Goal: Information Seeking & Learning: Learn about a topic

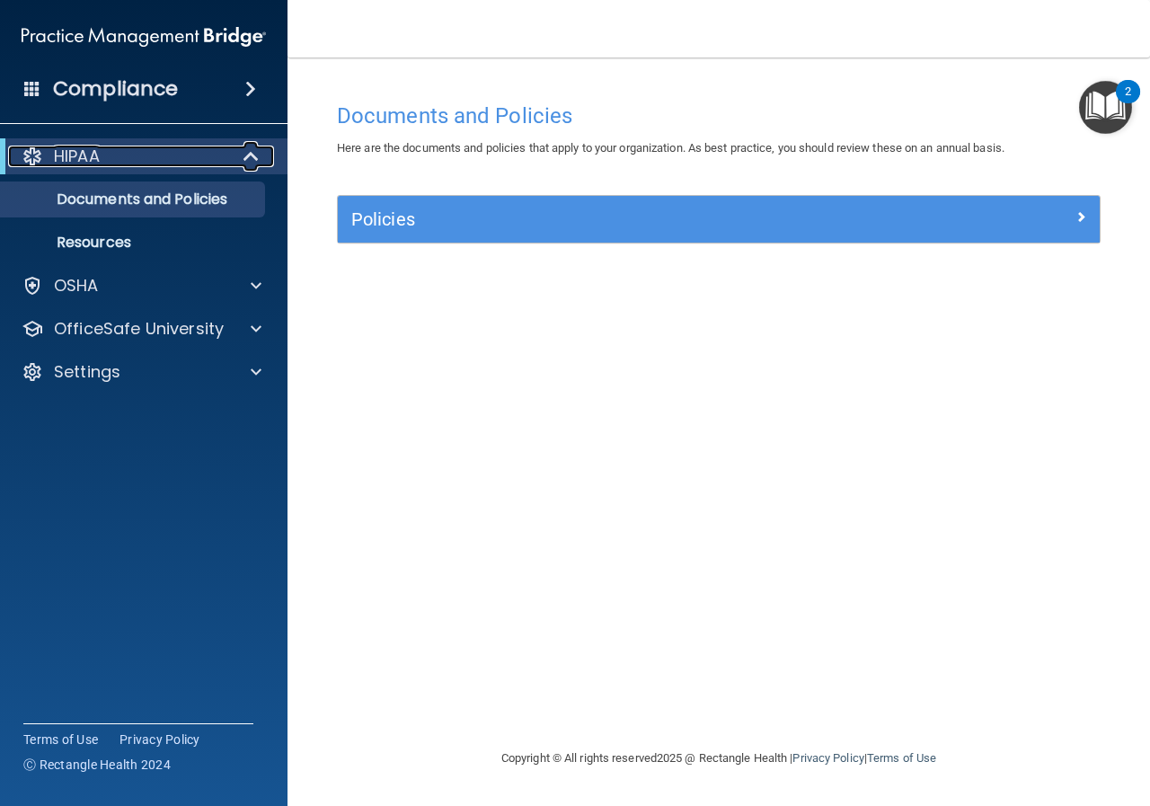
click at [248, 158] on span at bounding box center [252, 156] width 15 height 22
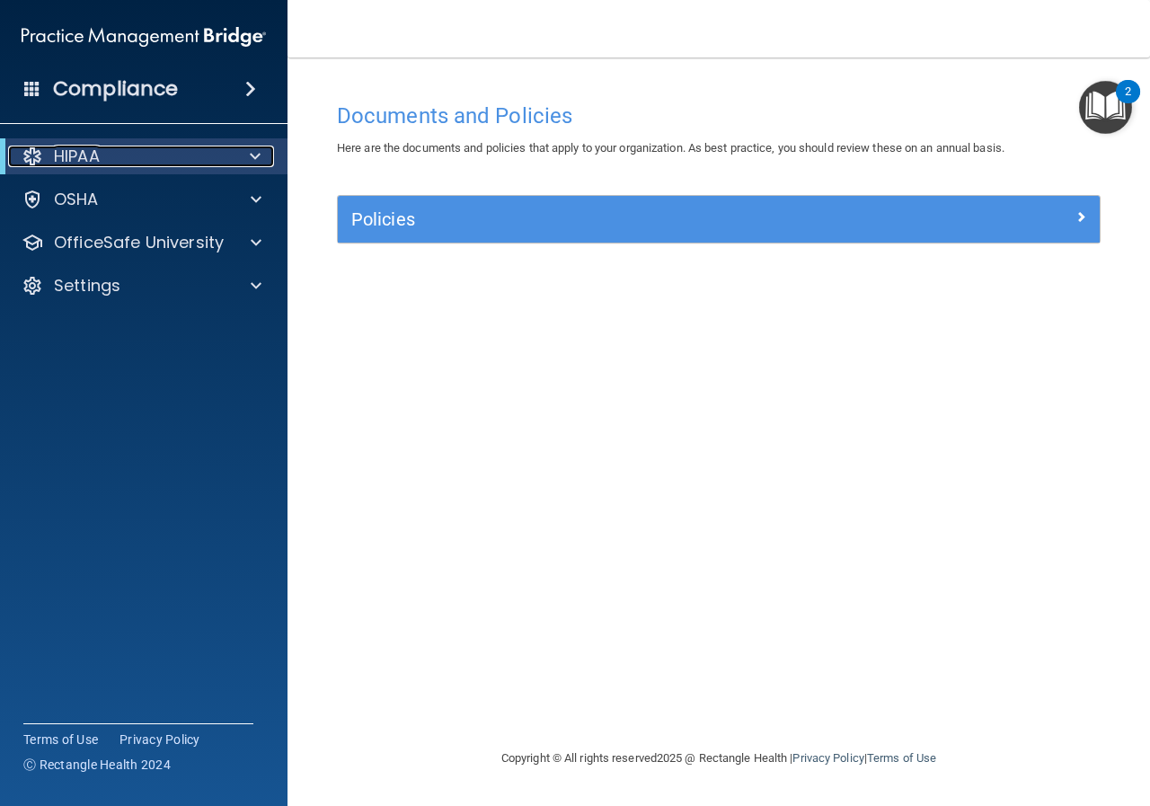
click at [248, 157] on div at bounding box center [252, 156] width 44 height 22
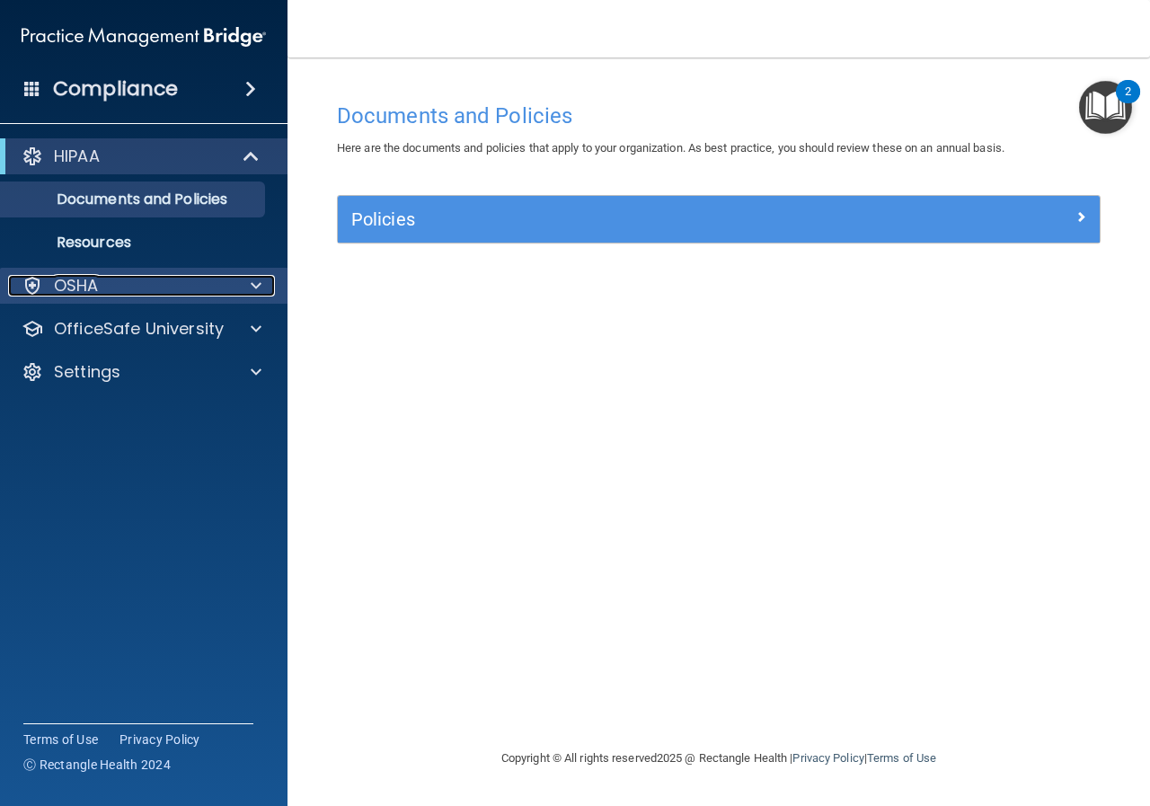
click at [259, 284] on span at bounding box center [256, 286] width 11 height 22
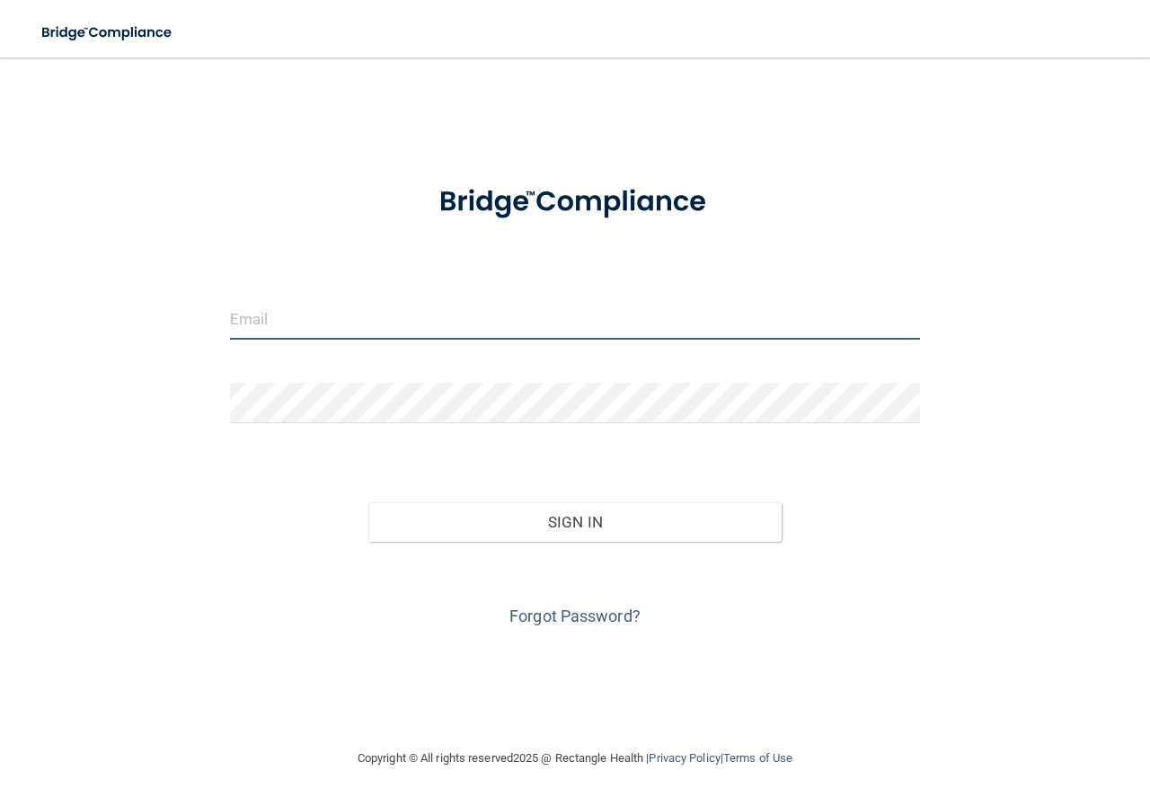
click at [365, 322] on input "email" at bounding box center [575, 319] width 690 height 40
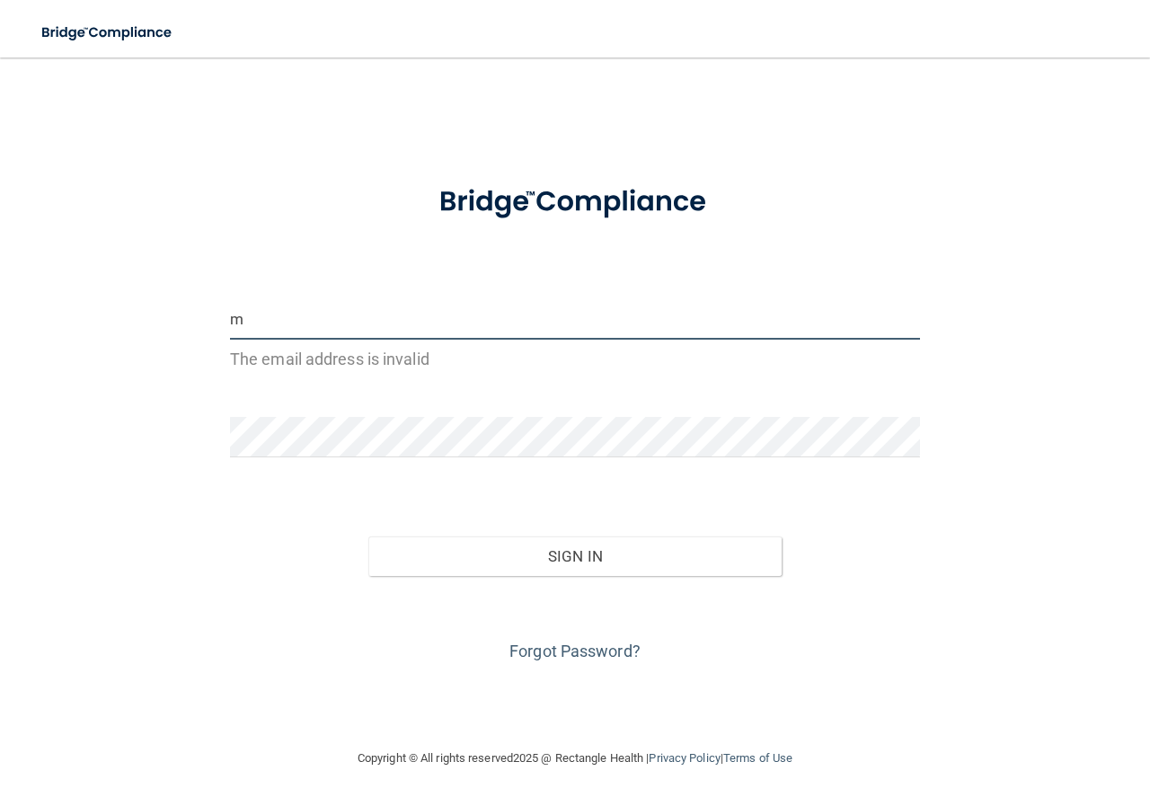
type input "[EMAIL_ADDRESS][DOMAIN_NAME]"
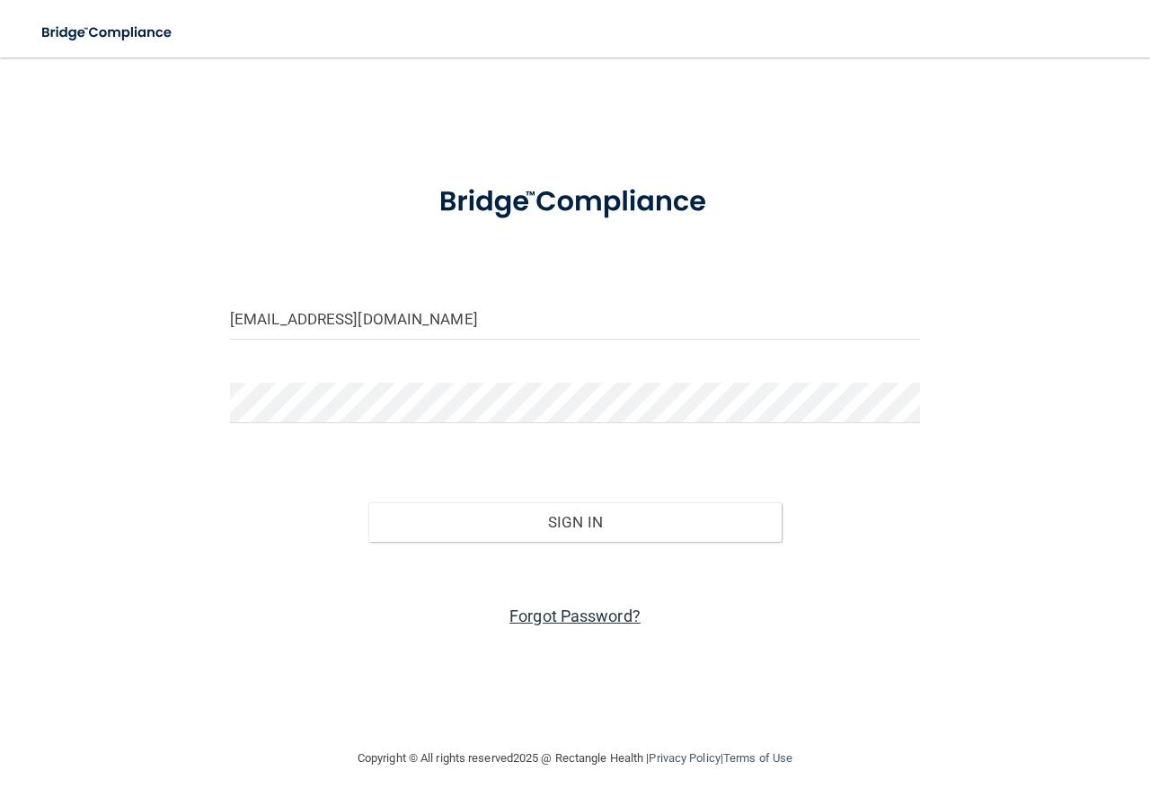
click at [572, 612] on link "Forgot Password?" at bounding box center [574, 615] width 131 height 19
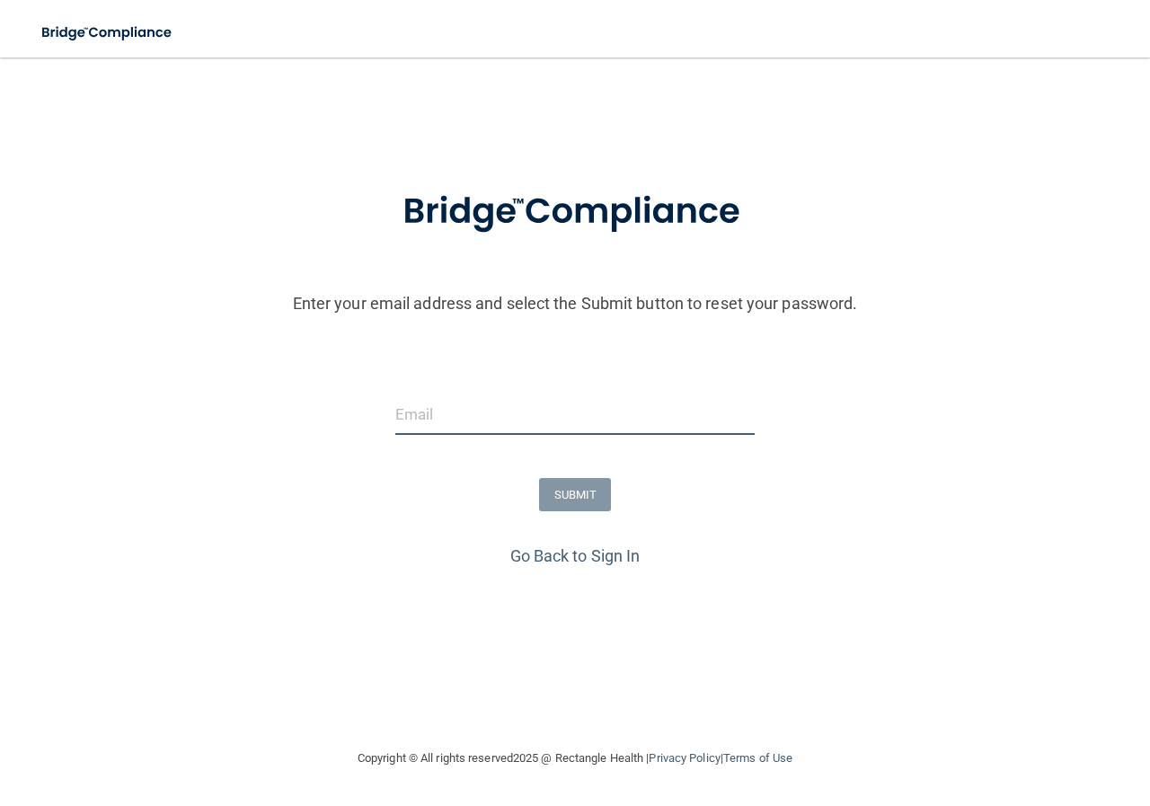
click at [431, 418] on input "email" at bounding box center [574, 414] width 359 height 40
type input "[EMAIL_ADDRESS][DOMAIN_NAME]"
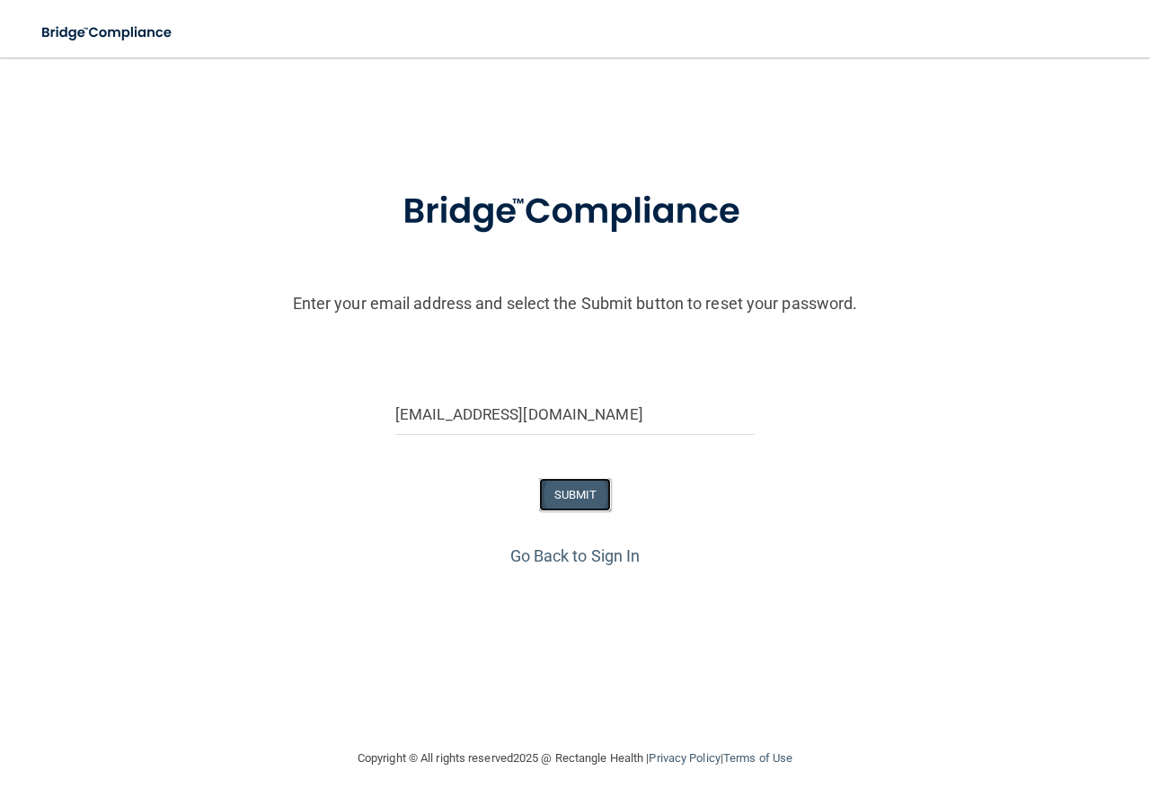
click at [576, 502] on button "SUBMIT" at bounding box center [575, 494] width 73 height 33
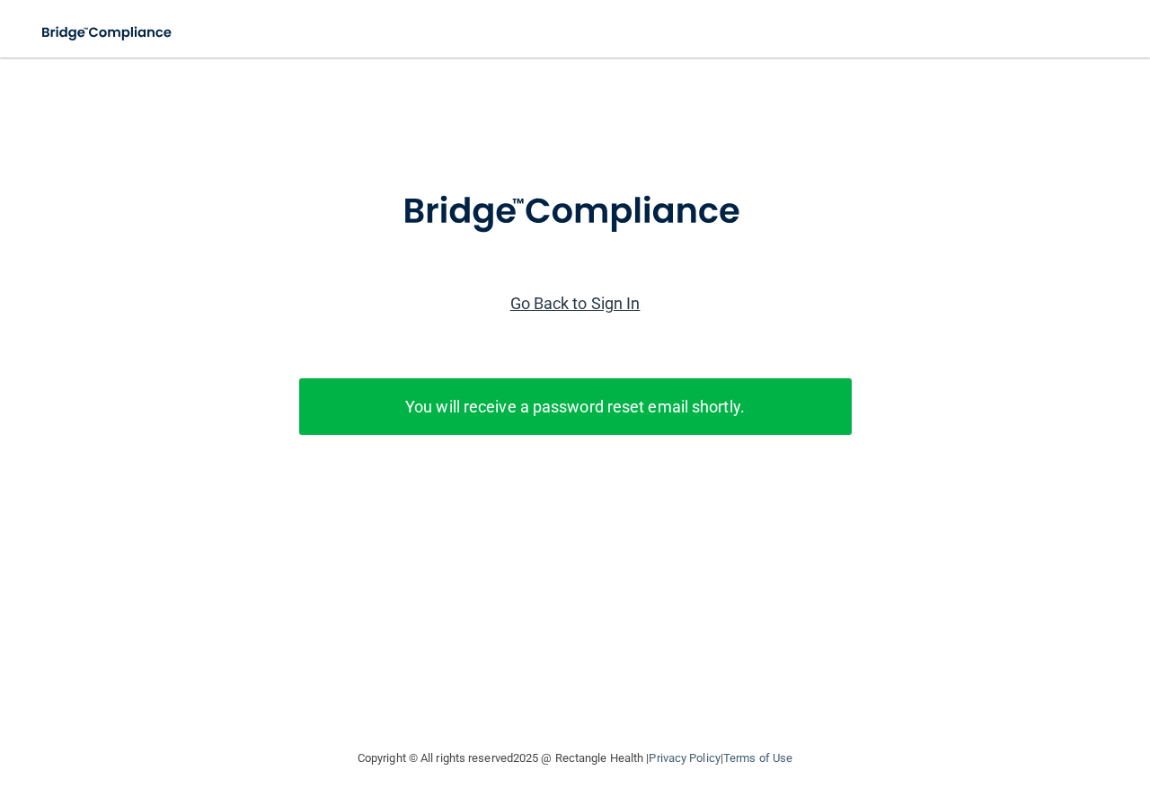
click at [561, 304] on link "Go Back to Sign In" at bounding box center [575, 303] width 130 height 19
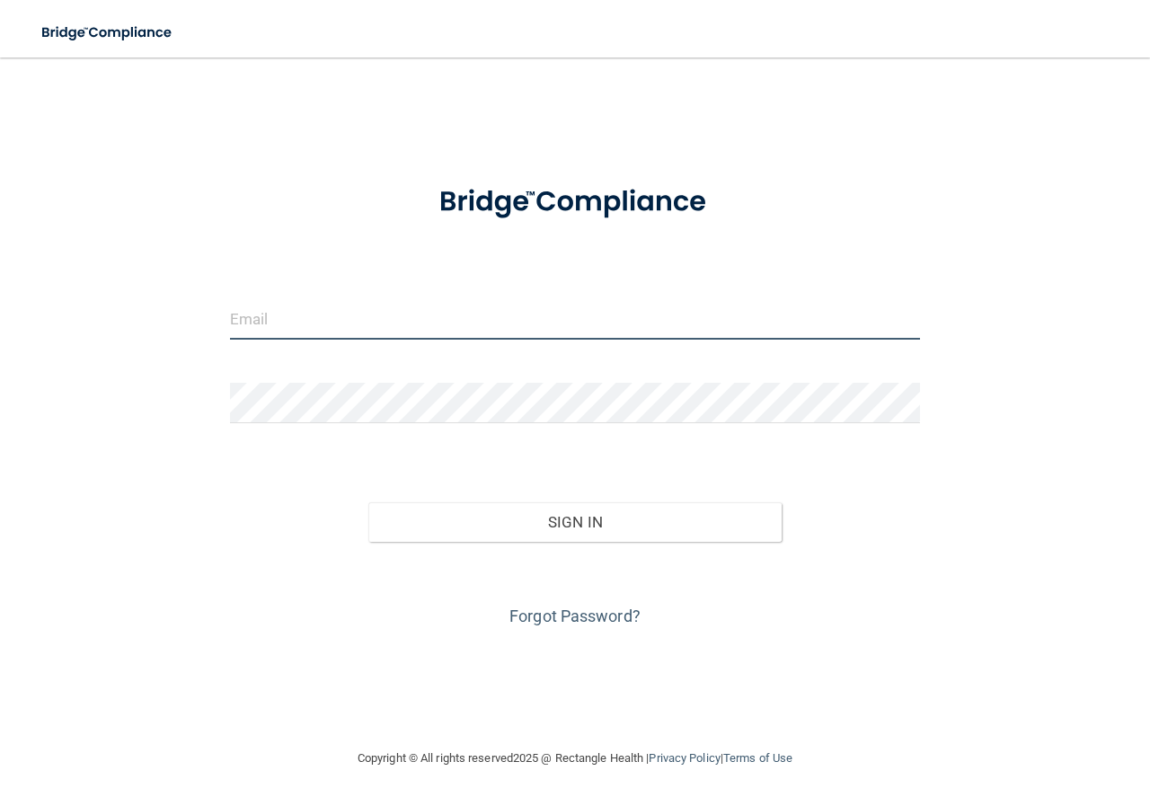
click at [313, 324] on input "email" at bounding box center [575, 319] width 690 height 40
type input "[EMAIL_ADDRESS][DOMAIN_NAME]"
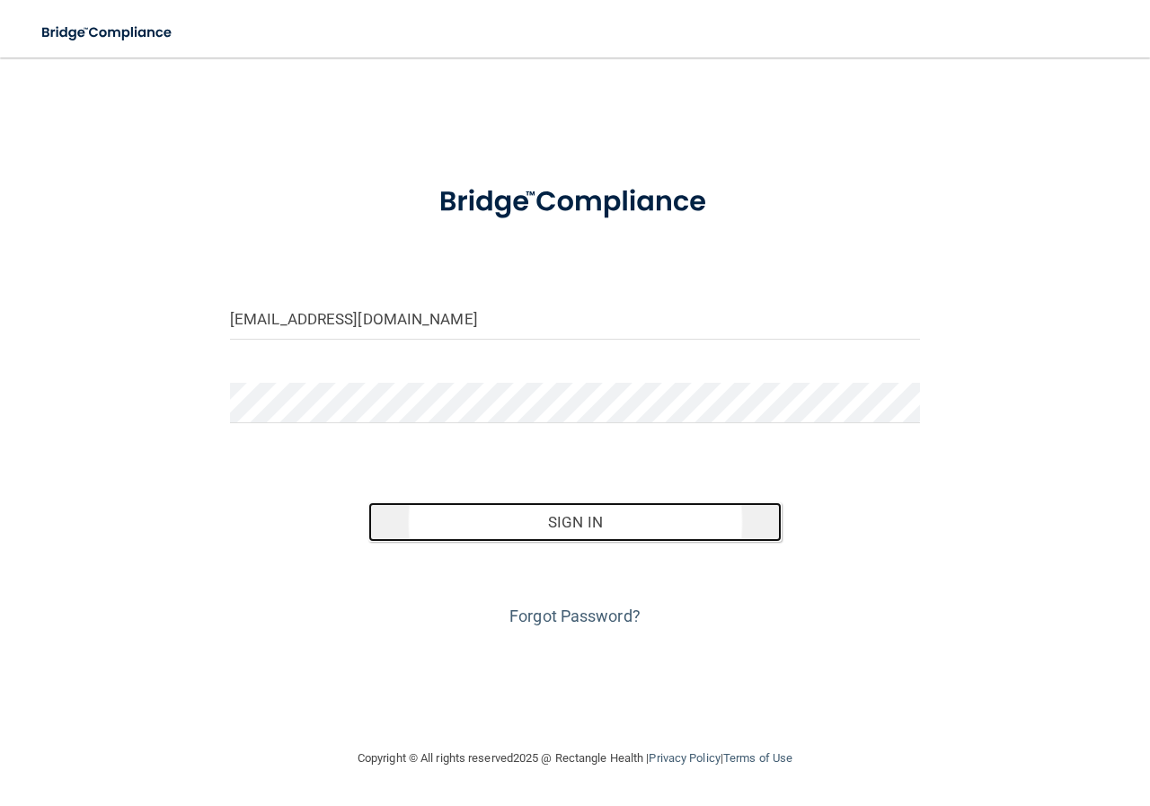
click at [696, 525] on button "Sign In" at bounding box center [575, 522] width 414 height 40
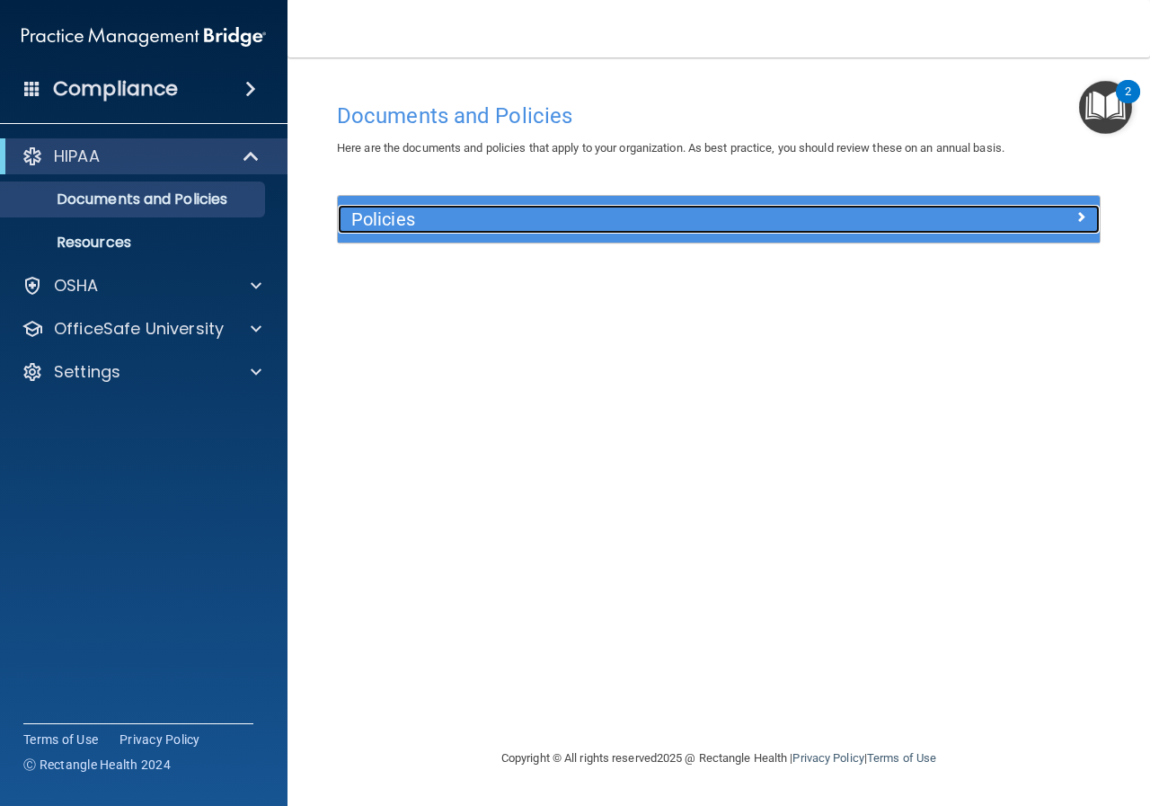
click at [1088, 221] on div at bounding box center [1004, 216] width 190 height 22
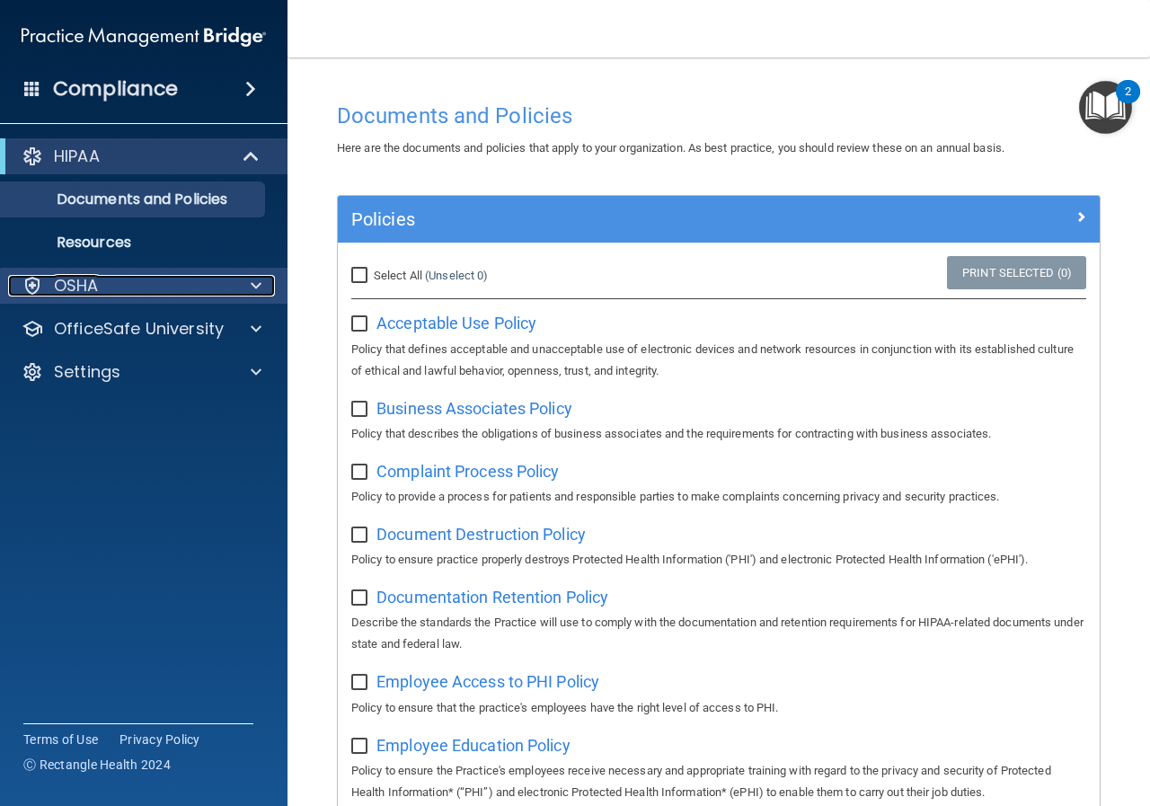
click at [225, 284] on div "OSHA" at bounding box center [119, 286] width 223 height 22
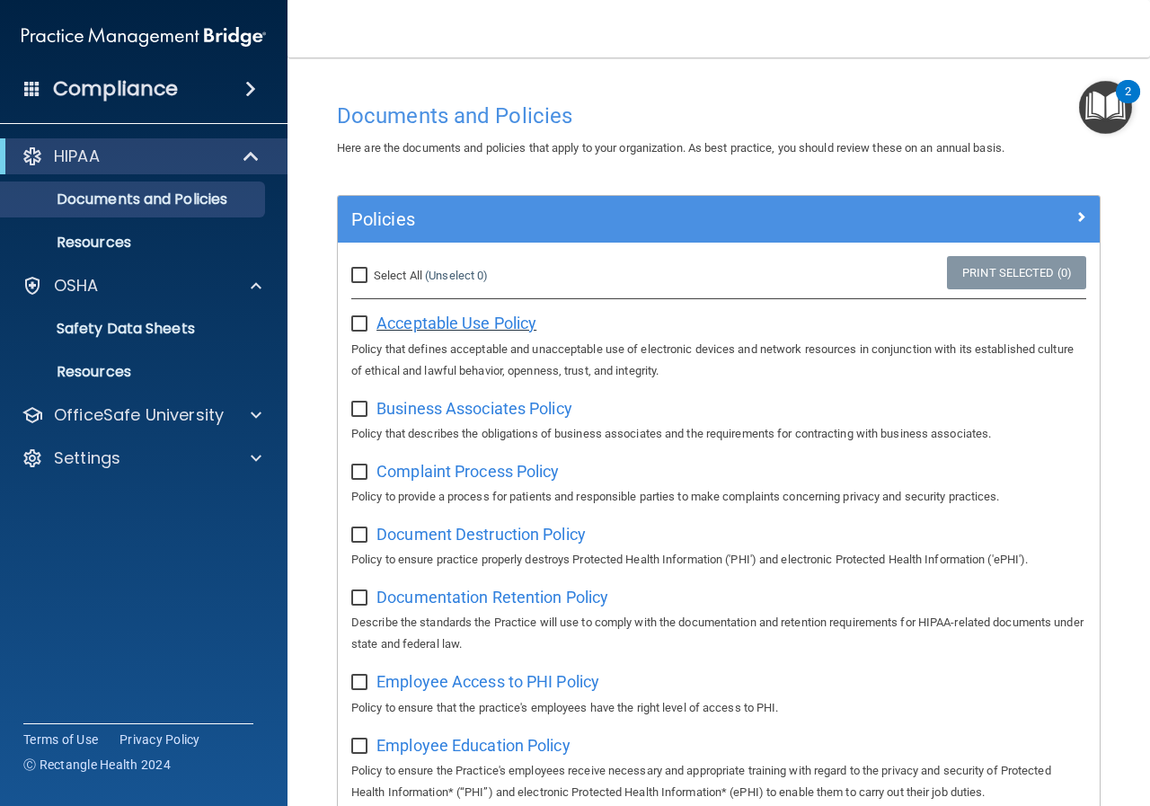
click at [473, 322] on span "Acceptable Use Policy" at bounding box center [456, 322] width 160 height 19
click at [359, 274] on input "Select All (Unselect 0) Unselect All" at bounding box center [361, 276] width 21 height 14
checkbox input "true"
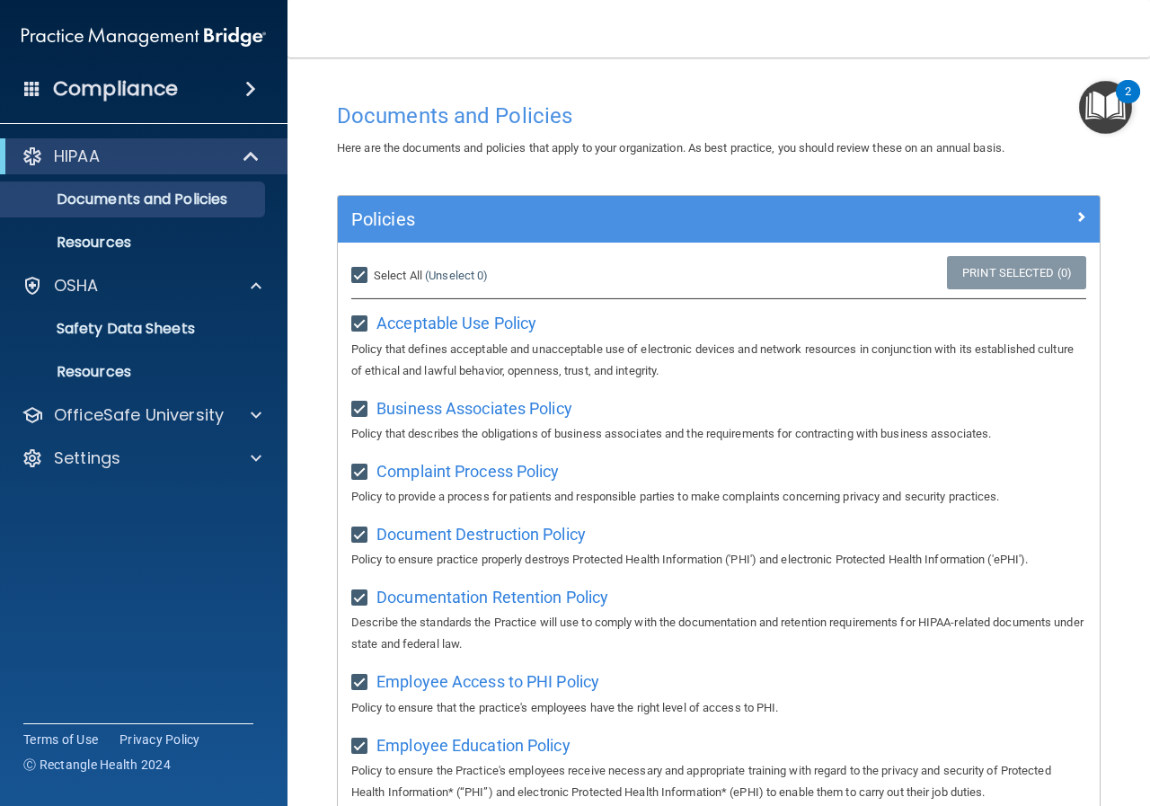
checkbox input "true"
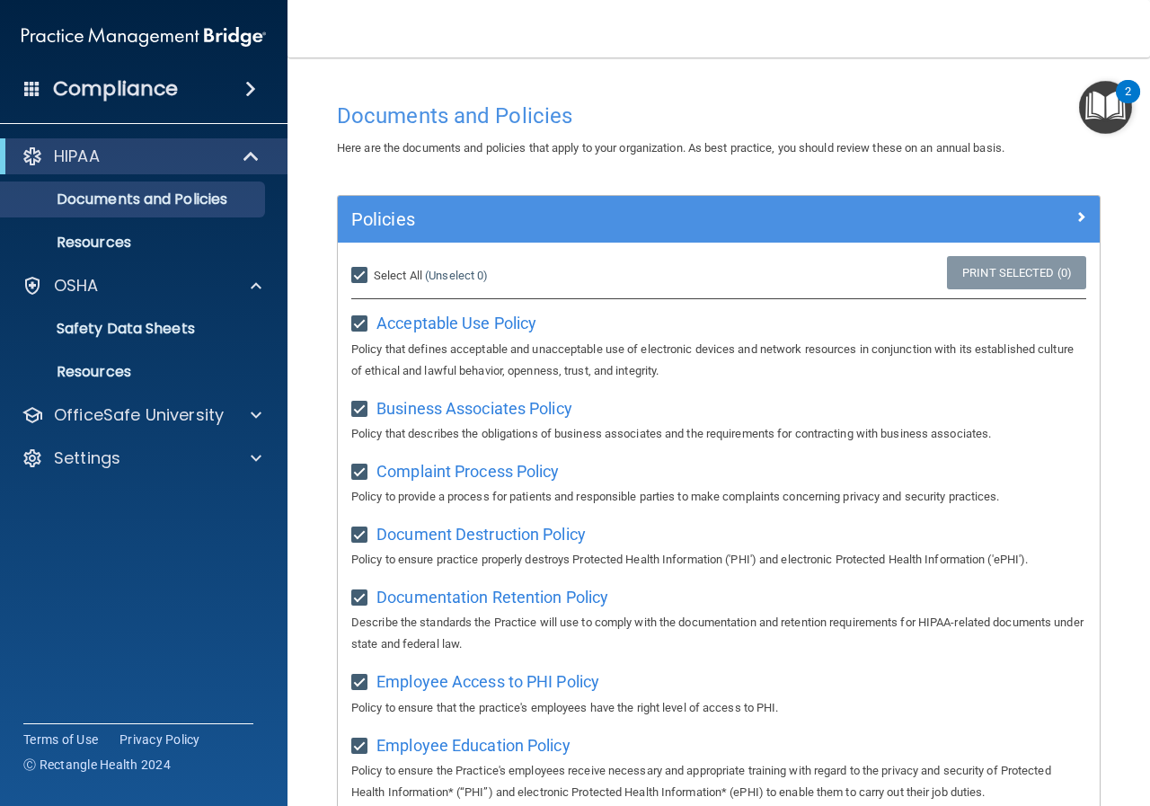
checkbox input "true"
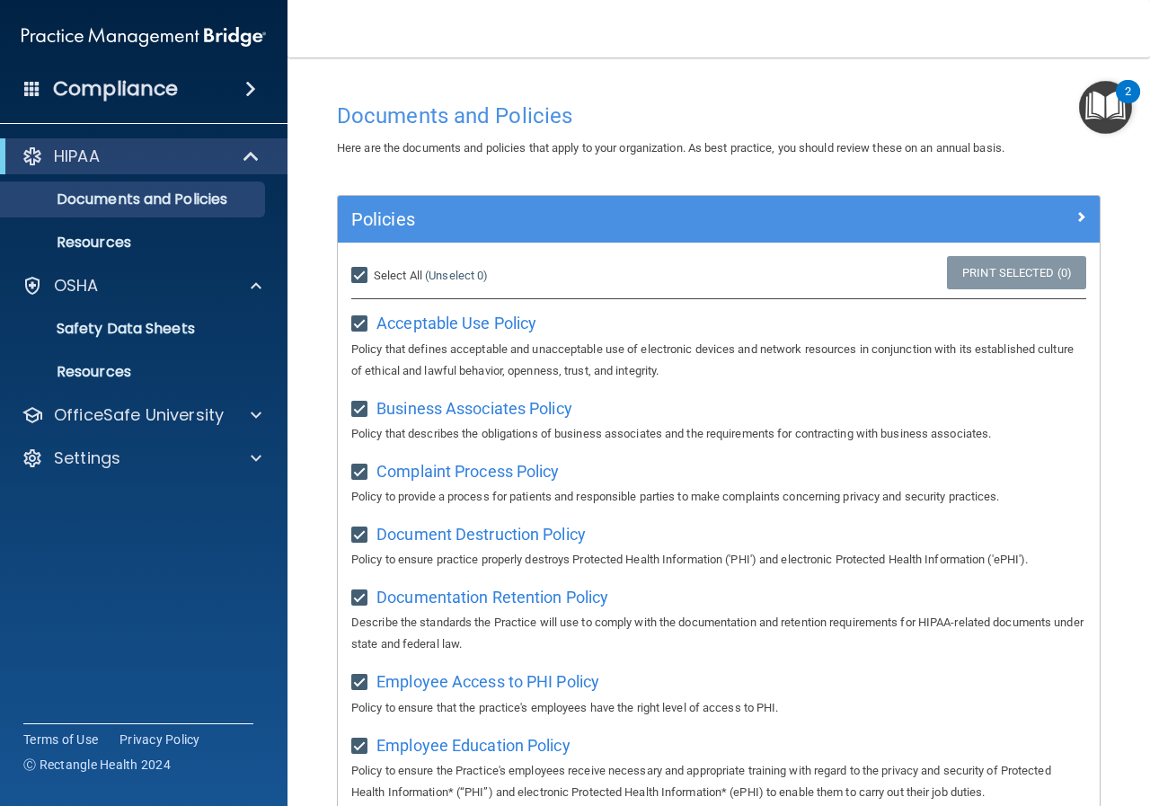
checkbox input "true"
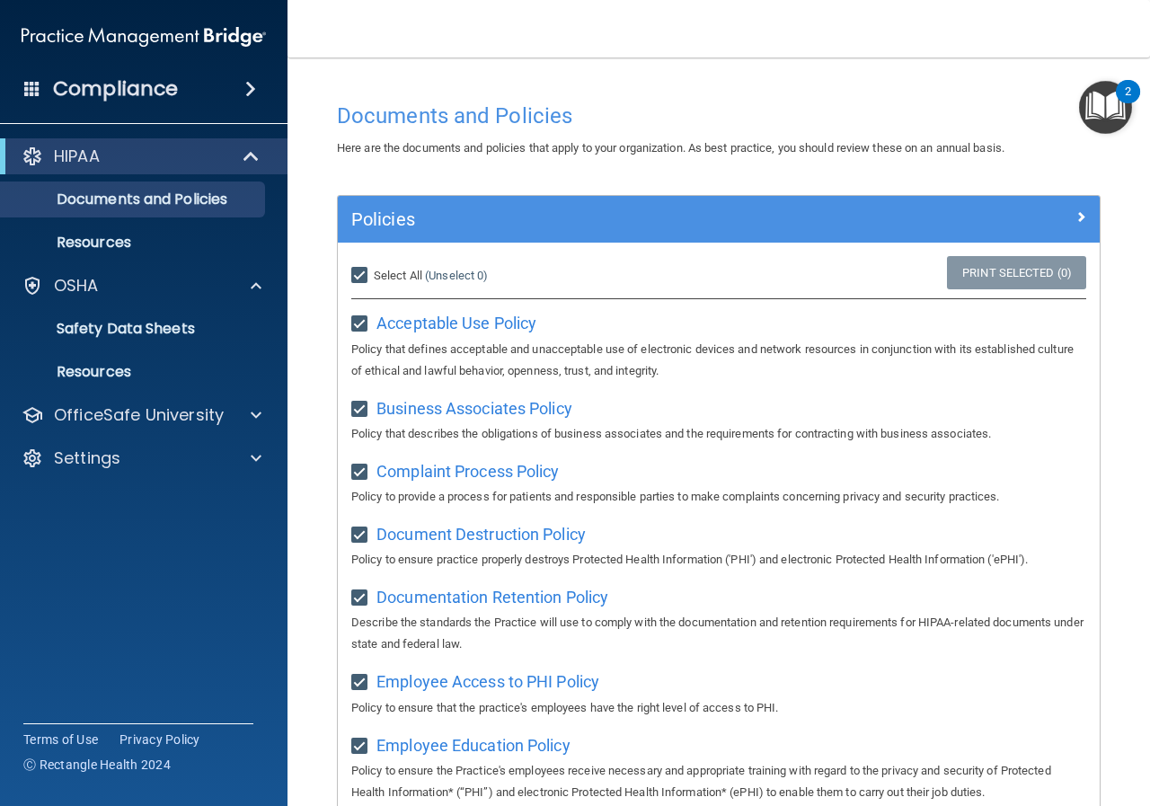
checkbox input "true"
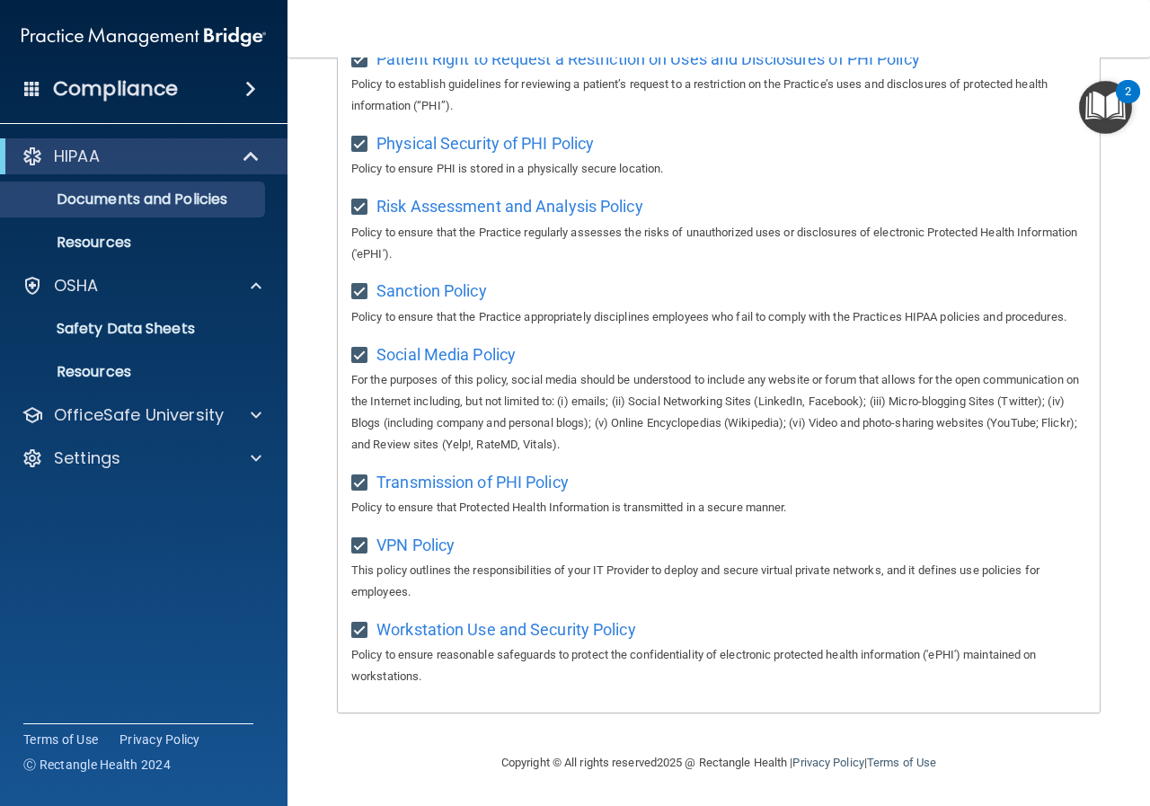
scroll to position [715, 0]
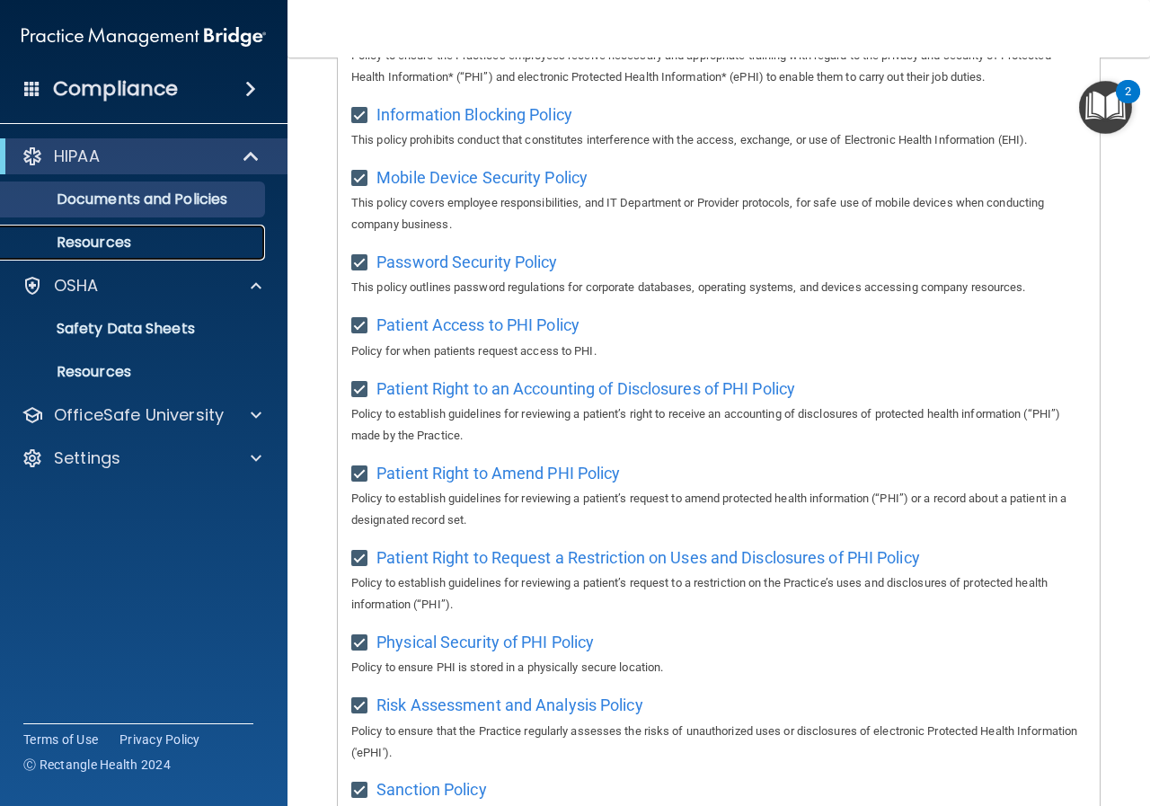
click at [88, 237] on p "Resources" at bounding box center [134, 242] width 245 height 18
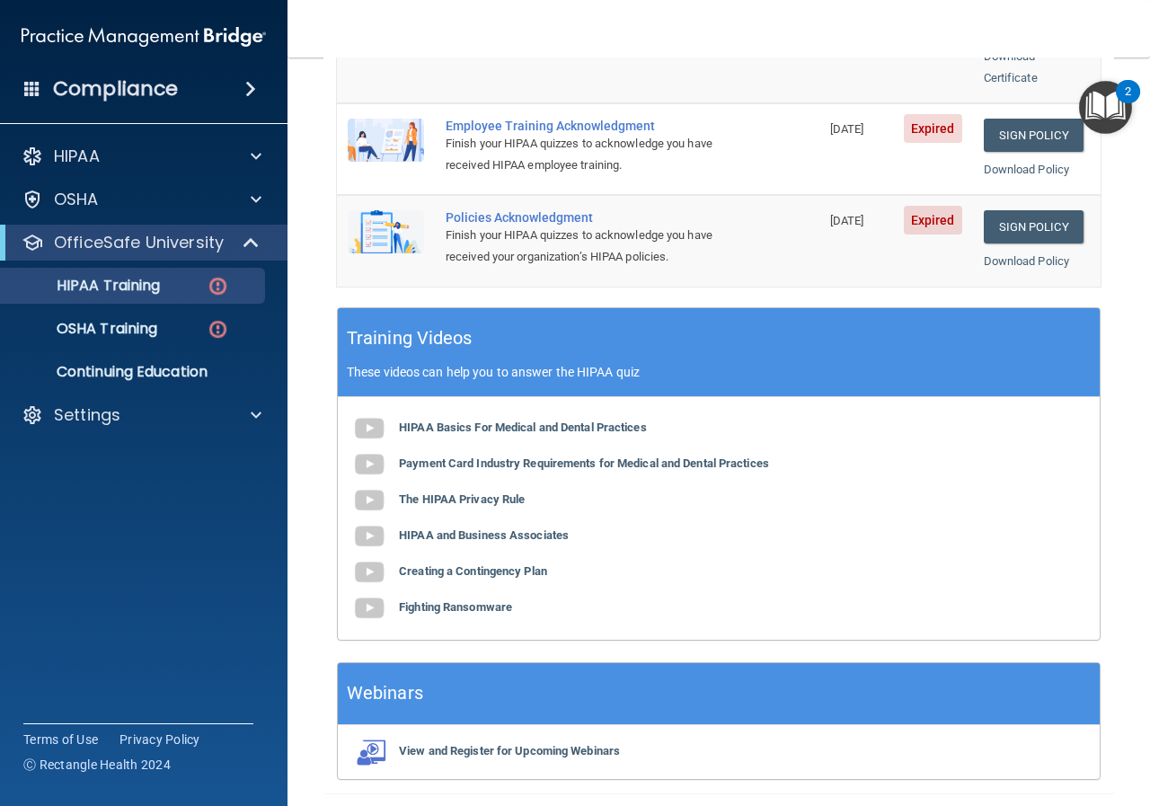
scroll to position [612, 0]
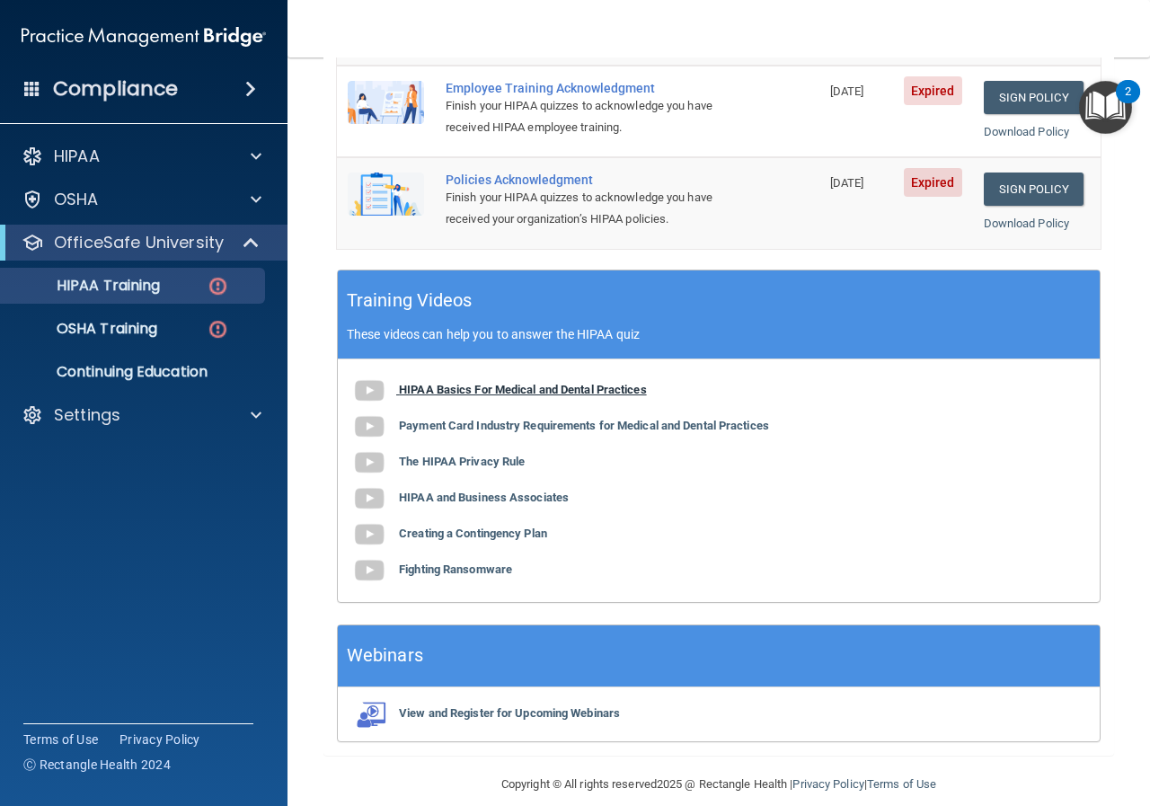
click at [524, 383] on b "HIPAA Basics For Medical and Dental Practices" at bounding box center [523, 389] width 248 height 13
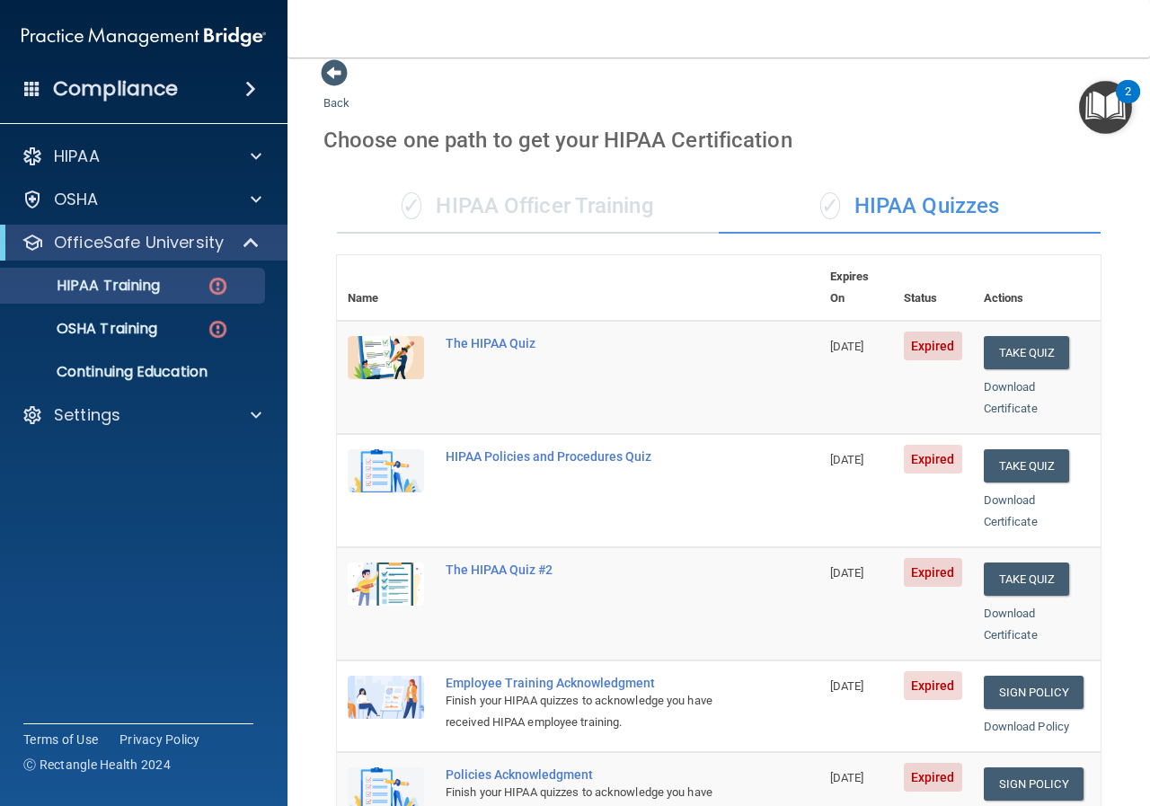
scroll to position [0, 0]
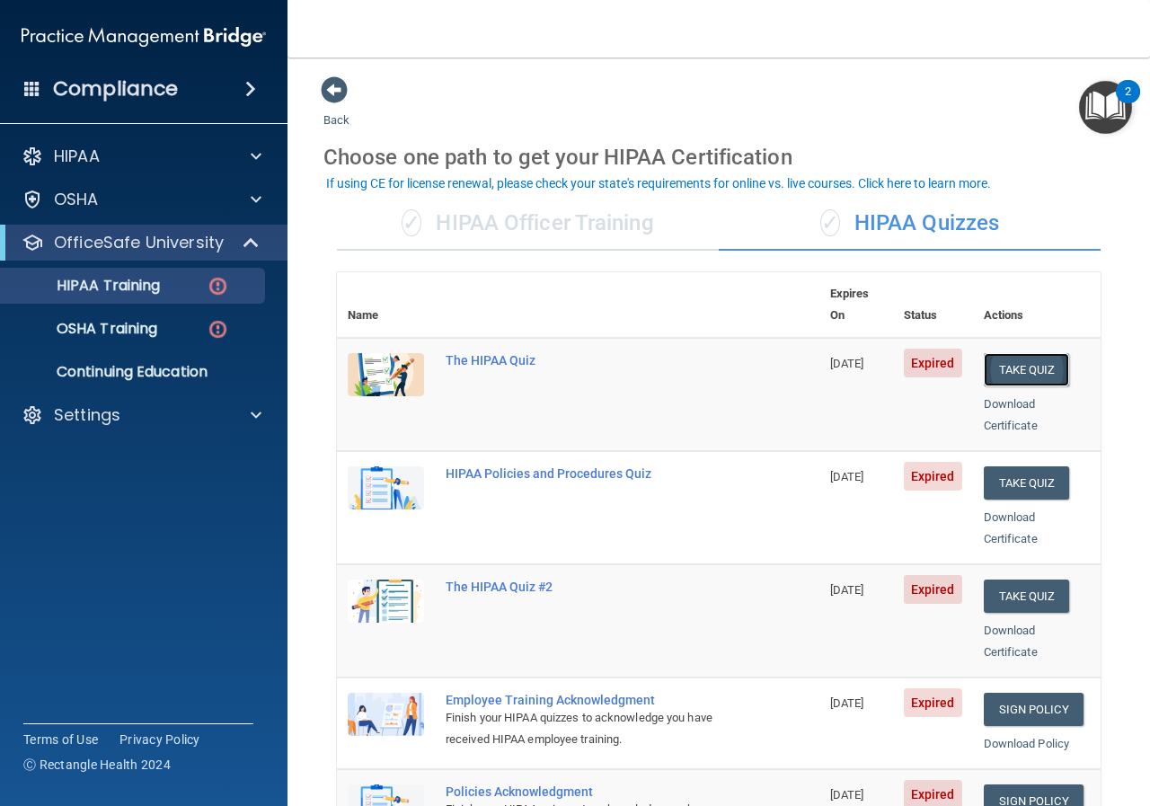
click at [1017, 353] on button "Take Quiz" at bounding box center [1026, 369] width 86 height 33
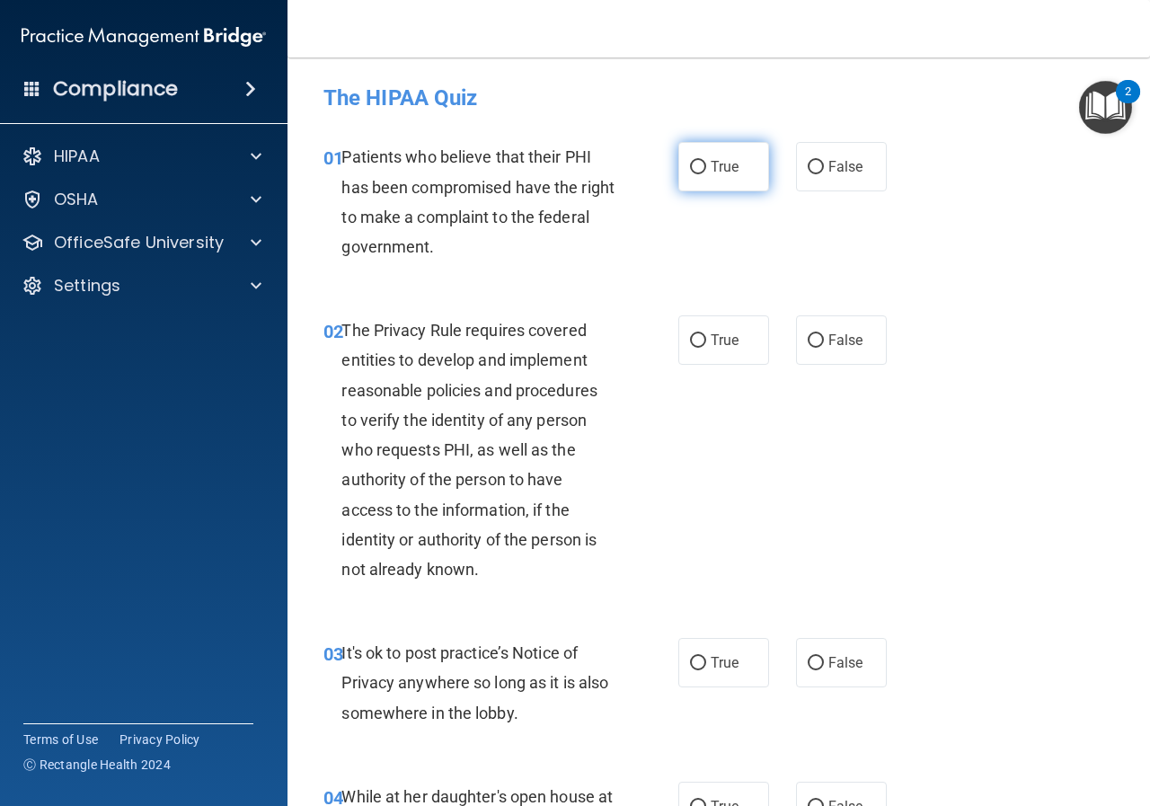
click at [694, 170] on input "True" at bounding box center [698, 167] width 16 height 13
radio input "true"
click at [690, 347] on input "True" at bounding box center [698, 340] width 16 height 13
radio input "true"
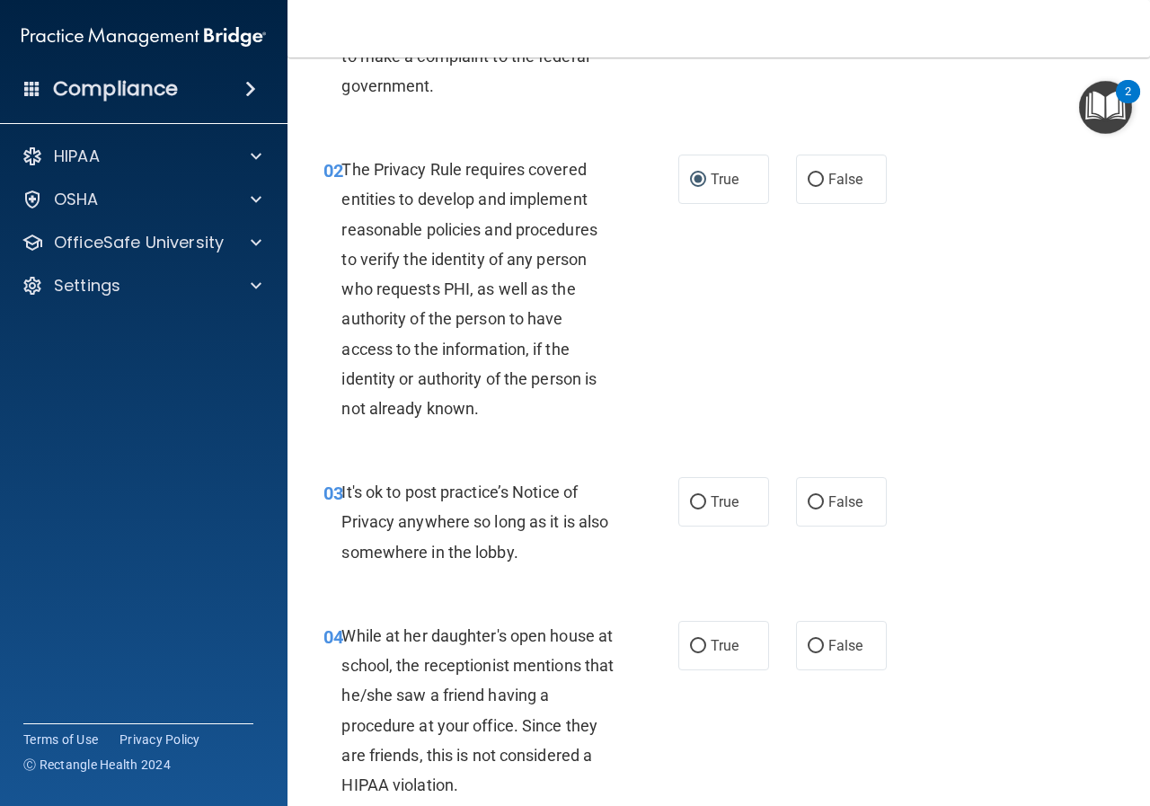
scroll to position [180, 0]
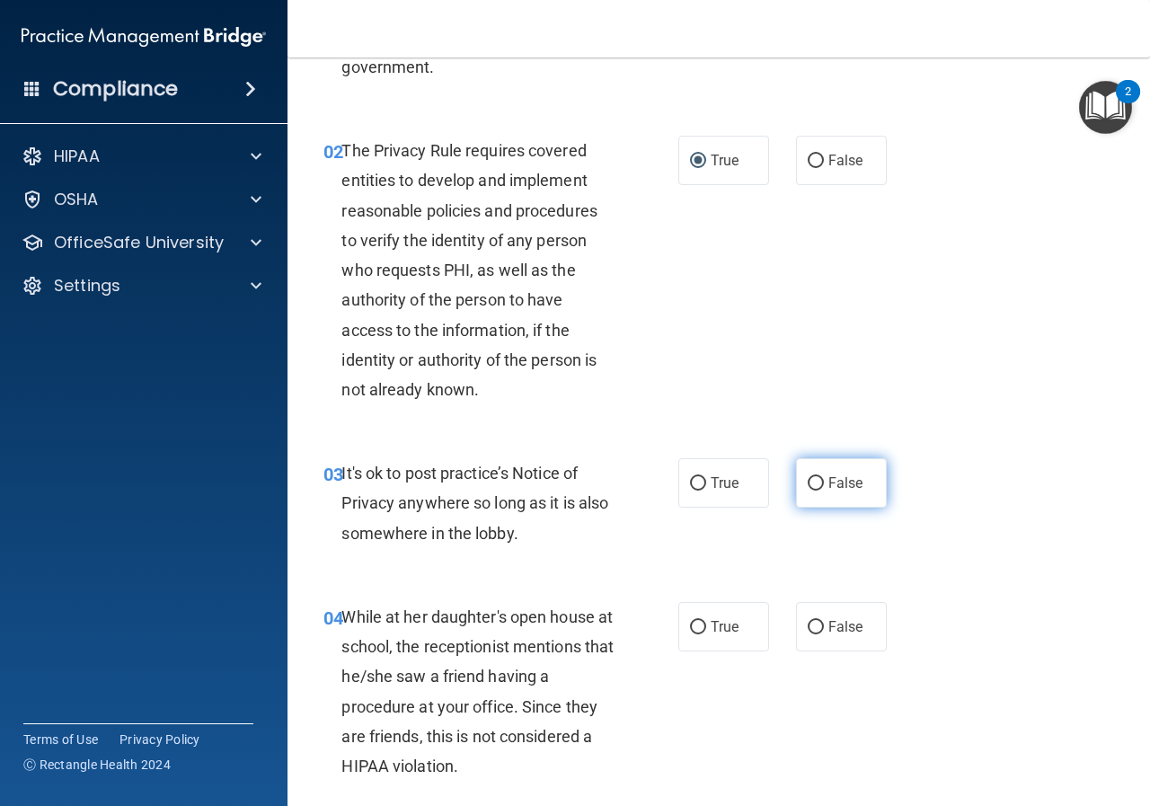
click at [809, 489] on input "False" at bounding box center [815, 483] width 16 height 13
radio input "true"
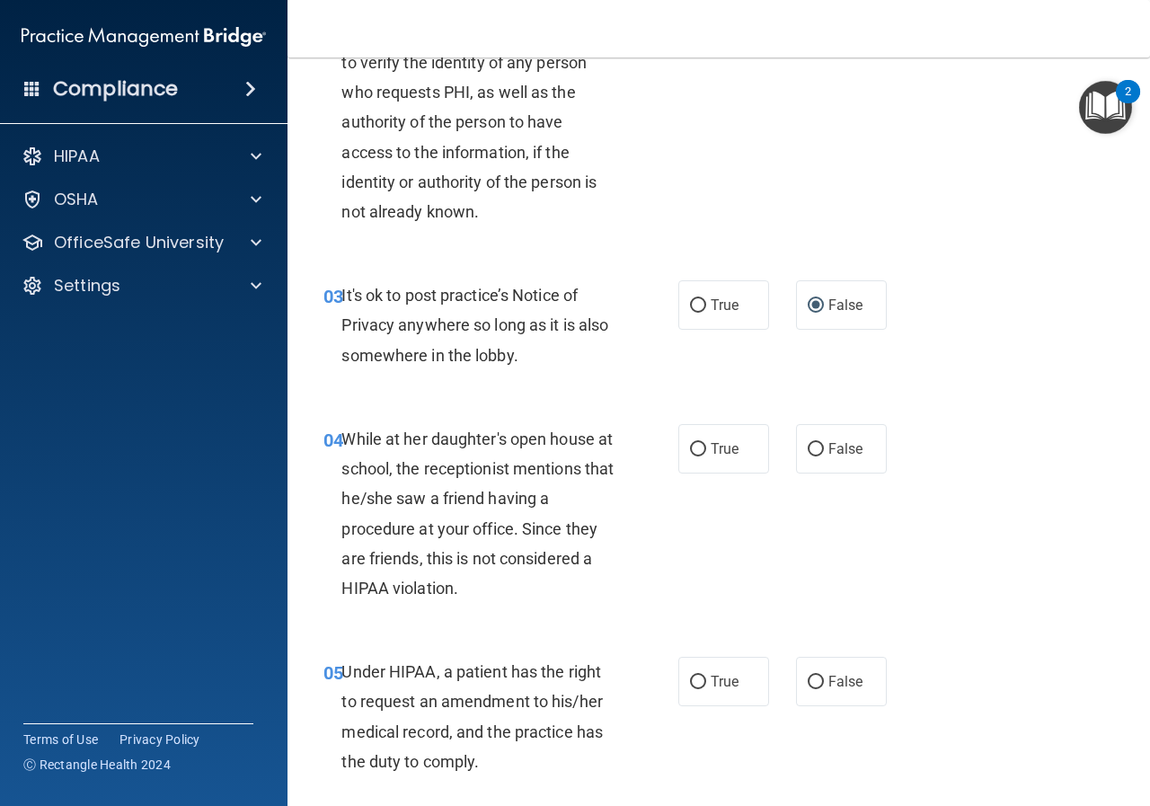
scroll to position [359, 0]
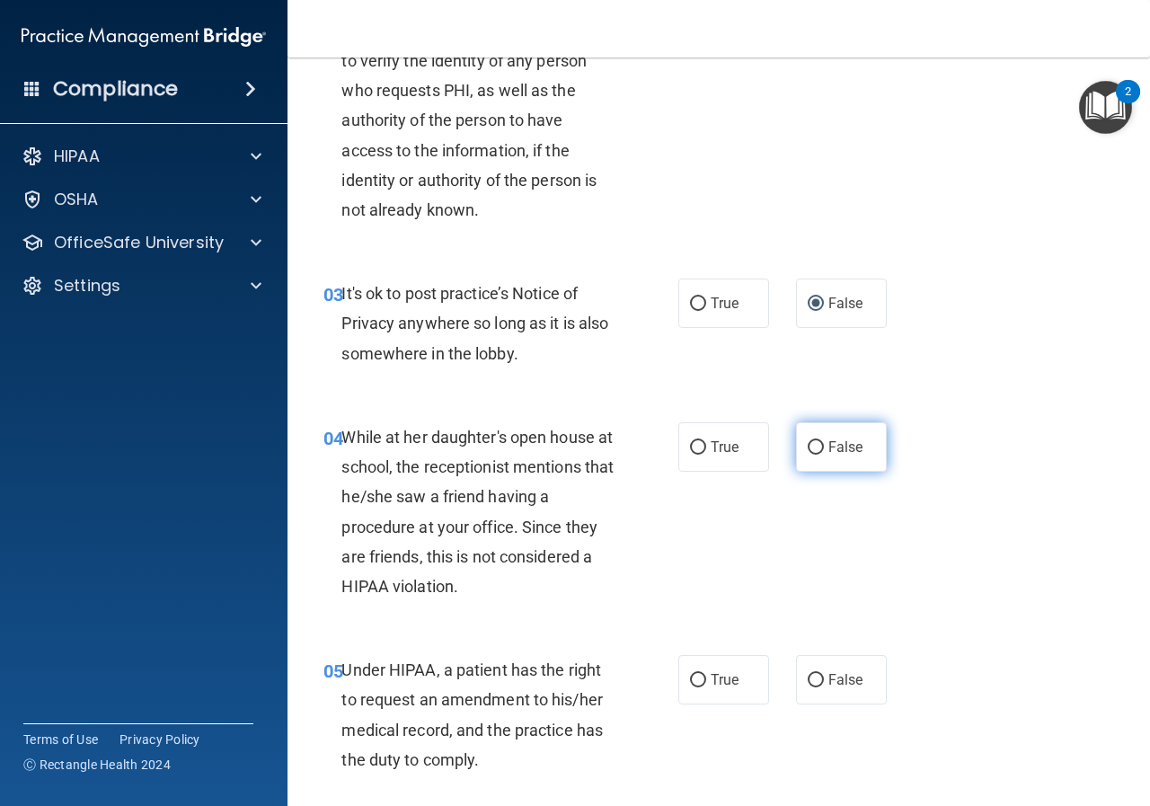
click at [807, 445] on input "False" at bounding box center [815, 447] width 16 height 13
radio input "true"
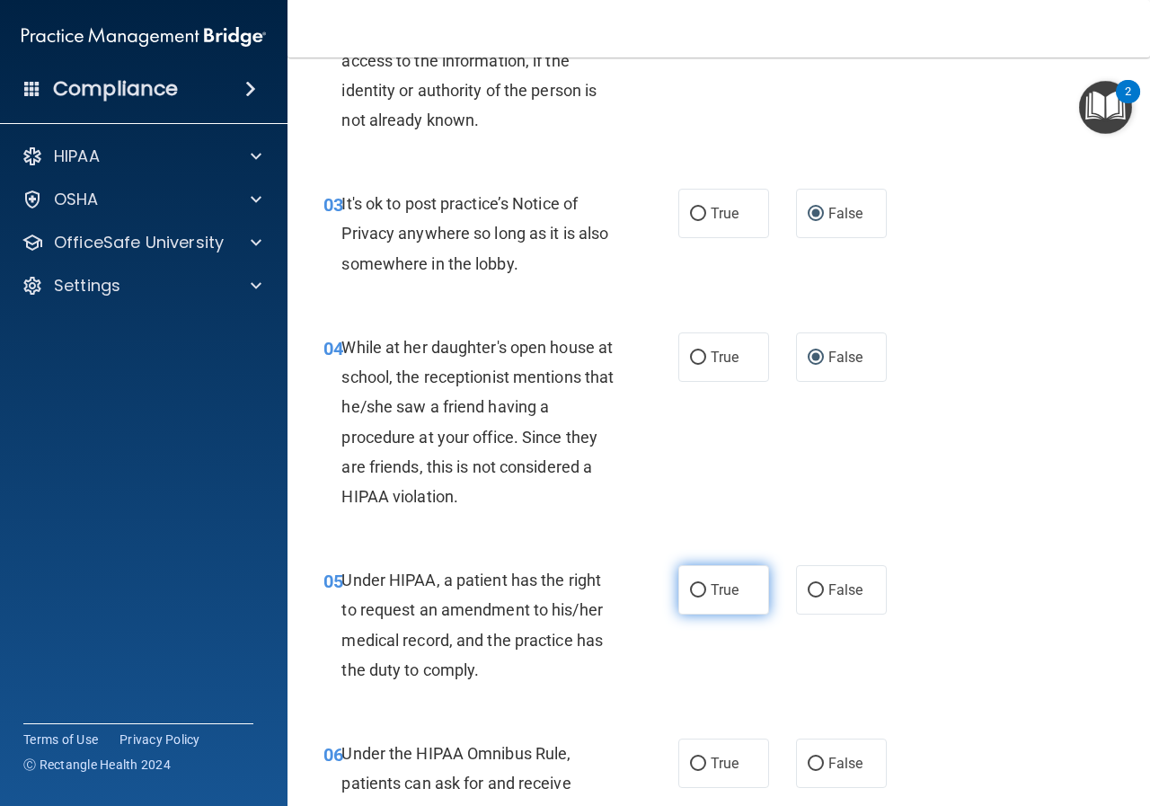
click at [690, 595] on input "True" at bounding box center [698, 590] width 16 height 13
radio input "true"
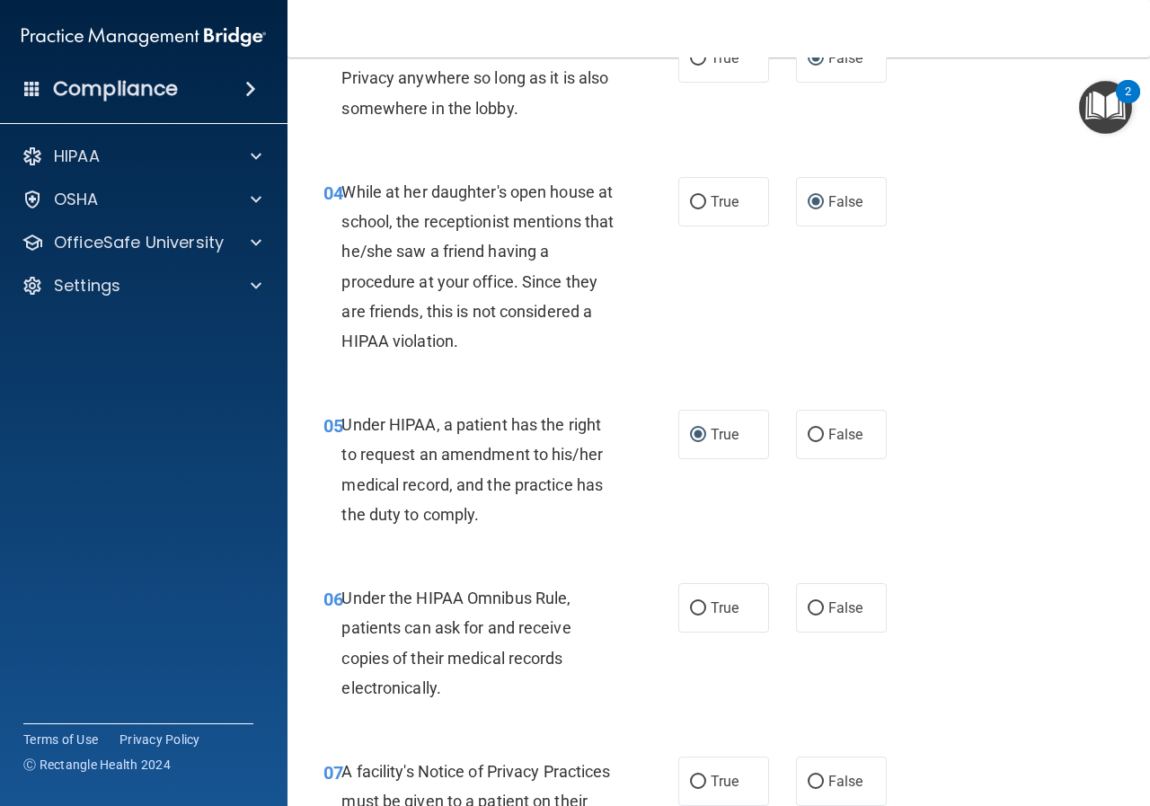
scroll to position [629, 0]
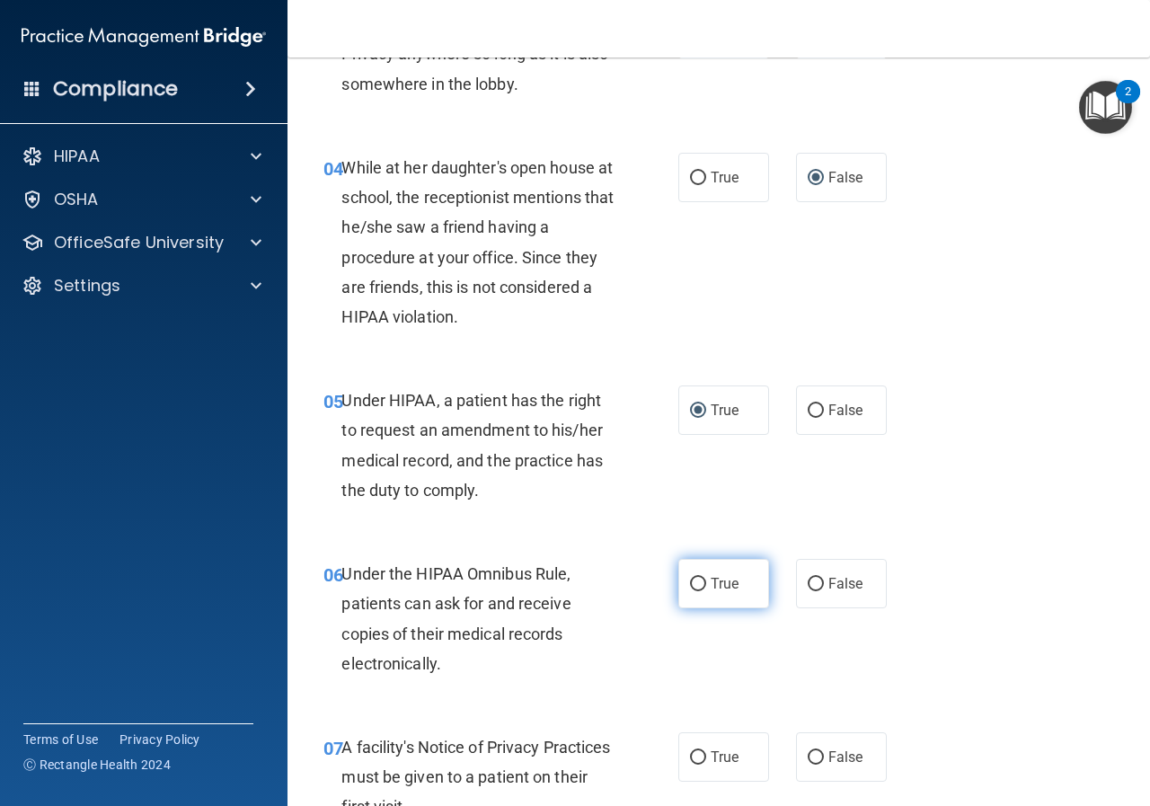
click at [694, 588] on input "True" at bounding box center [698, 583] width 16 height 13
radio input "true"
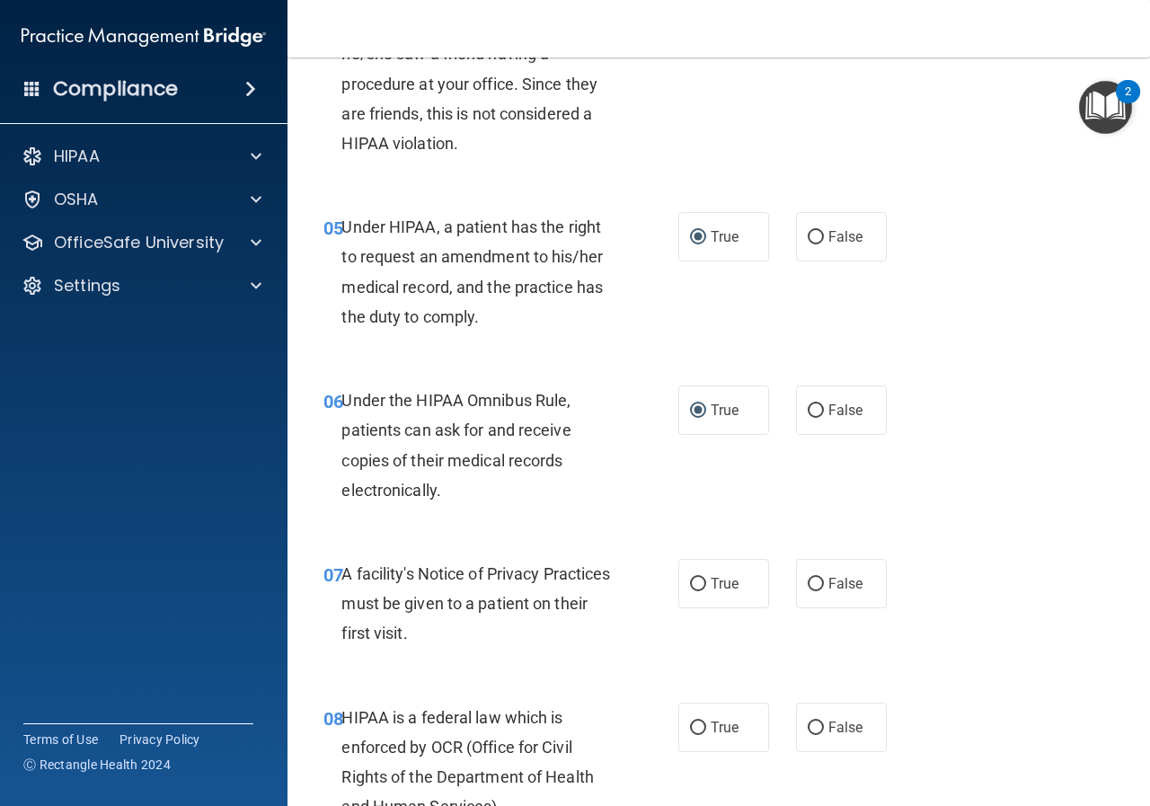
scroll to position [808, 0]
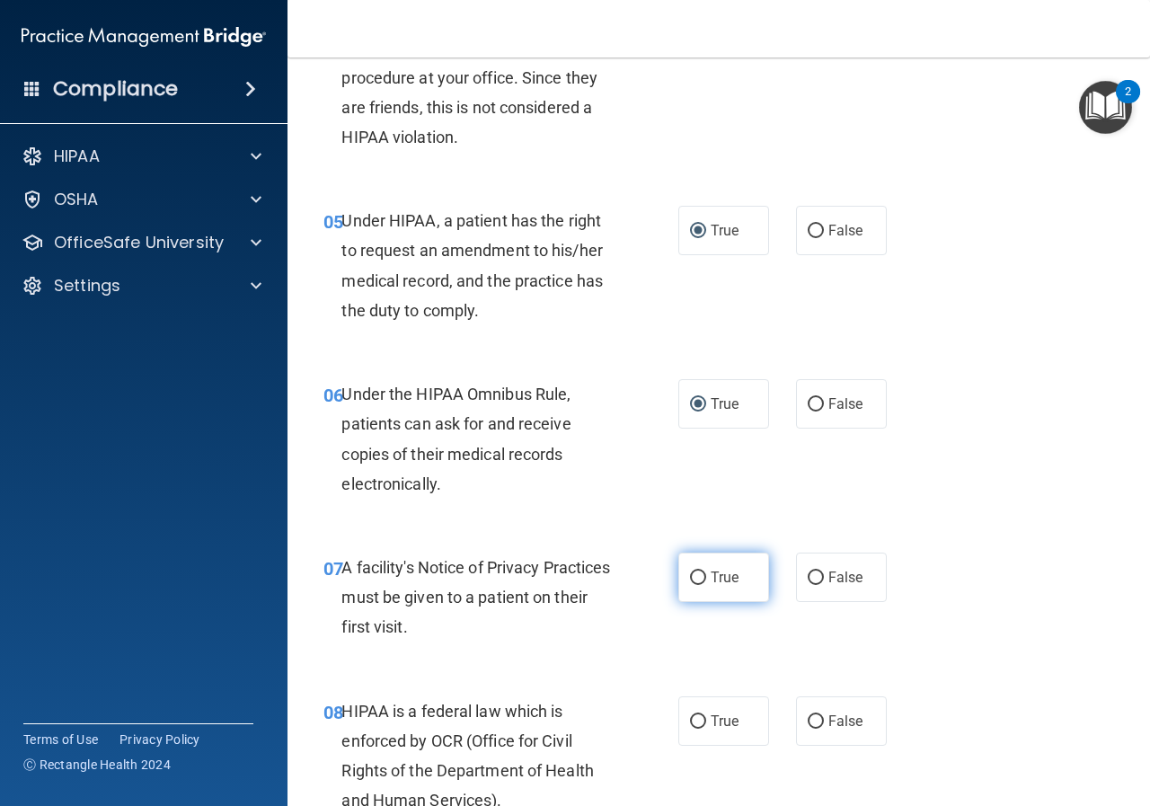
click at [693, 584] on input "True" at bounding box center [698, 577] width 16 height 13
radio input "true"
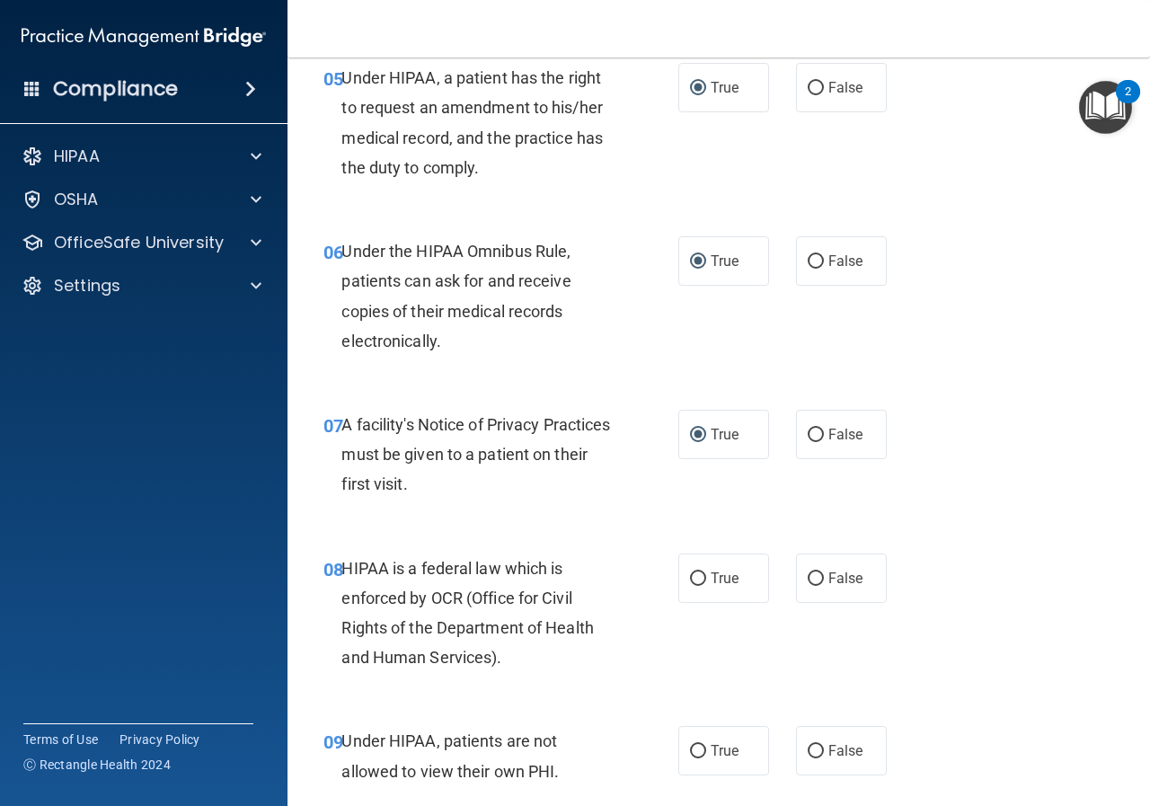
scroll to position [988, 0]
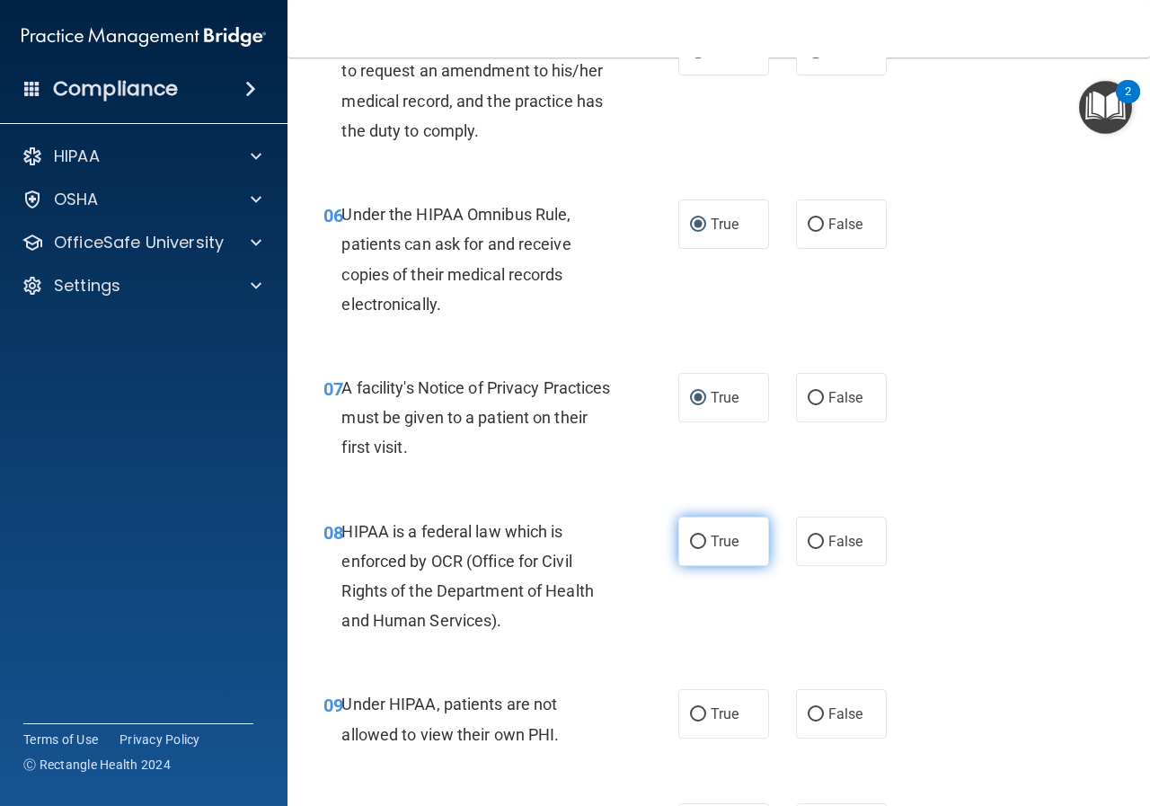
click at [695, 548] on input "True" at bounding box center [698, 541] width 16 height 13
radio input "true"
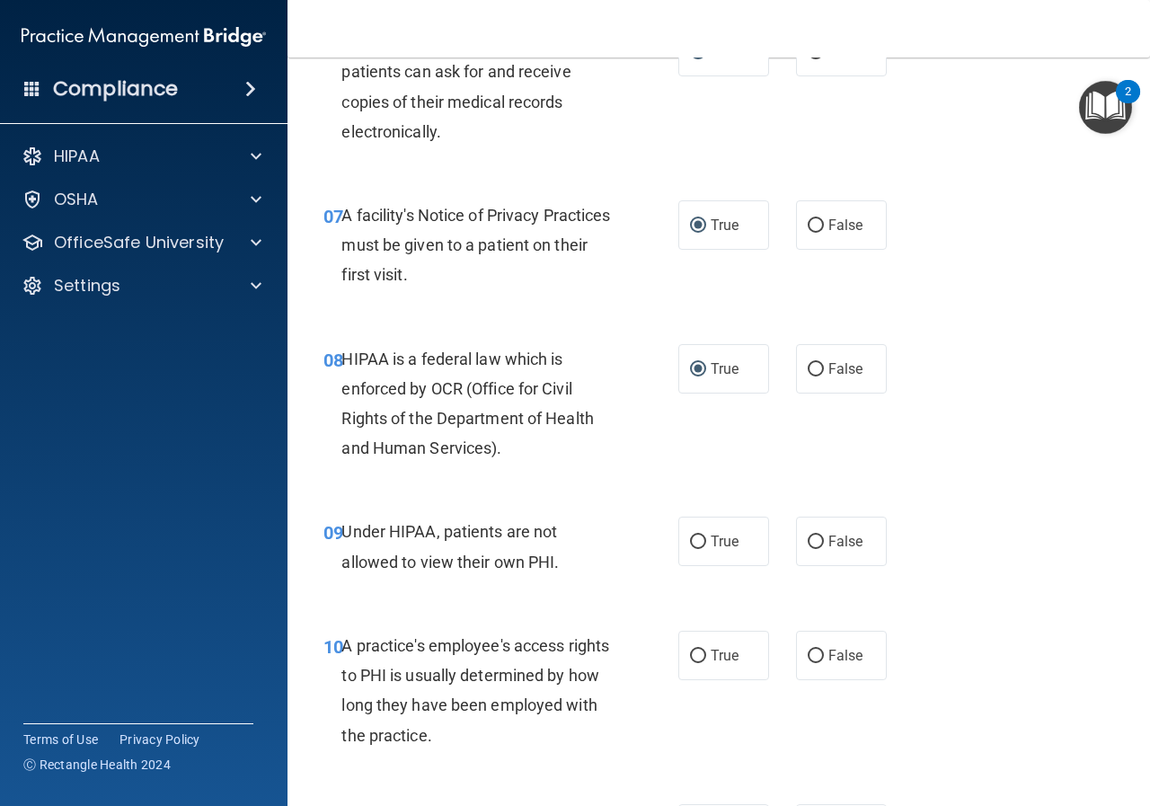
scroll to position [1167, 0]
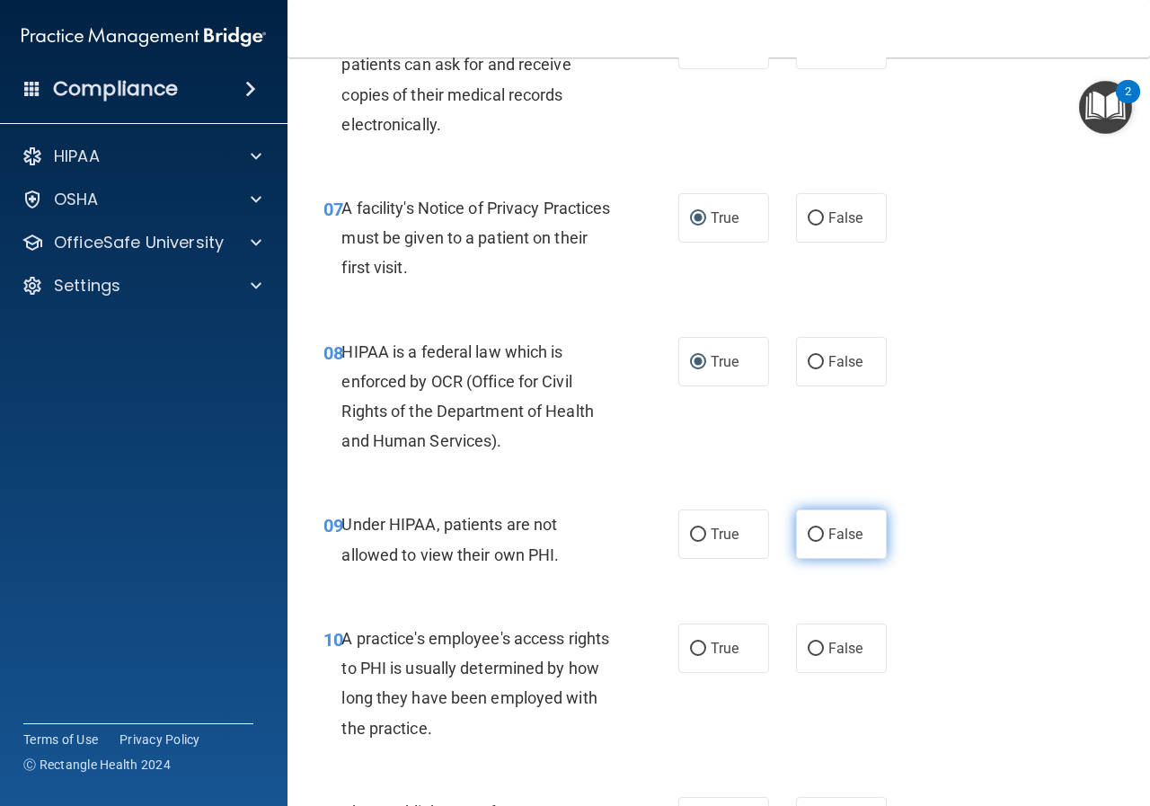
click at [807, 536] on input "False" at bounding box center [815, 534] width 16 height 13
radio input "true"
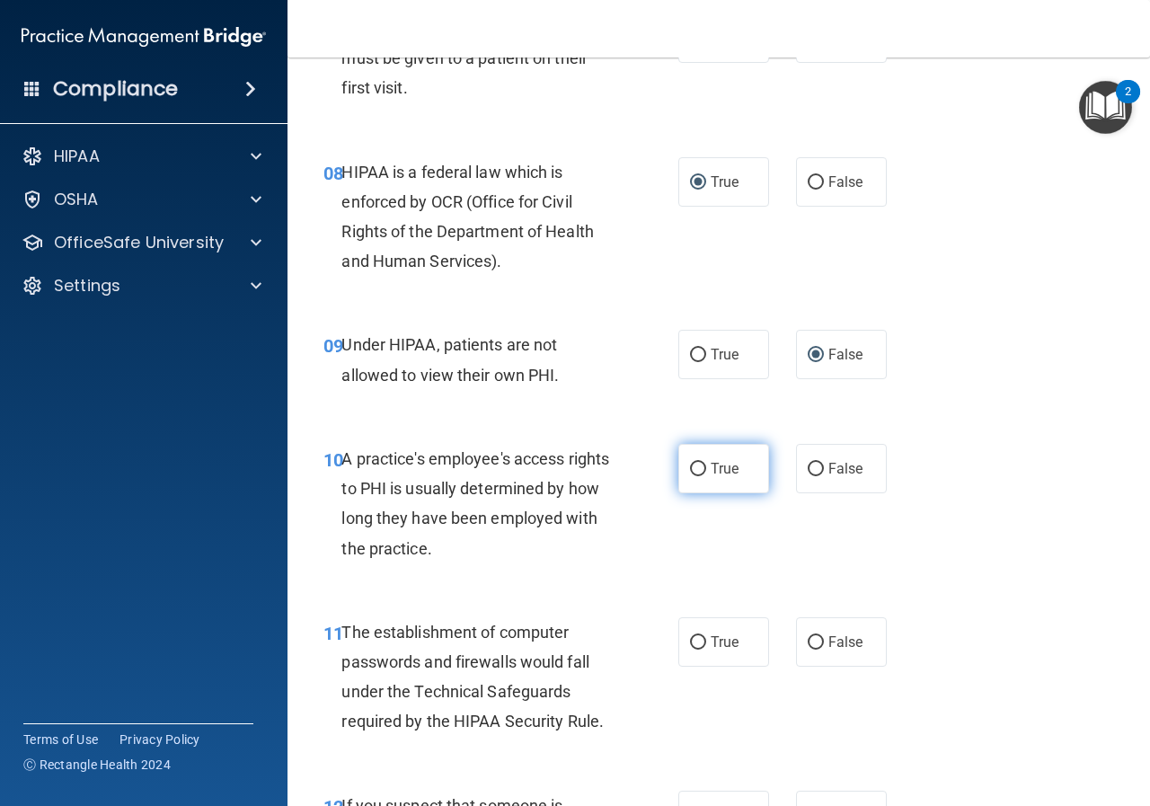
click at [690, 471] on input "True" at bounding box center [698, 468] width 16 height 13
radio input "true"
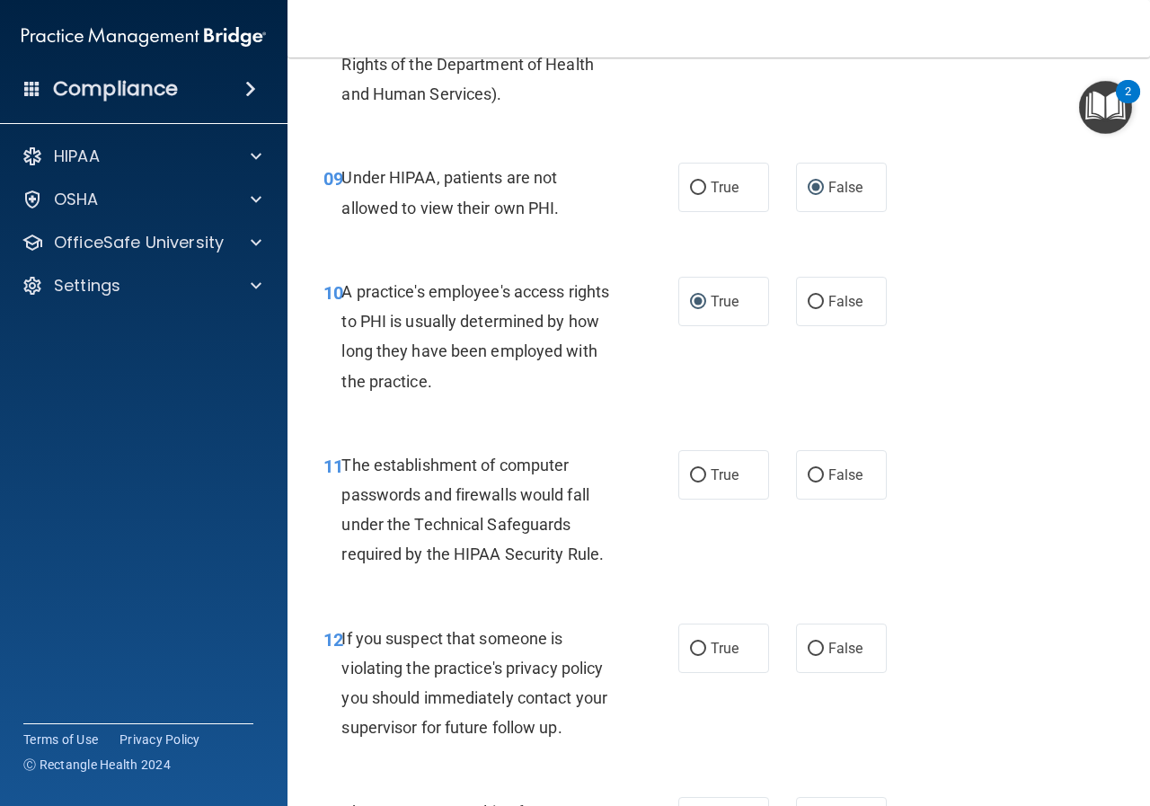
scroll to position [1527, 0]
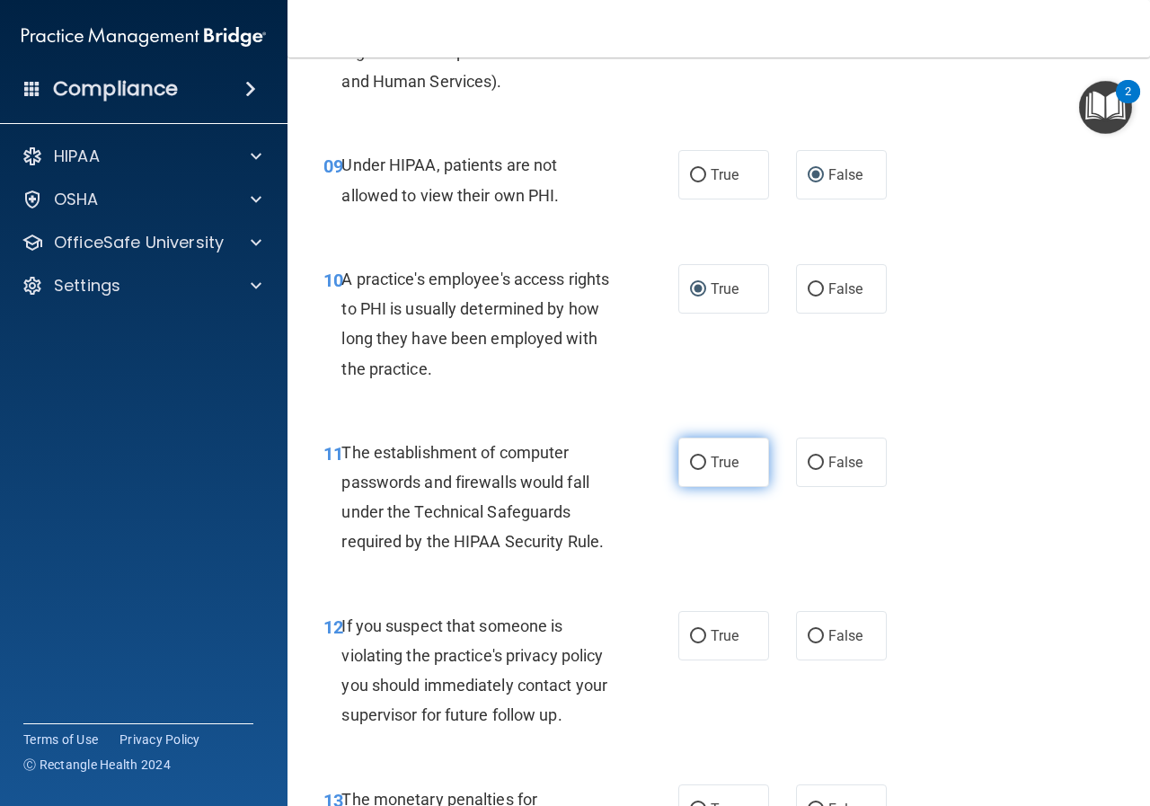
click at [690, 463] on input "True" at bounding box center [698, 462] width 16 height 13
radio input "true"
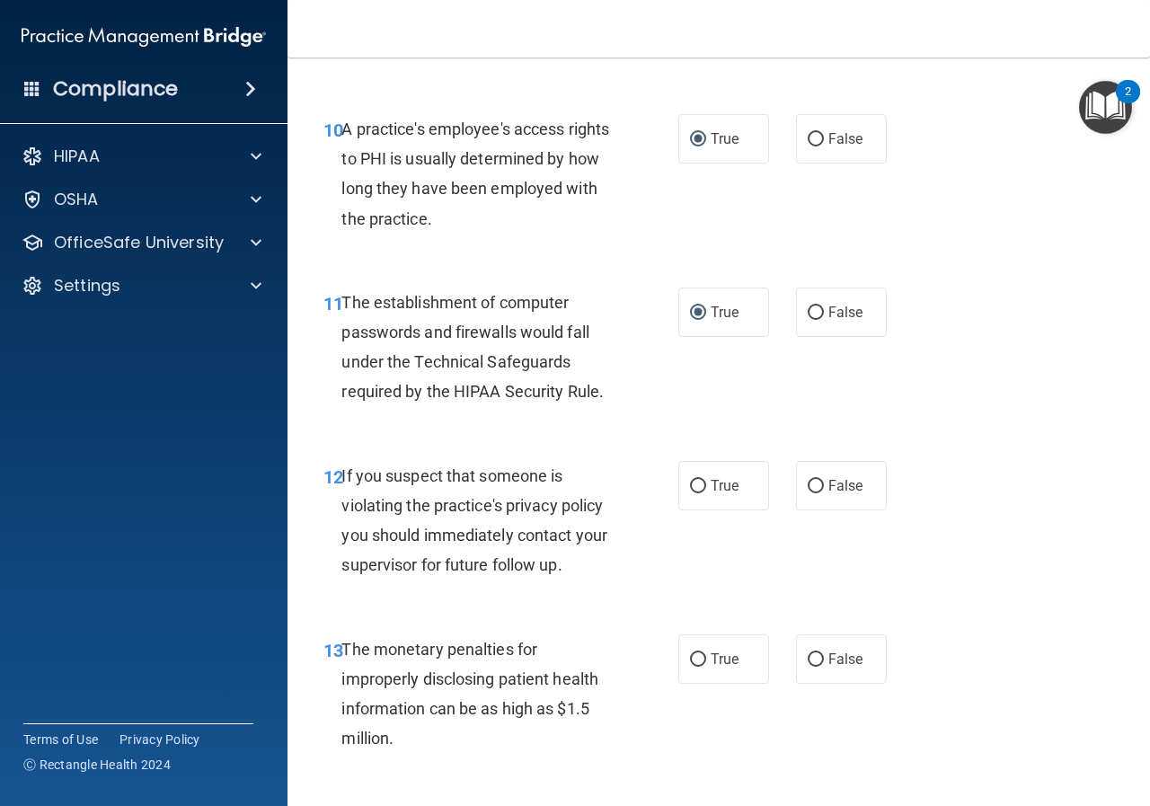
scroll to position [1706, 0]
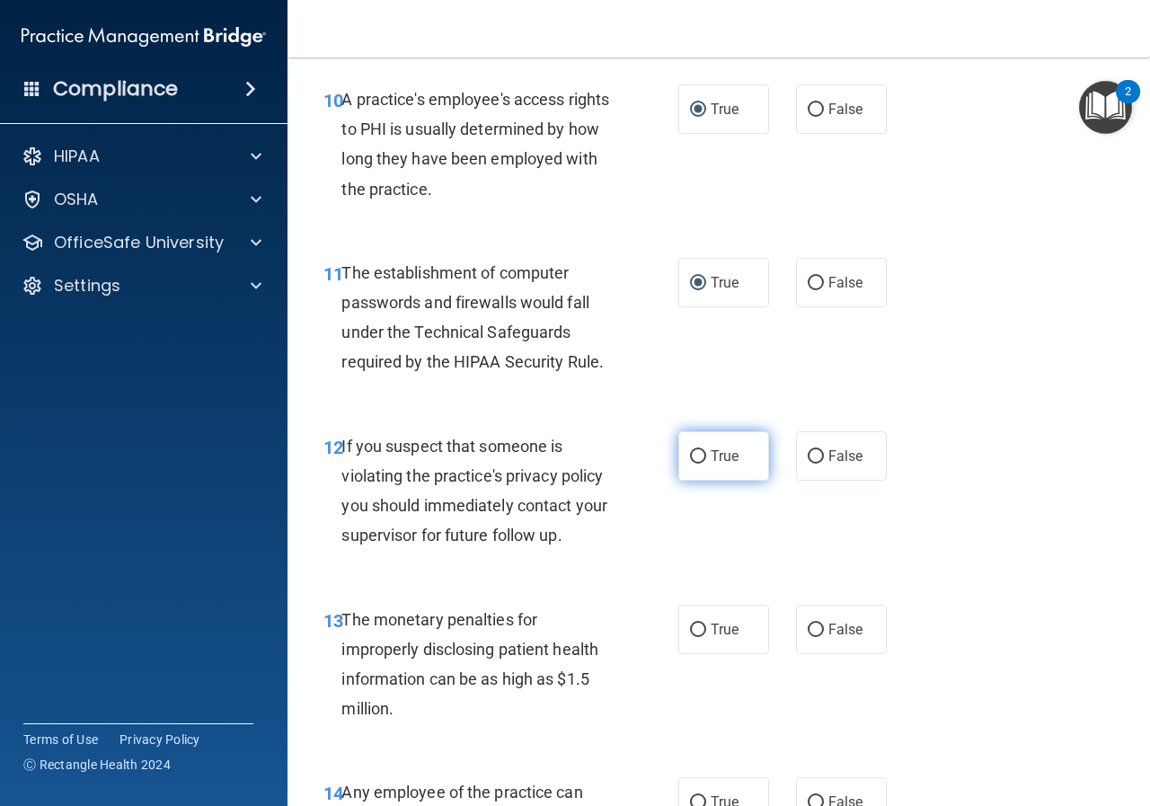
click at [690, 462] on input "True" at bounding box center [698, 456] width 16 height 13
radio input "true"
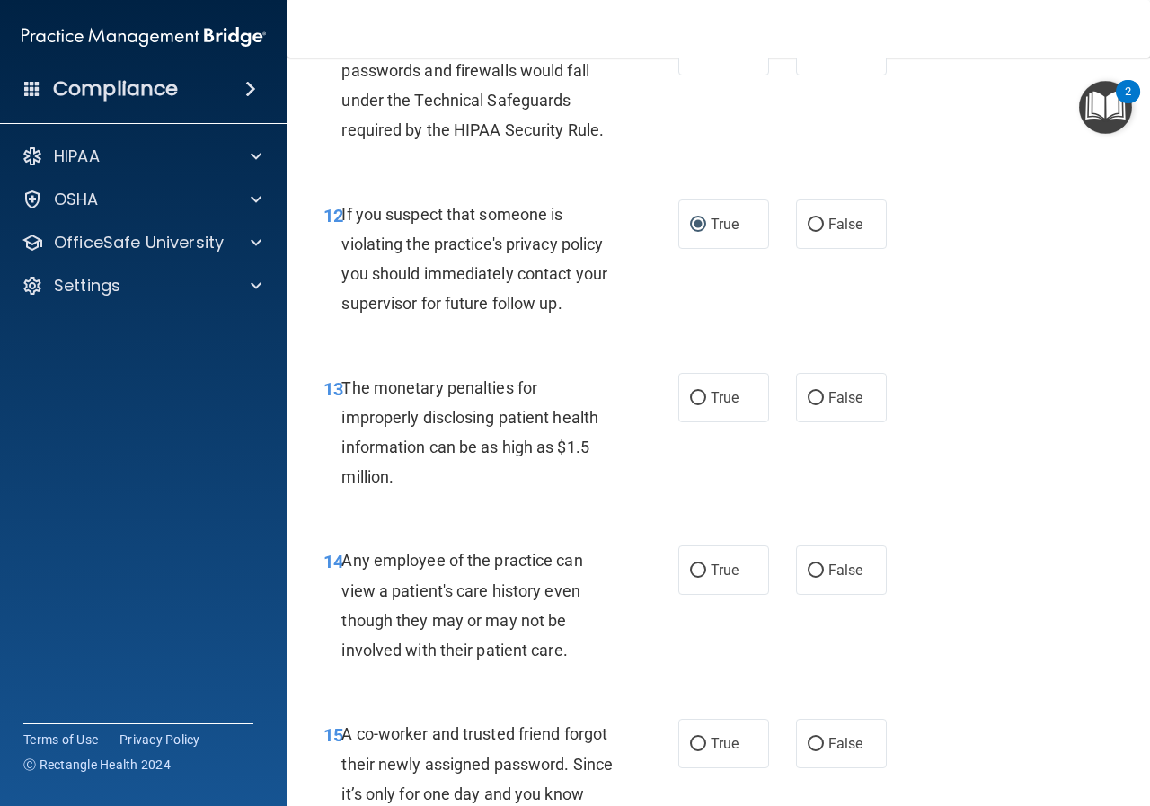
scroll to position [1976, 0]
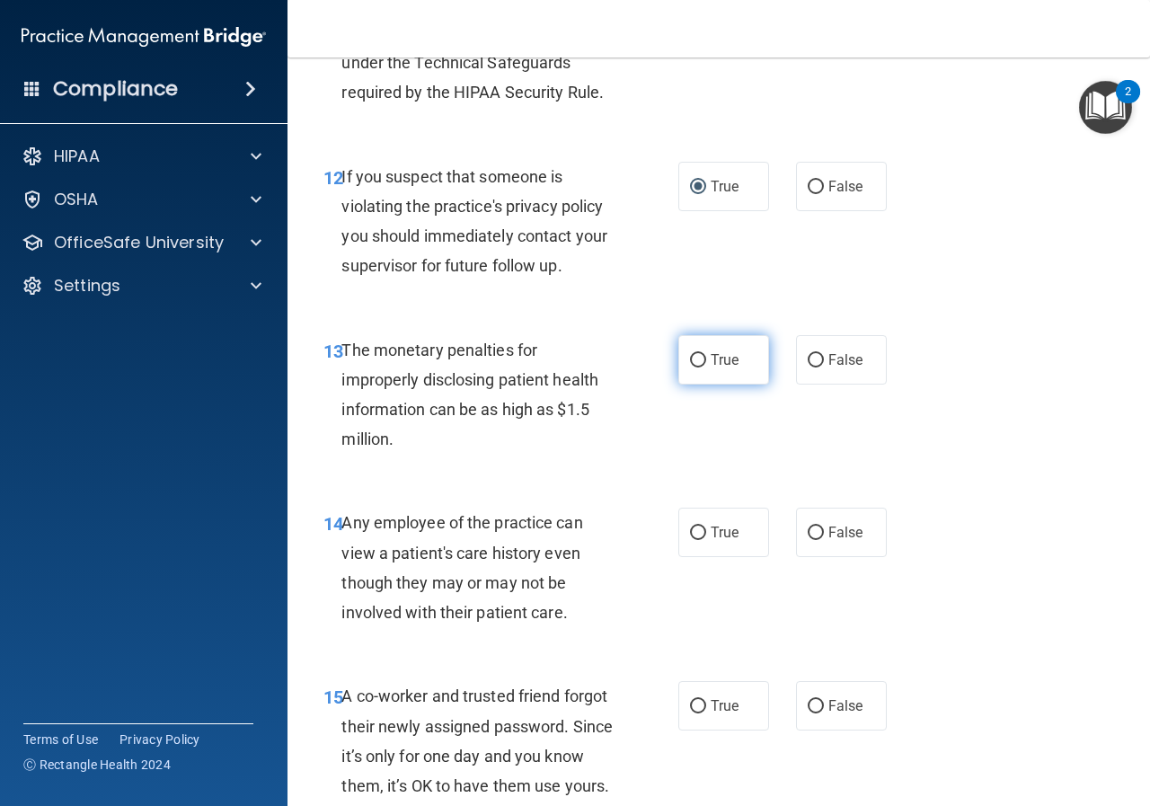
click at [691, 365] on input "True" at bounding box center [698, 360] width 16 height 13
radio input "true"
click at [807, 535] on input "False" at bounding box center [815, 532] width 16 height 13
radio input "true"
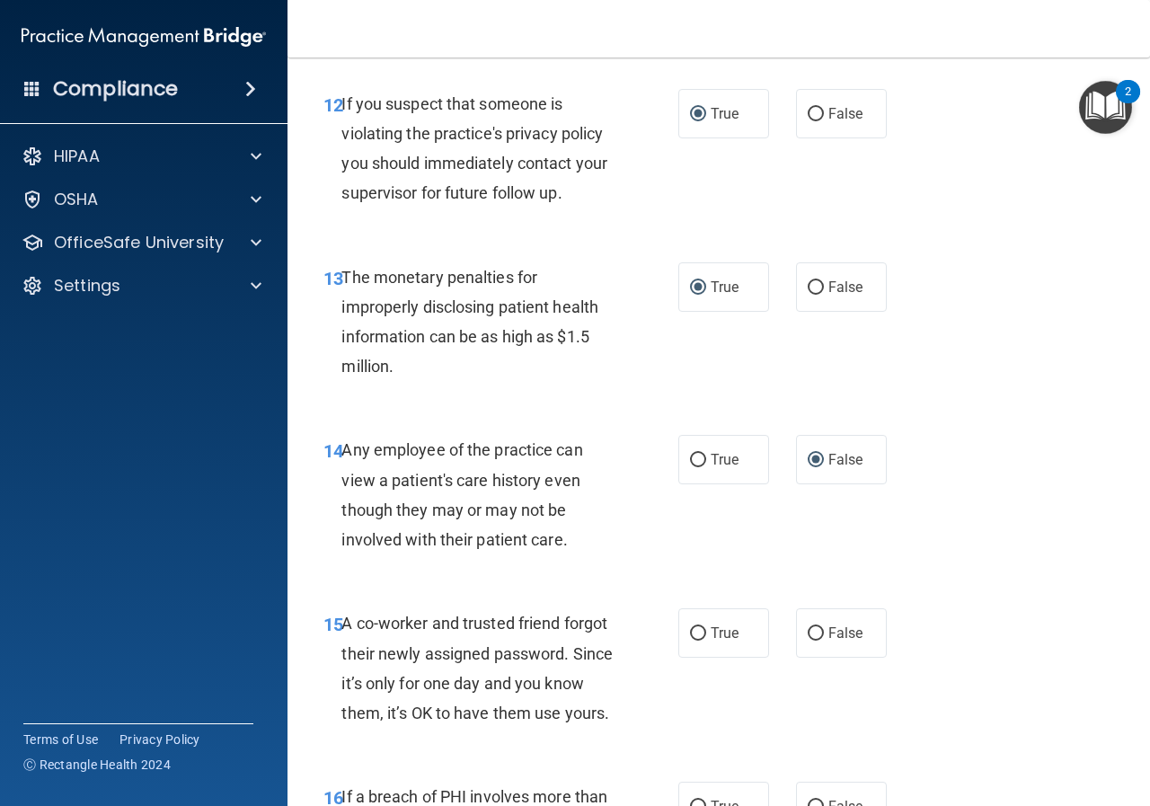
scroll to position [2155, 0]
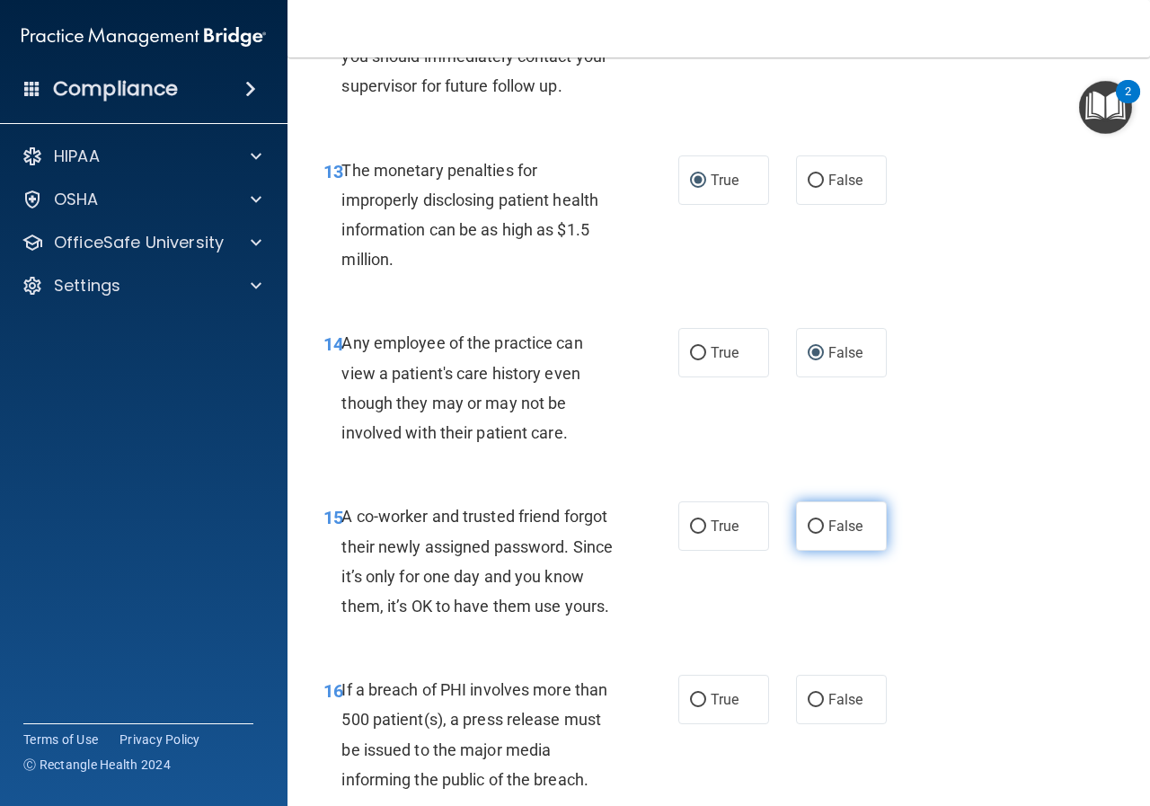
click at [807, 524] on input "False" at bounding box center [815, 526] width 16 height 13
radio input "true"
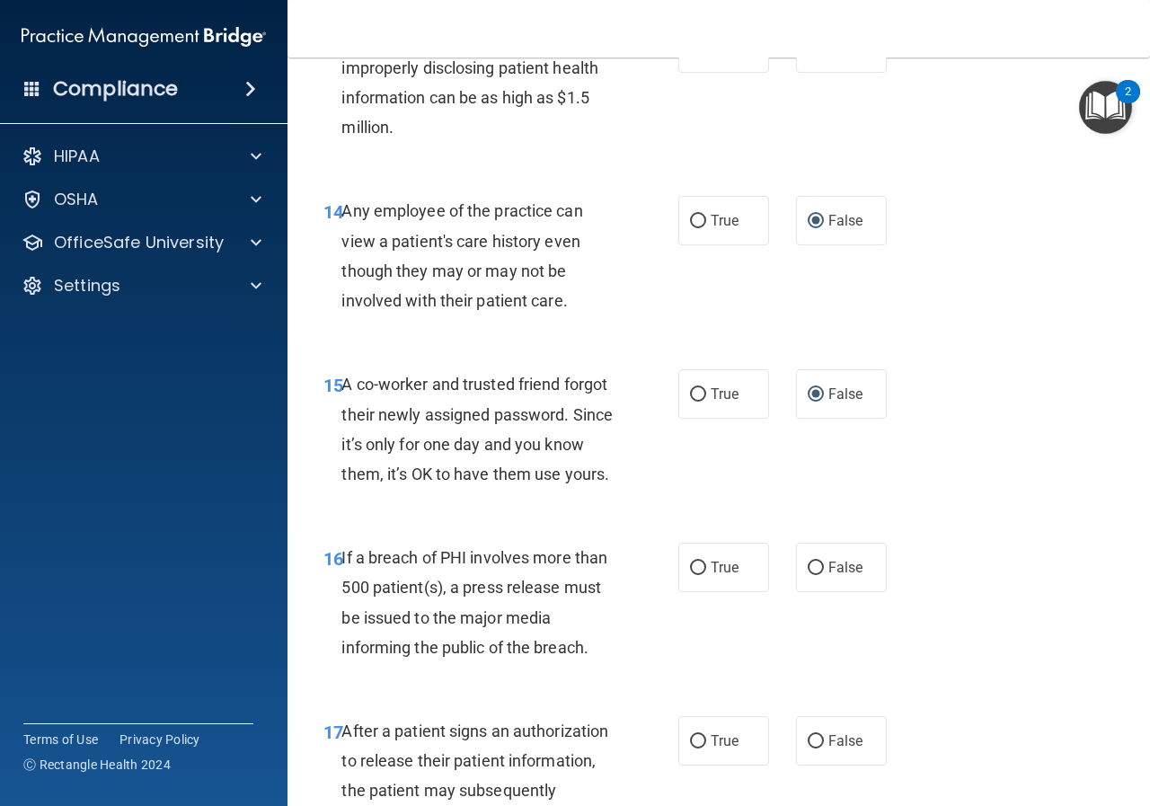
scroll to position [2335, 0]
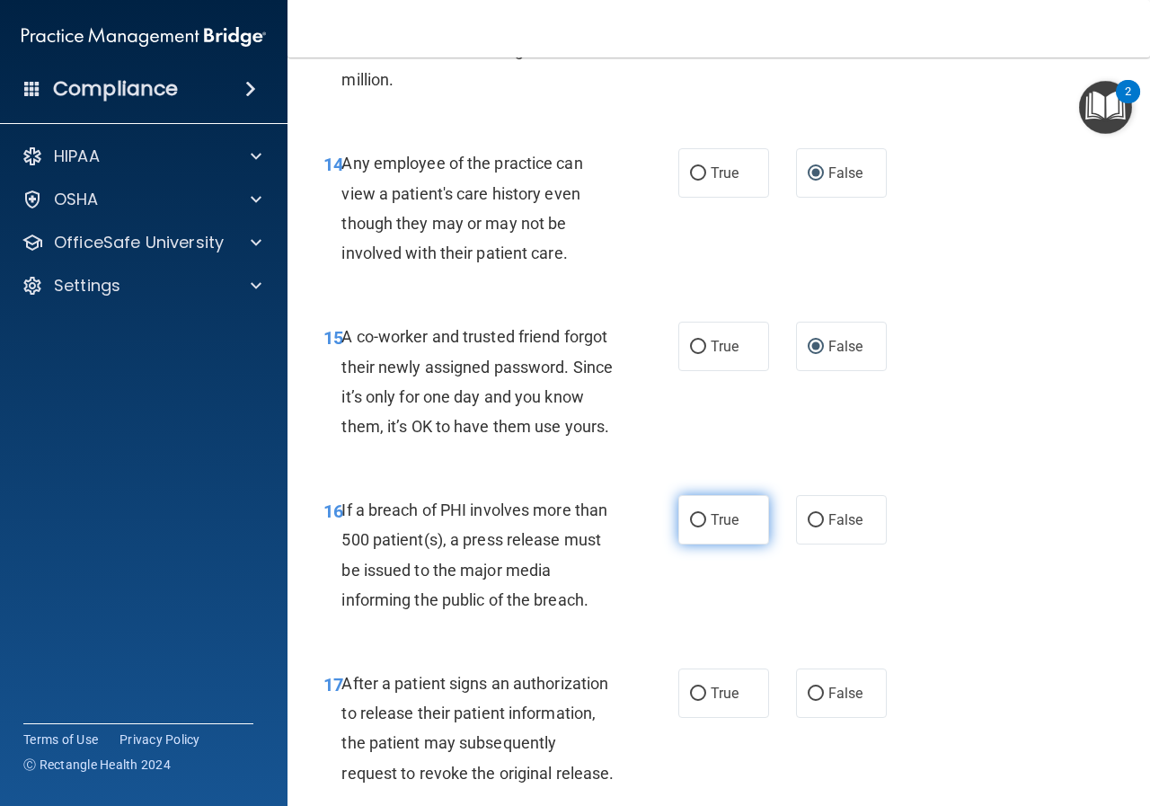
click at [690, 527] on input "True" at bounding box center [698, 520] width 16 height 13
radio input "true"
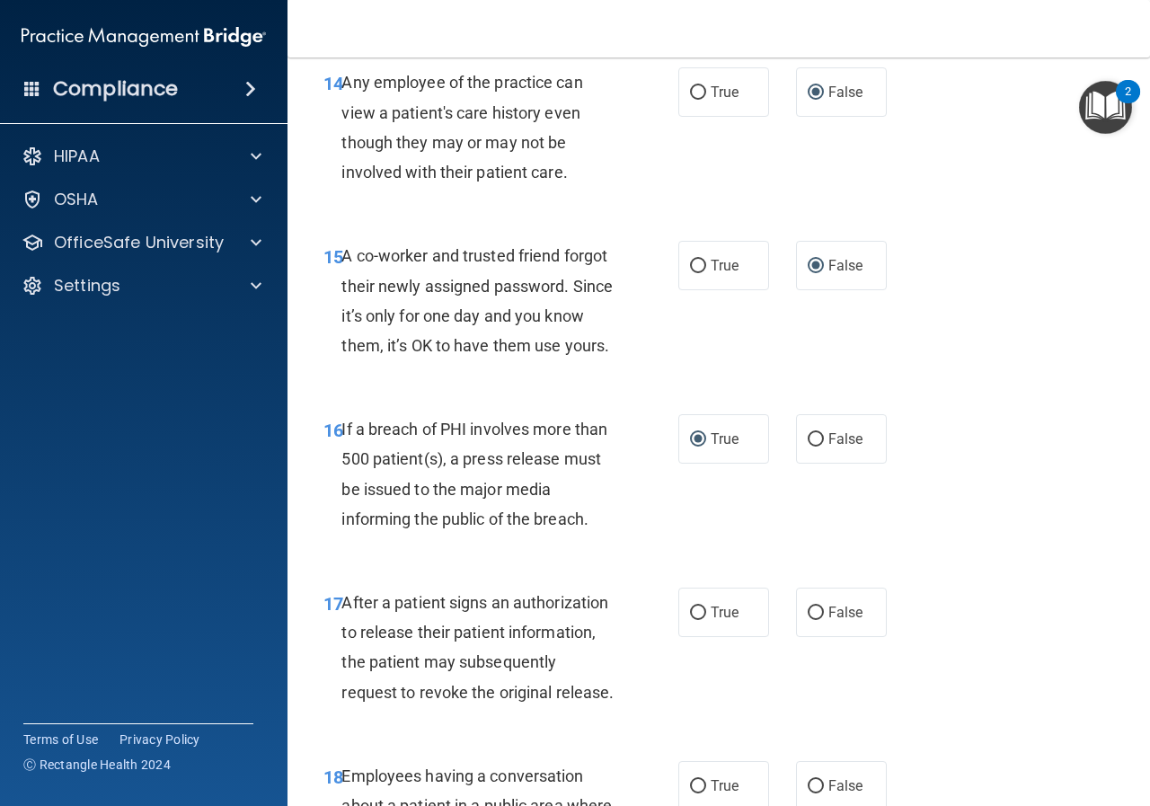
scroll to position [2515, 0]
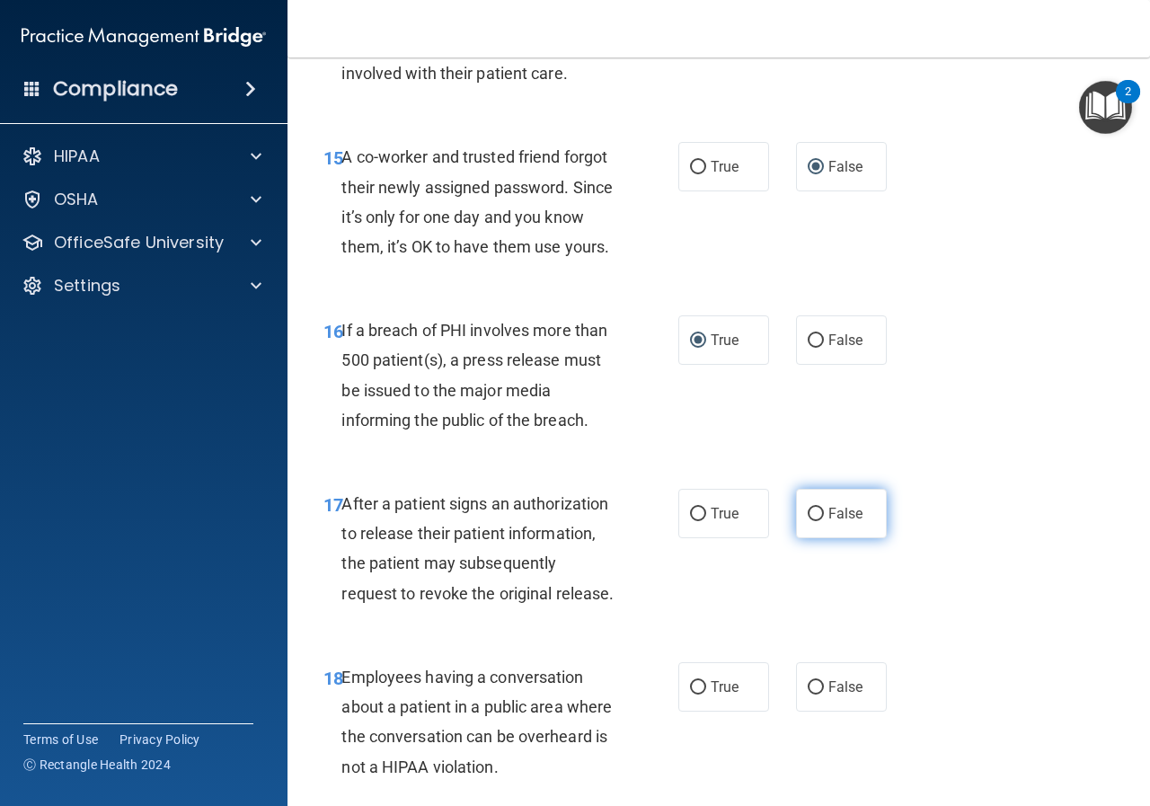
click at [809, 521] on input "False" at bounding box center [815, 513] width 16 height 13
radio input "true"
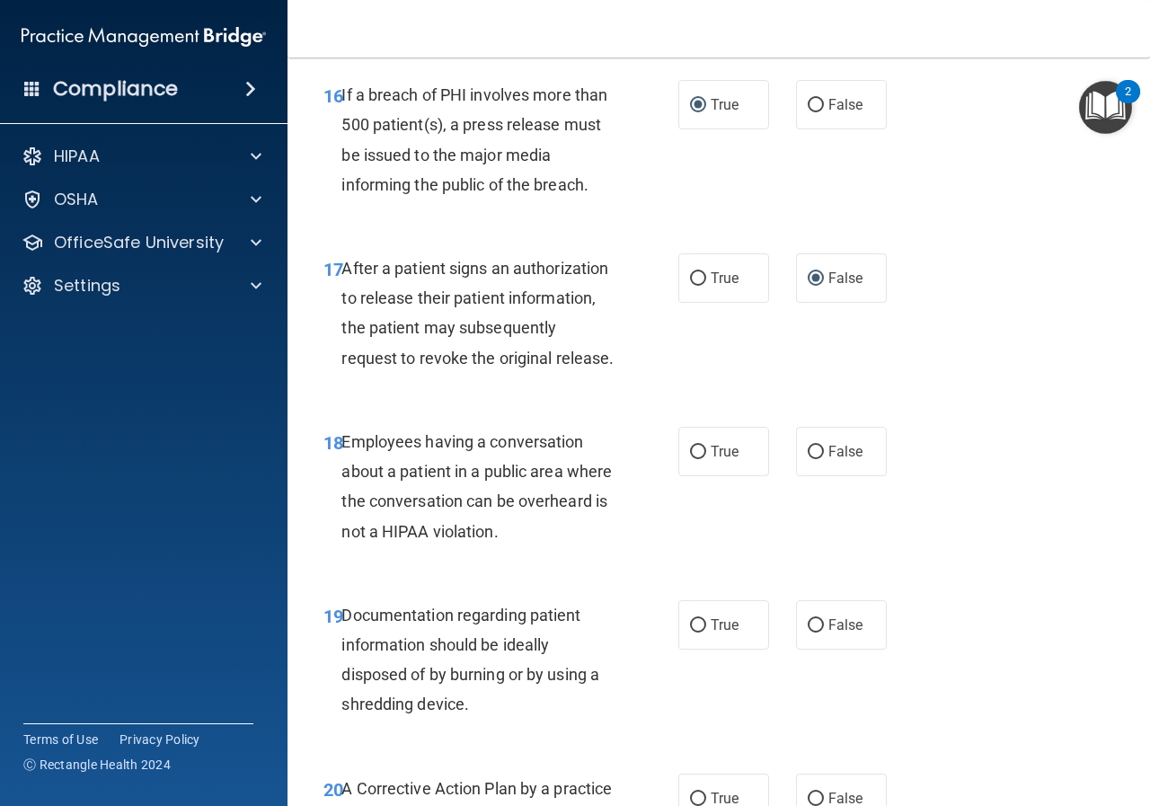
scroll to position [2770, 0]
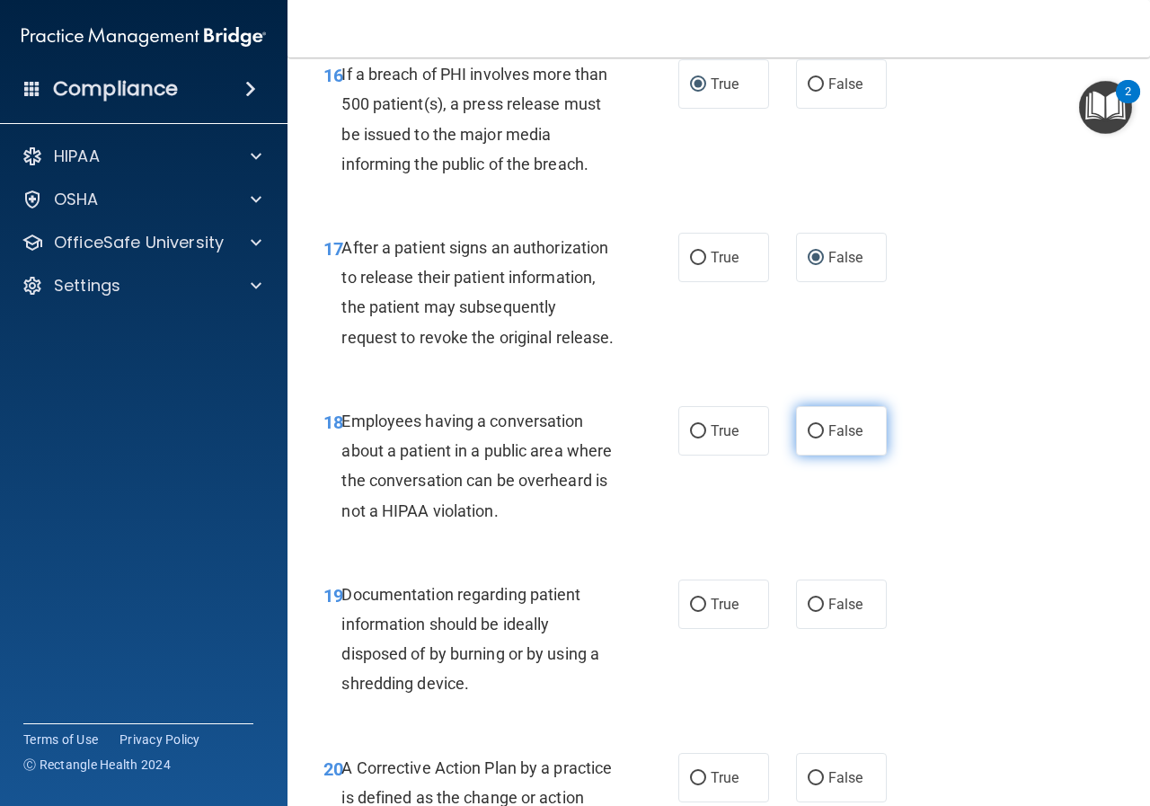
click at [807, 438] on input "False" at bounding box center [815, 431] width 16 height 13
radio input "true"
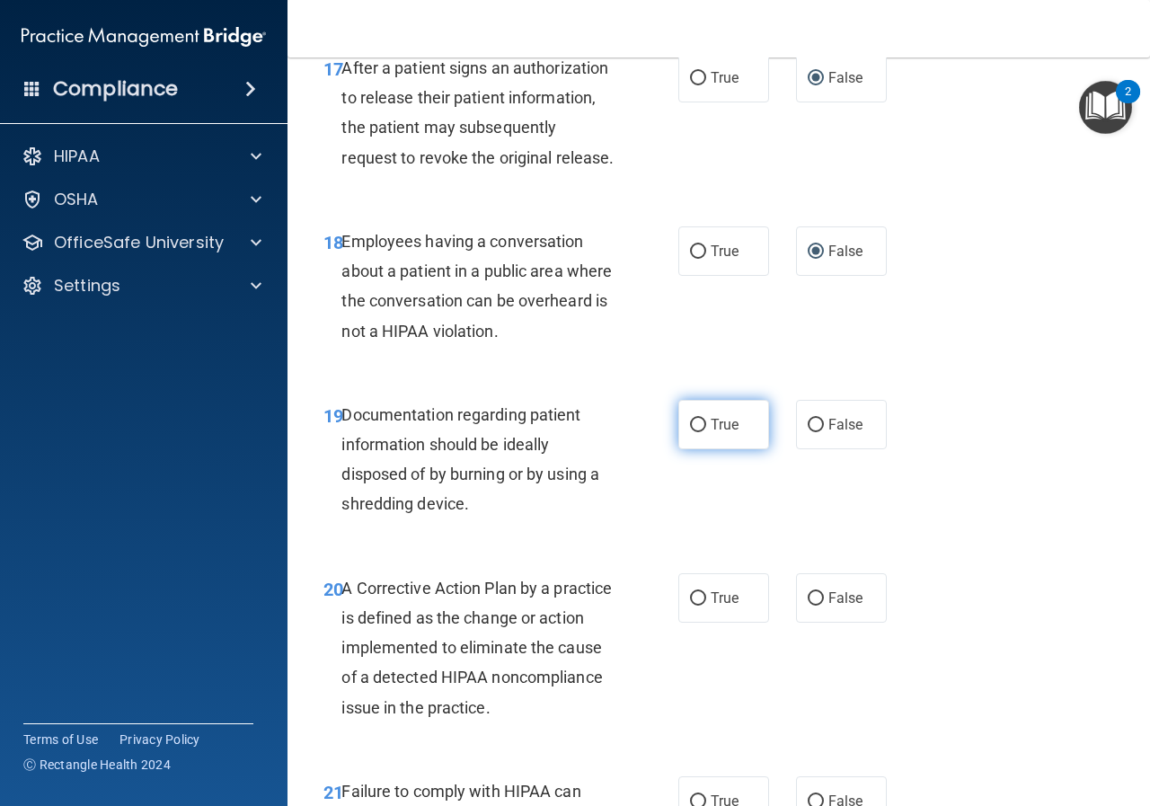
click at [692, 432] on input "True" at bounding box center [698, 424] width 16 height 13
radio input "true"
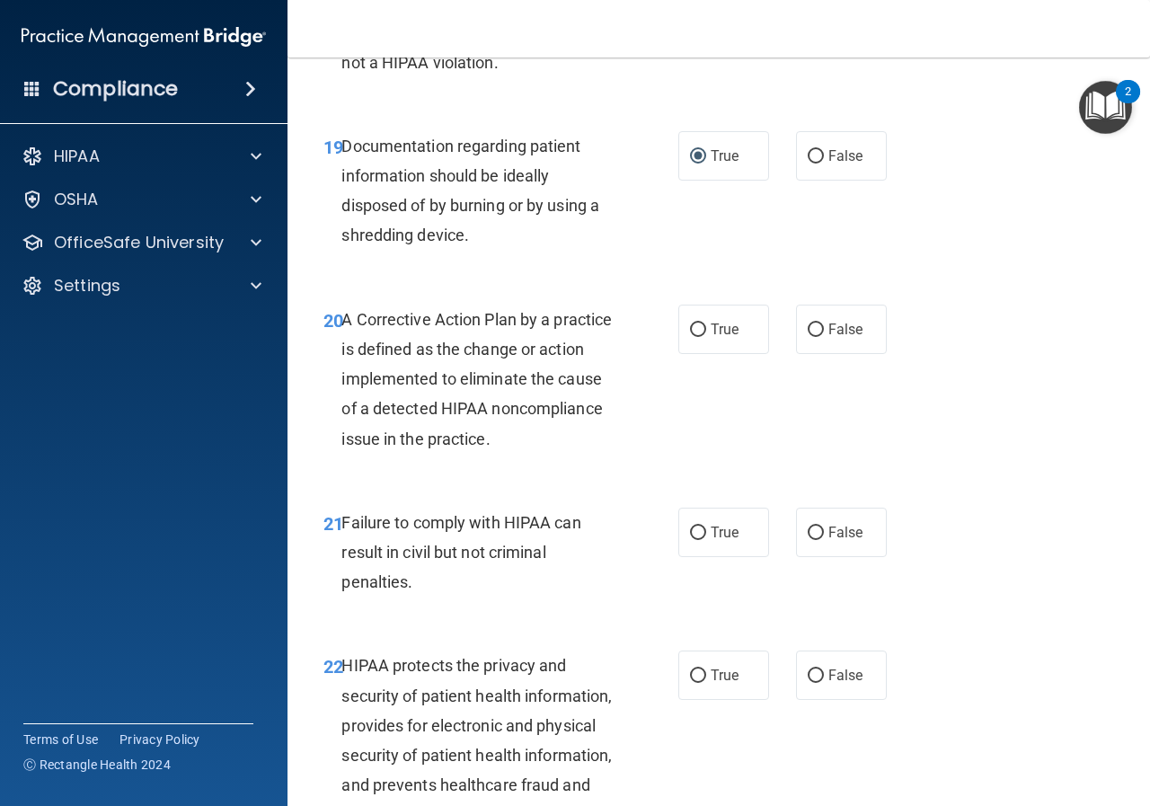
scroll to position [3220, 0]
click at [690, 336] on input "True" at bounding box center [698, 328] width 16 height 13
radio input "true"
click at [807, 539] on input "False" at bounding box center [815, 531] width 16 height 13
radio input "true"
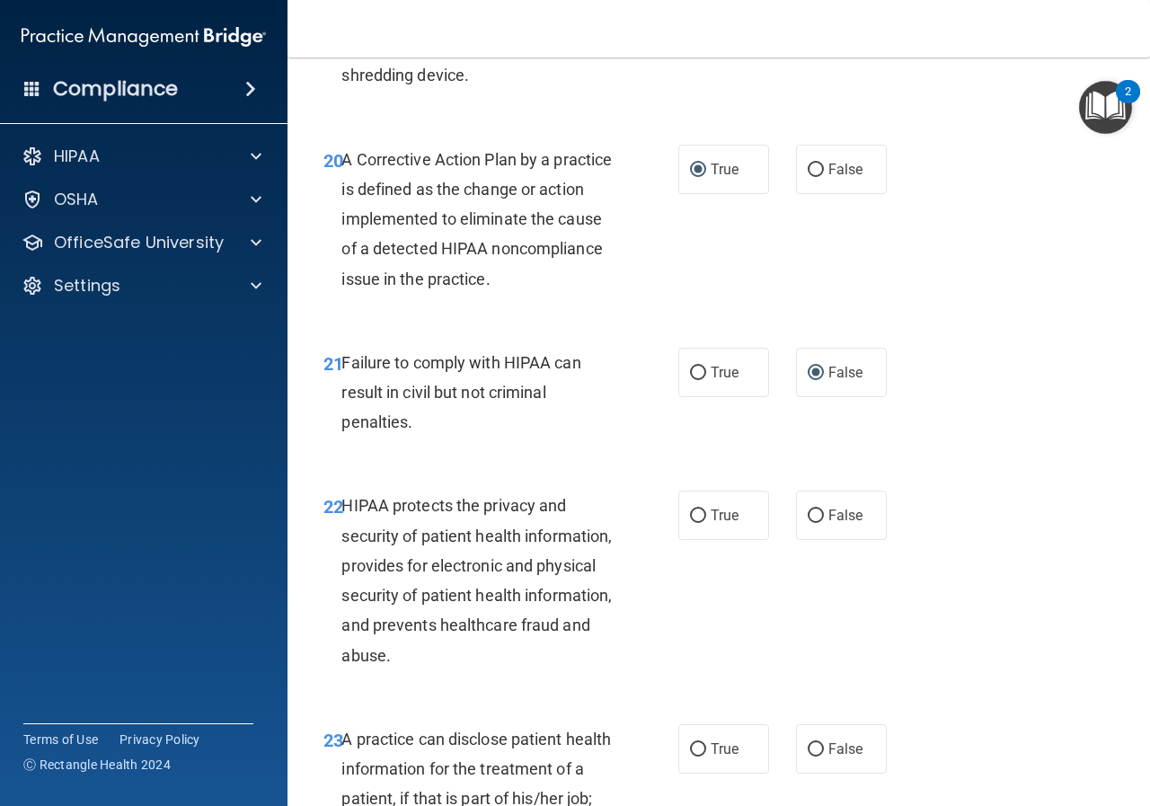
scroll to position [3399, 0]
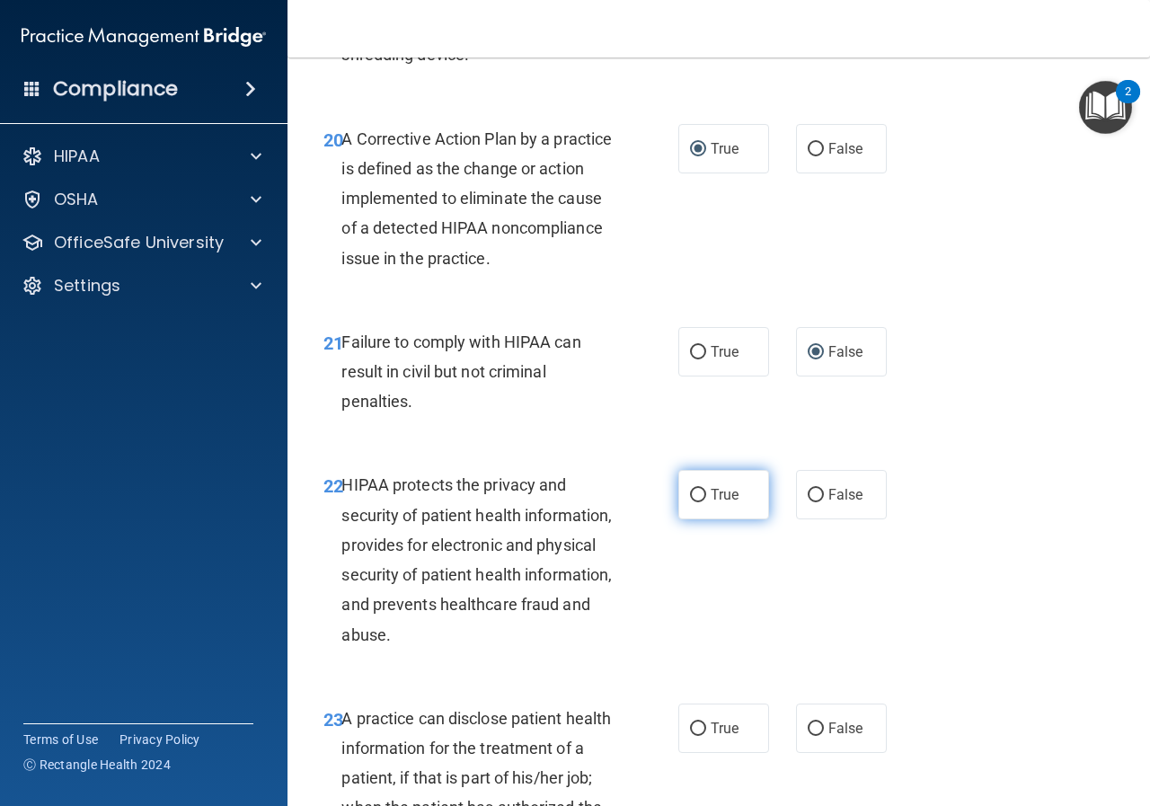
click at [691, 502] on input "True" at bounding box center [698, 495] width 16 height 13
radio input "true"
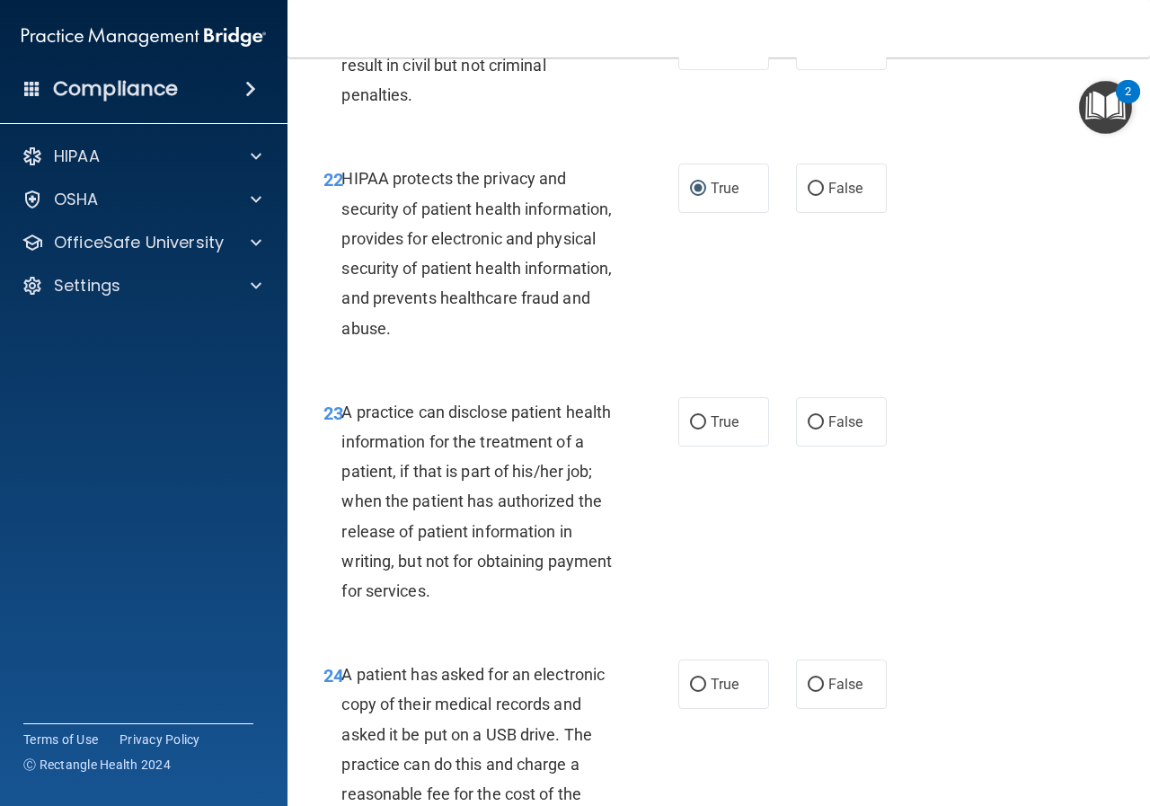
scroll to position [3758, 0]
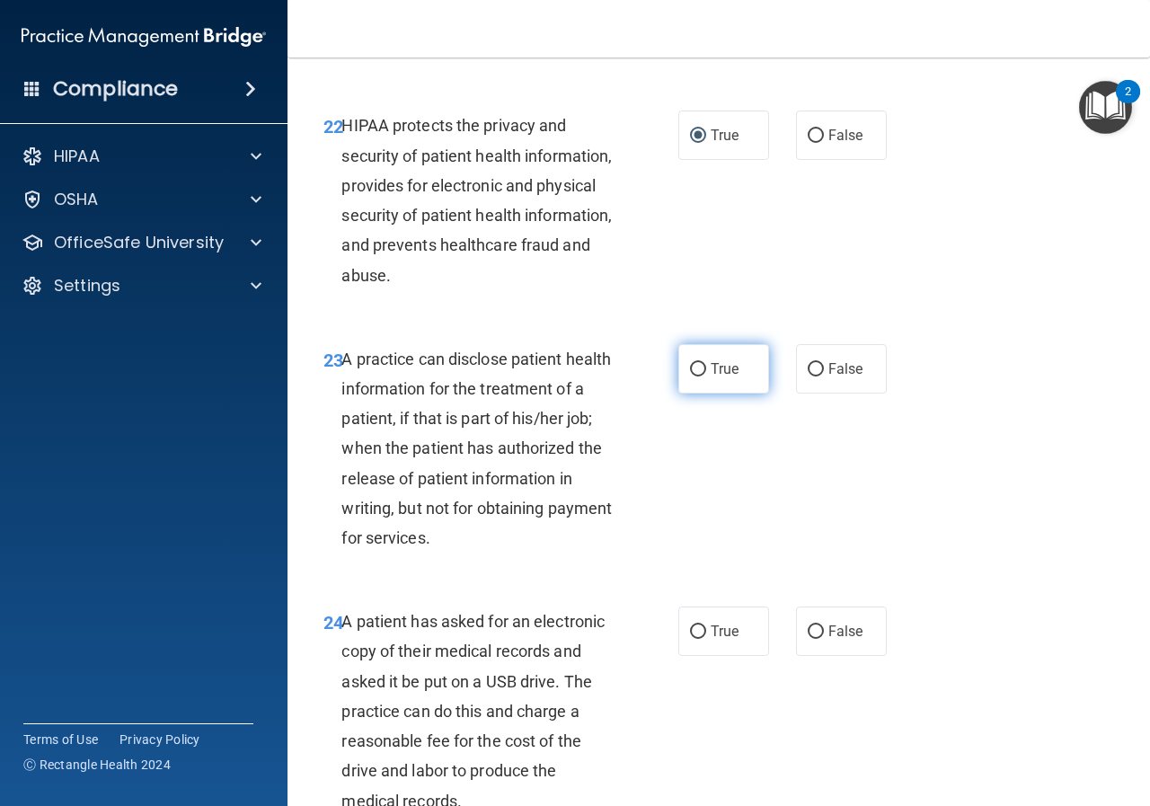
click at [692, 376] on input "True" at bounding box center [698, 369] width 16 height 13
radio input "true"
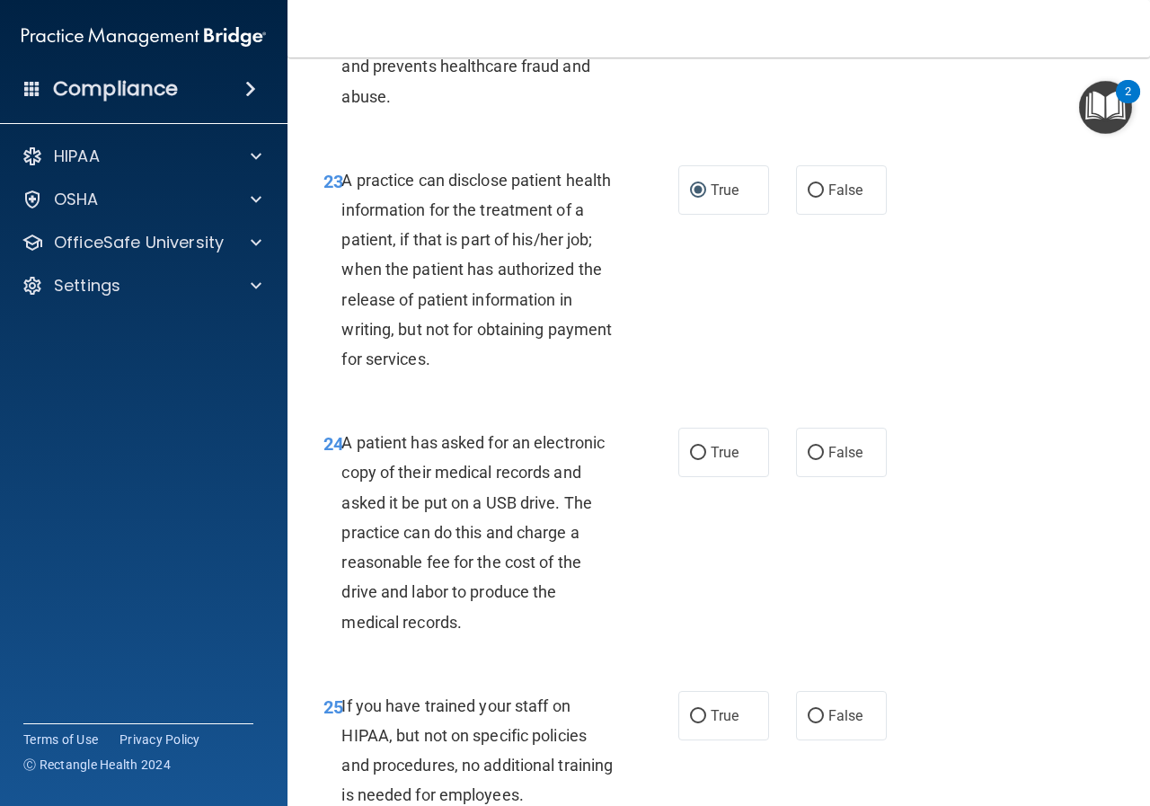
scroll to position [3938, 0]
click at [691, 459] on input "True" at bounding box center [698, 451] width 16 height 13
radio input "true"
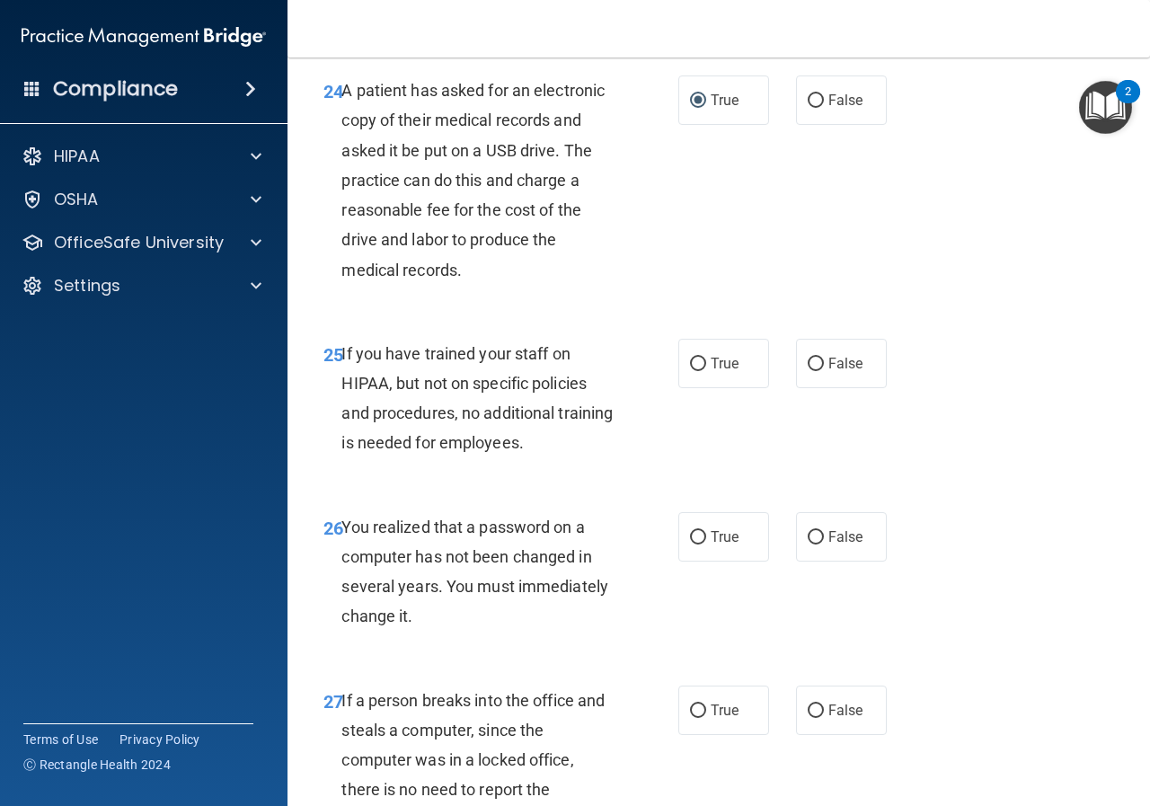
scroll to position [4297, 0]
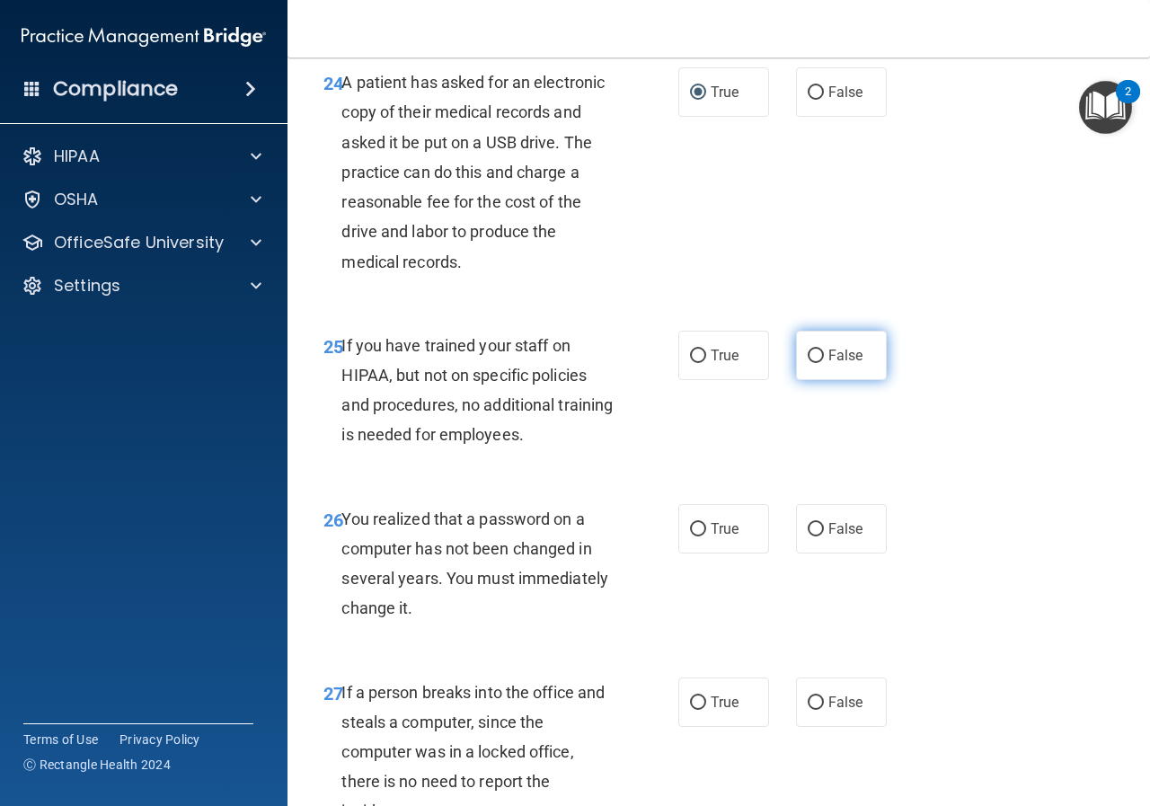
click at [808, 363] on input "False" at bounding box center [815, 355] width 16 height 13
radio input "true"
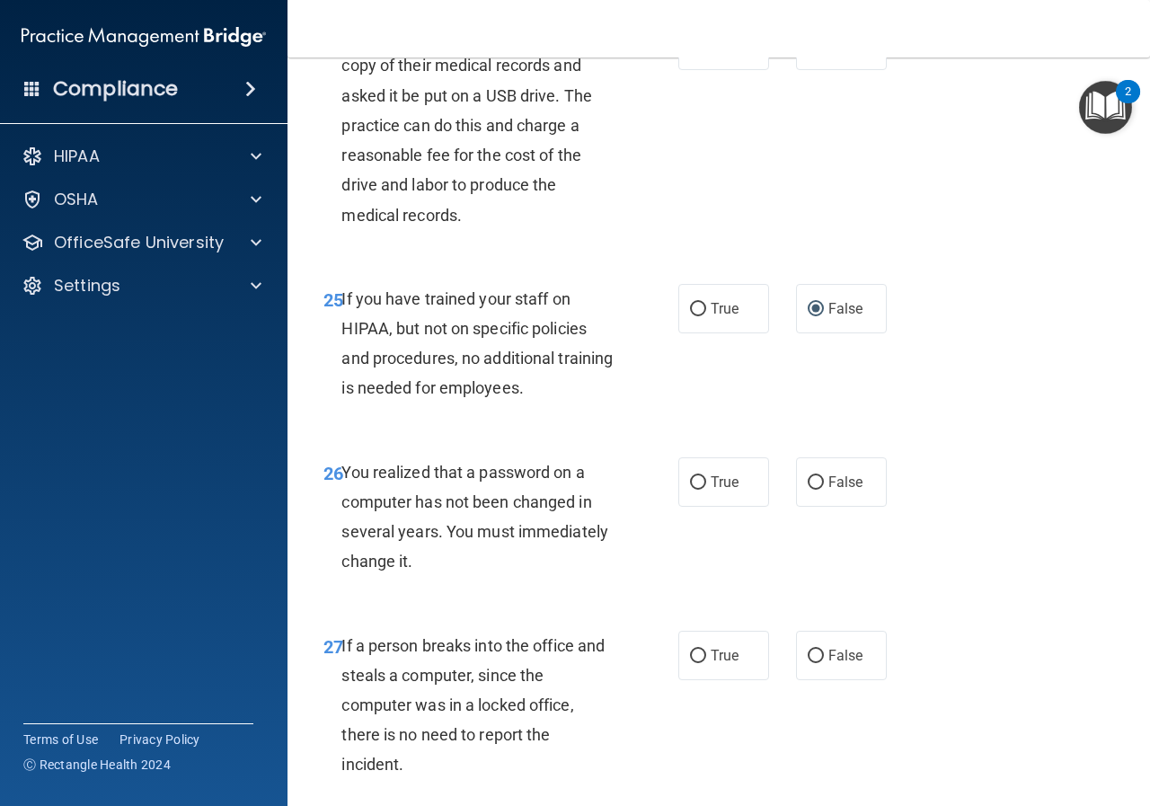
scroll to position [4477, 0]
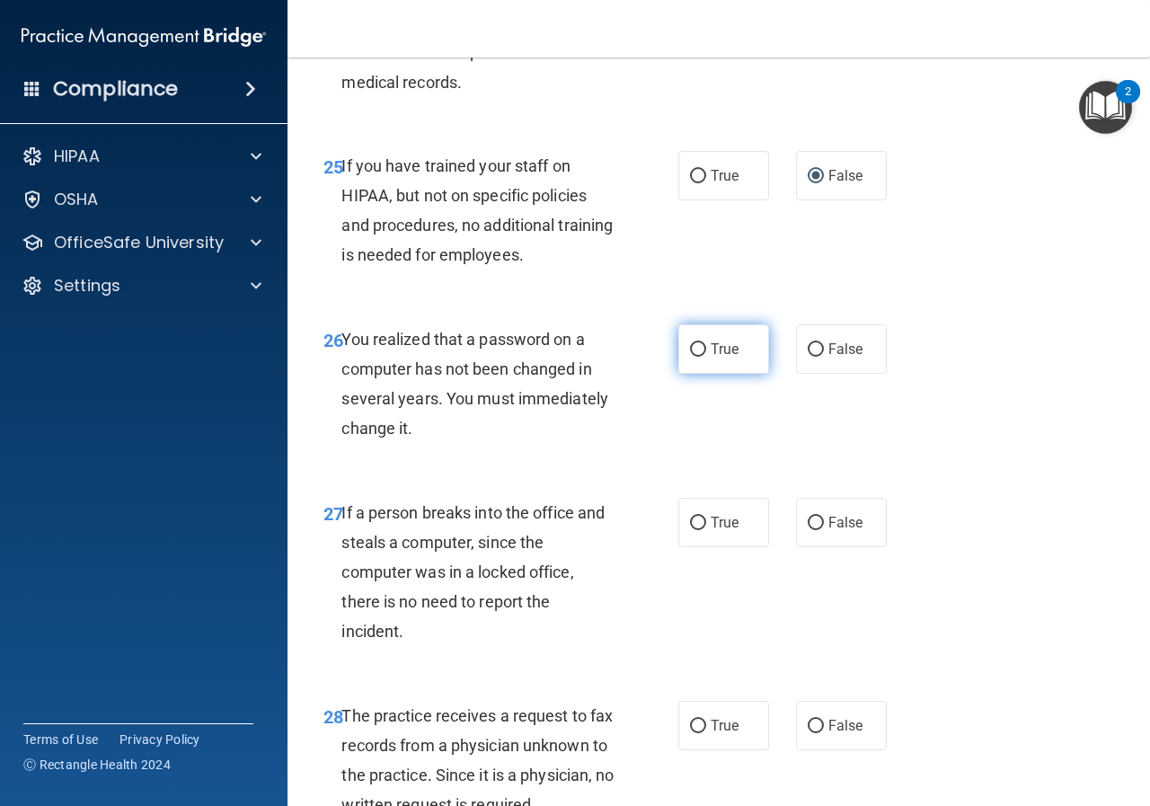
click at [690, 357] on input "True" at bounding box center [698, 349] width 16 height 13
radio input "true"
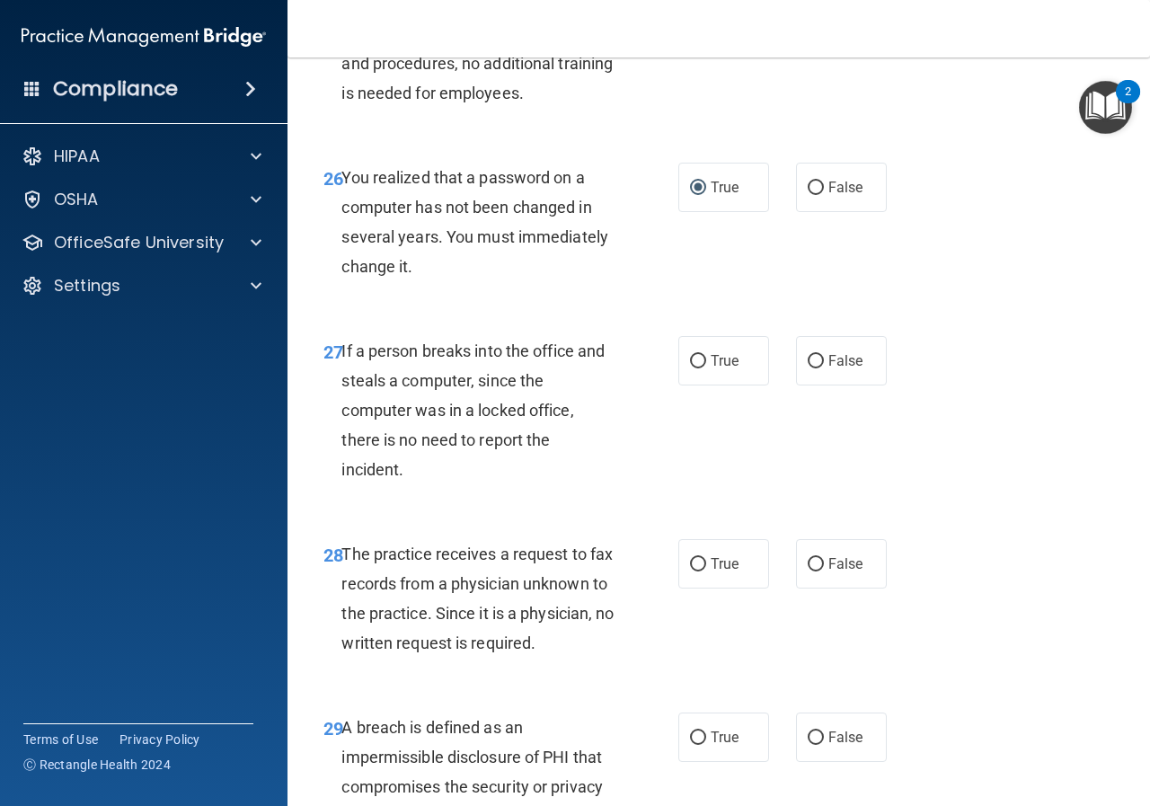
scroll to position [4656, 0]
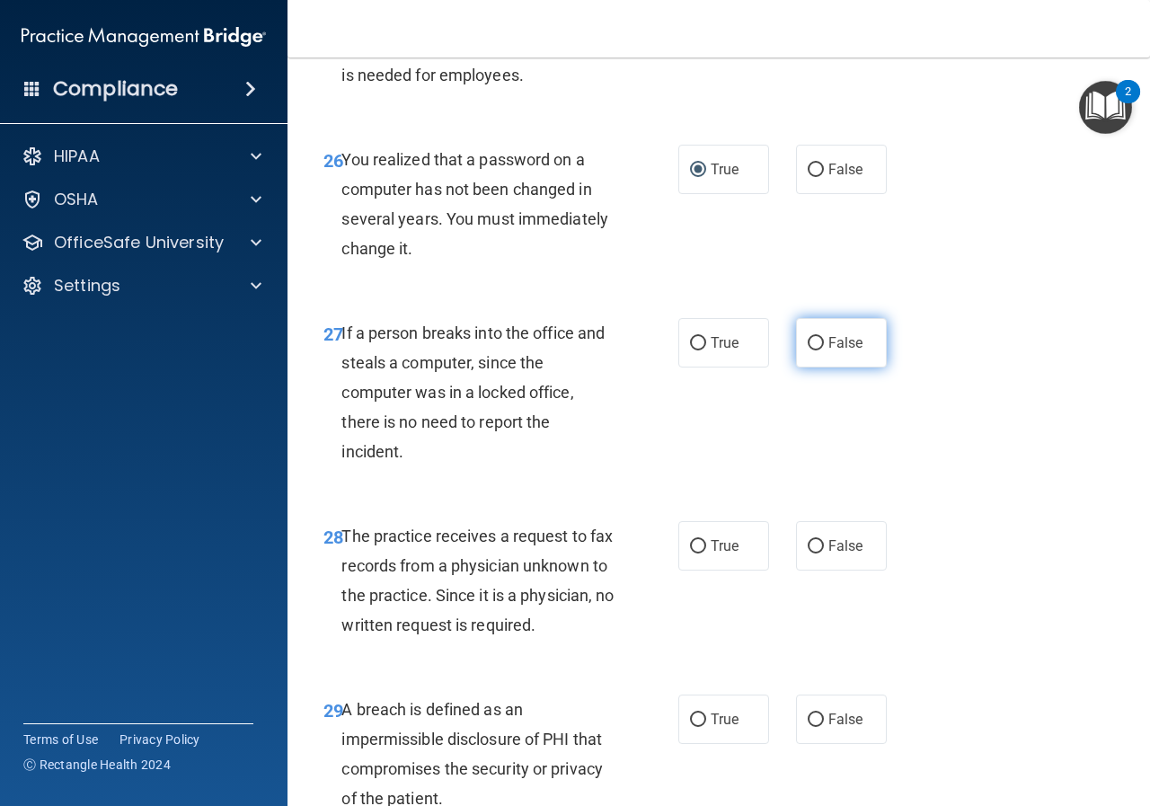
click at [807, 350] on input "False" at bounding box center [815, 343] width 16 height 13
radio input "true"
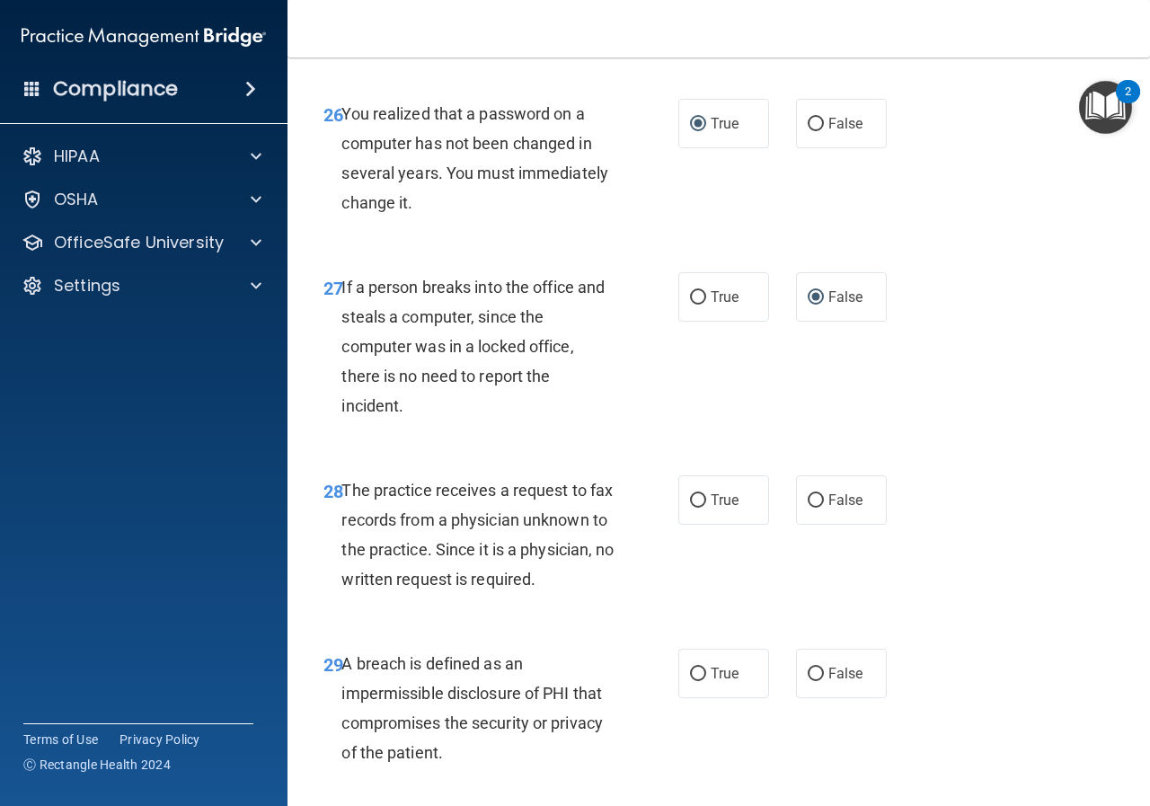
scroll to position [4926, 0]
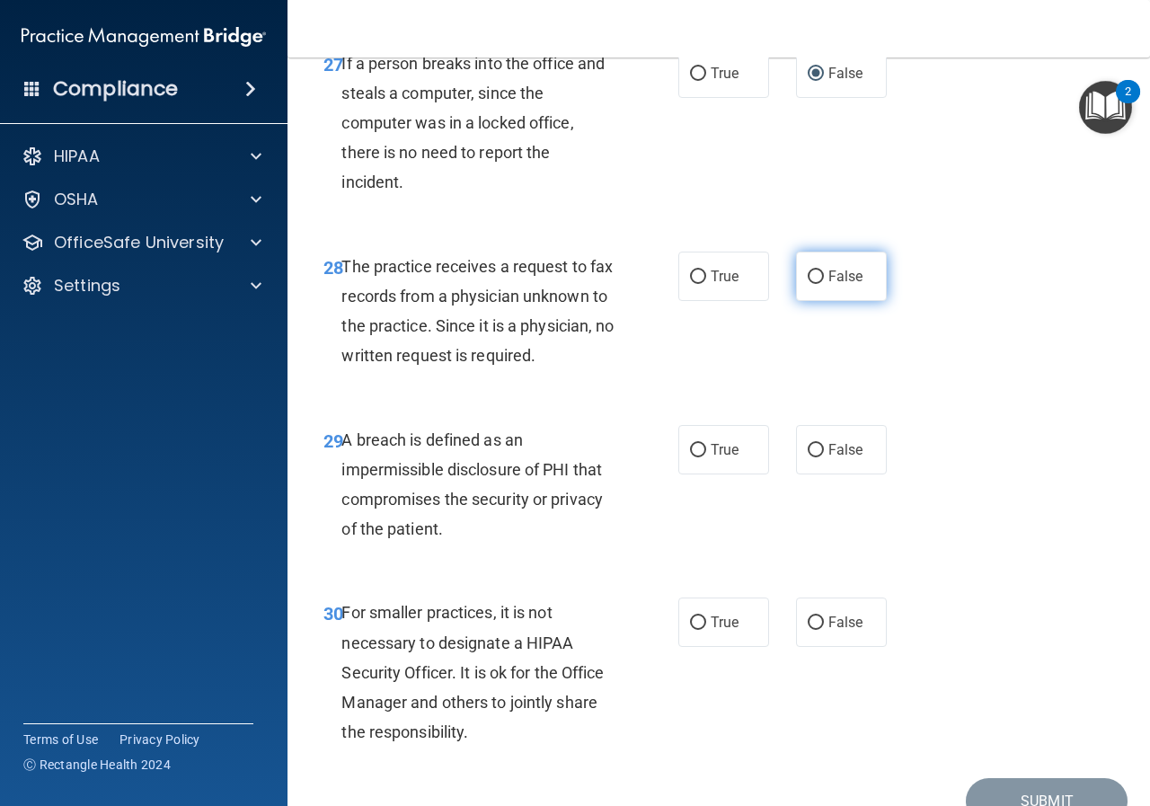
click at [809, 284] on input "False" at bounding box center [815, 276] width 16 height 13
radio input "true"
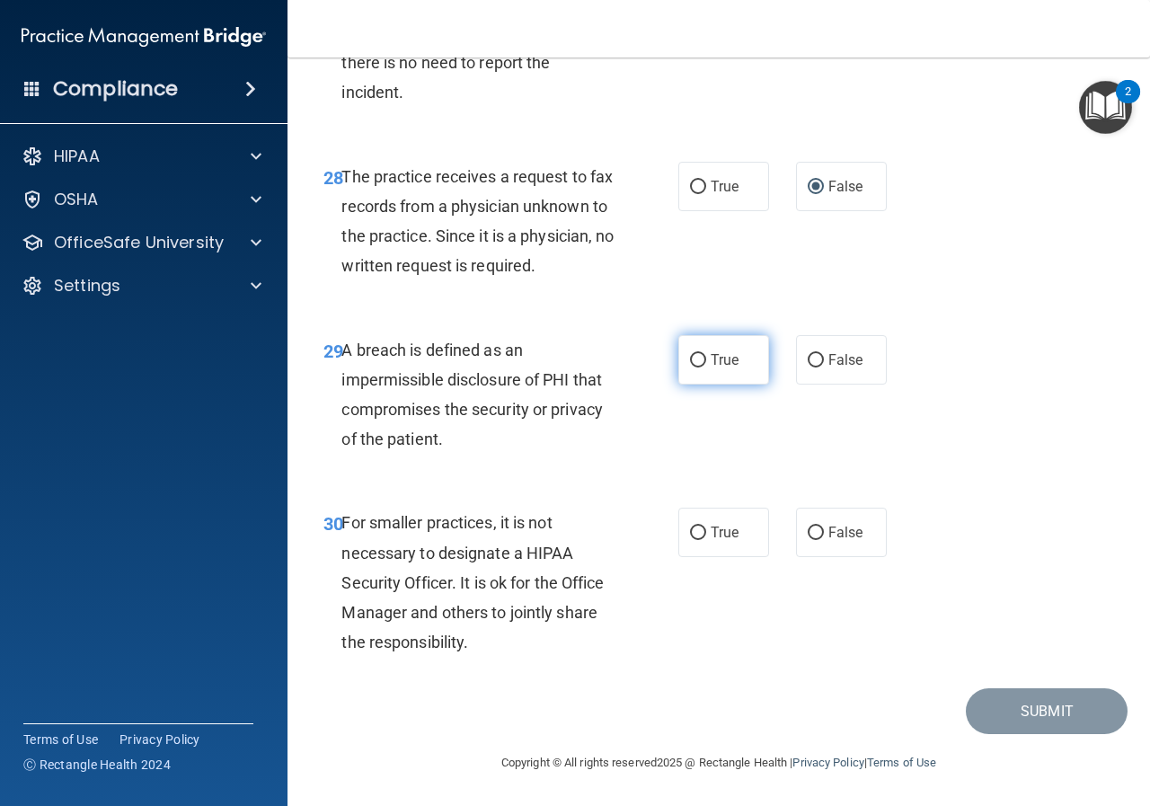
click at [691, 367] on input "True" at bounding box center [698, 360] width 16 height 13
radio input "true"
click at [807, 534] on input "False" at bounding box center [815, 532] width 16 height 13
radio input "true"
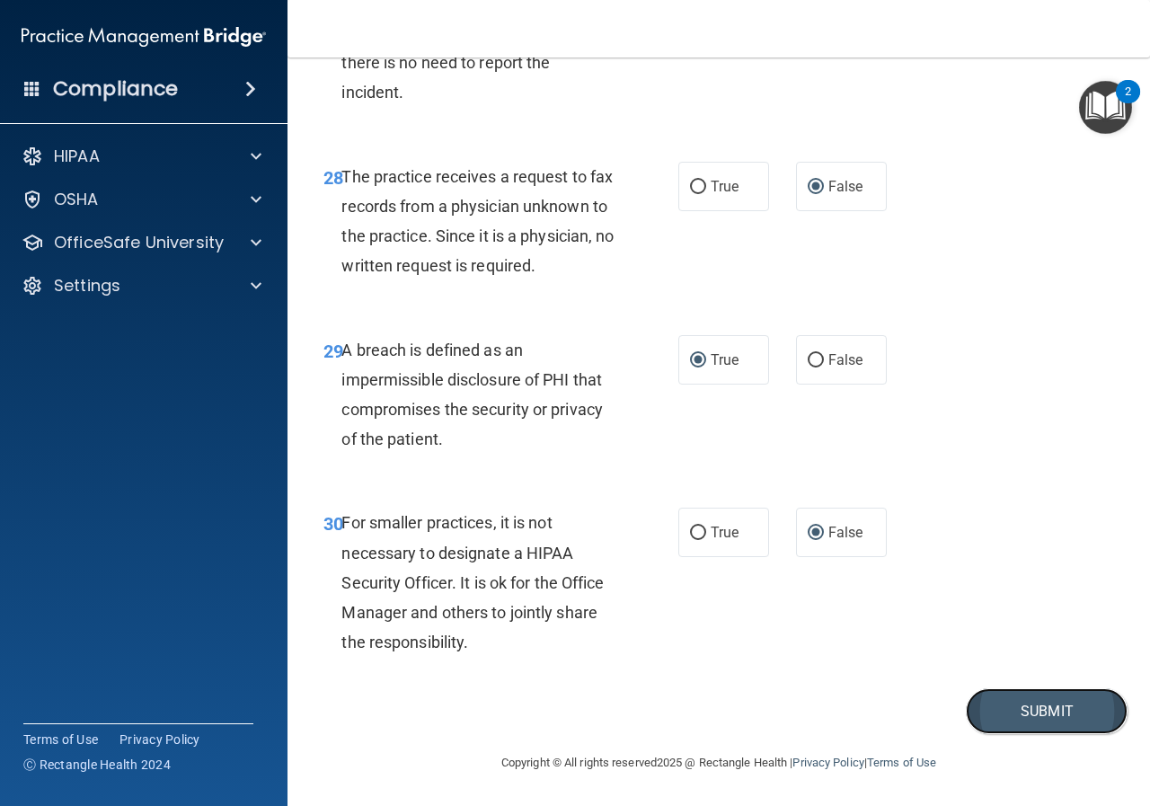
drag, startPoint x: 994, startPoint y: 712, endPoint x: 1034, endPoint y: 701, distance: 41.0
click at [994, 713] on button "Submit" at bounding box center [1046, 711] width 162 height 46
click at [1035, 708] on button "Submit" at bounding box center [1046, 711] width 162 height 46
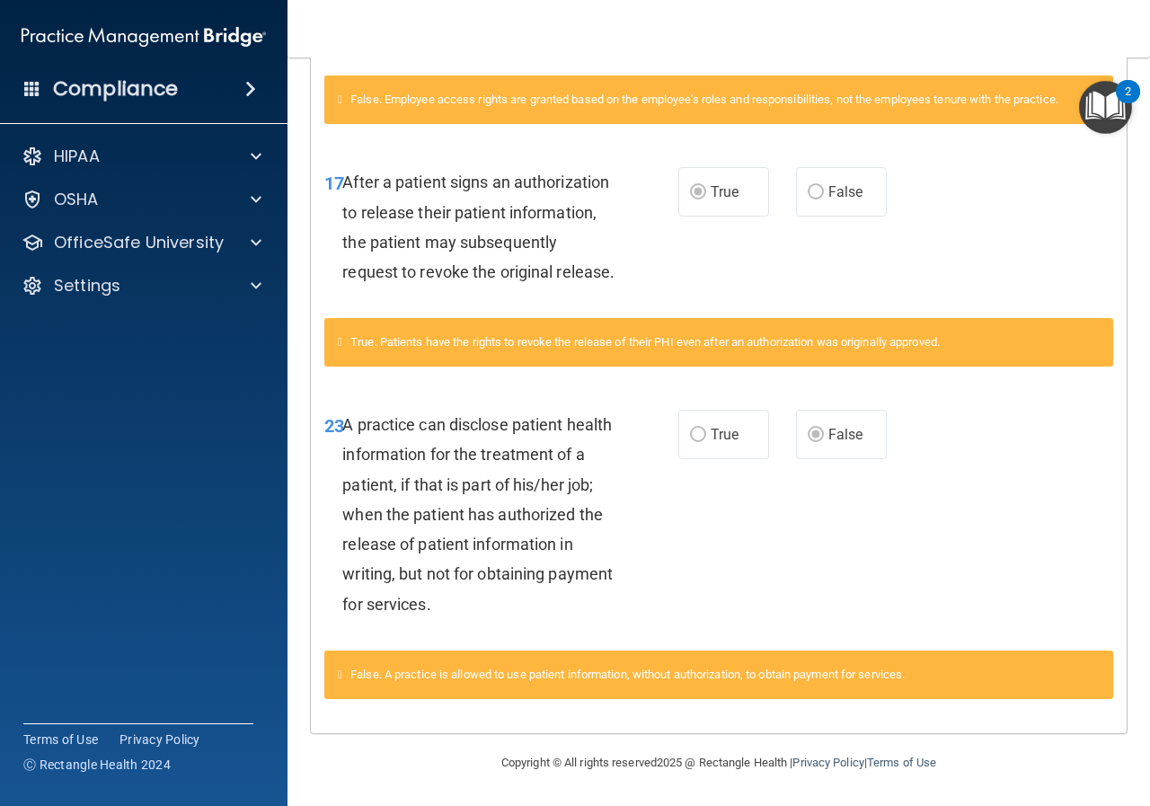
scroll to position [103, 0]
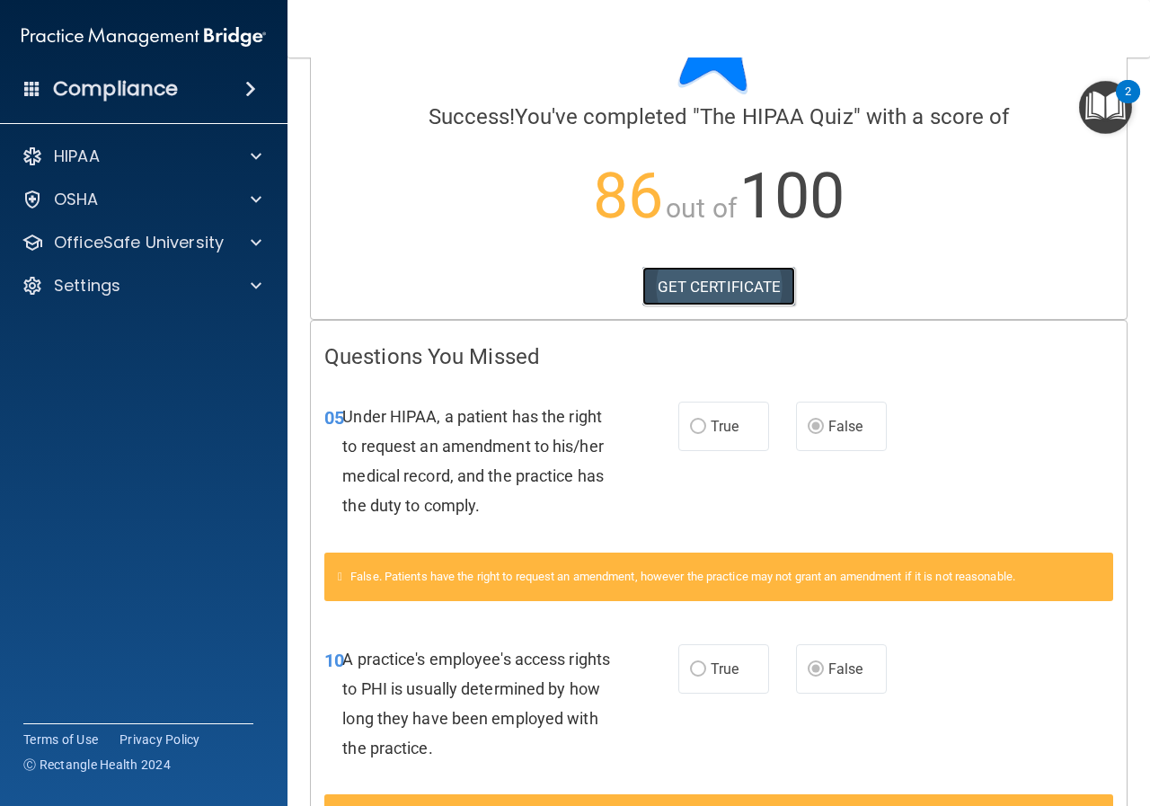
click at [706, 286] on link "GET CERTIFICATE" at bounding box center [719, 287] width 154 height 40
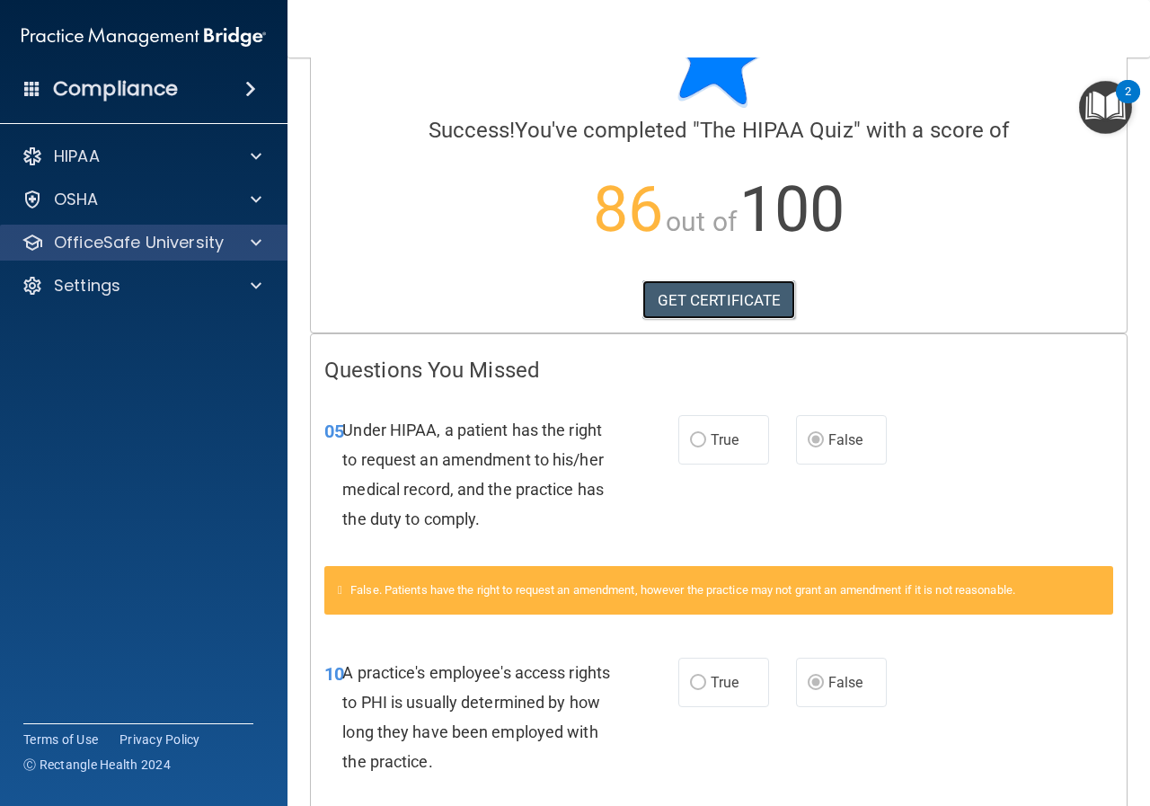
scroll to position [12, 0]
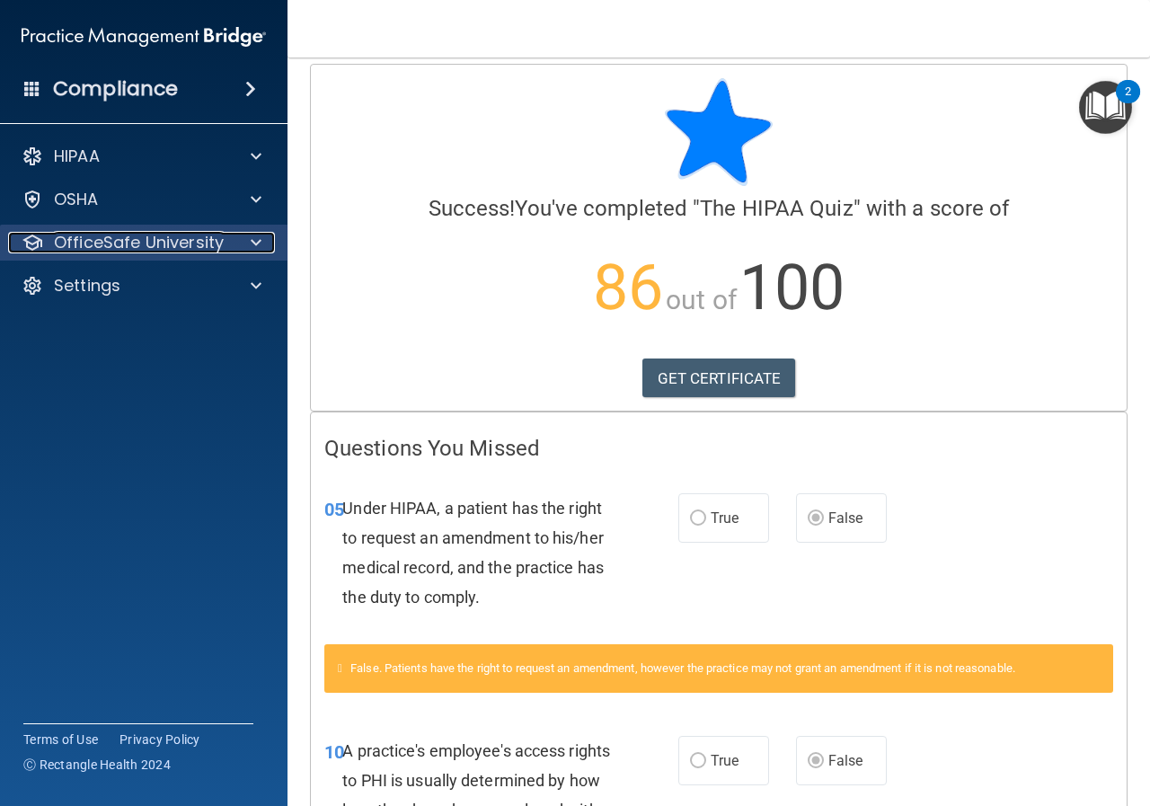
click at [251, 244] on span at bounding box center [256, 243] width 11 height 22
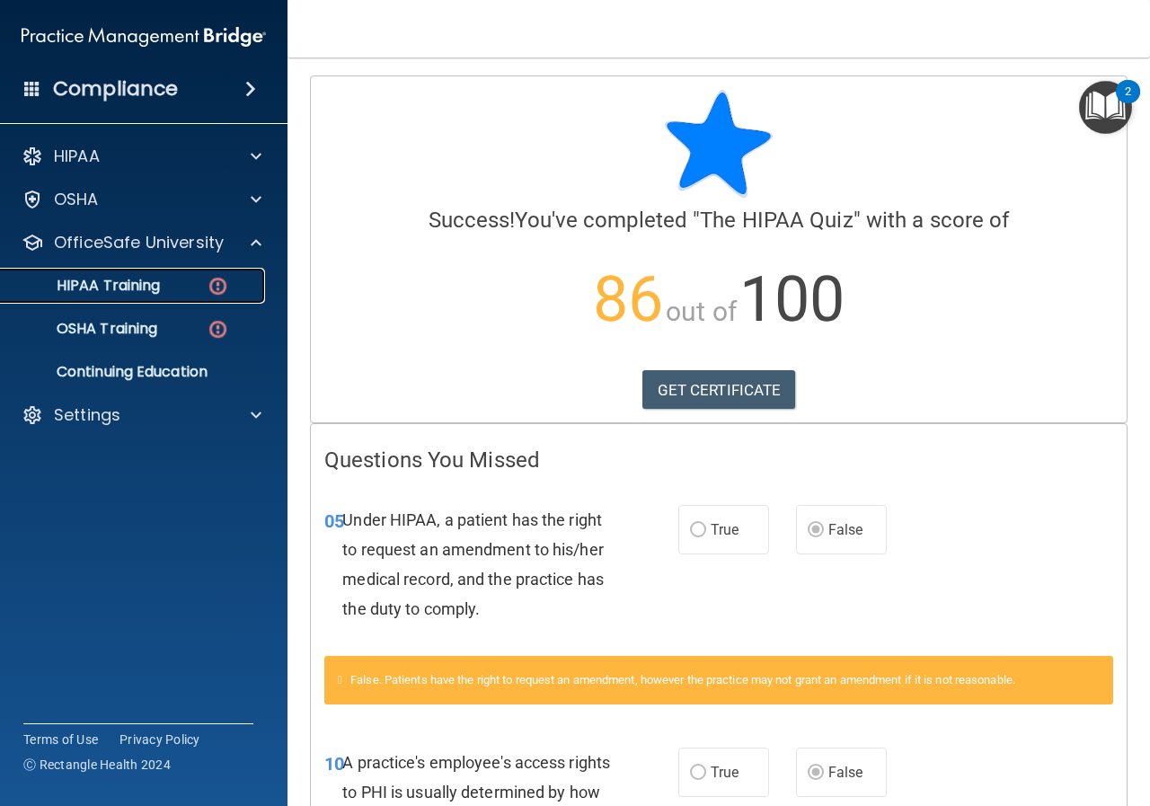
click at [162, 293] on div "HIPAA Training" at bounding box center [134, 286] width 245 height 18
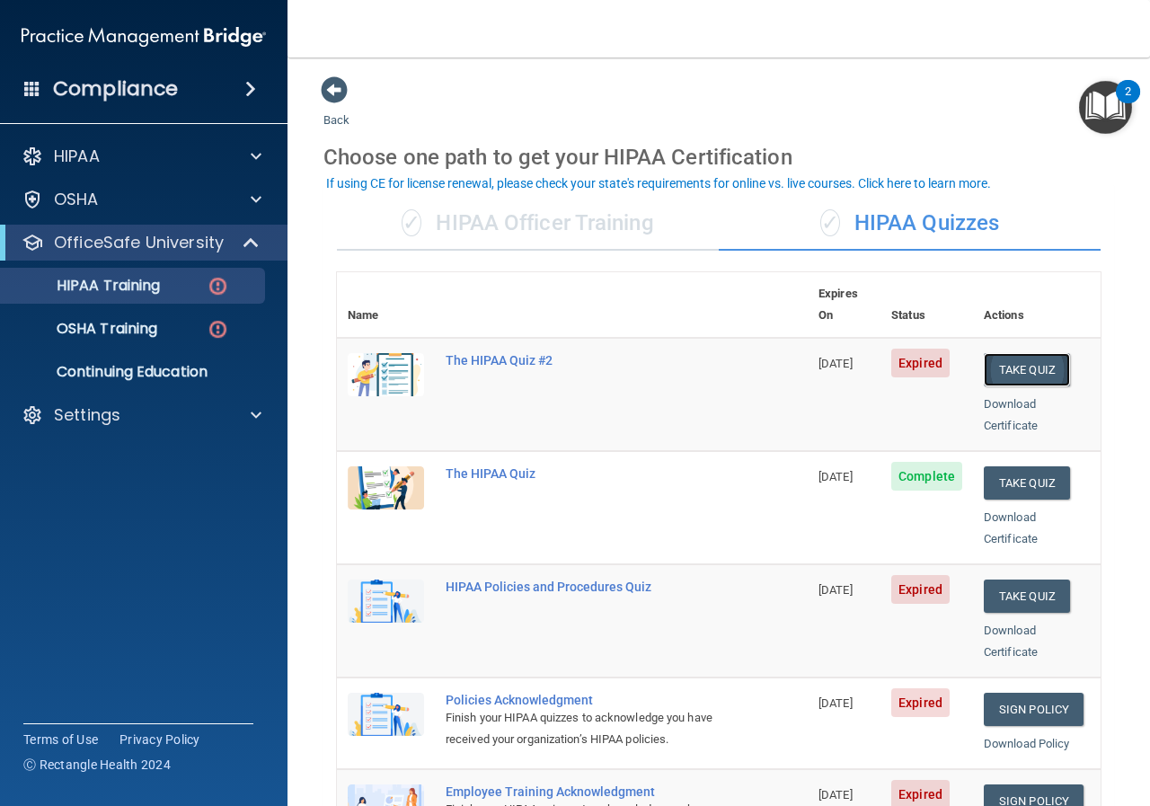
click at [1016, 353] on button "Take Quiz" at bounding box center [1026, 369] width 86 height 33
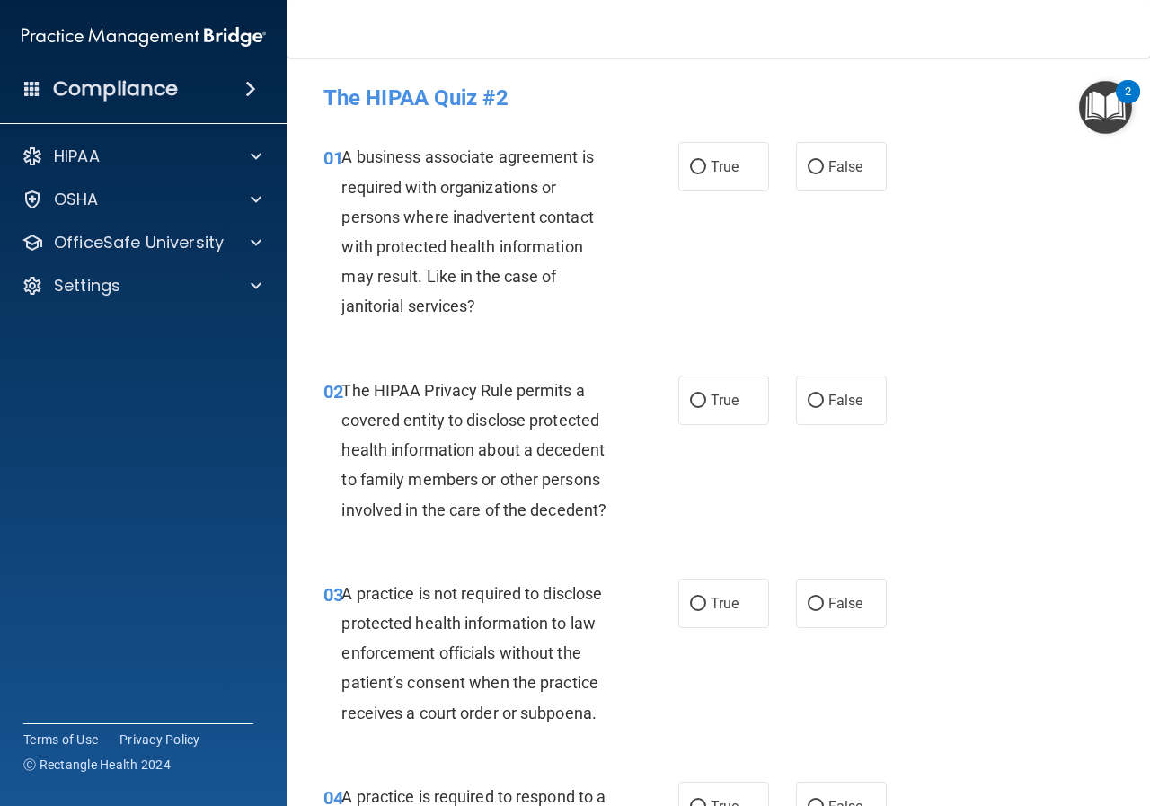
click at [692, 170] on input "True" at bounding box center [698, 167] width 16 height 13
radio input "true"
click at [694, 395] on input "True" at bounding box center [698, 400] width 16 height 13
radio input "true"
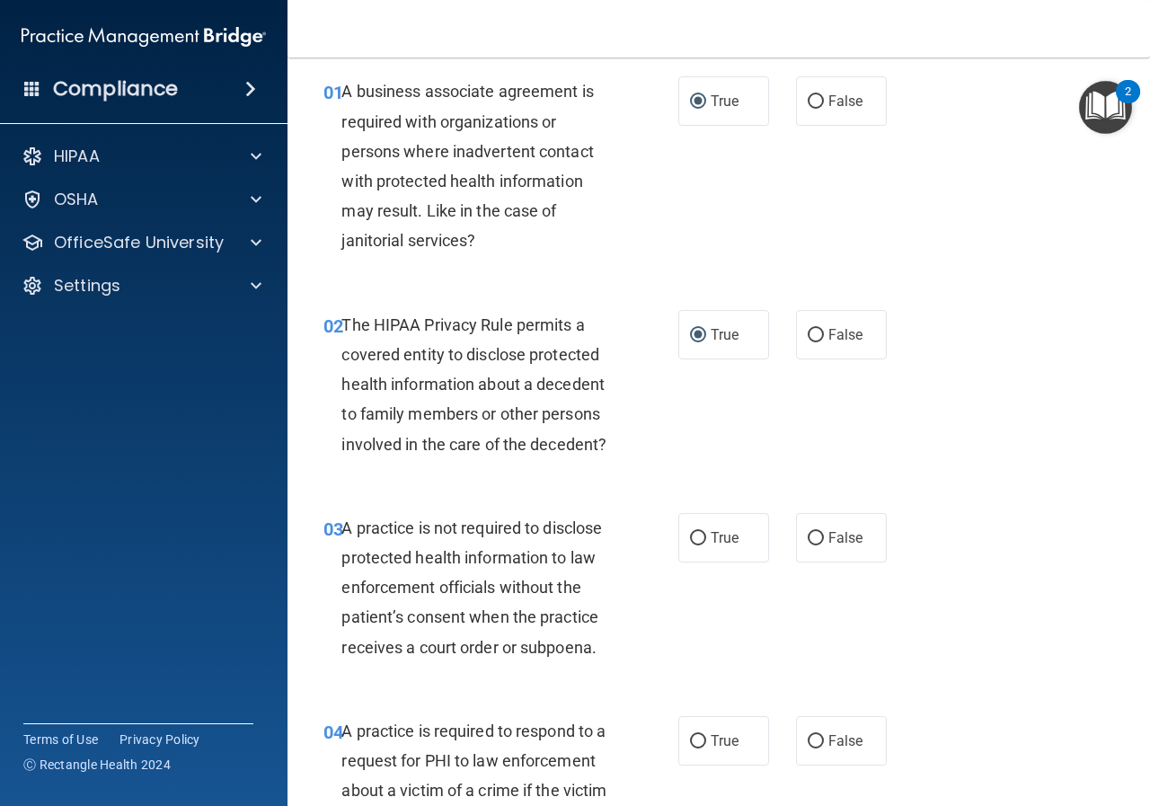
scroll to position [180, 0]
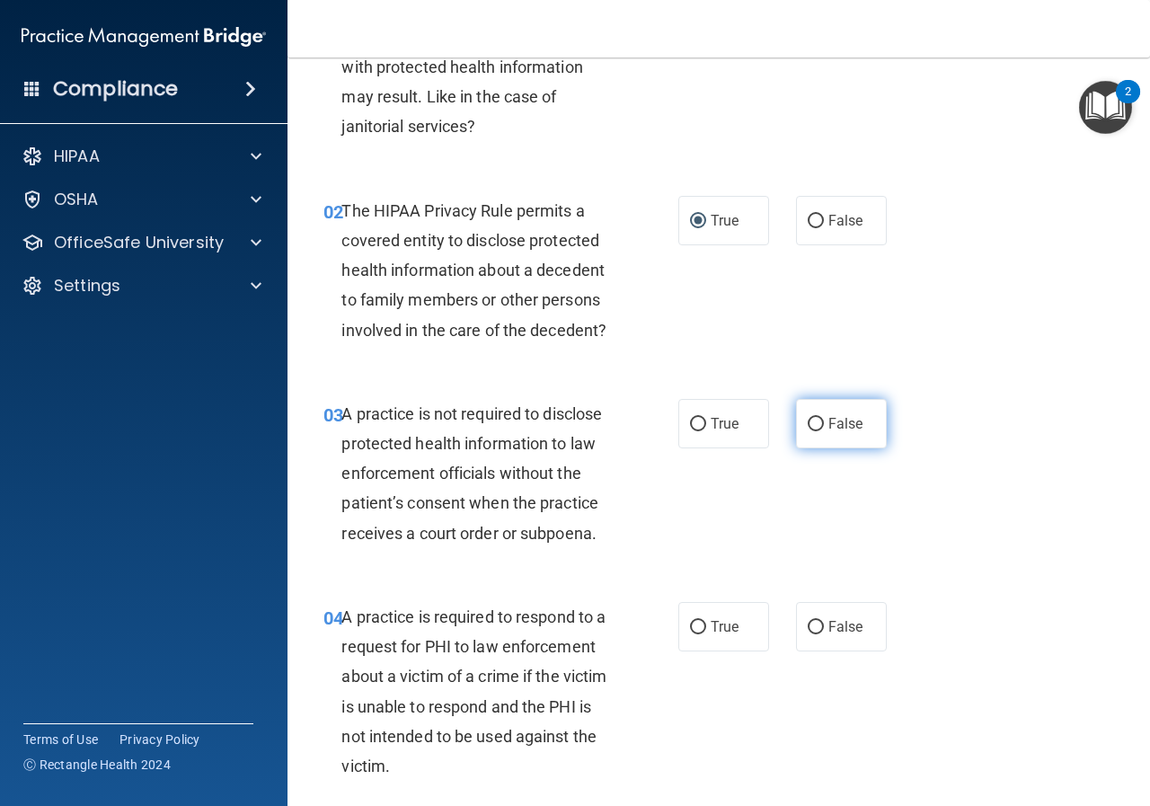
click at [807, 427] on input "False" at bounding box center [815, 424] width 16 height 13
radio input "true"
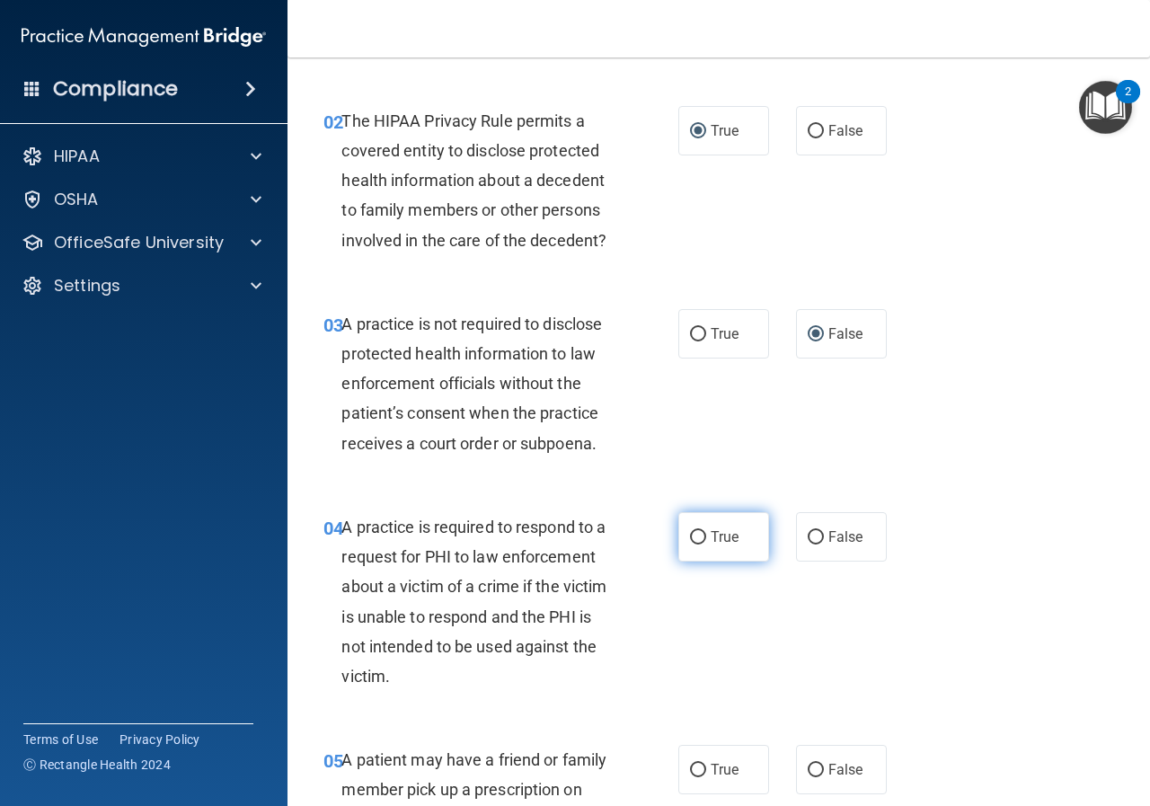
click at [694, 535] on input "True" at bounding box center [698, 537] width 16 height 13
radio input "true"
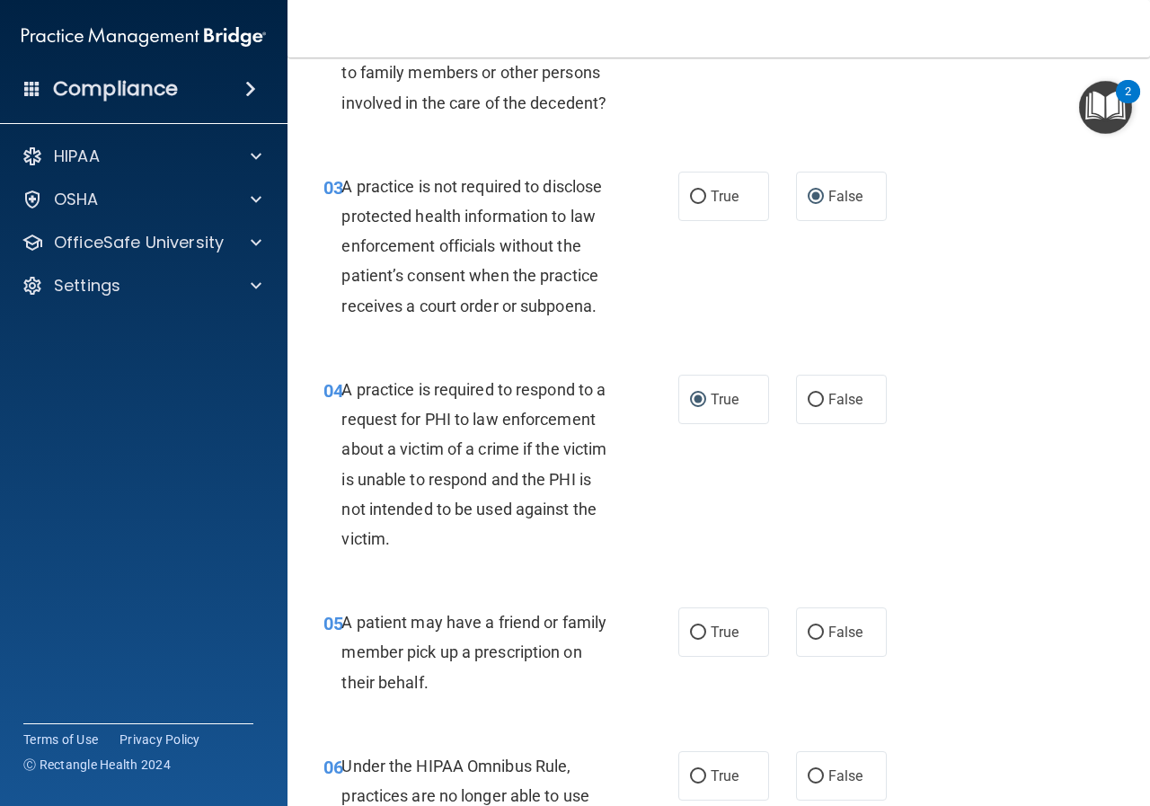
scroll to position [449, 0]
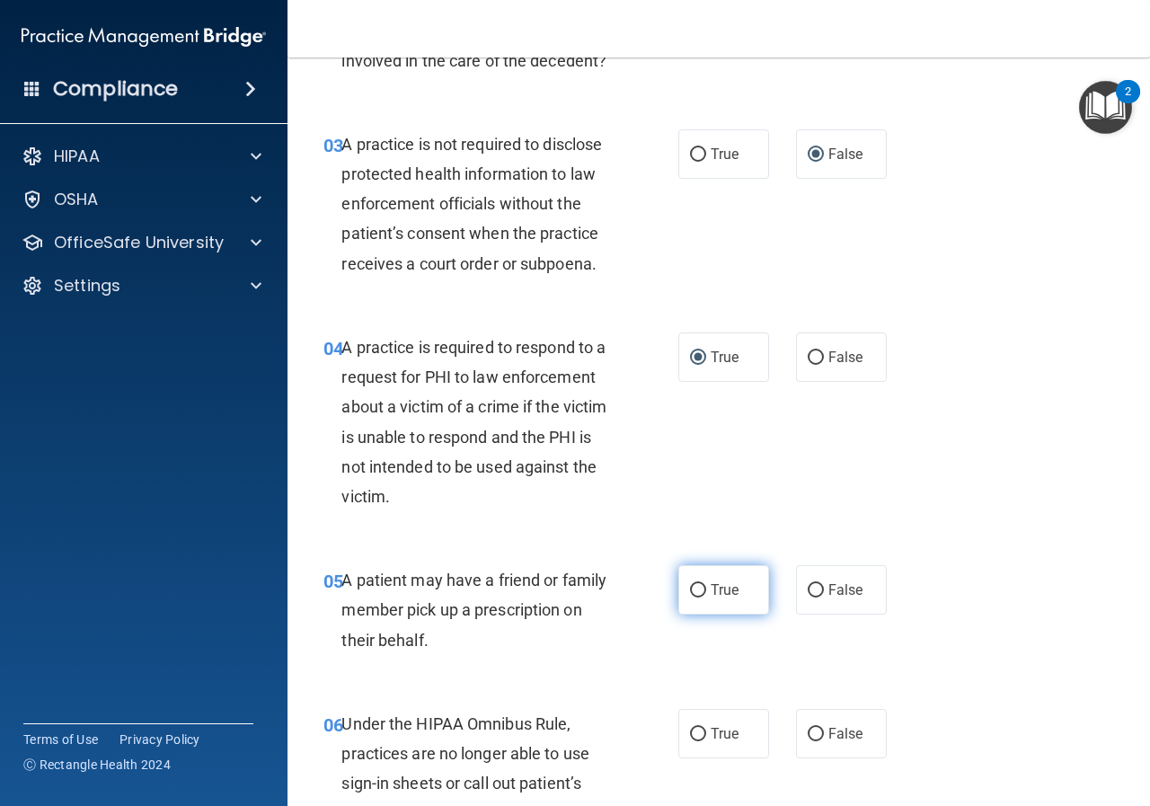
click at [692, 586] on input "True" at bounding box center [698, 590] width 16 height 13
radio input "true"
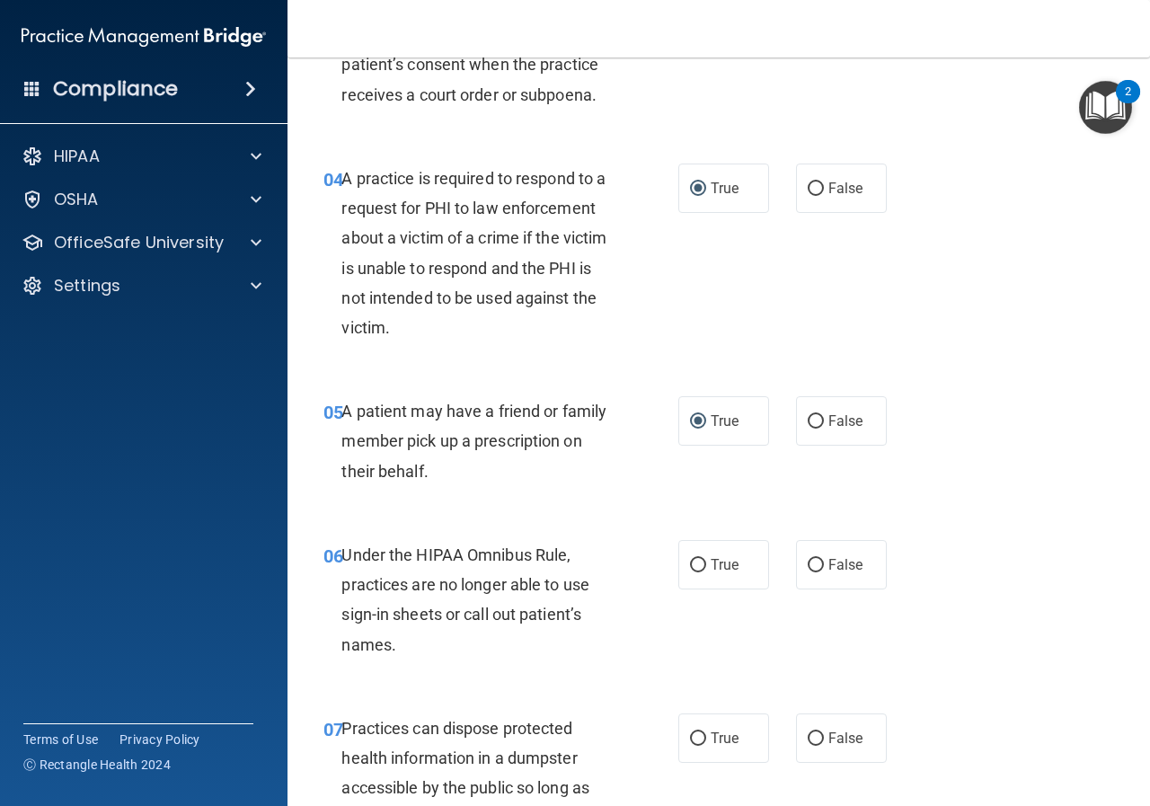
scroll to position [629, 0]
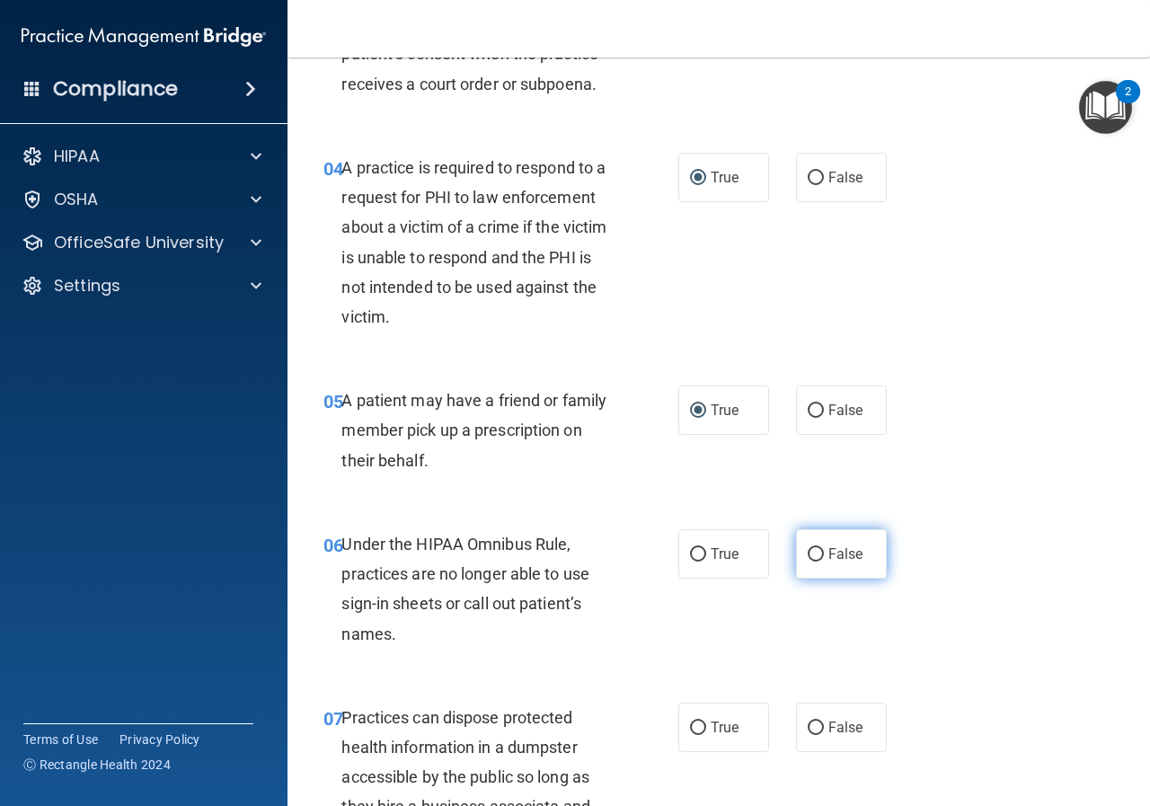
click at [807, 551] on input "False" at bounding box center [815, 554] width 16 height 13
radio input "true"
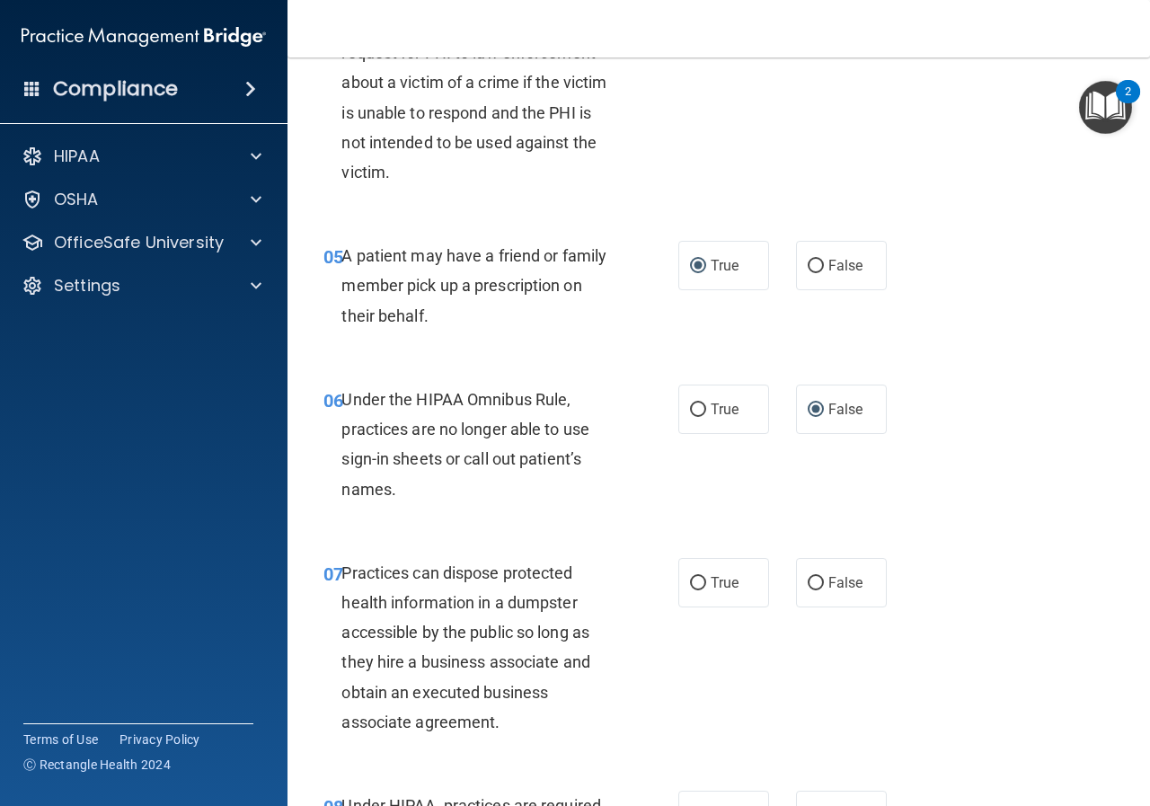
scroll to position [808, 0]
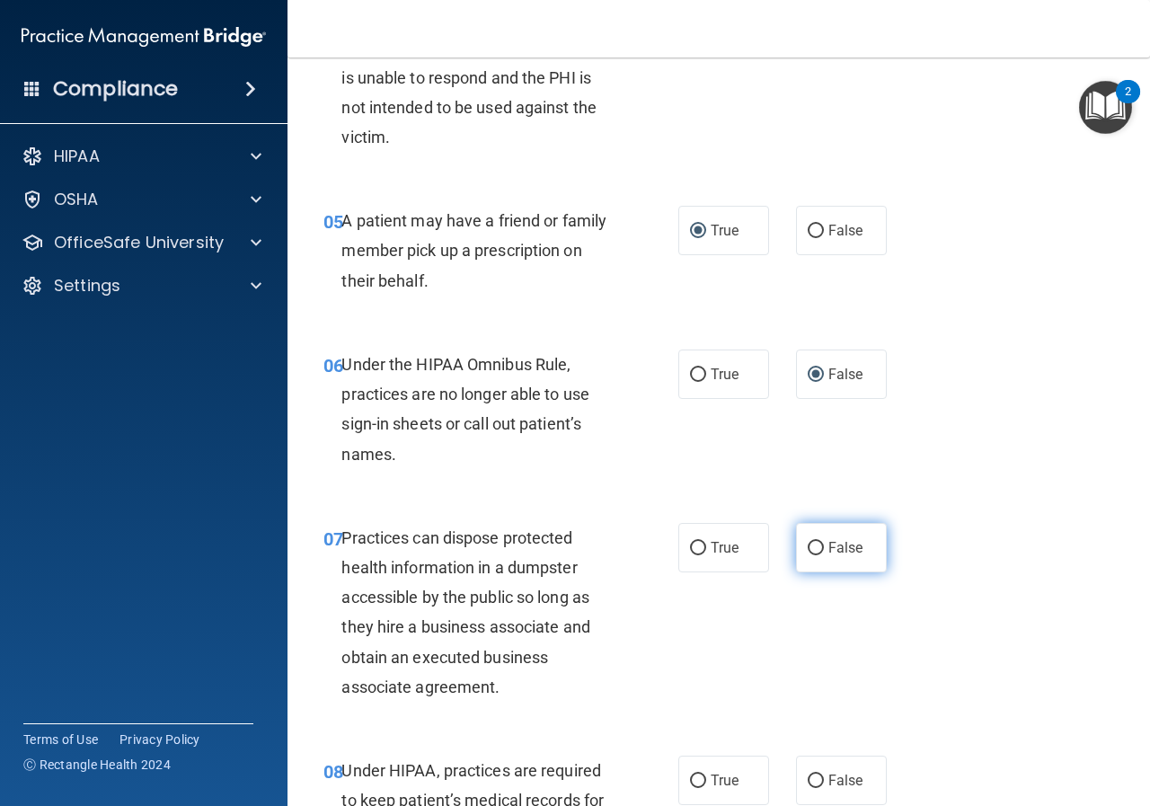
click at [807, 551] on input "False" at bounding box center [815, 548] width 16 height 13
radio input "true"
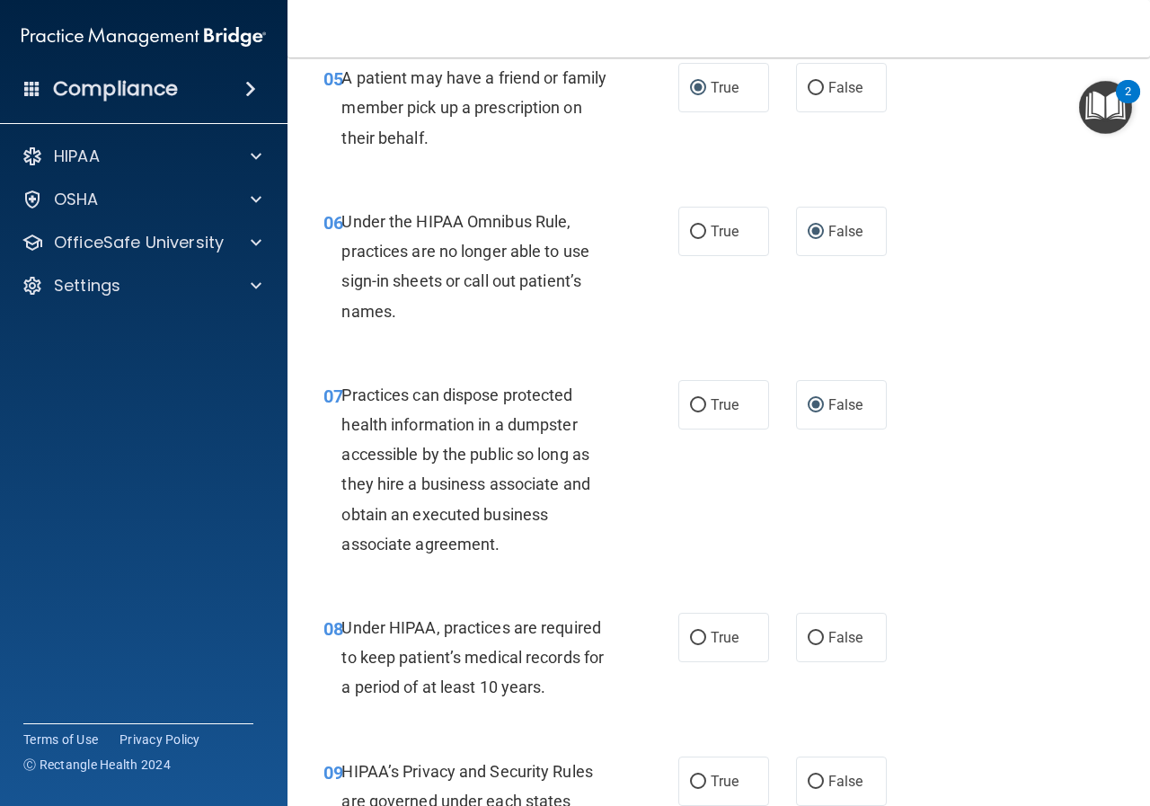
scroll to position [988, 0]
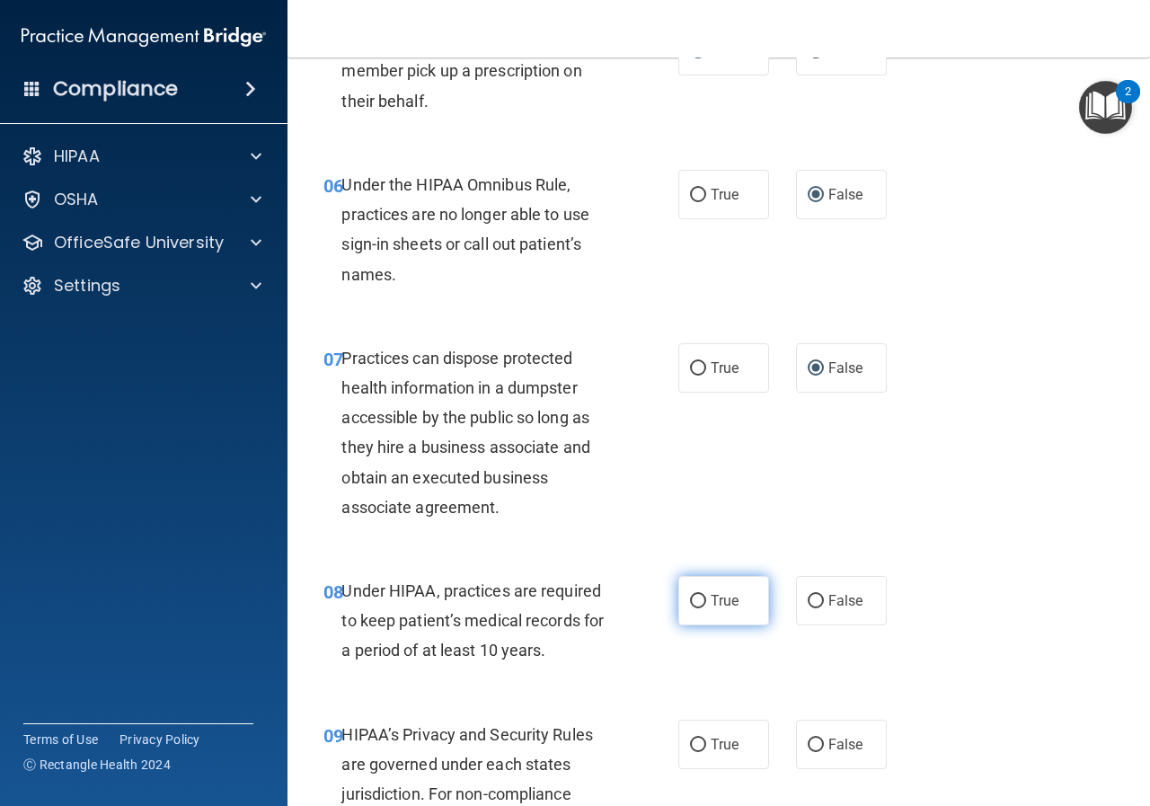
click at [691, 603] on input "True" at bounding box center [698, 601] width 16 height 13
radio input "true"
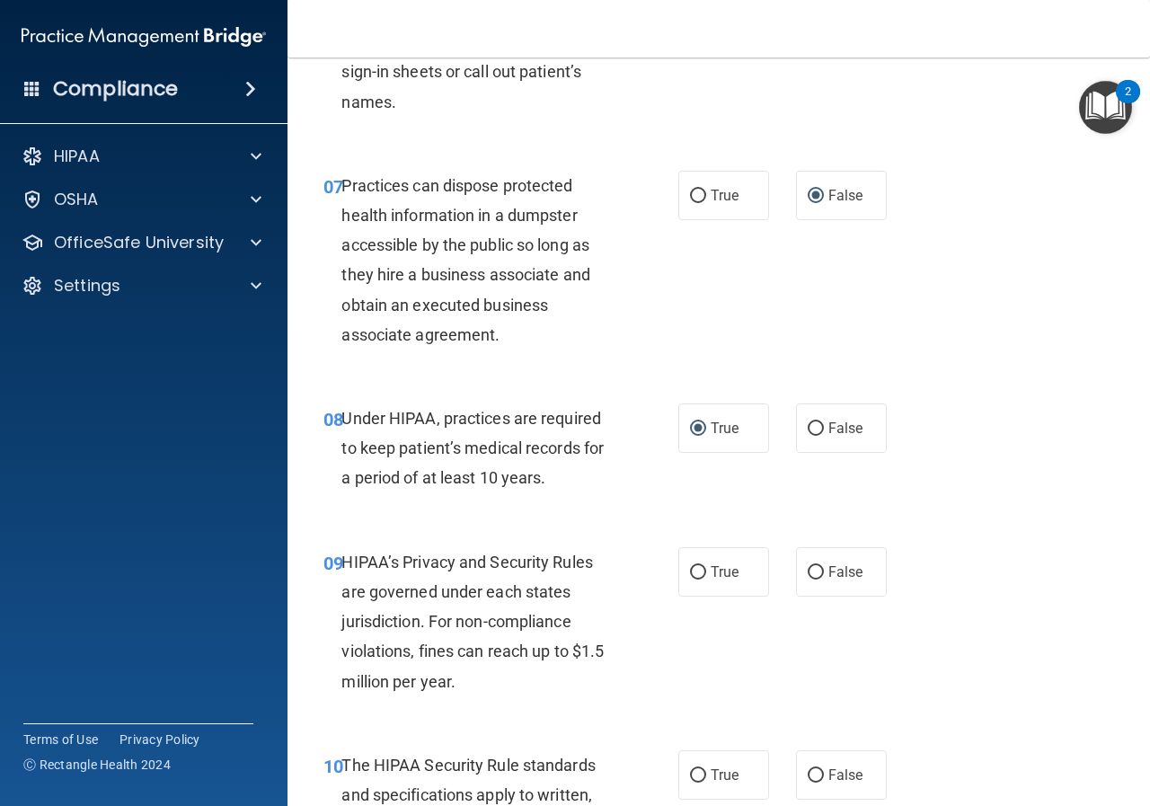
scroll to position [1167, 0]
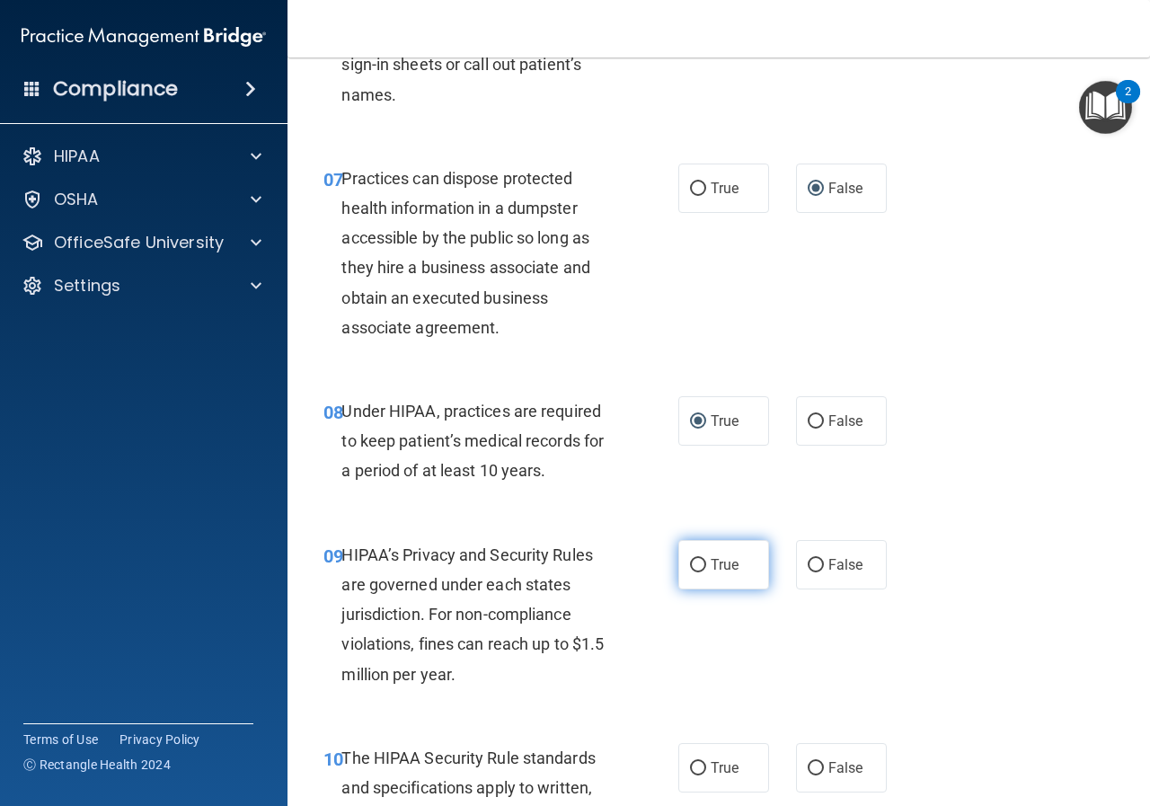
click at [699, 568] on input "True" at bounding box center [698, 565] width 16 height 13
radio input "true"
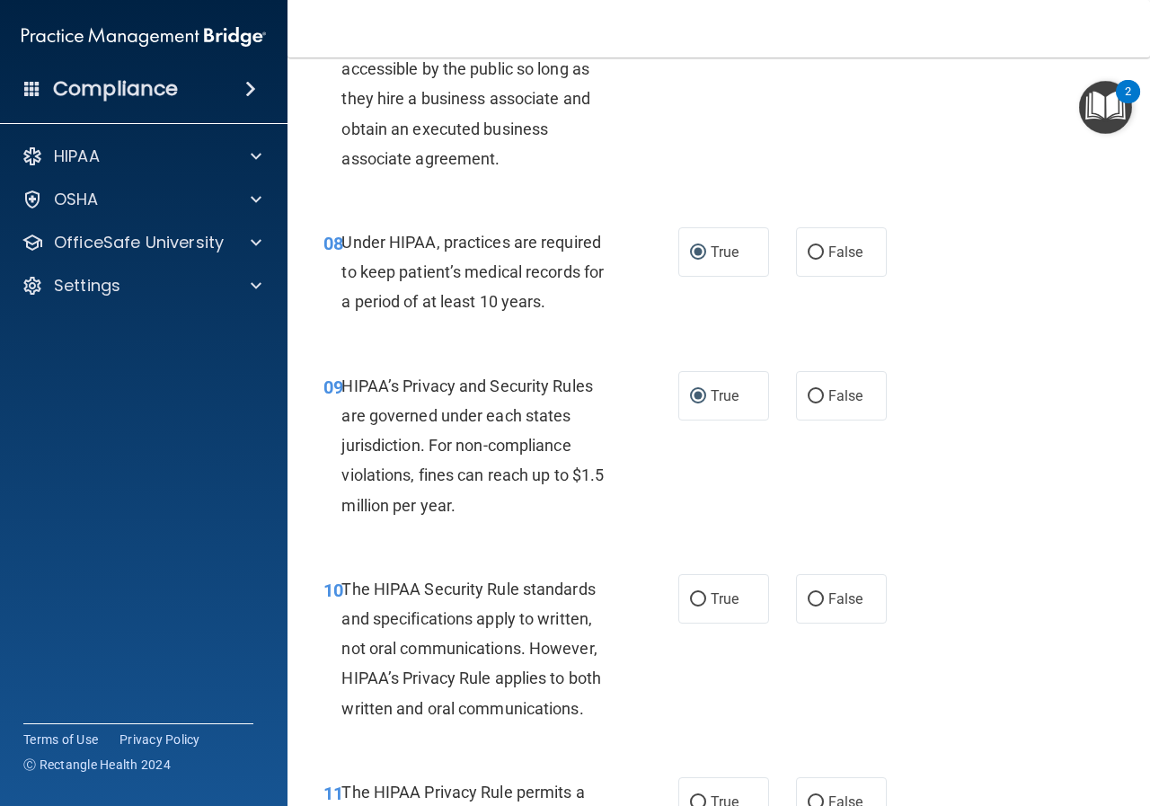
scroll to position [1347, 0]
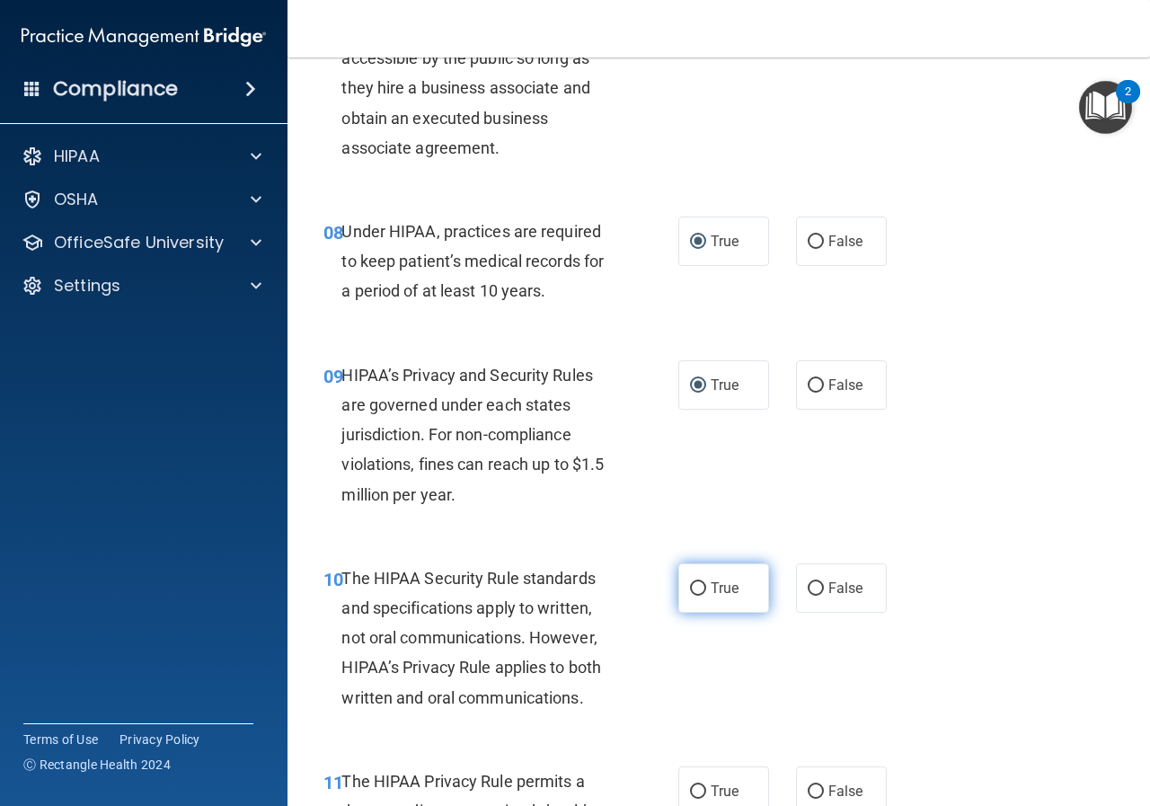
click at [694, 588] on input "True" at bounding box center [698, 588] width 16 height 13
radio input "true"
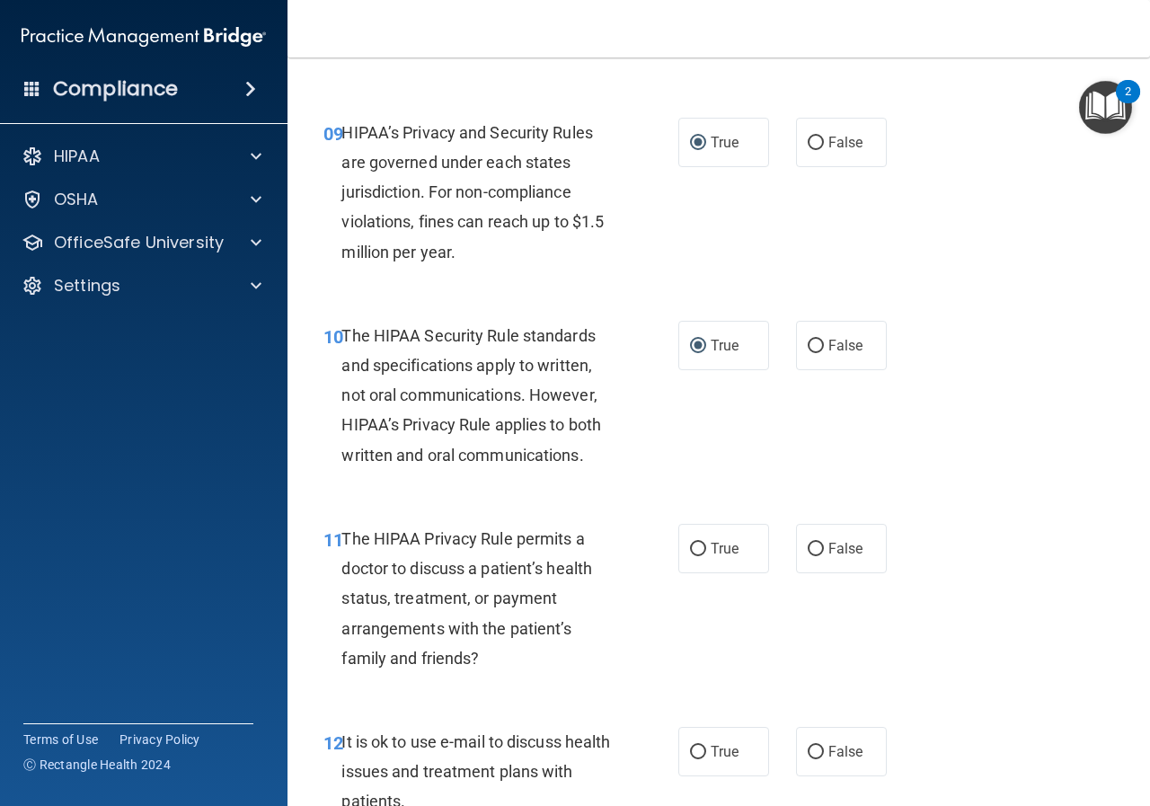
scroll to position [1616, 0]
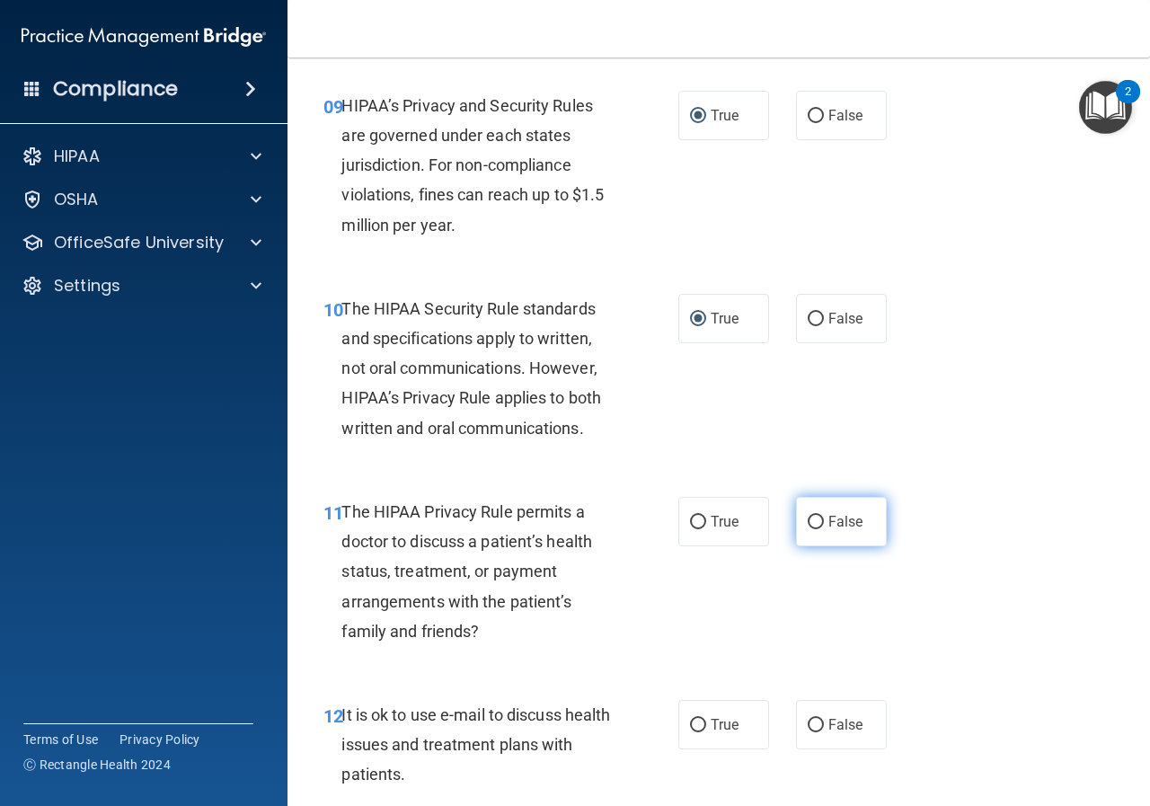
click at [807, 526] on input "False" at bounding box center [815, 521] width 16 height 13
radio input "true"
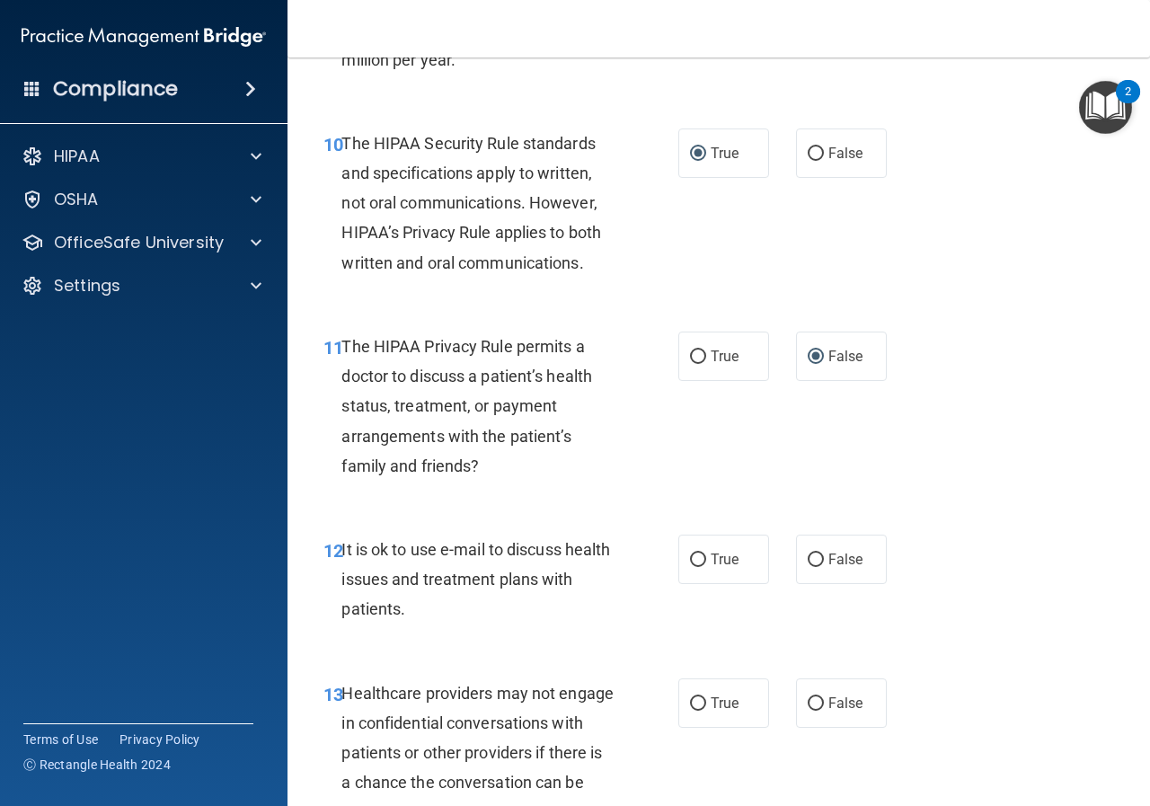
scroll to position [1796, 0]
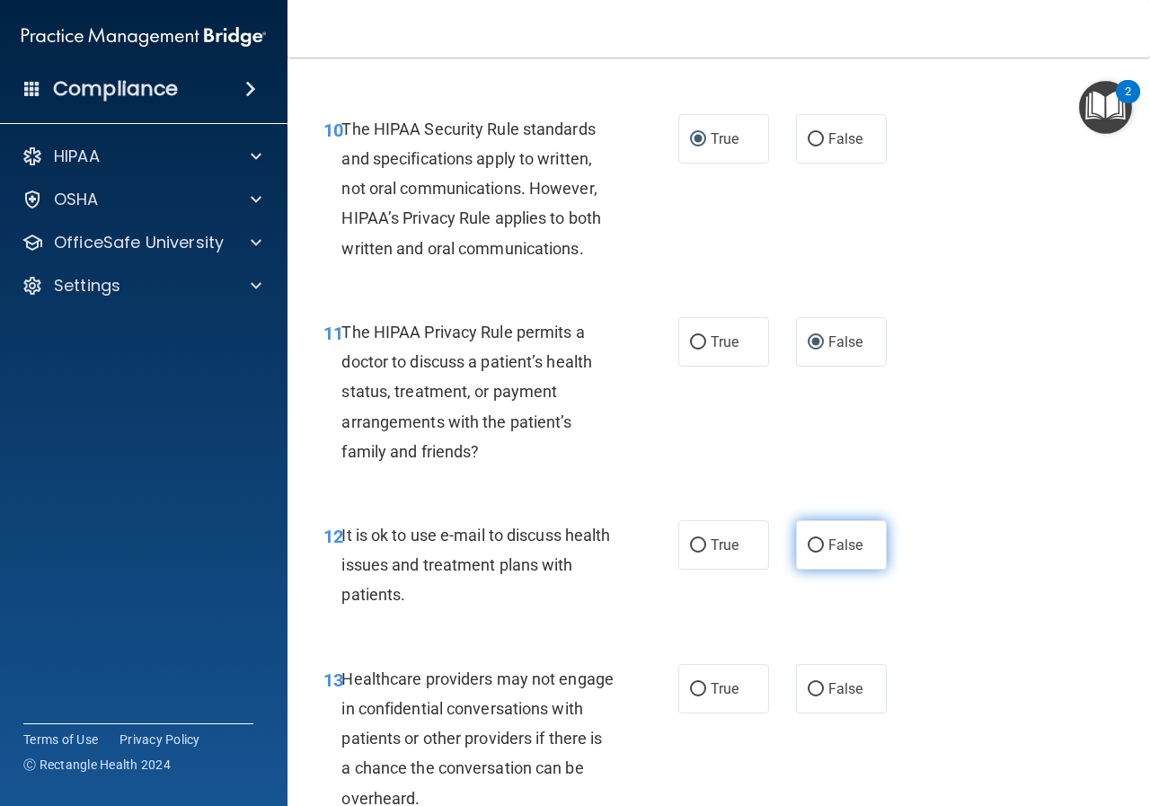
click at [807, 543] on input "False" at bounding box center [815, 545] width 16 height 13
radio input "true"
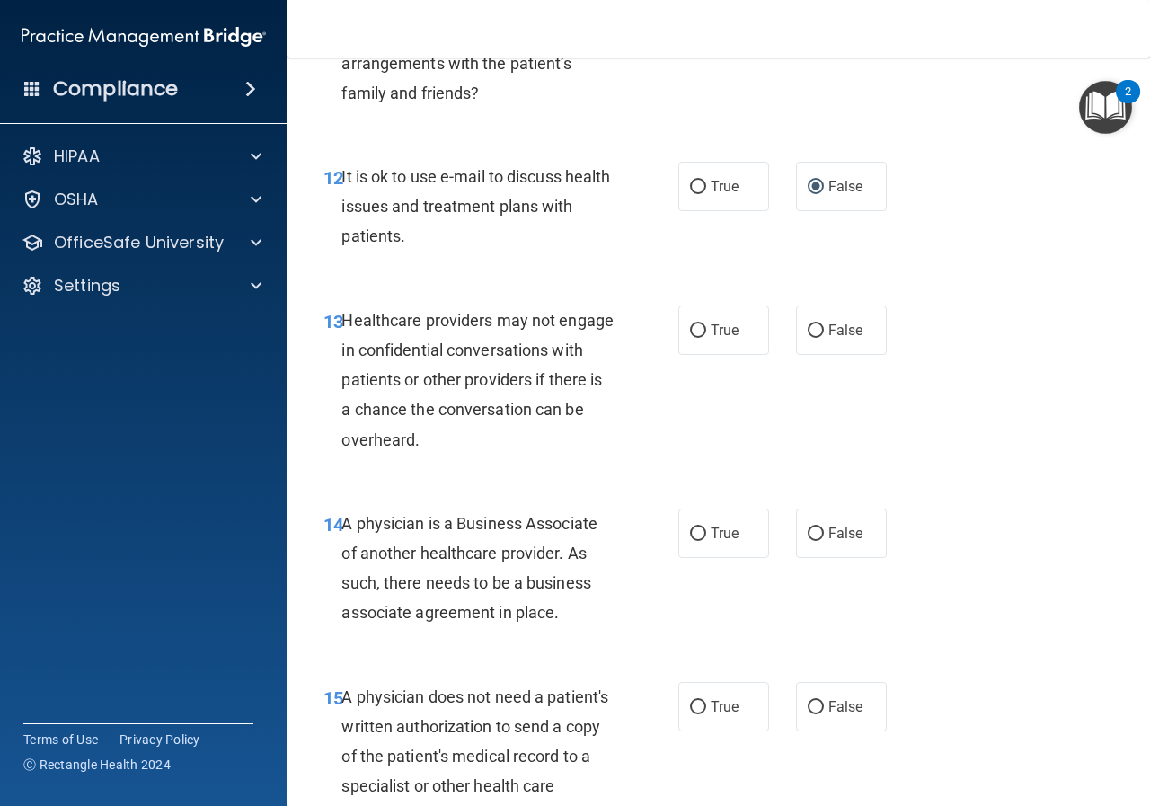
scroll to position [2155, 0]
click at [690, 332] on input "True" at bounding box center [698, 329] width 16 height 13
radio input "true"
click at [691, 534] on input "True" at bounding box center [698, 532] width 16 height 13
radio input "true"
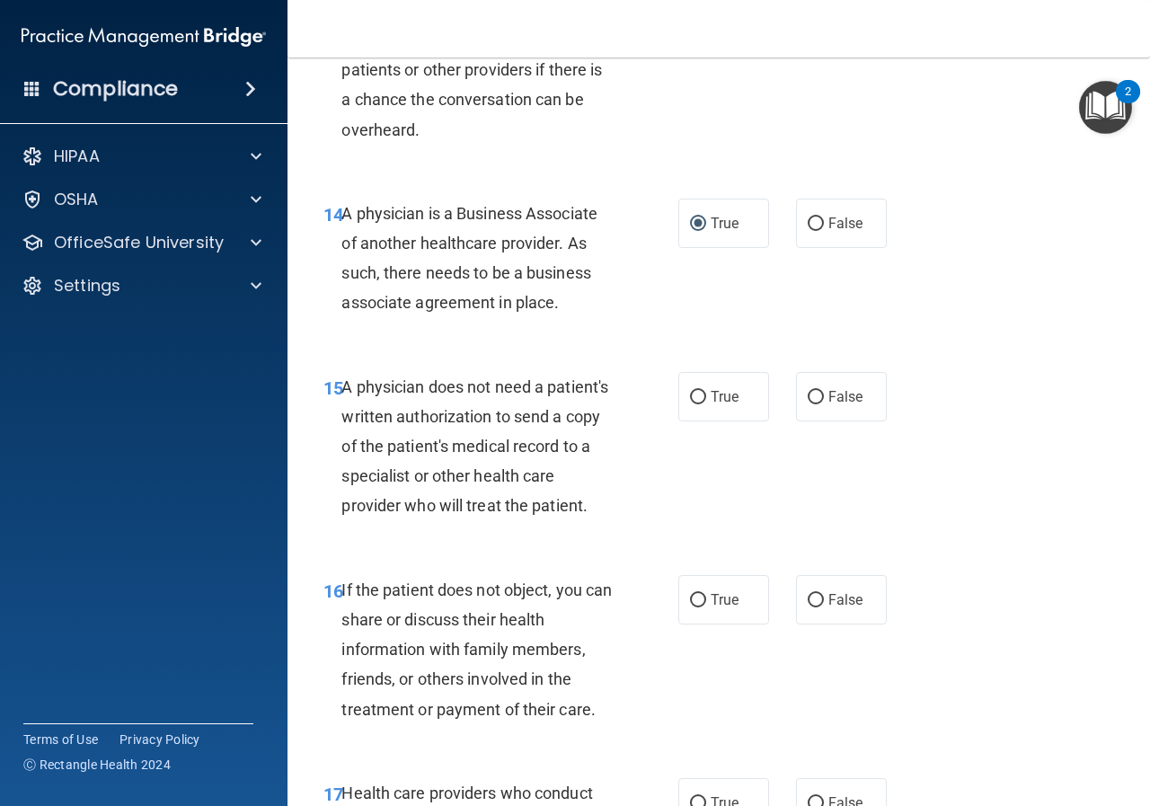
scroll to position [2515, 0]
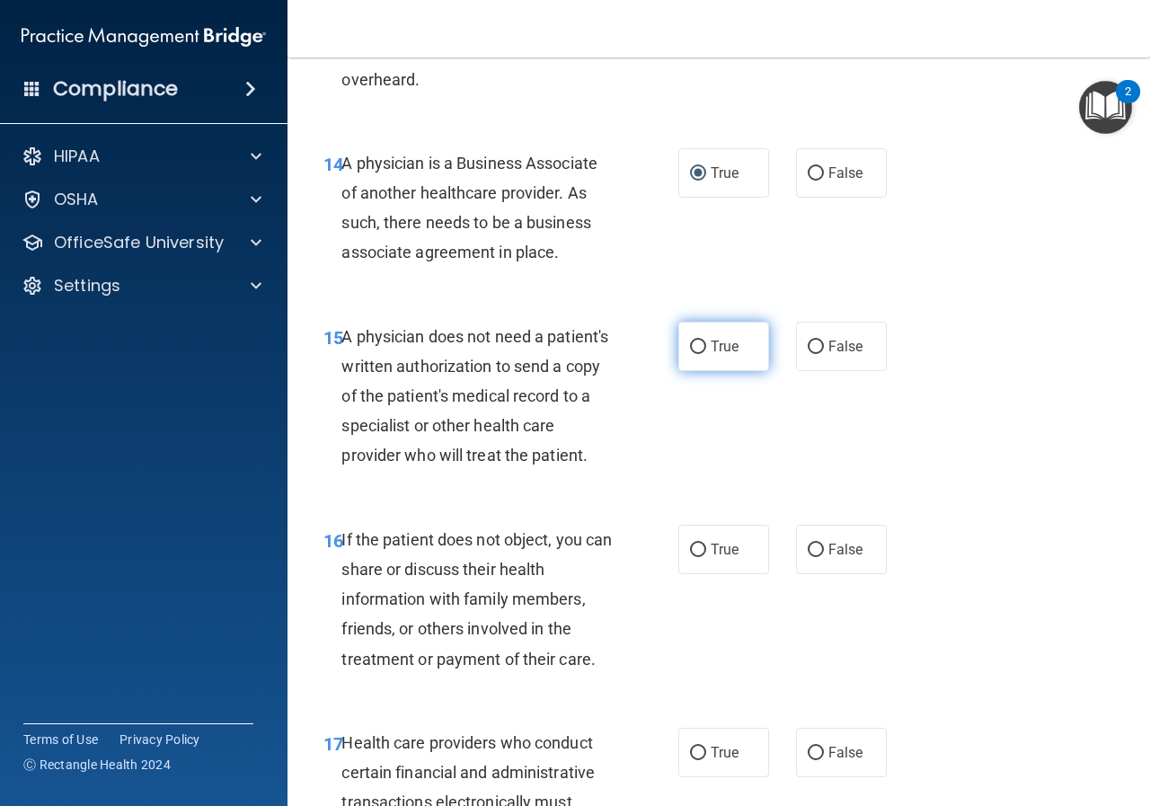
click at [692, 348] on input "True" at bounding box center [698, 346] width 16 height 13
radio input "true"
drag, startPoint x: 696, startPoint y: 582, endPoint x: 681, endPoint y: 597, distance: 21.6
click at [695, 557] on input "True" at bounding box center [698, 549] width 16 height 13
radio input "true"
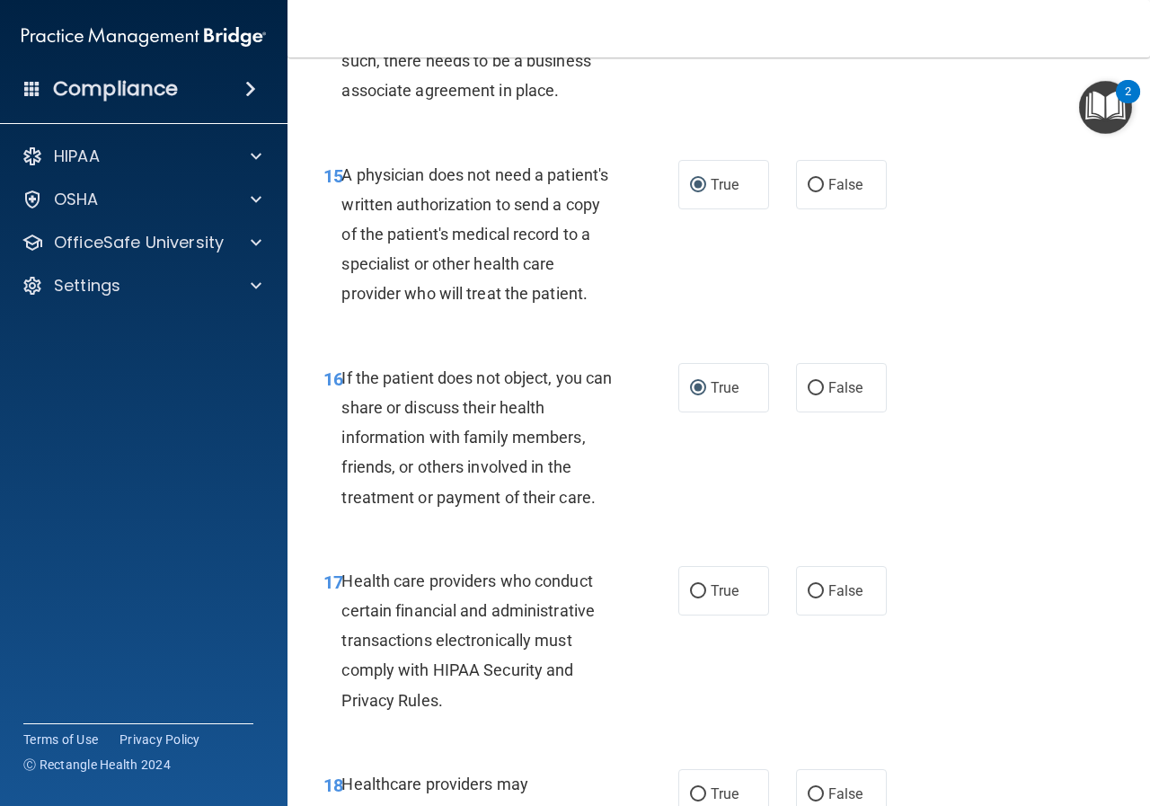
scroll to position [2694, 0]
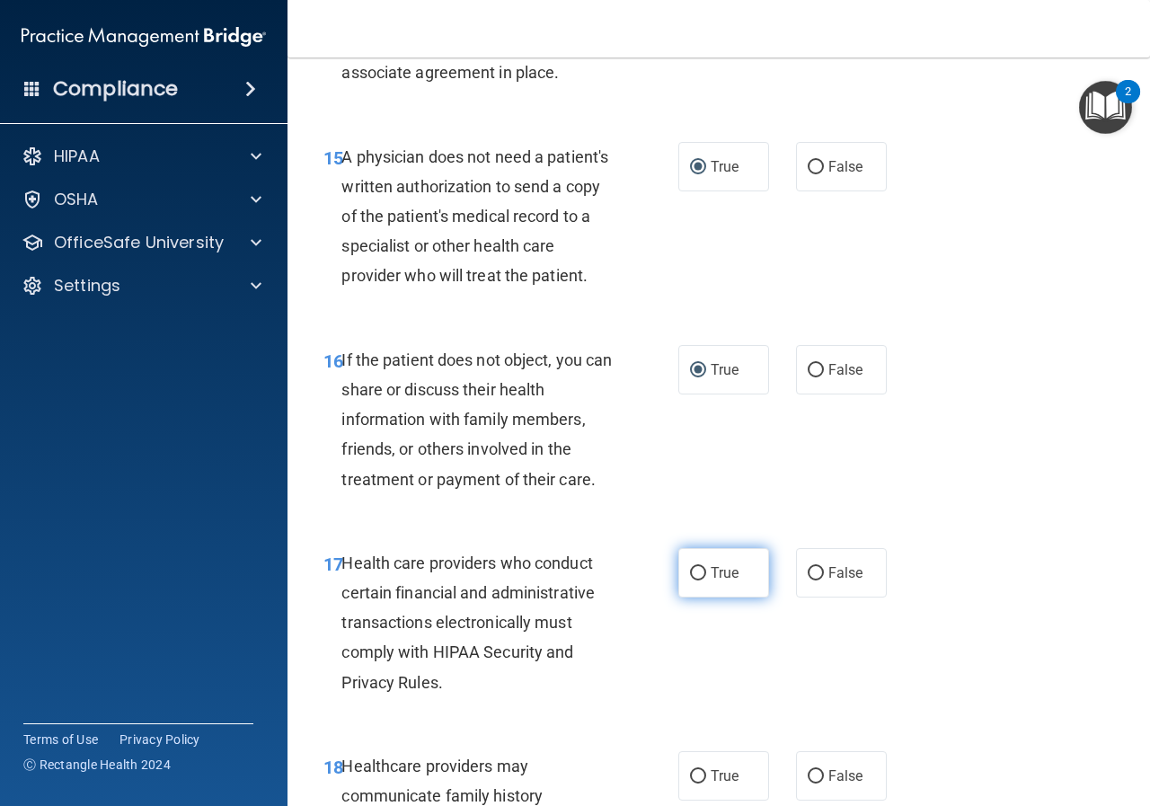
click at [691, 580] on input "True" at bounding box center [698, 573] width 16 height 13
radio input "true"
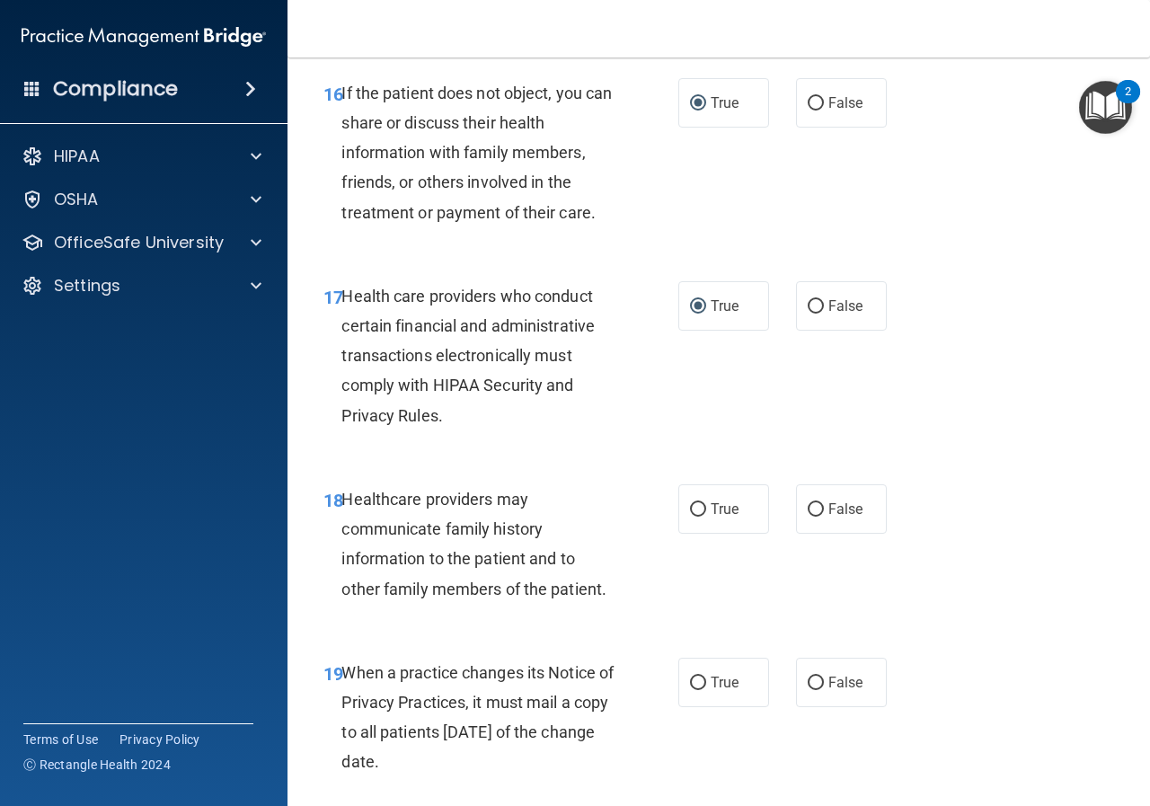
scroll to position [2964, 0]
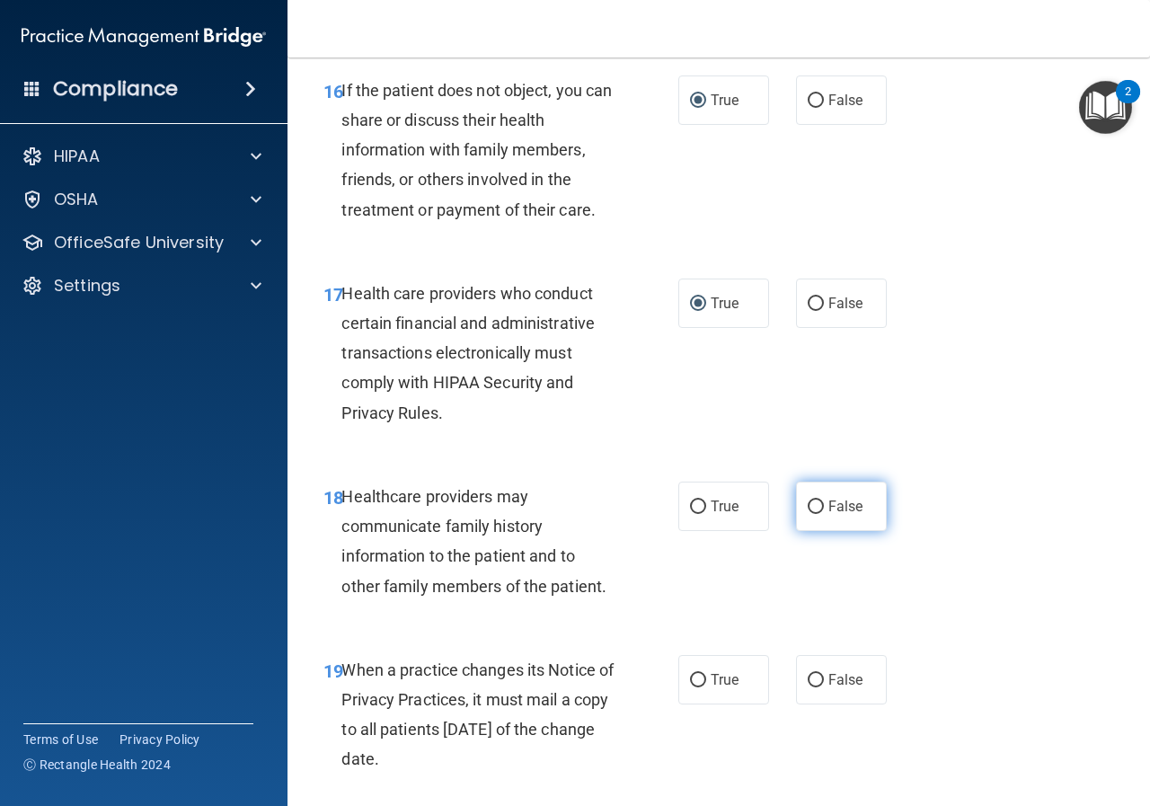
click at [807, 514] on input "False" at bounding box center [815, 506] width 16 height 13
radio input "true"
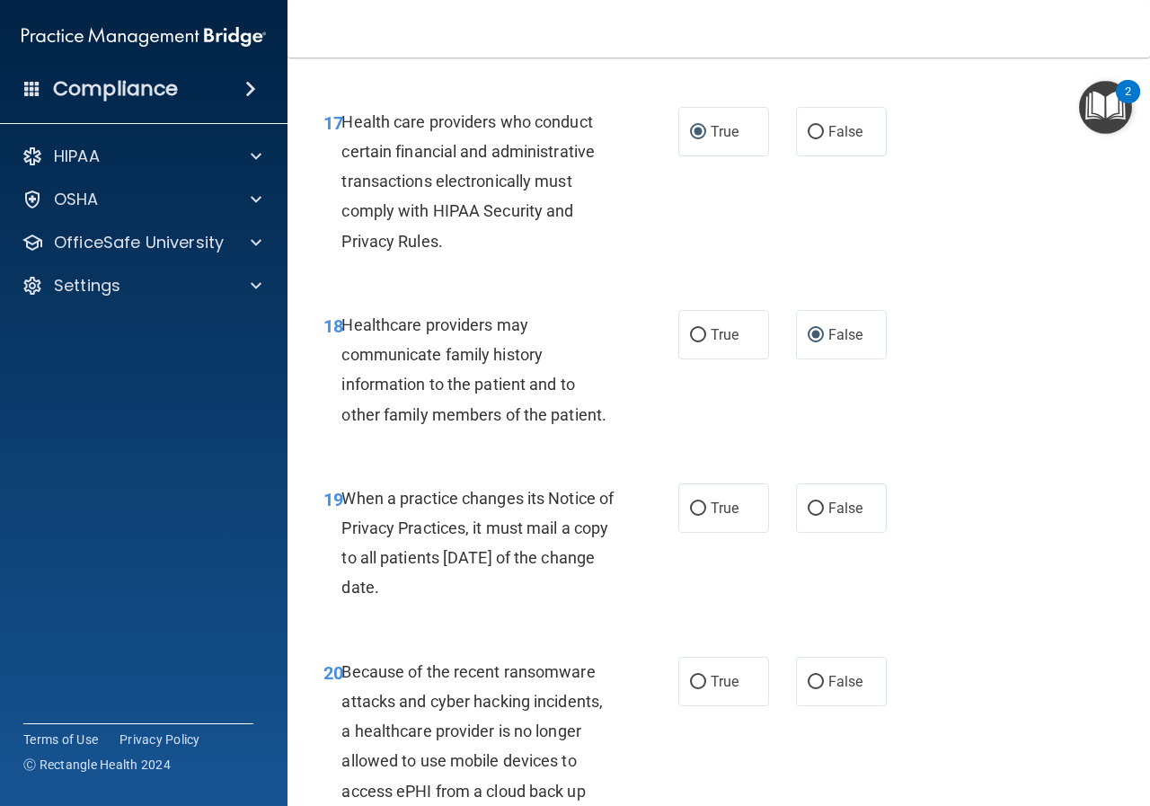
scroll to position [3143, 0]
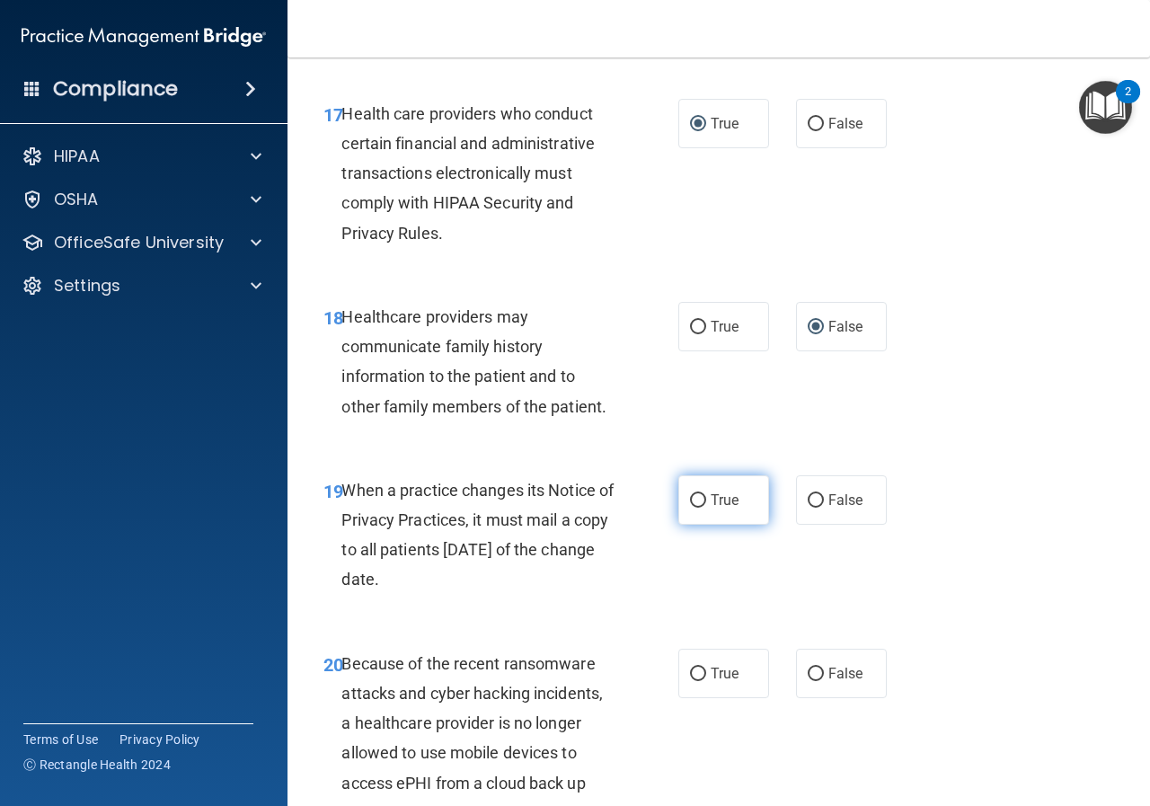
click at [691, 507] on input "True" at bounding box center [698, 500] width 16 height 13
radio input "true"
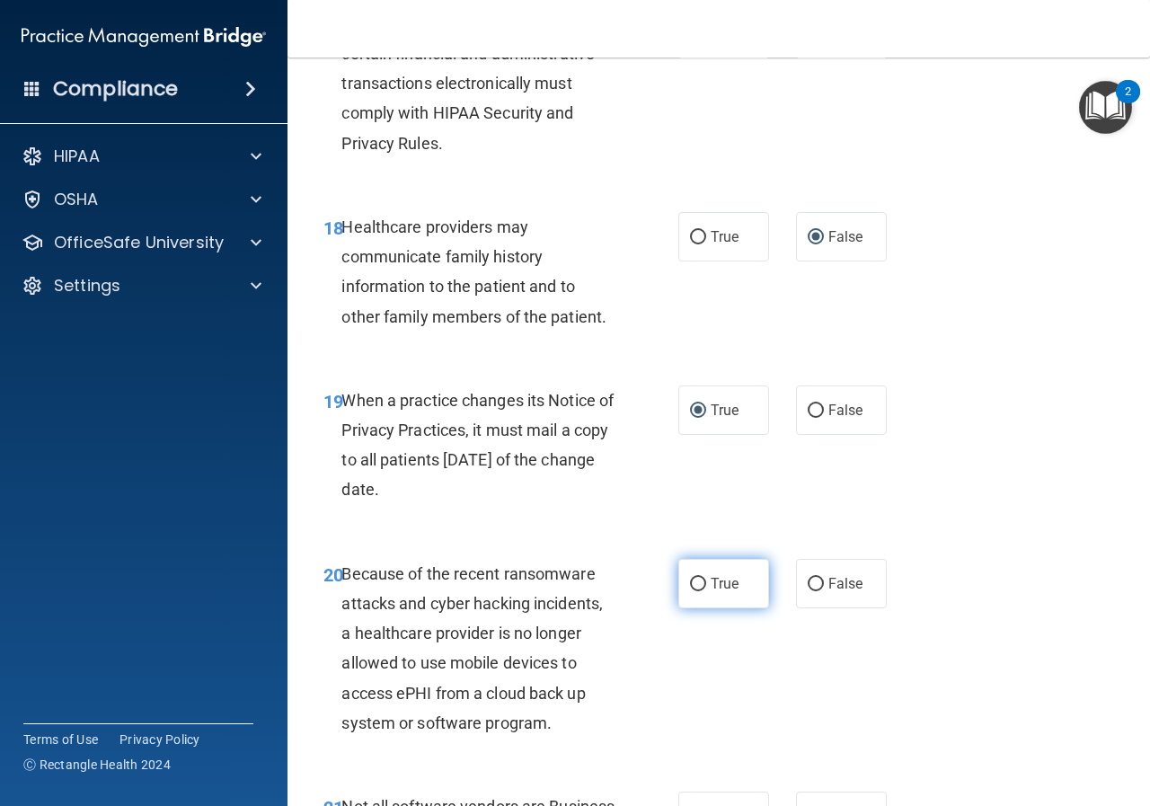
click at [692, 591] on input "True" at bounding box center [698, 583] width 16 height 13
radio input "true"
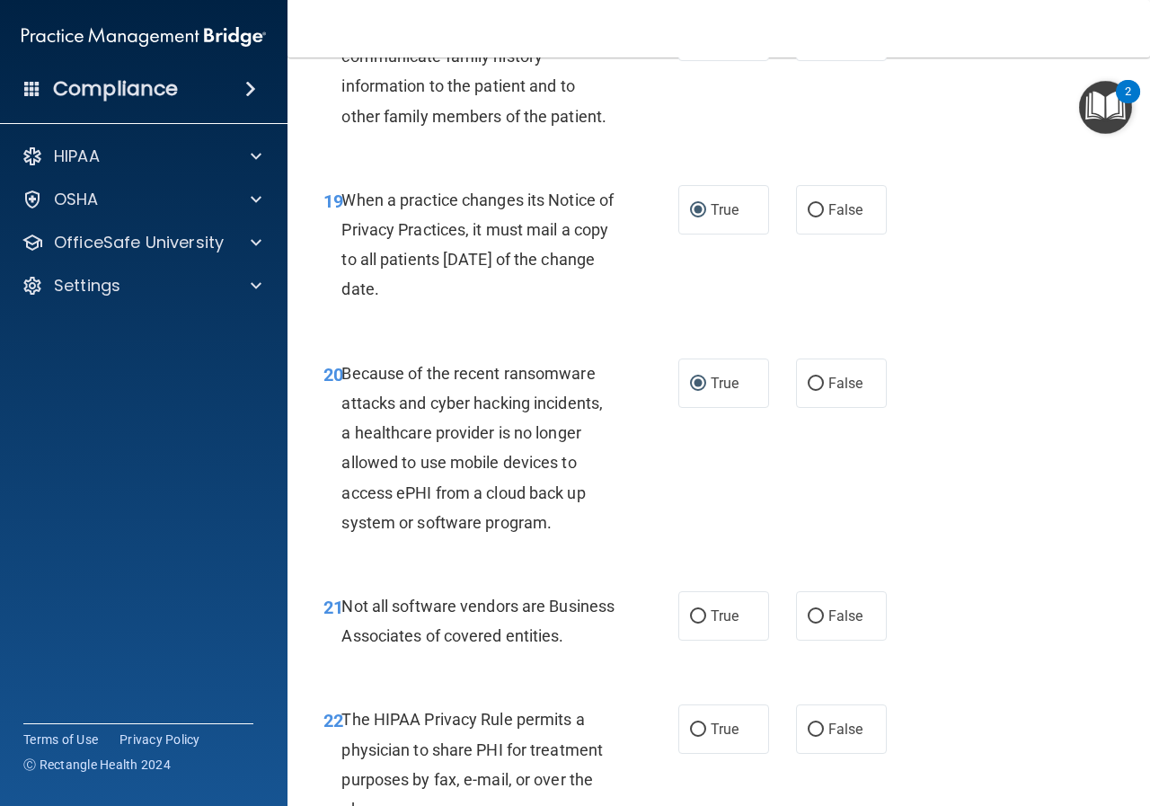
scroll to position [3682, 0]
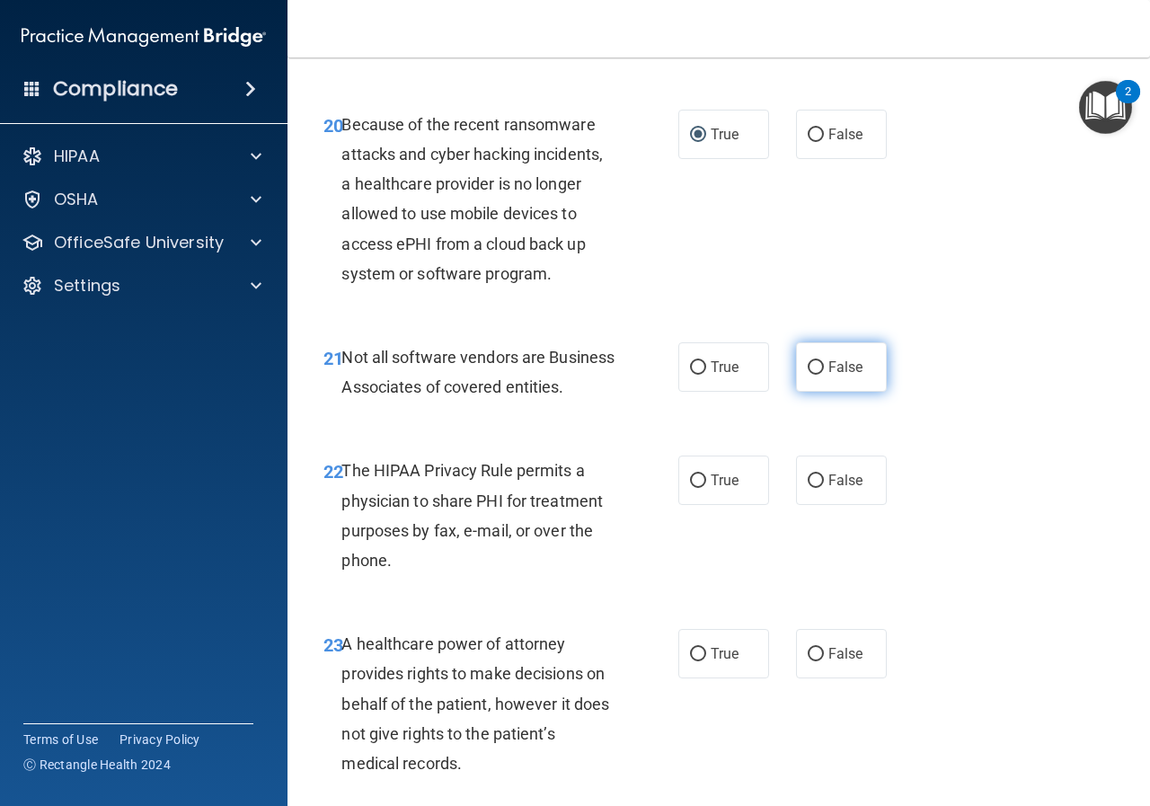
click at [808, 374] on input "False" at bounding box center [815, 367] width 16 height 13
radio input "true"
click at [691, 488] on input "True" at bounding box center [698, 480] width 16 height 13
radio input "true"
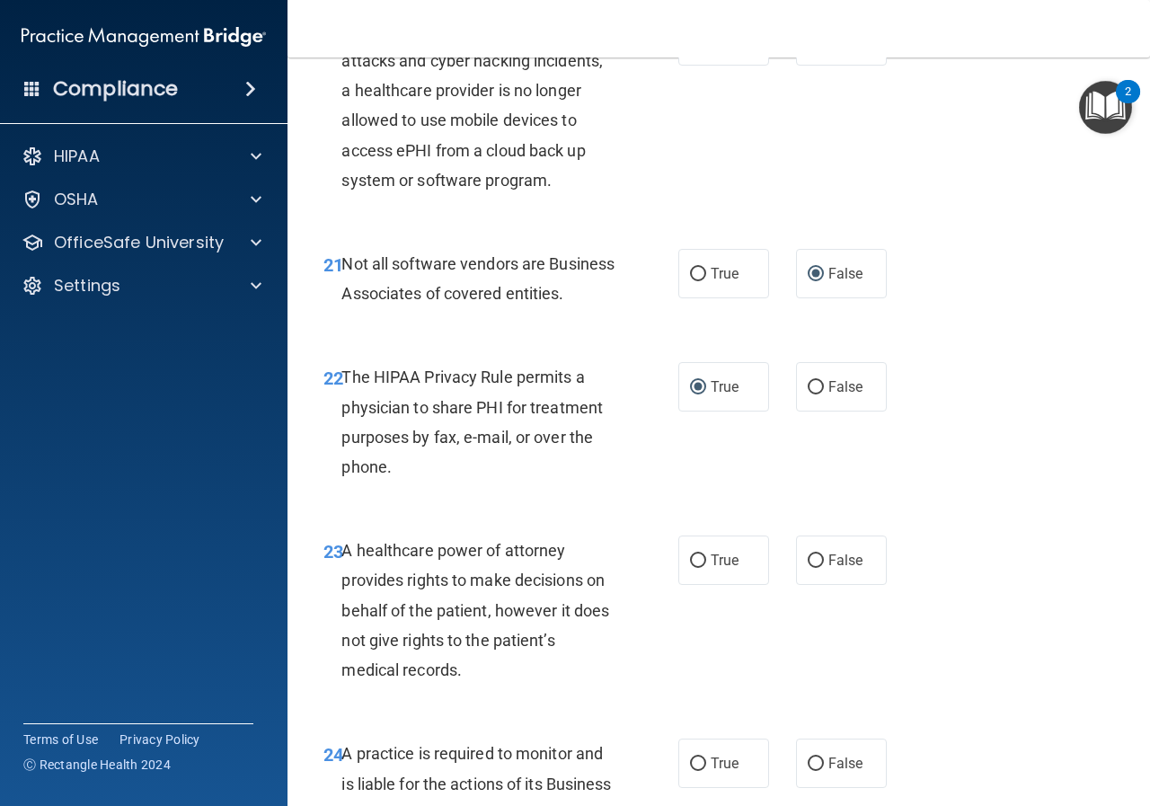
scroll to position [3862, 0]
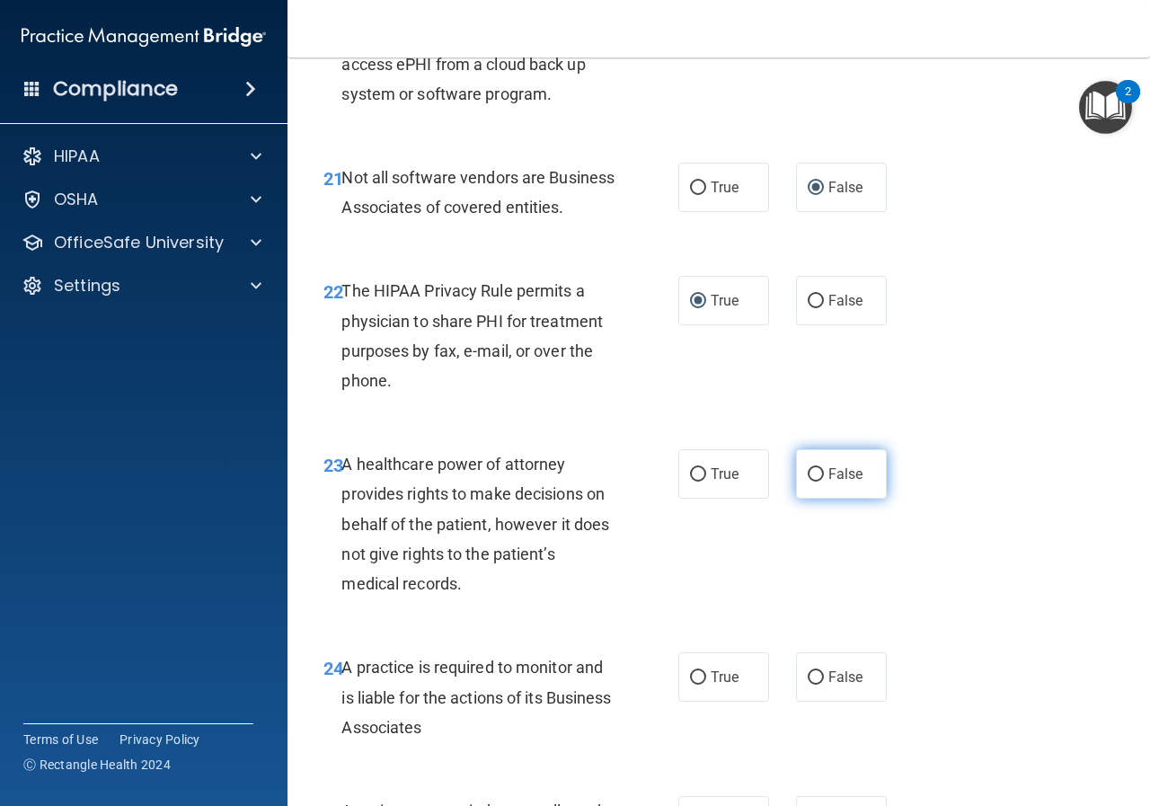
click at [807, 481] on input "False" at bounding box center [815, 474] width 16 height 13
radio input "true"
click at [692, 684] on input "True" at bounding box center [698, 677] width 16 height 13
radio input "true"
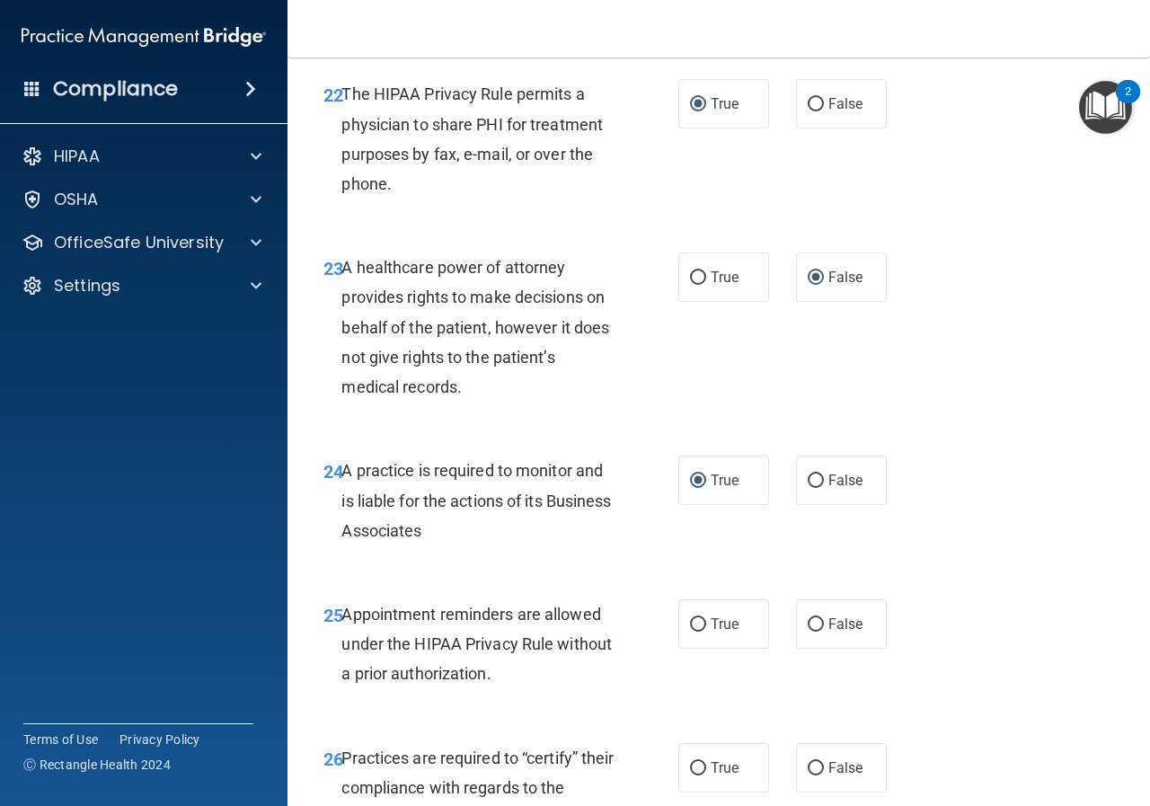
scroll to position [4221, 0]
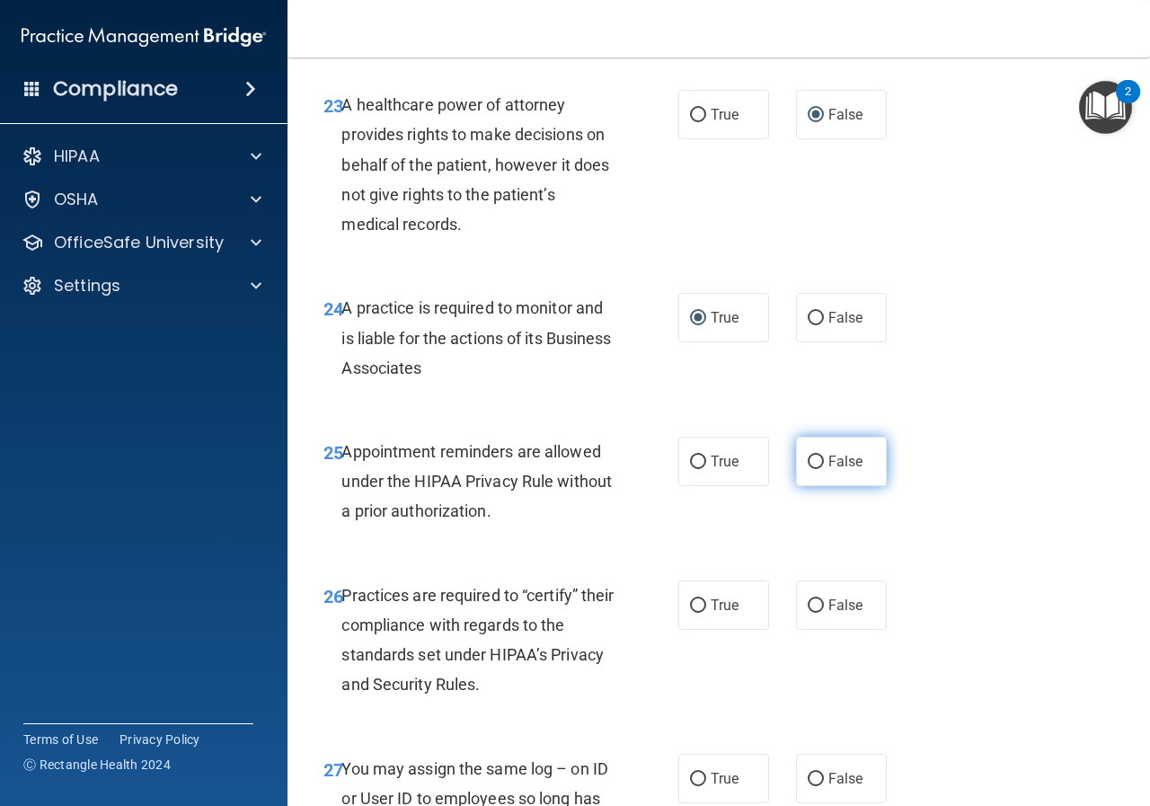
click at [807, 469] on input "False" at bounding box center [815, 461] width 16 height 13
radio input "true"
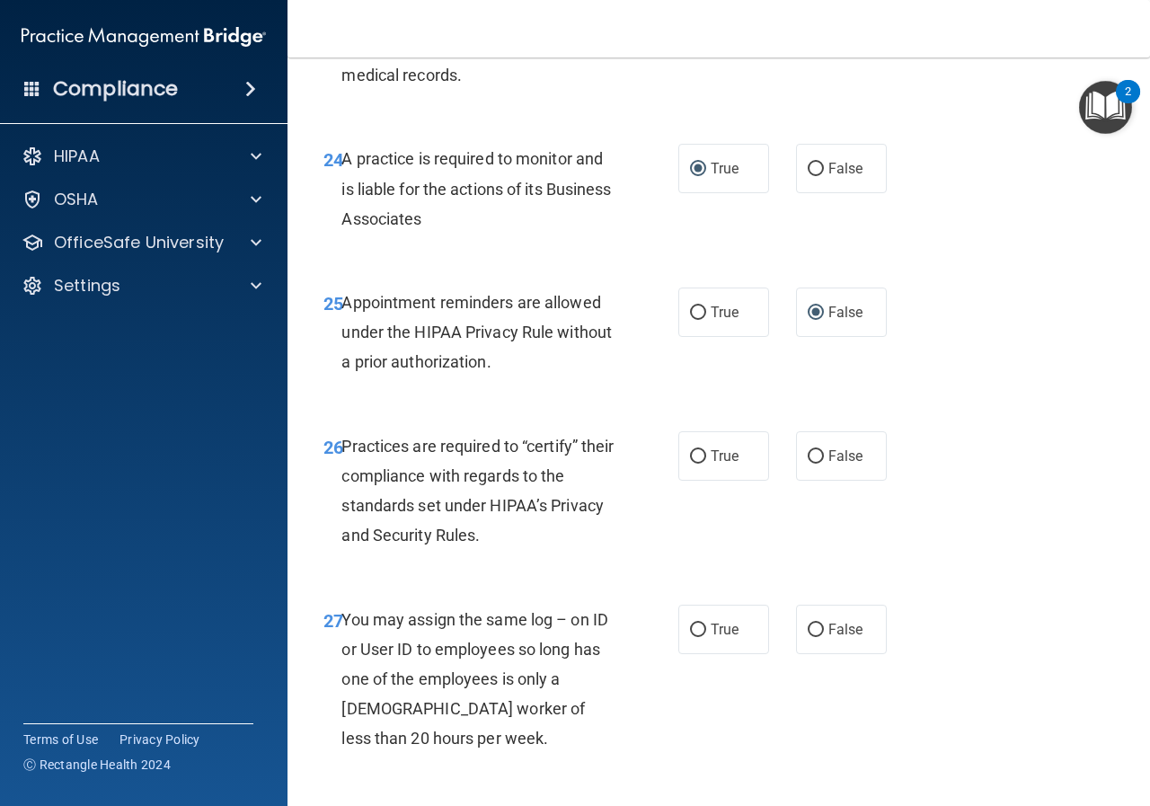
scroll to position [4400, 0]
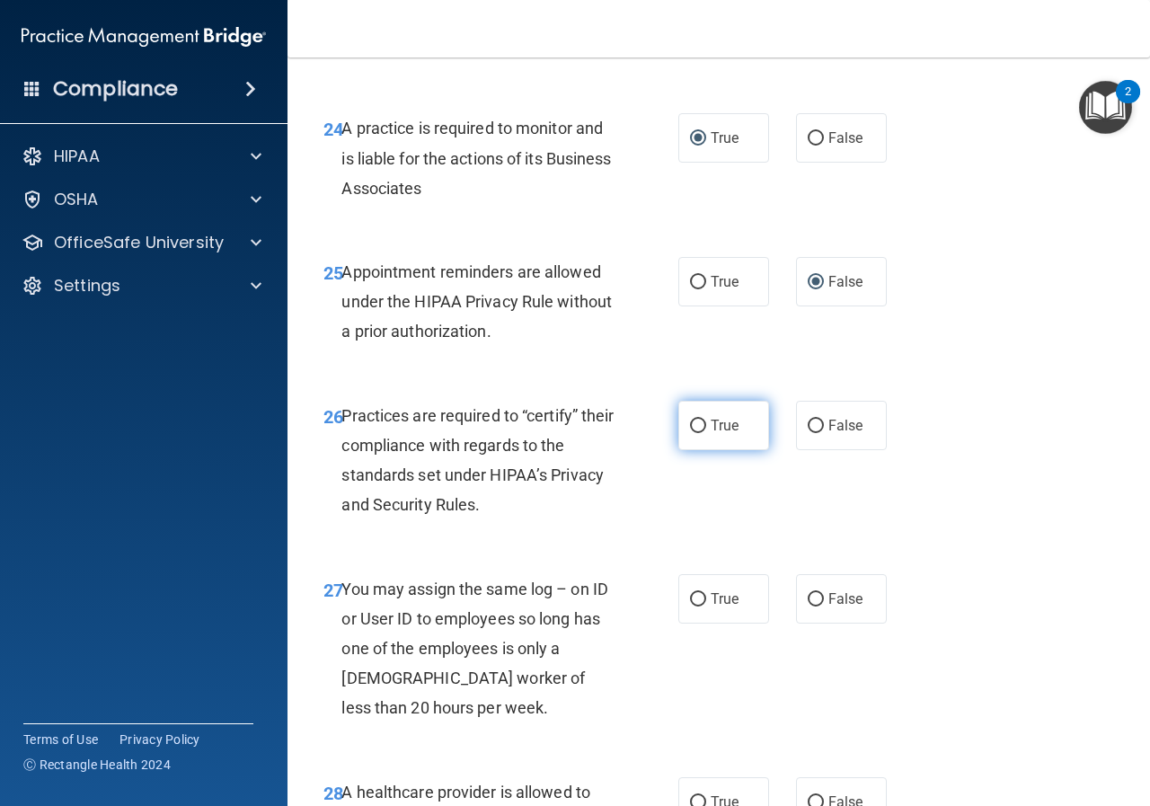
click at [691, 433] on input "True" at bounding box center [698, 425] width 16 height 13
radio input "true"
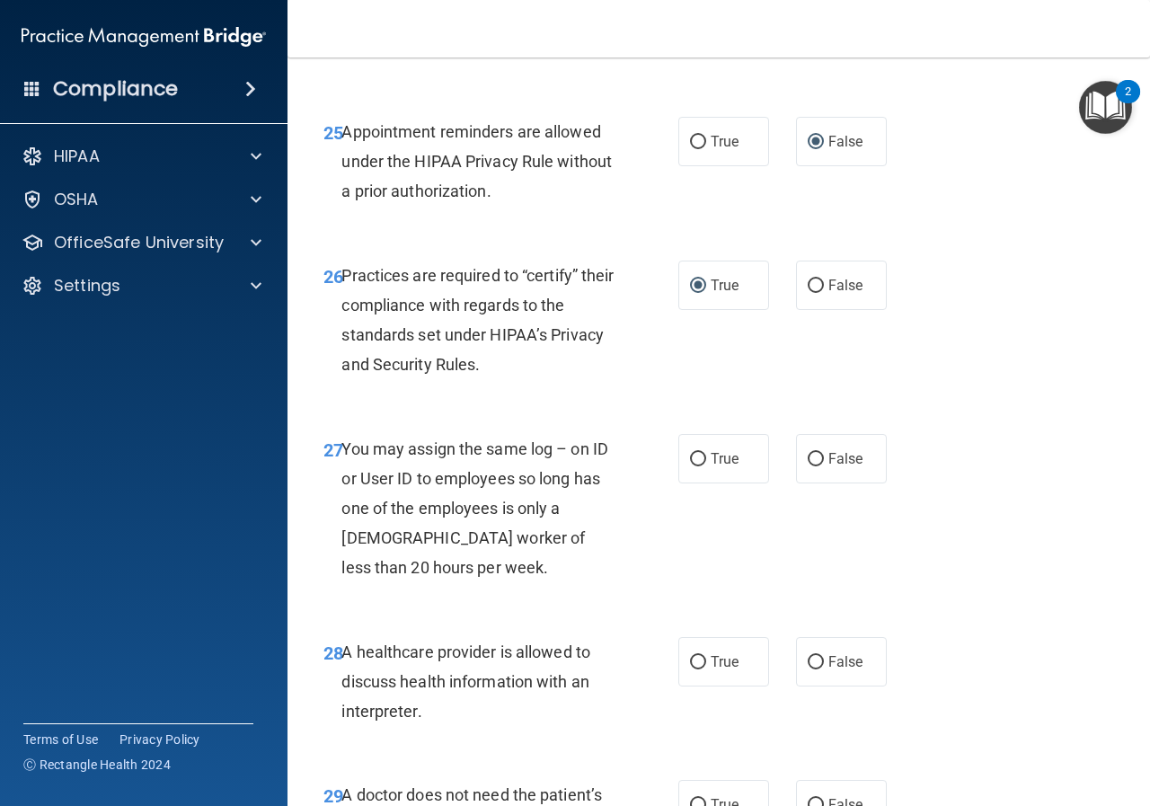
scroll to position [4580, 0]
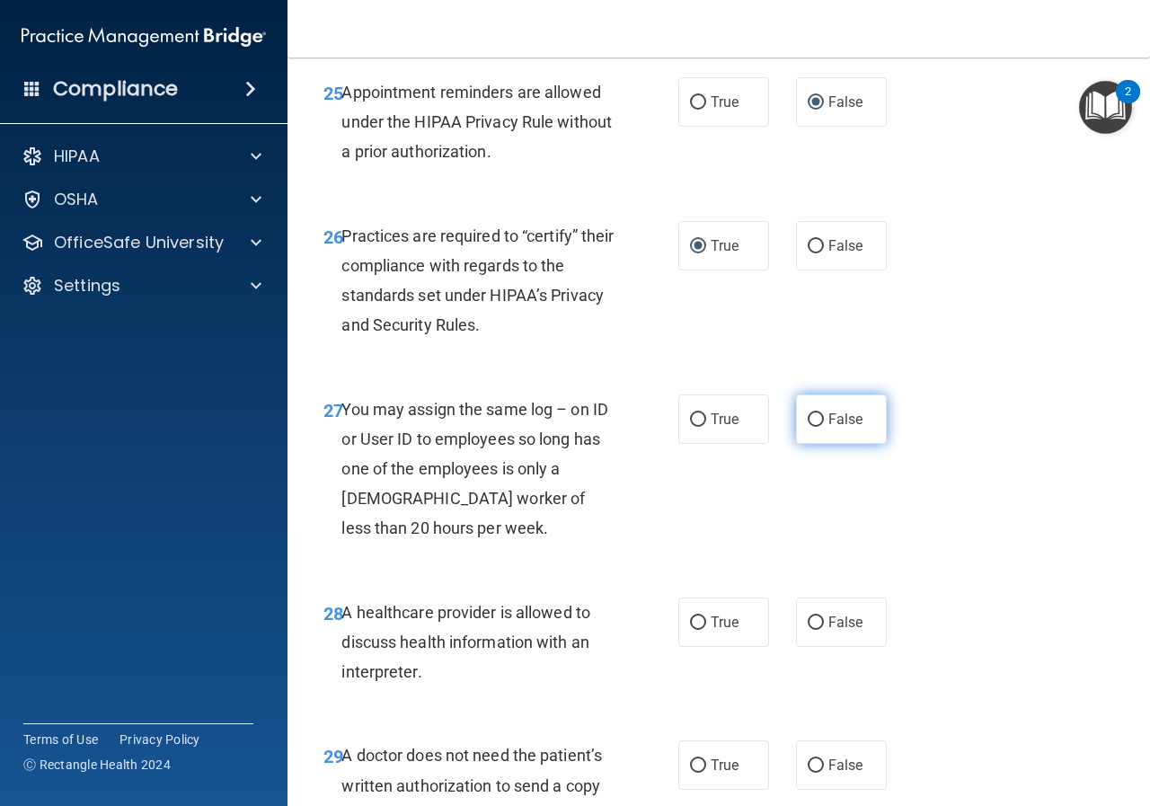
click at [807, 427] on input "False" at bounding box center [815, 419] width 16 height 13
radio input "true"
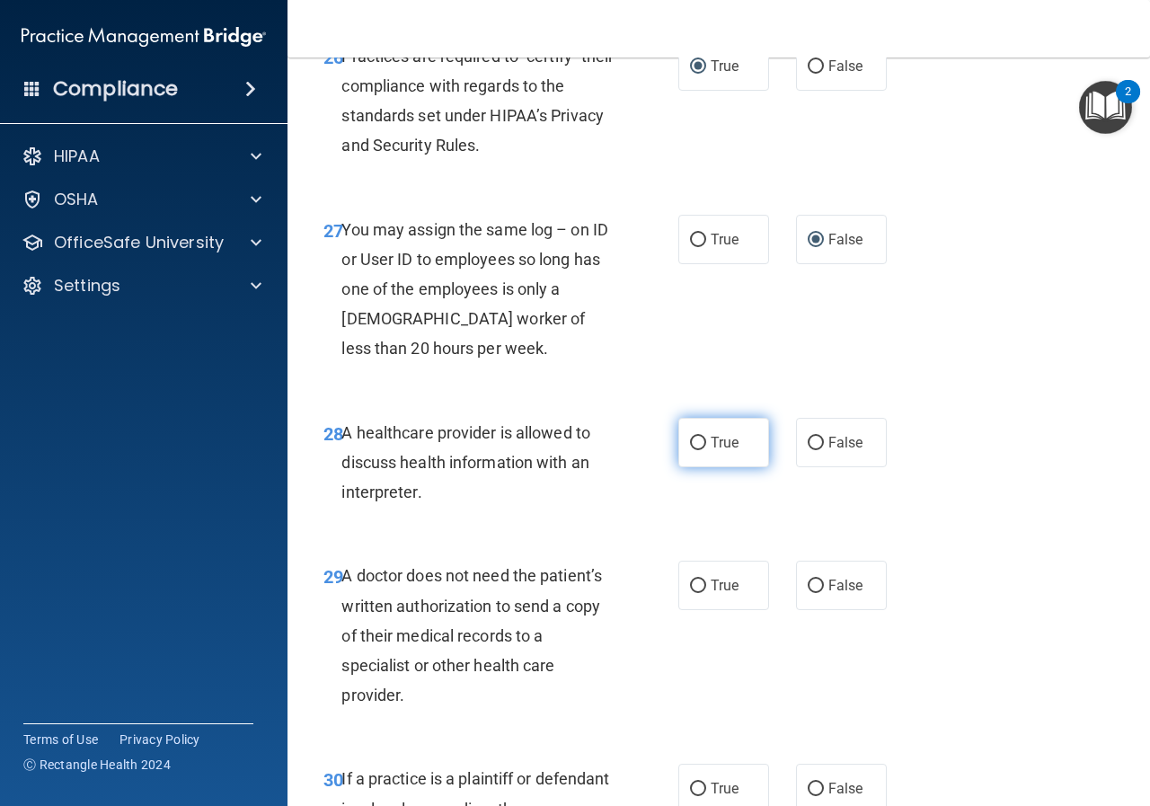
click at [690, 450] on input "True" at bounding box center [698, 442] width 16 height 13
radio input "true"
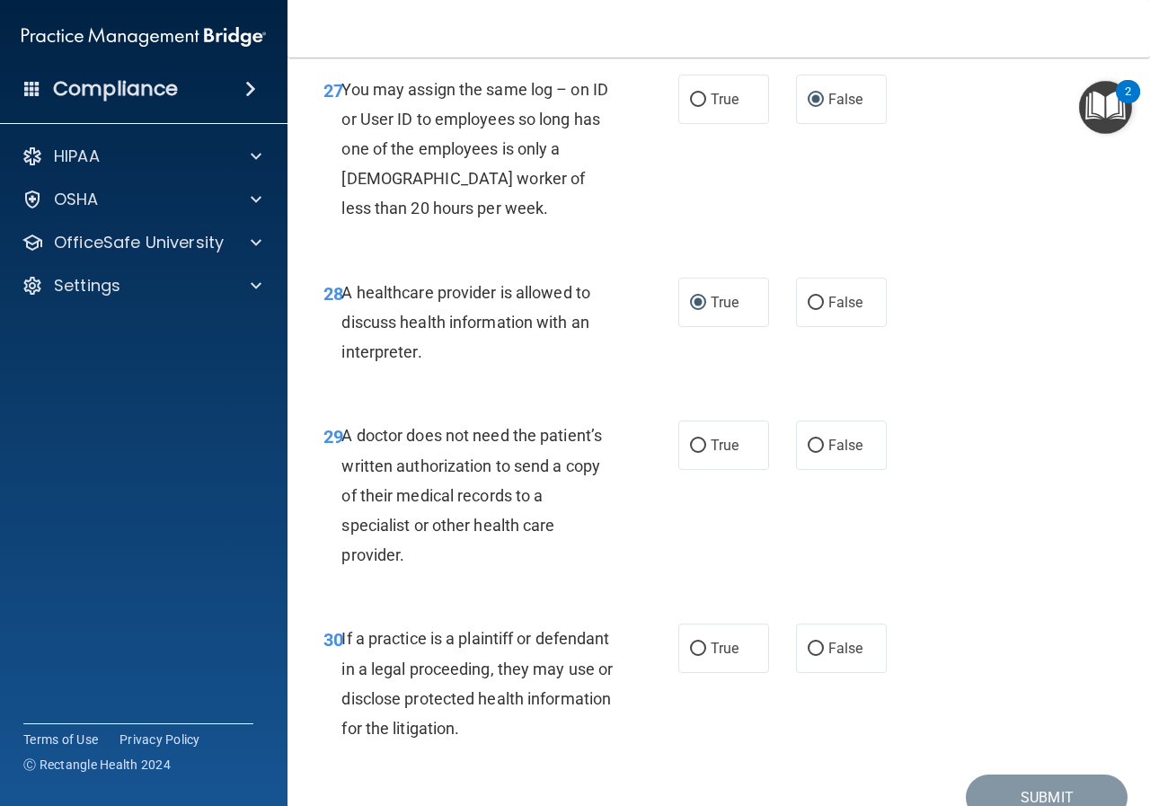
scroll to position [4939, 0]
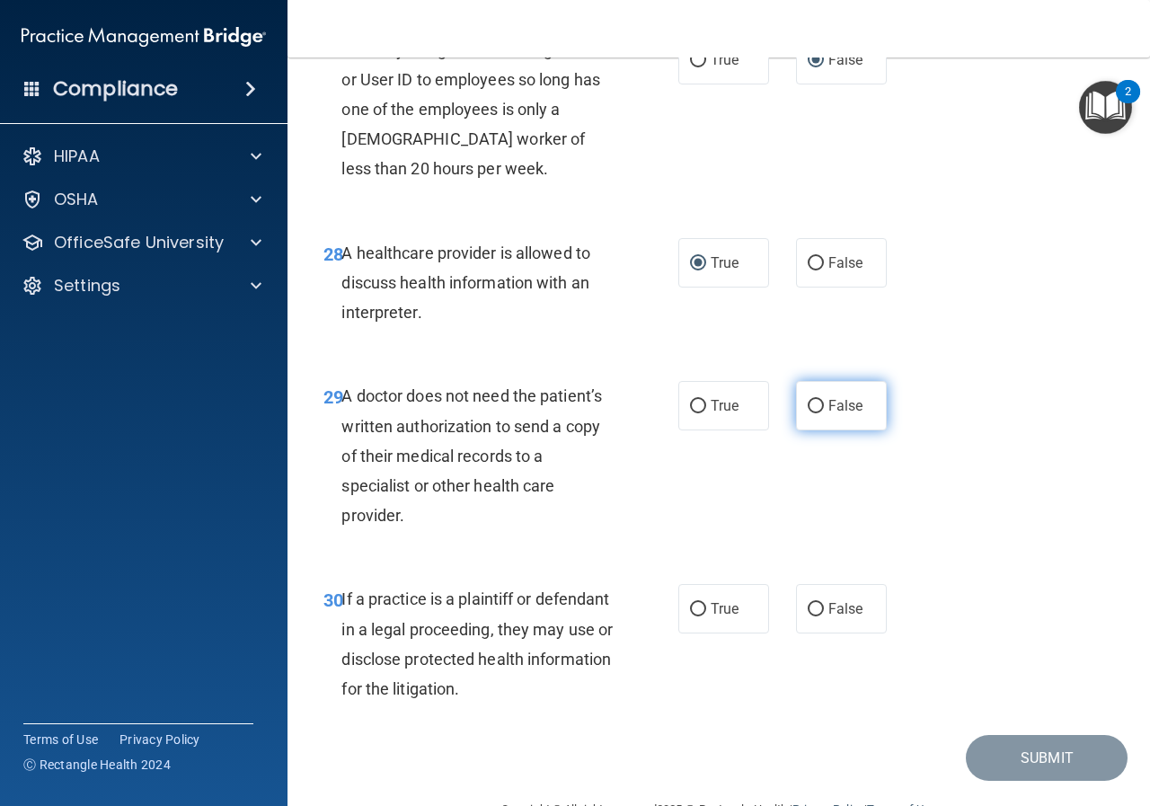
click at [807, 413] on input "False" at bounding box center [815, 406] width 16 height 13
radio input "true"
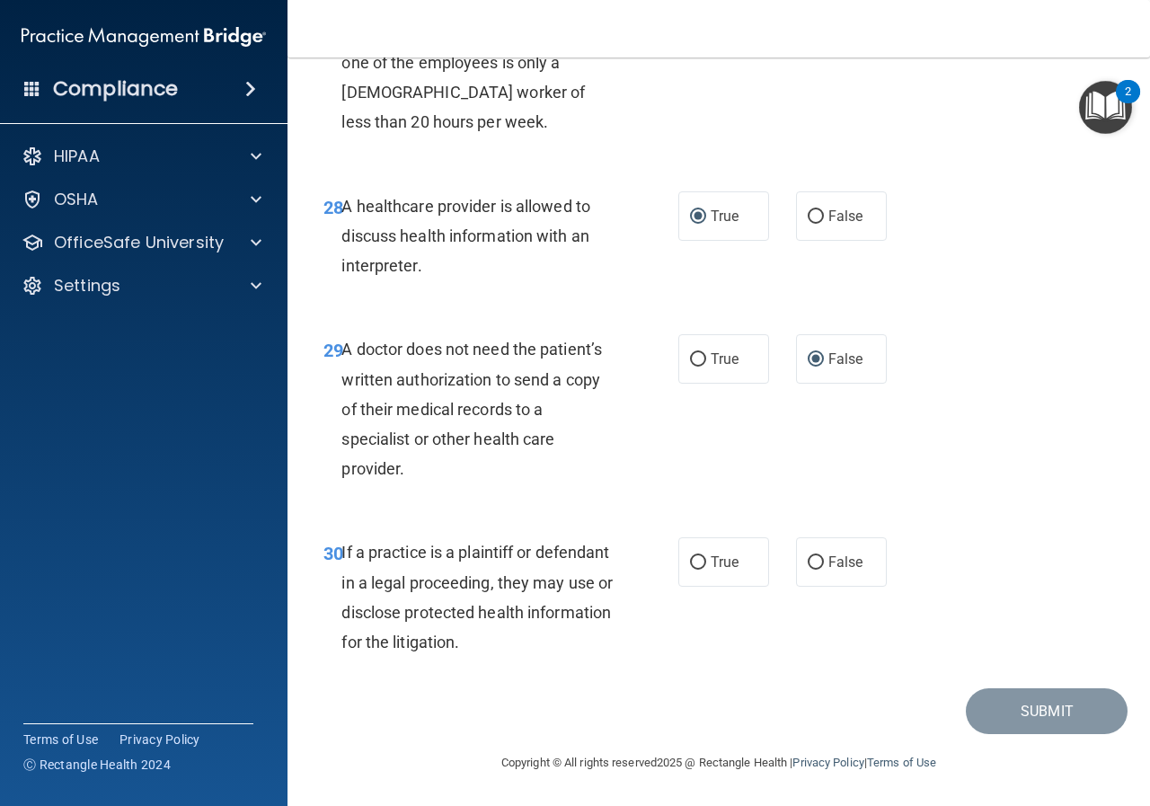
scroll to position [5045, 0]
click at [695, 564] on input "True" at bounding box center [698, 562] width 16 height 13
radio input "true"
click at [991, 716] on button "Submit" at bounding box center [1046, 711] width 162 height 46
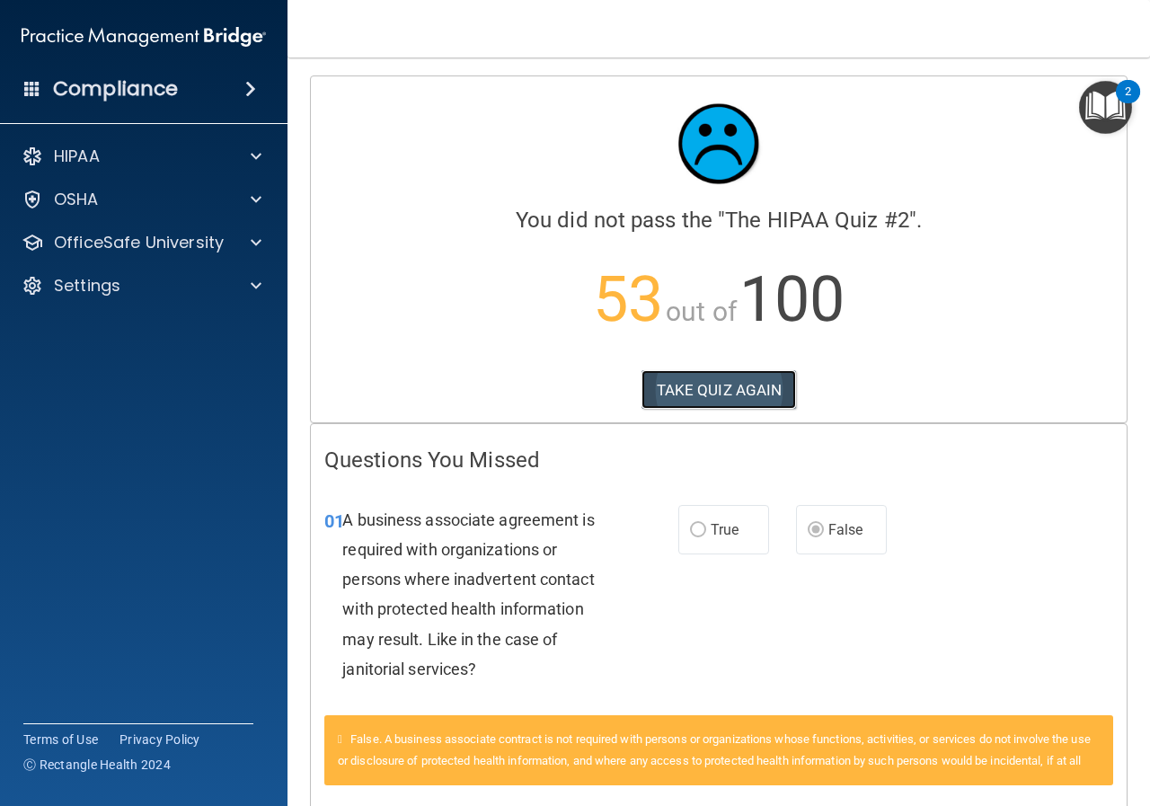
click at [722, 392] on button "TAKE QUIZ AGAIN" at bounding box center [718, 390] width 155 height 40
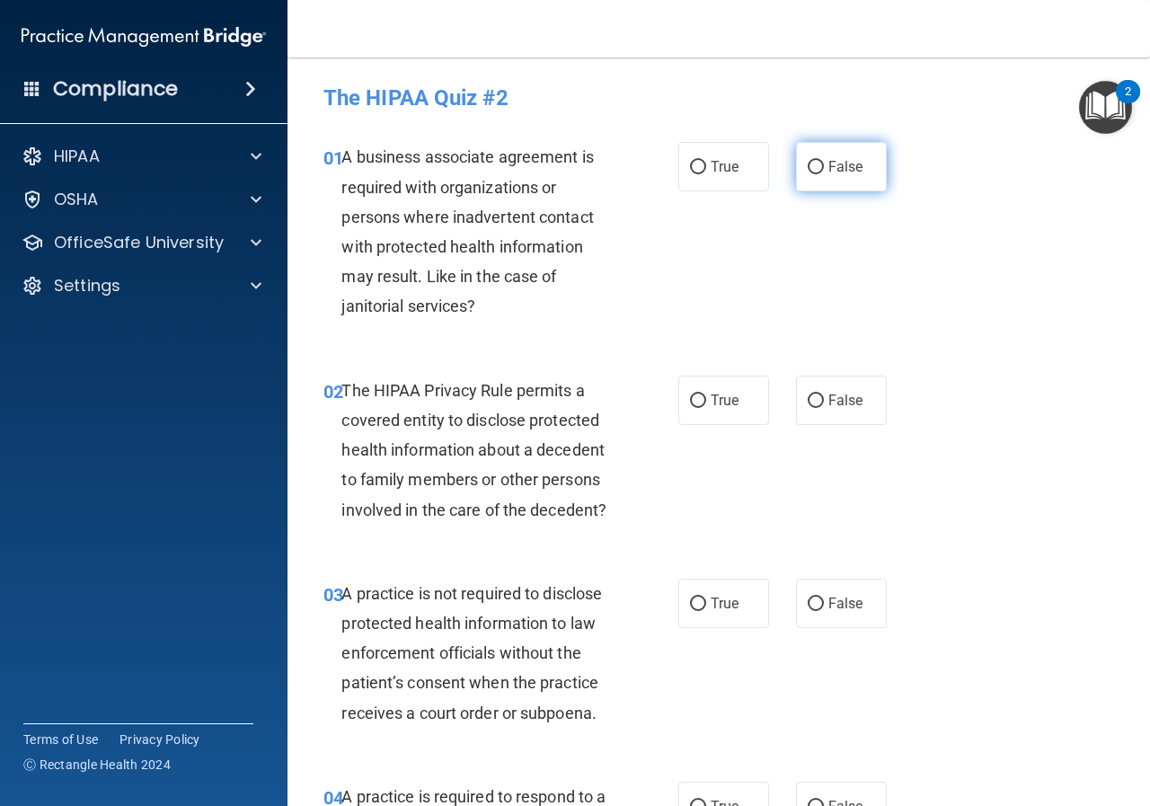
click at [810, 169] on input "False" at bounding box center [815, 167] width 16 height 13
radio input "true"
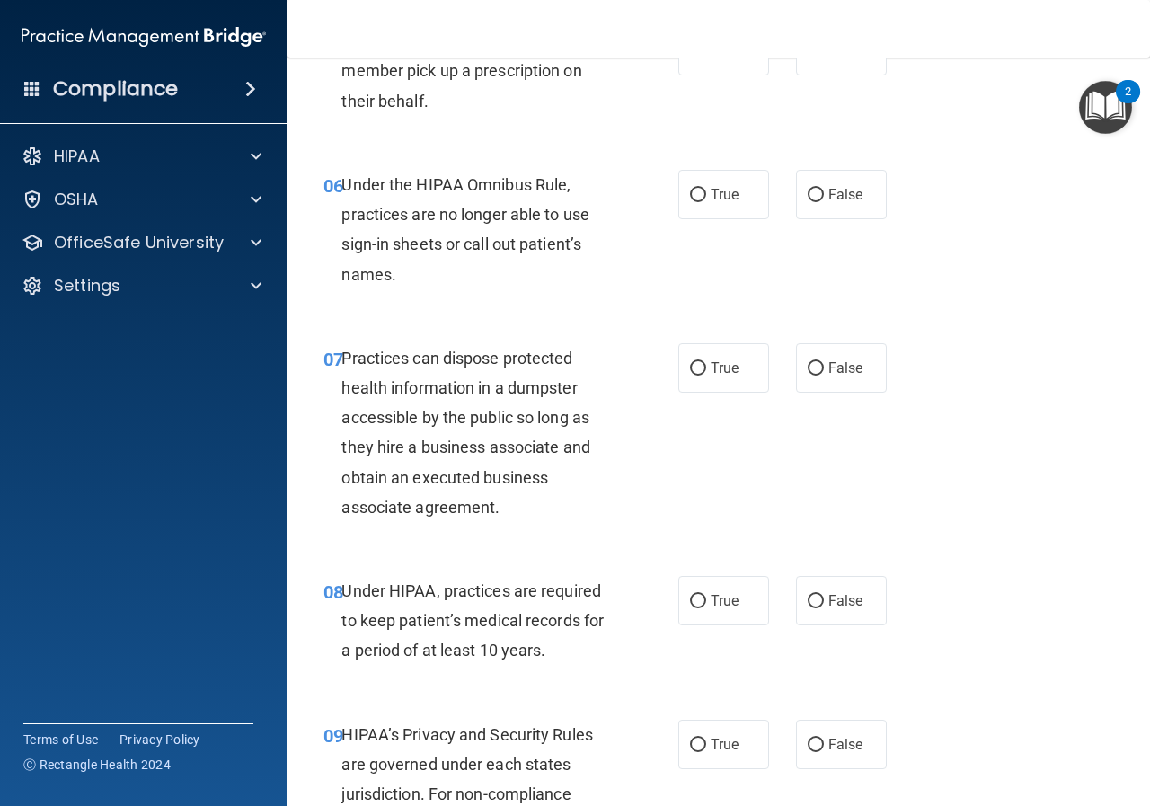
scroll to position [1078, 0]
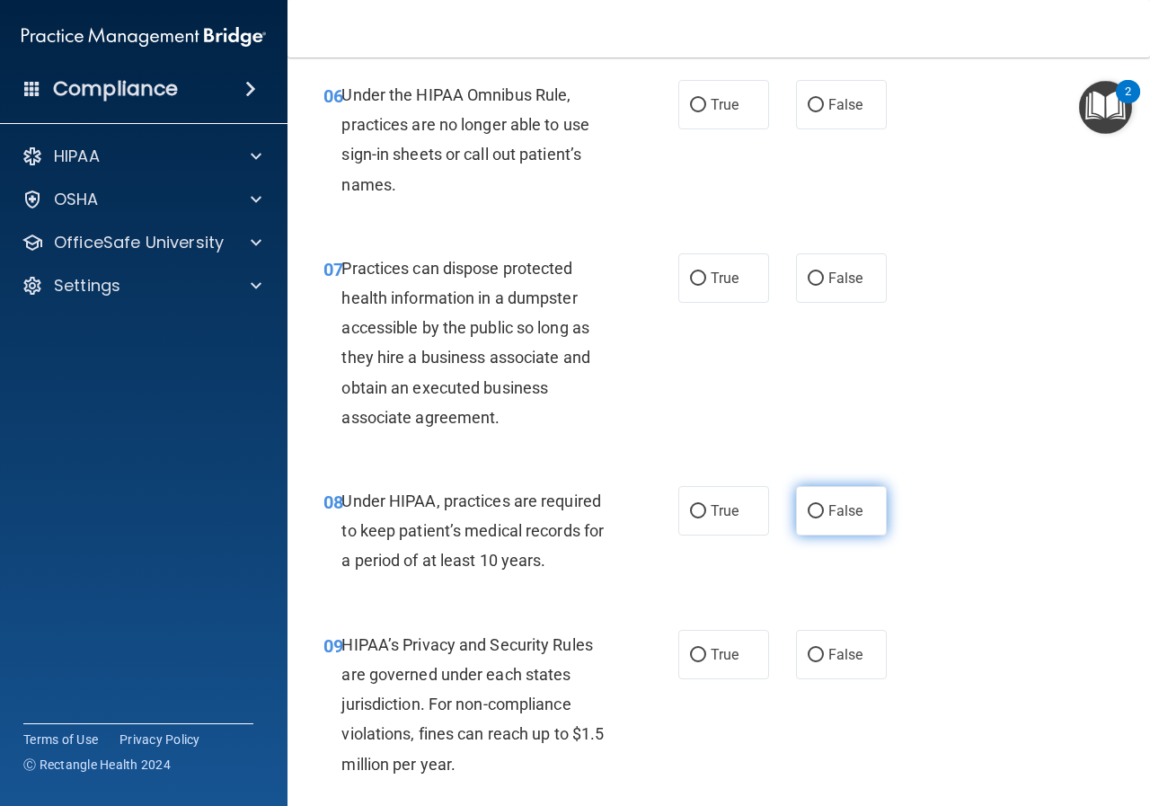
click at [808, 507] on input "False" at bounding box center [815, 511] width 16 height 13
radio input "true"
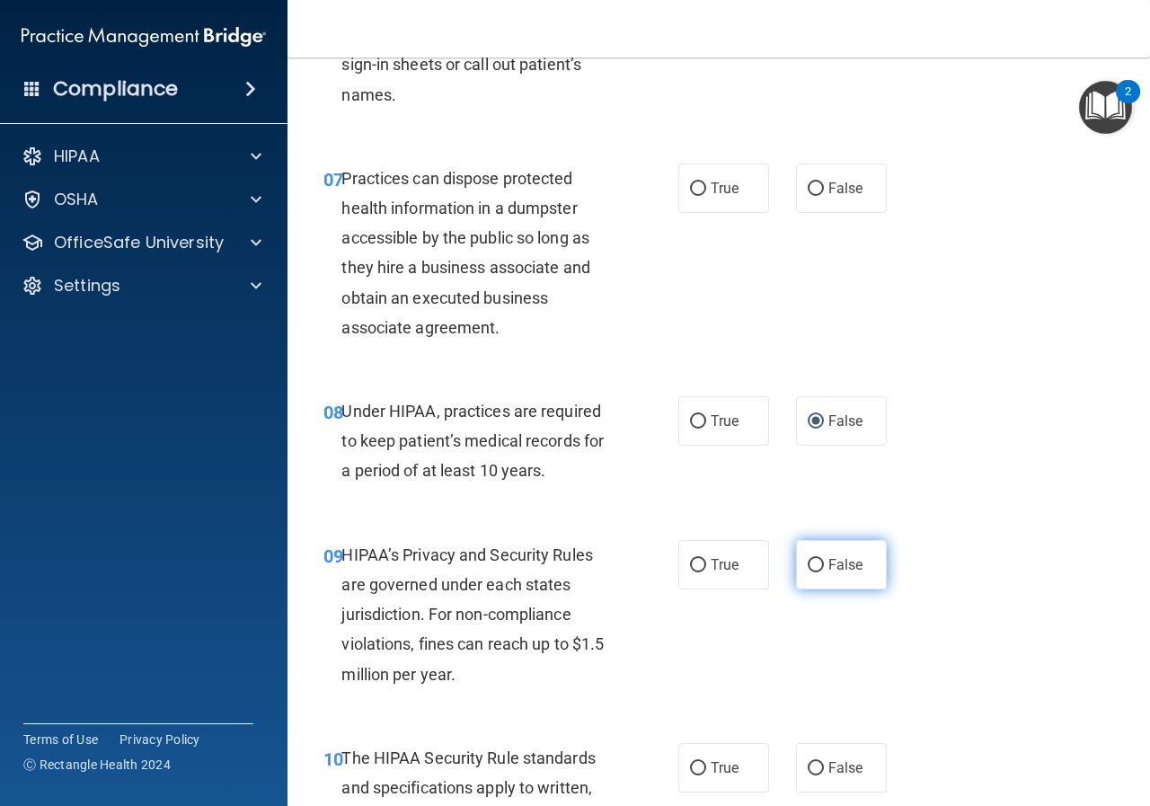
click at [807, 570] on input "False" at bounding box center [815, 565] width 16 height 13
radio input "true"
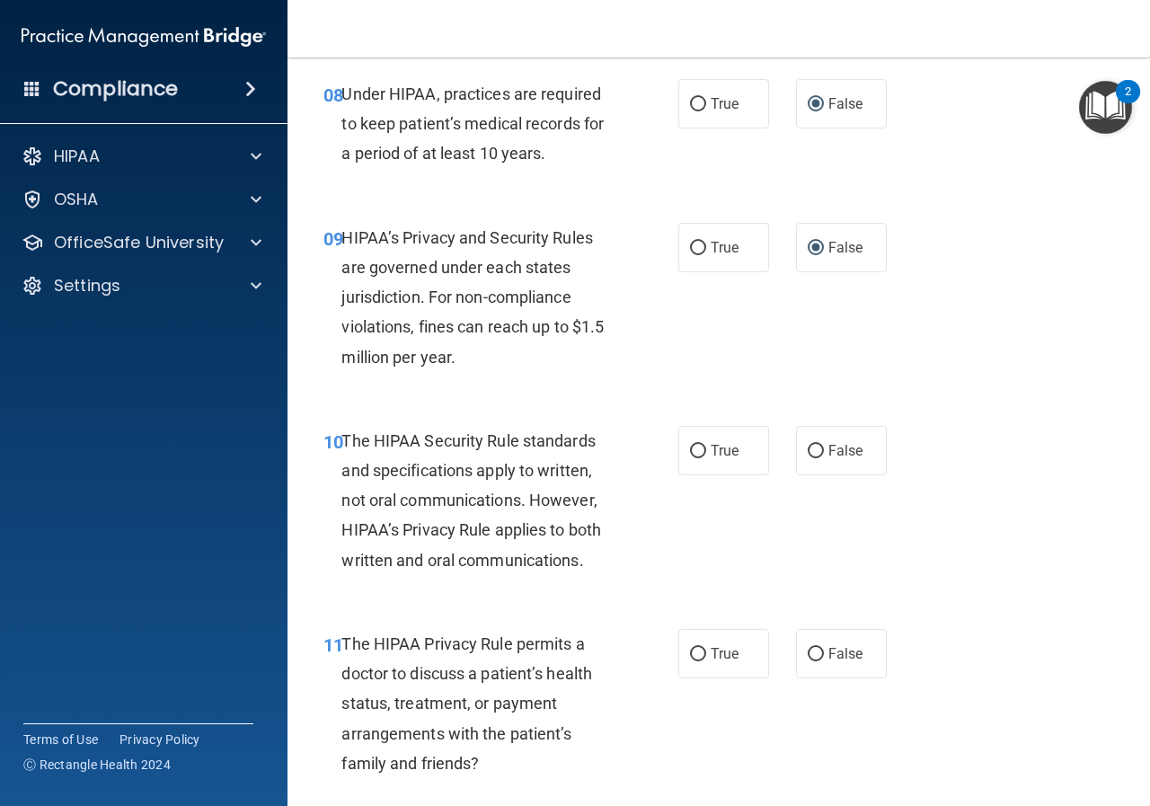
scroll to position [1527, 0]
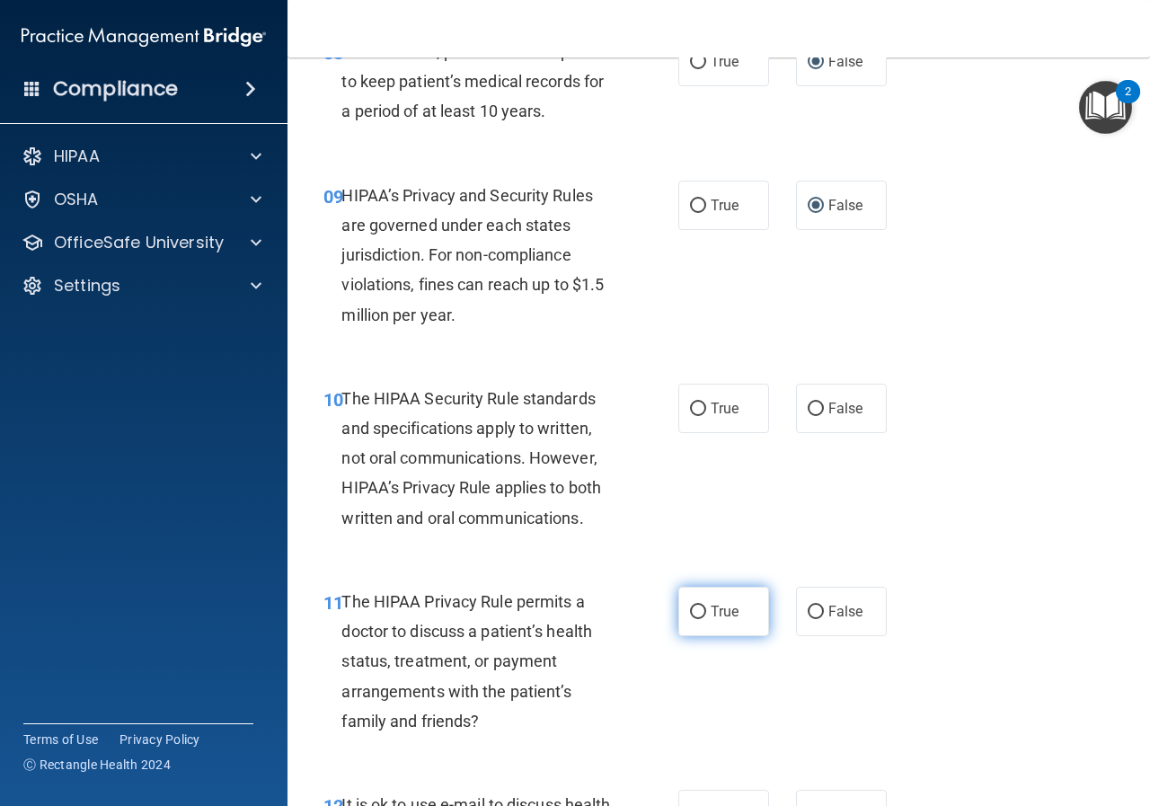
click at [690, 610] on input "True" at bounding box center [698, 611] width 16 height 13
radio input "true"
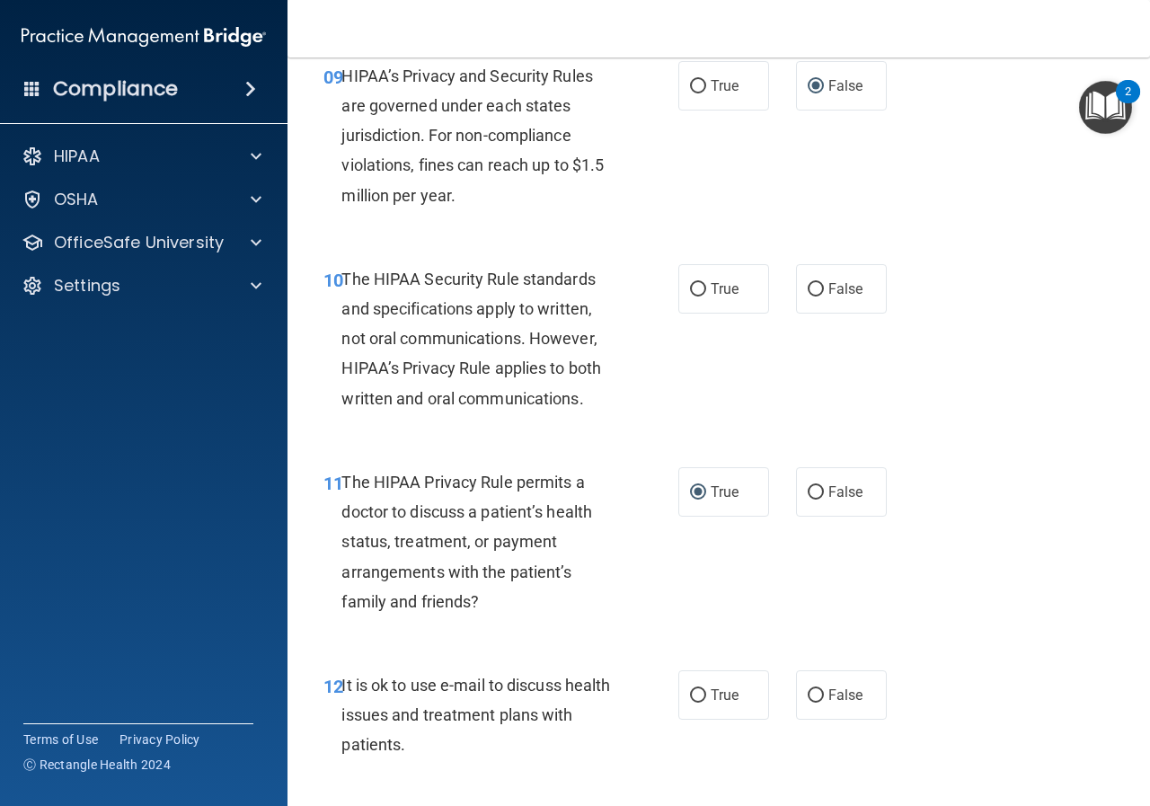
scroll to position [1706, 0]
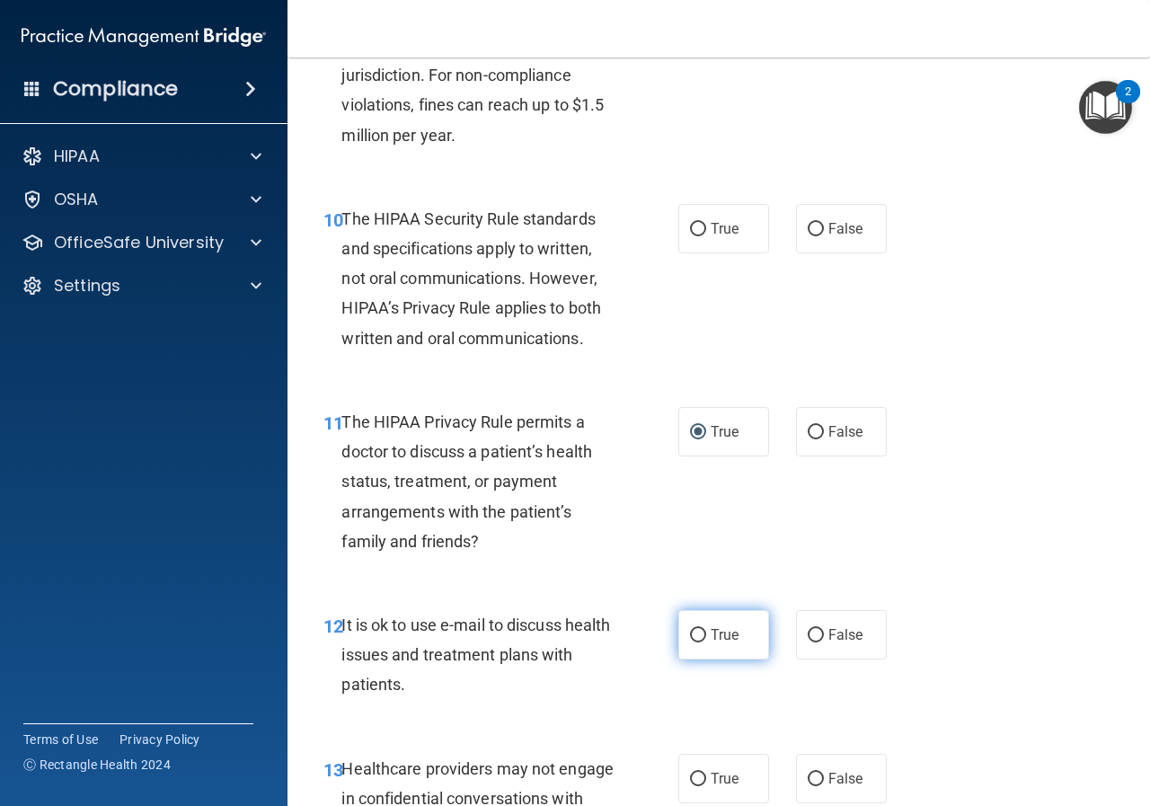
click at [690, 630] on input "True" at bounding box center [698, 635] width 16 height 13
radio input "true"
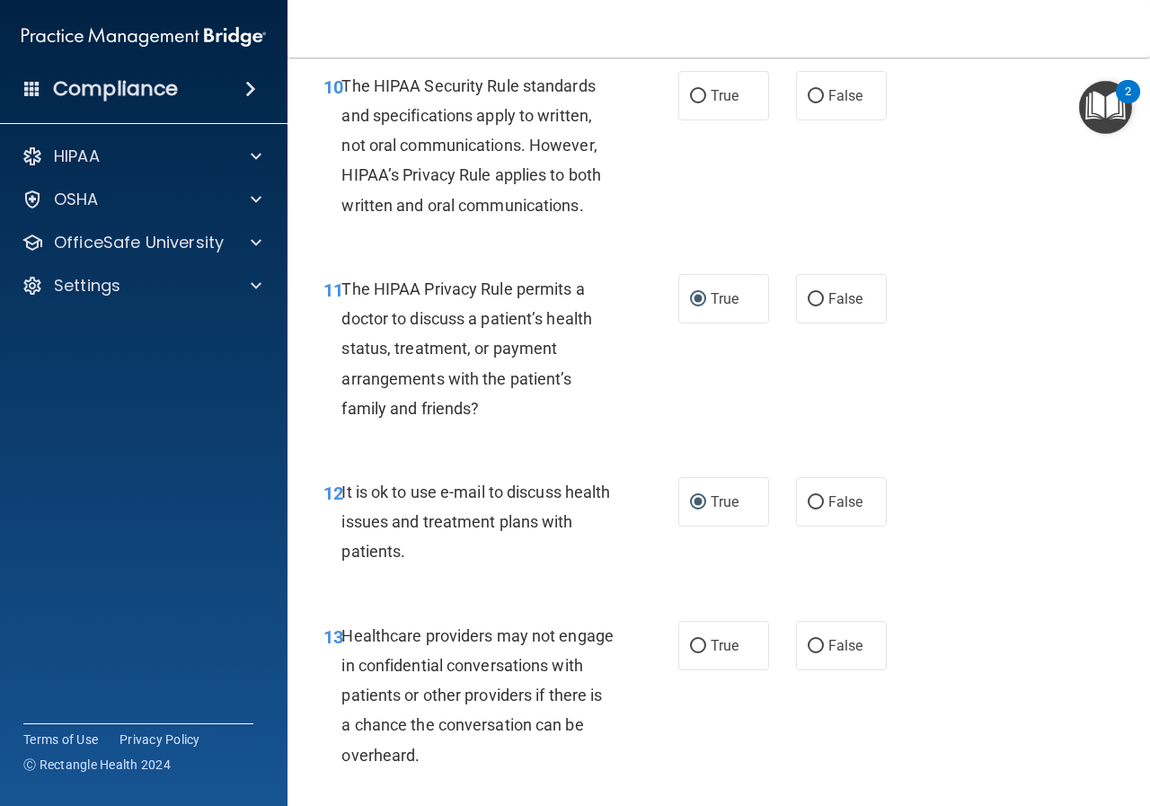
scroll to position [1886, 0]
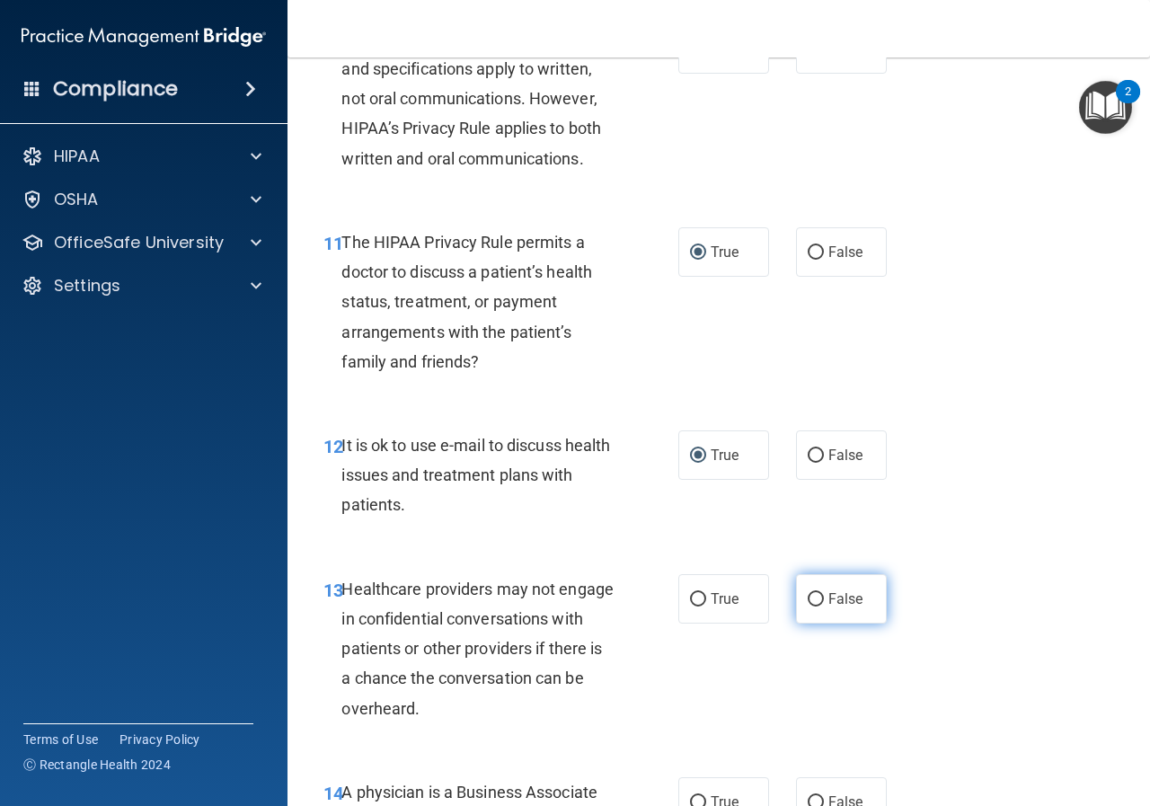
click at [807, 600] on input "False" at bounding box center [815, 599] width 16 height 13
radio input "true"
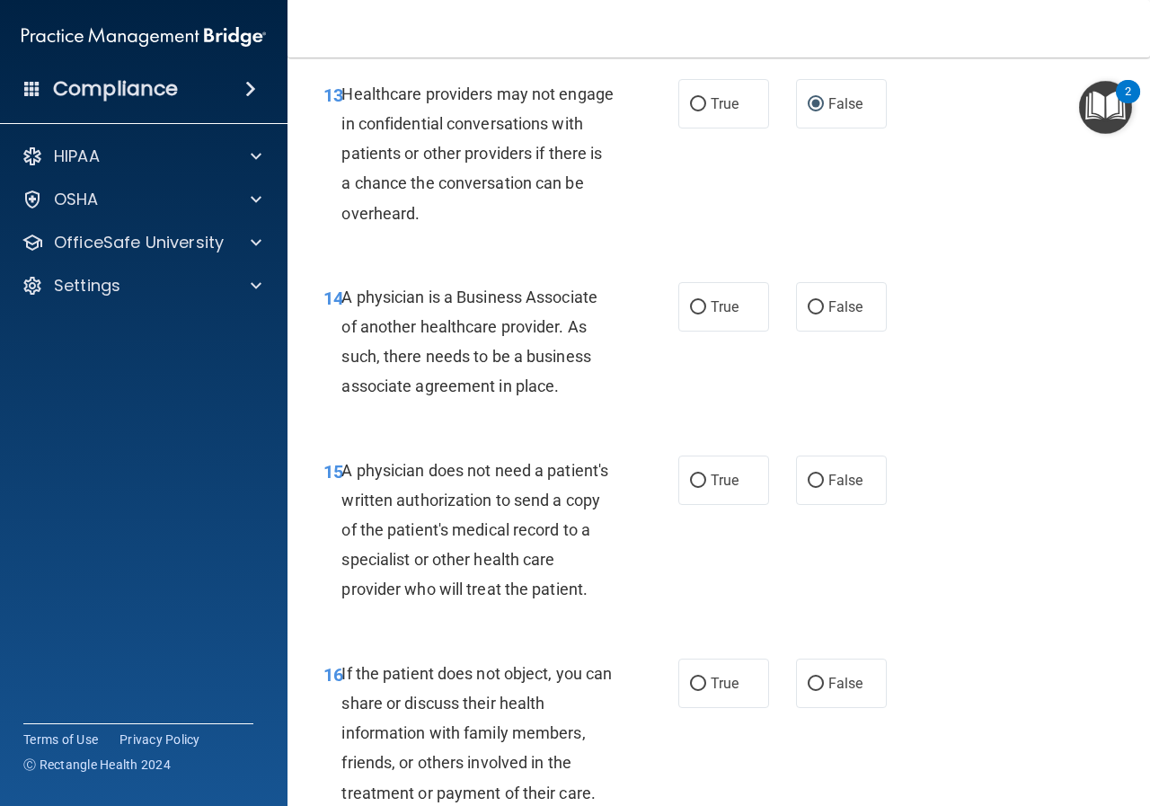
scroll to position [2425, 0]
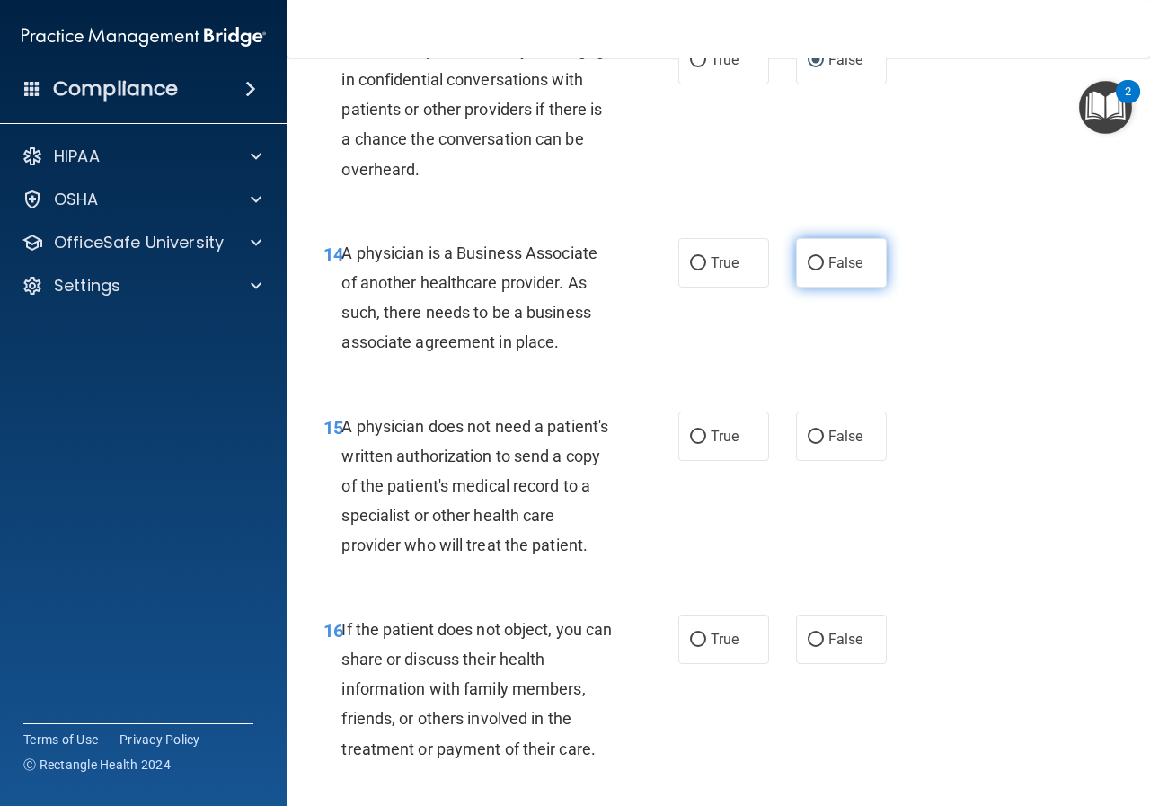
click at [813, 260] on input "False" at bounding box center [815, 263] width 16 height 13
radio input "true"
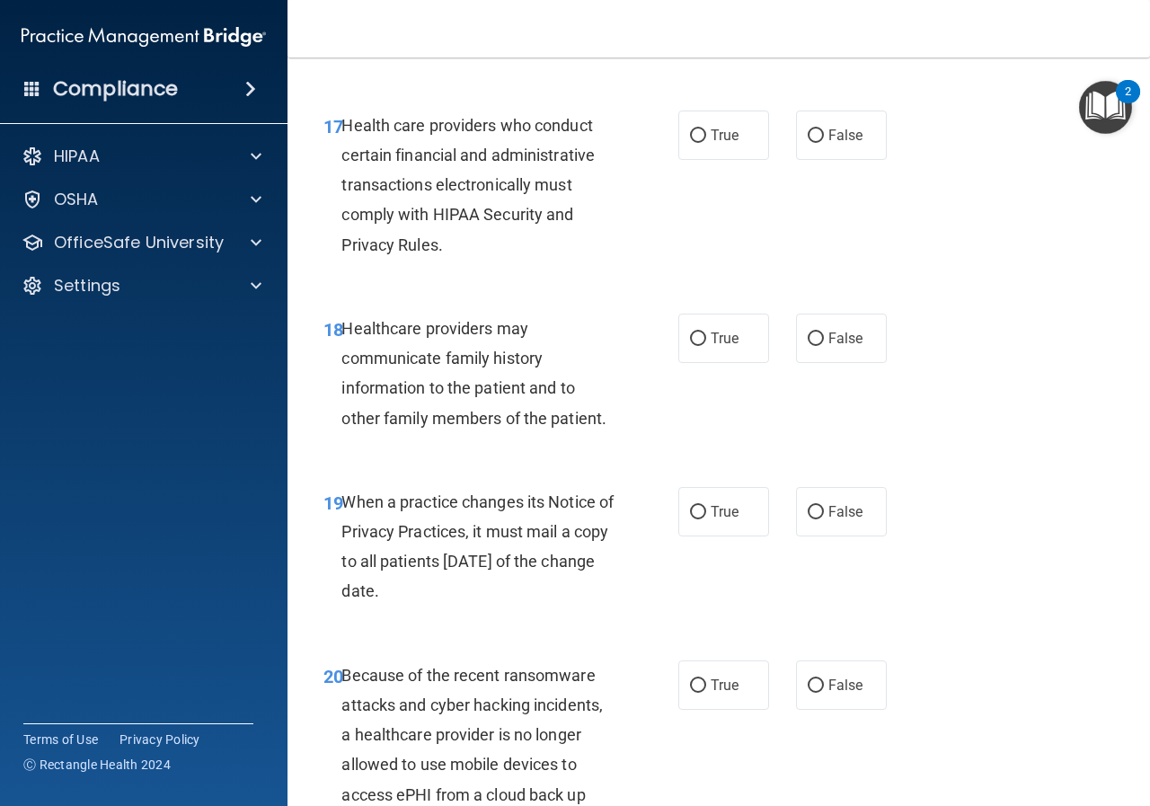
scroll to position [3143, 0]
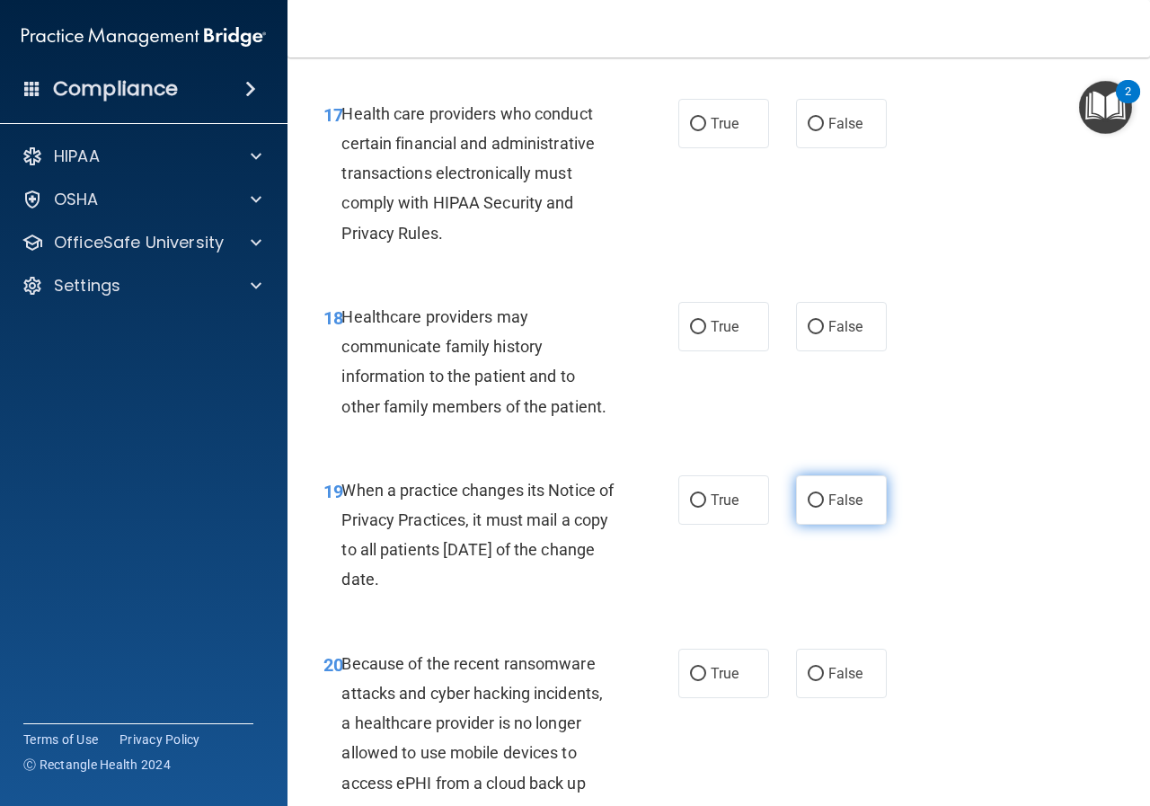
click at [807, 507] on input "False" at bounding box center [815, 500] width 16 height 13
radio input "true"
click at [809, 681] on input "False" at bounding box center [815, 673] width 16 height 13
radio input "true"
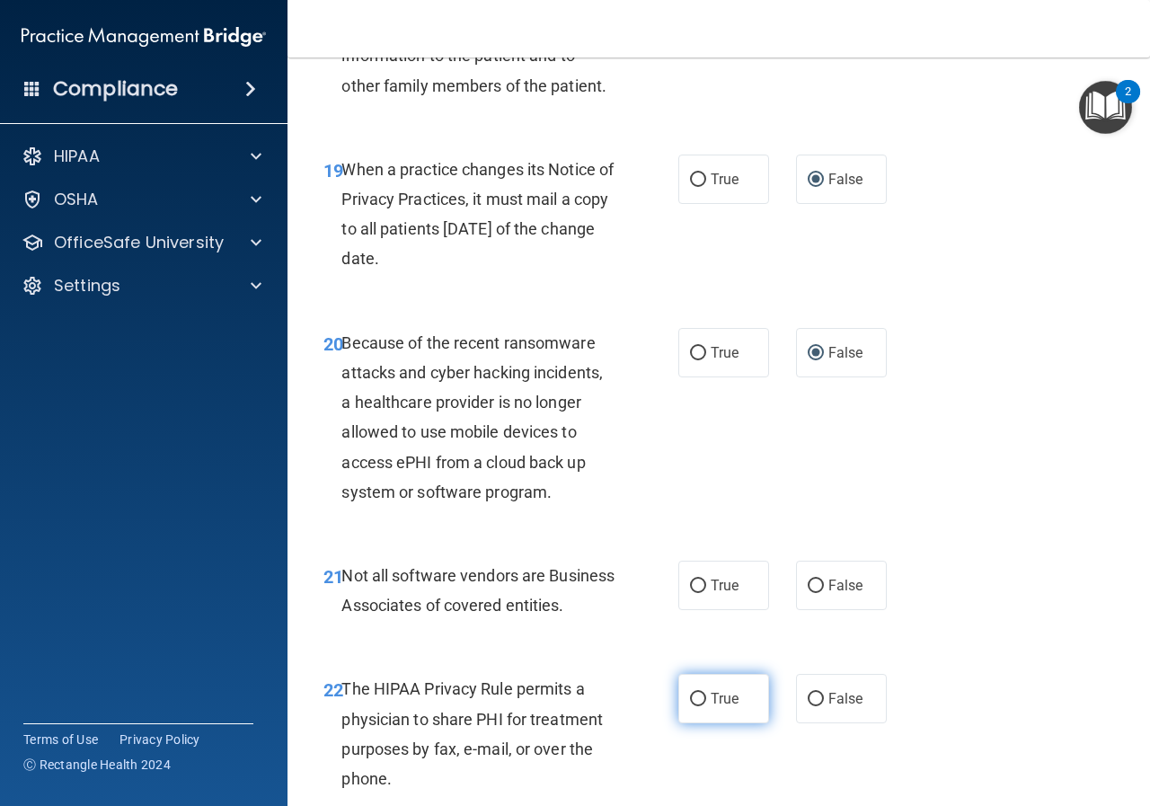
scroll to position [3502, 0]
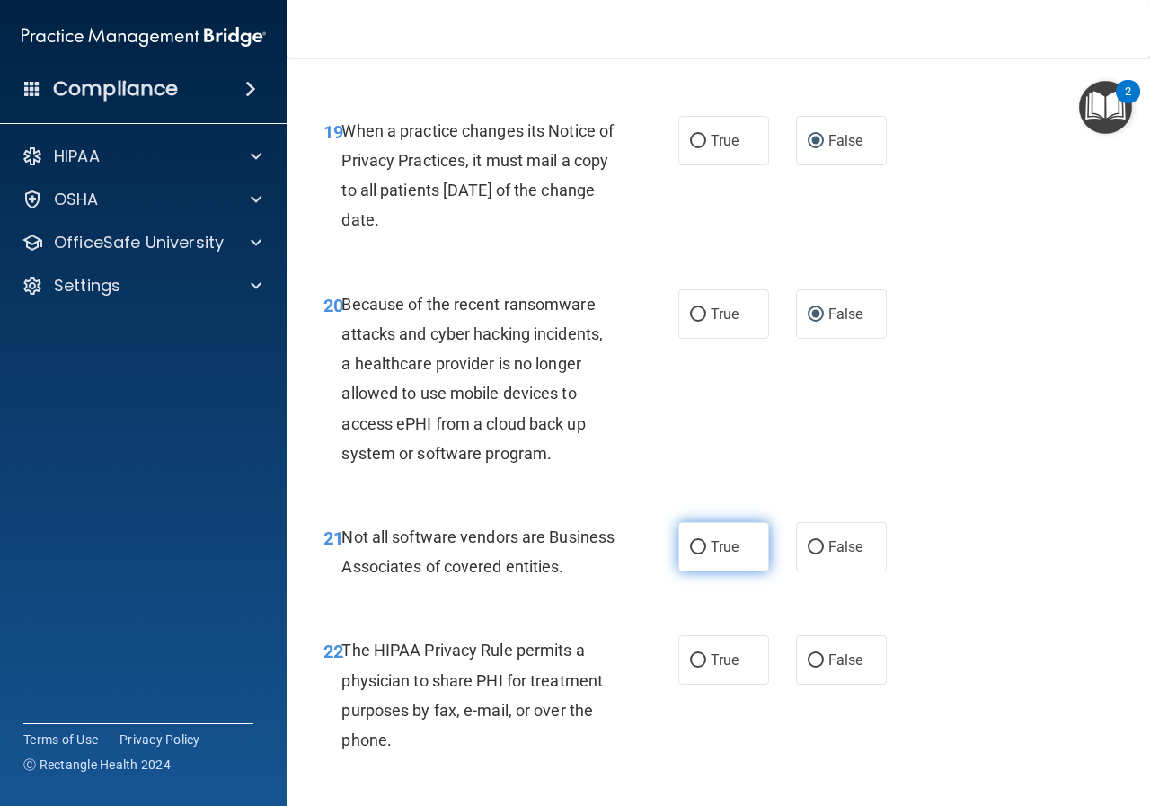
click at [695, 554] on input "True" at bounding box center [698, 547] width 16 height 13
radio input "true"
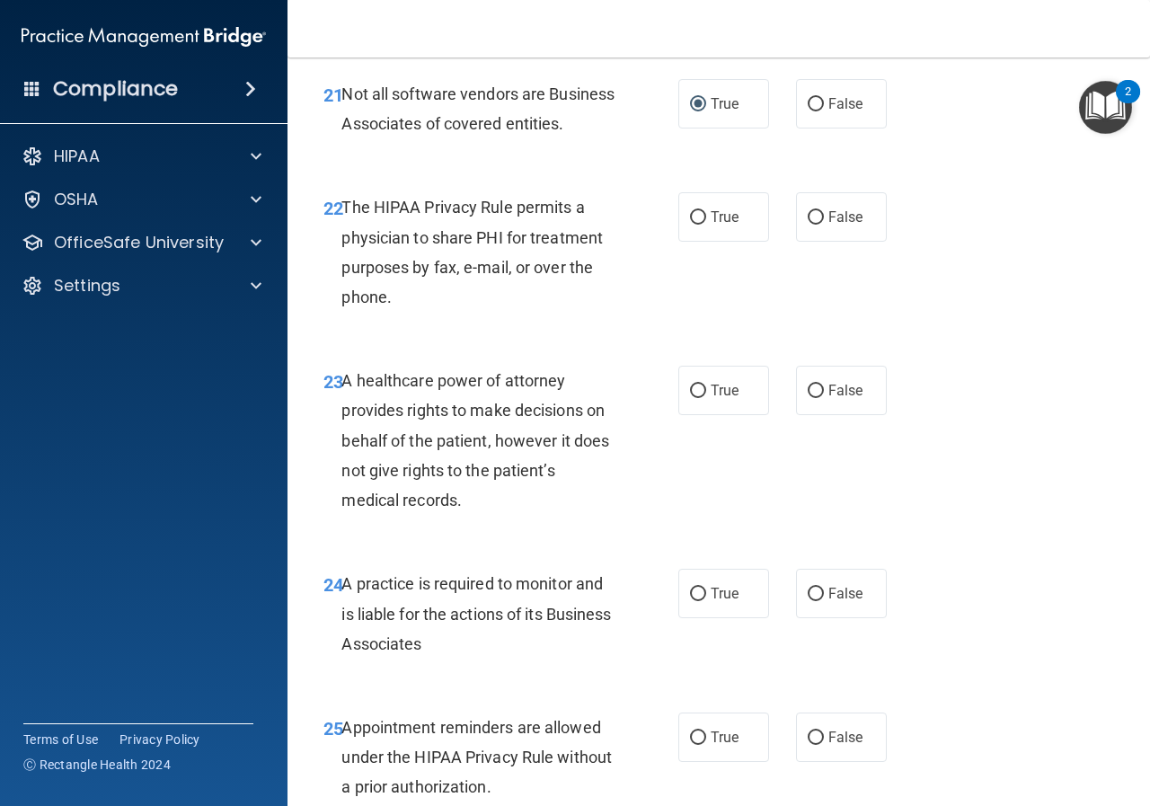
scroll to position [3951, 0]
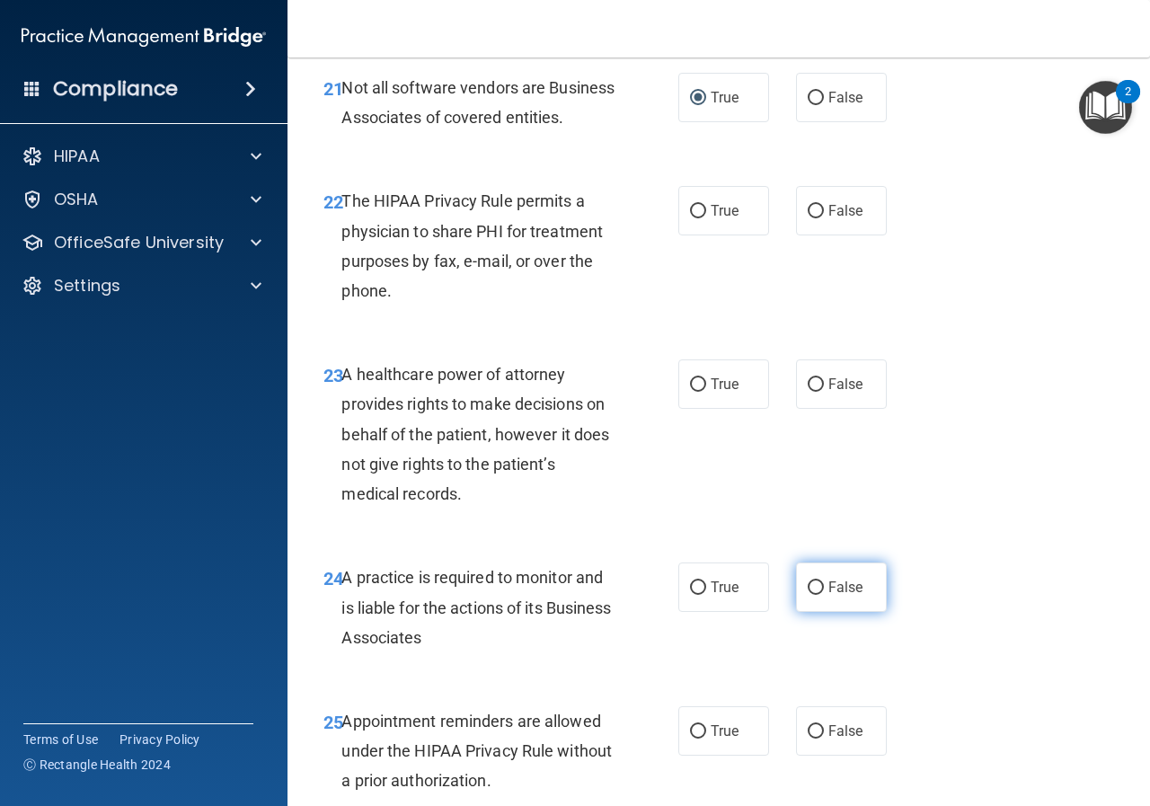
click at [810, 595] on input "False" at bounding box center [815, 587] width 16 height 13
radio input "true"
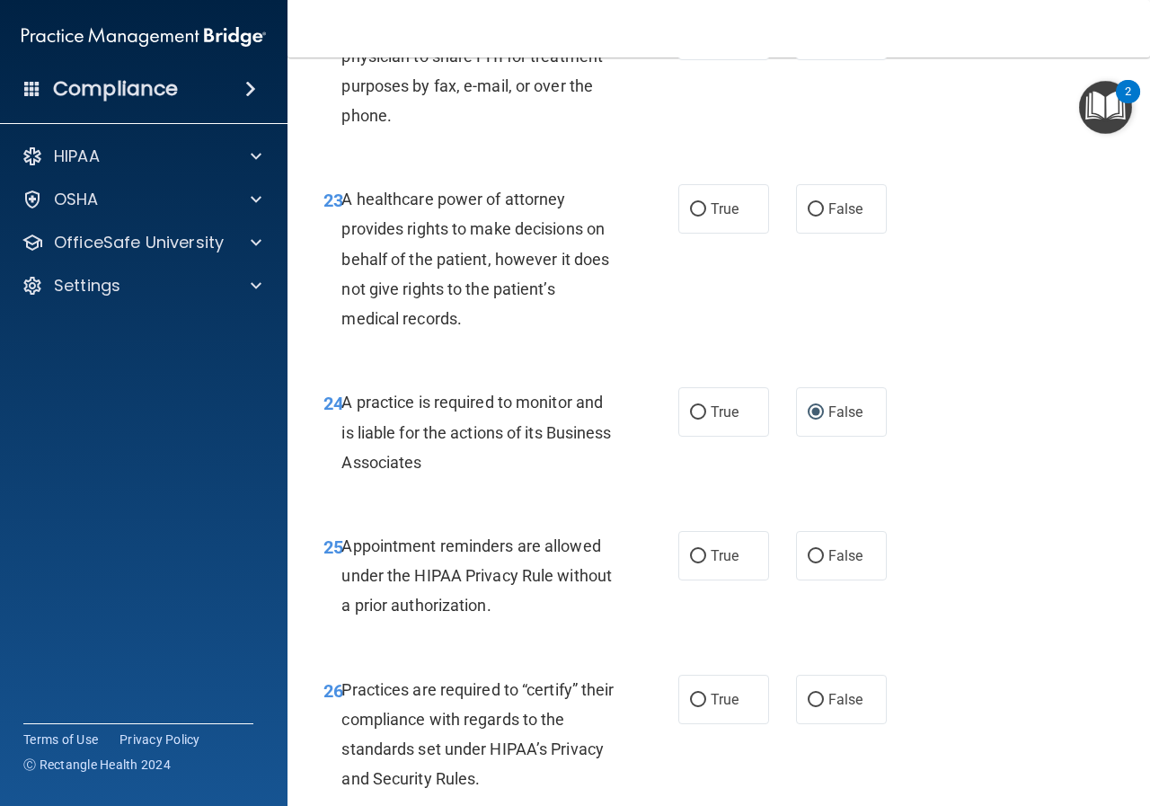
scroll to position [4131, 0]
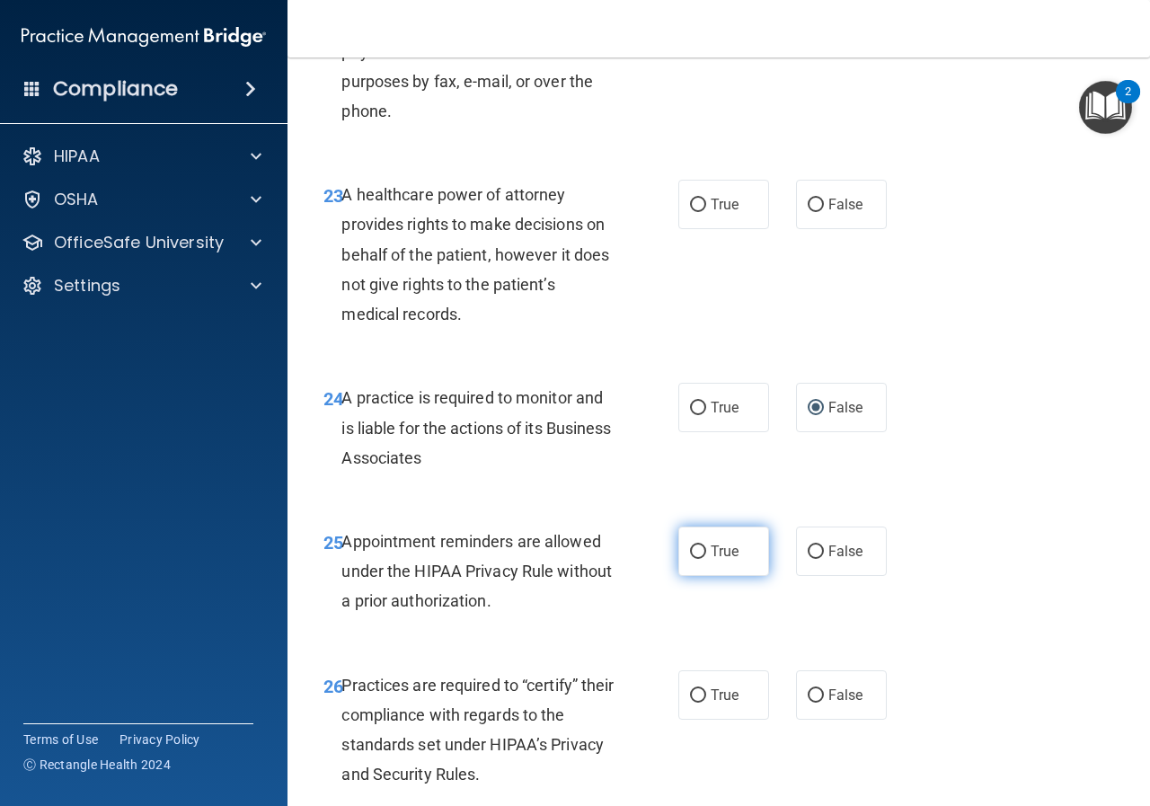
click at [691, 559] on input "True" at bounding box center [698, 551] width 16 height 13
radio input "true"
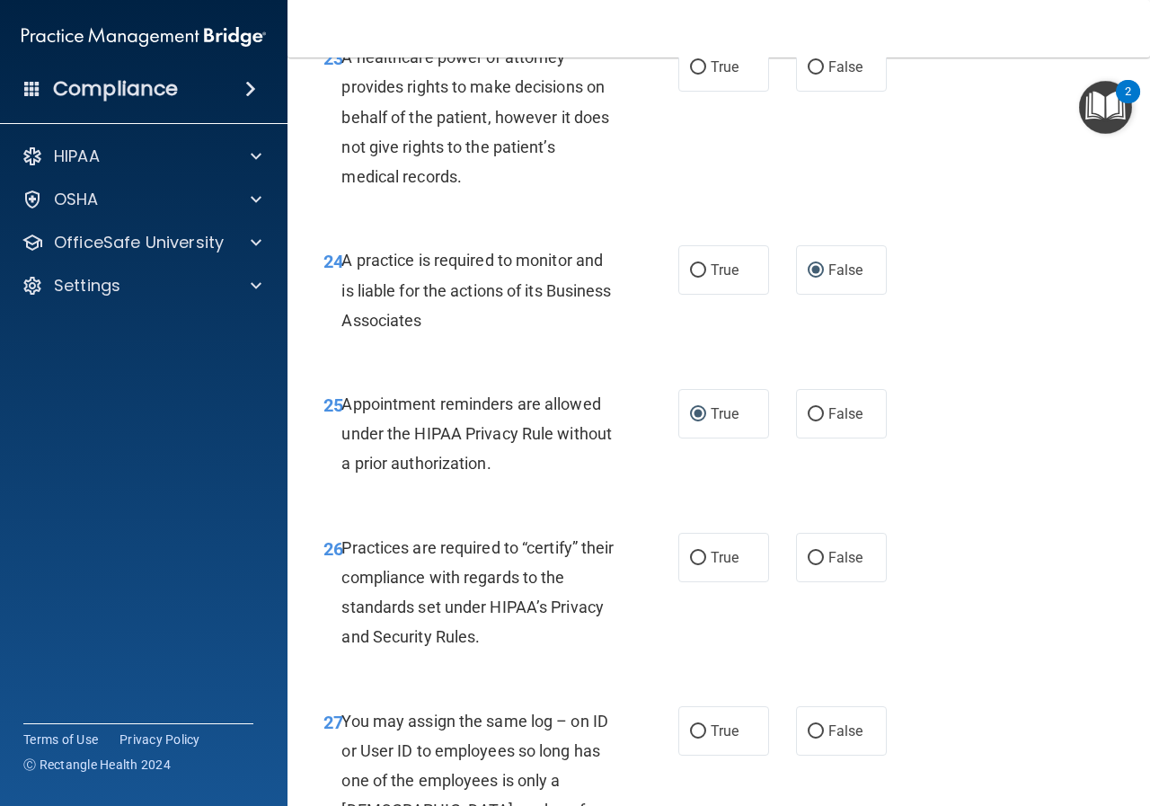
scroll to position [4311, 0]
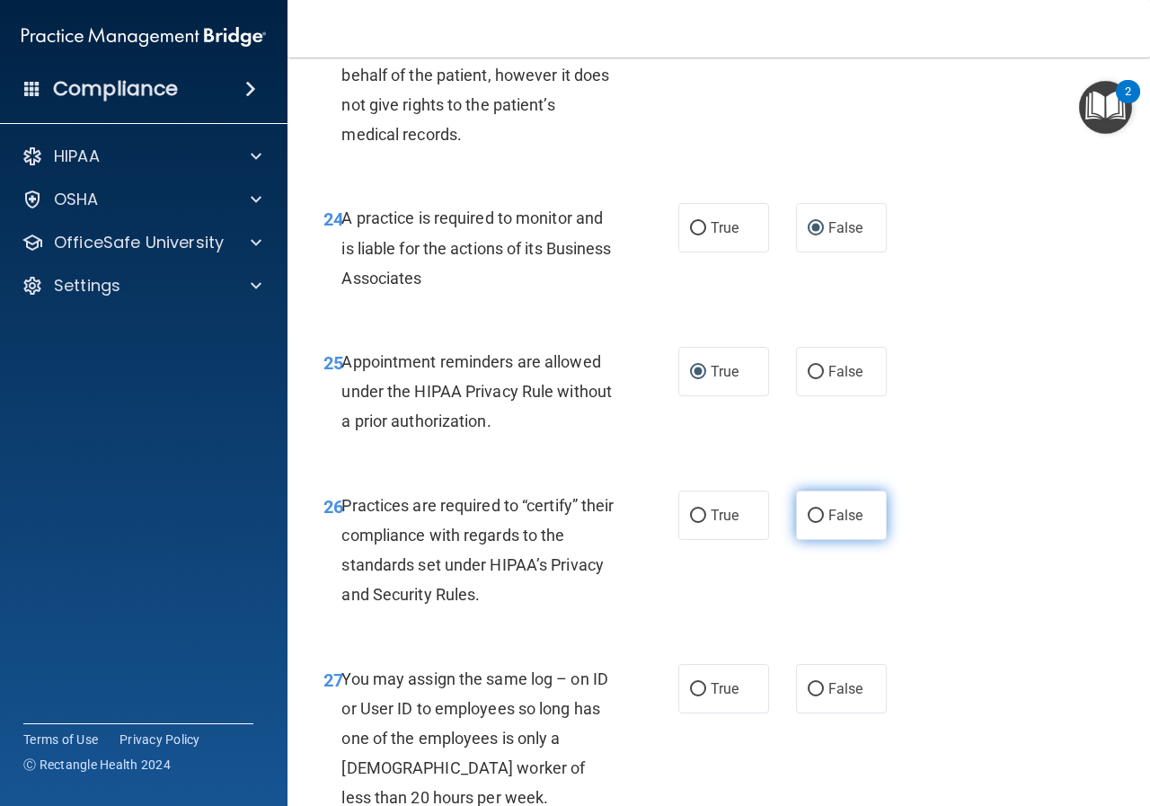
click at [807, 523] on input "False" at bounding box center [815, 515] width 16 height 13
radio input "true"
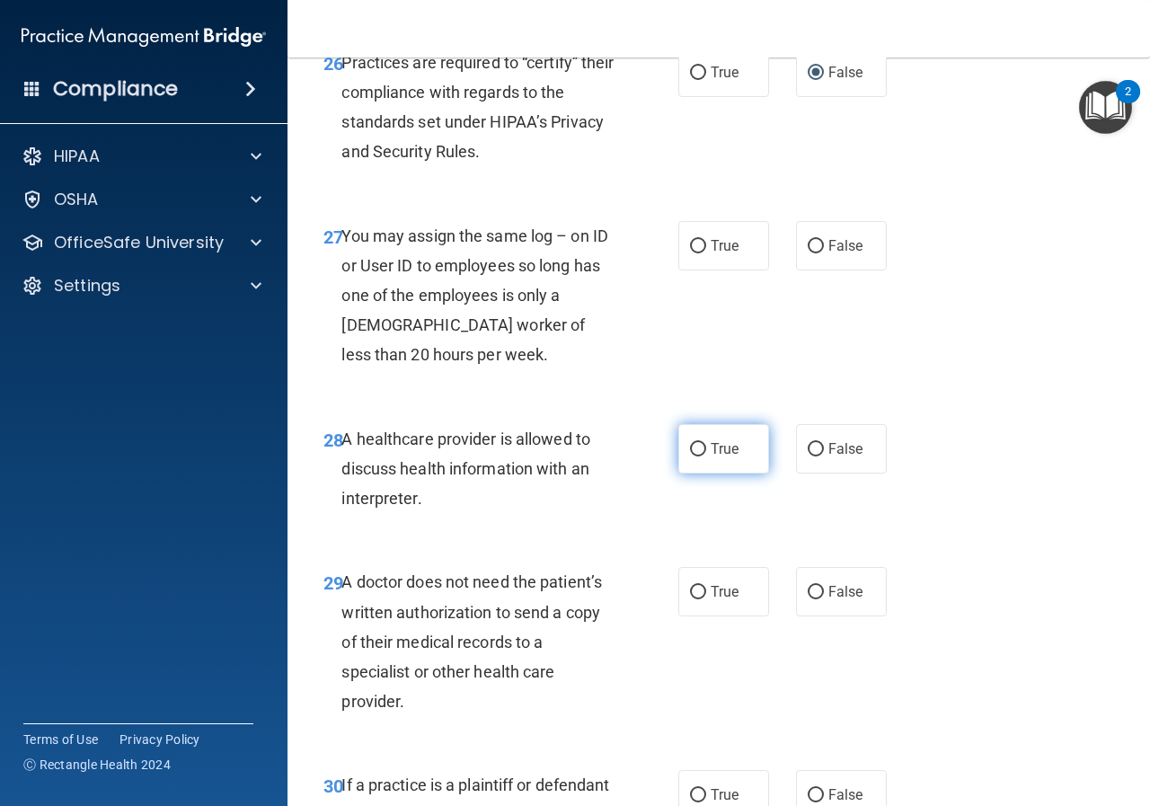
scroll to position [4760, 0]
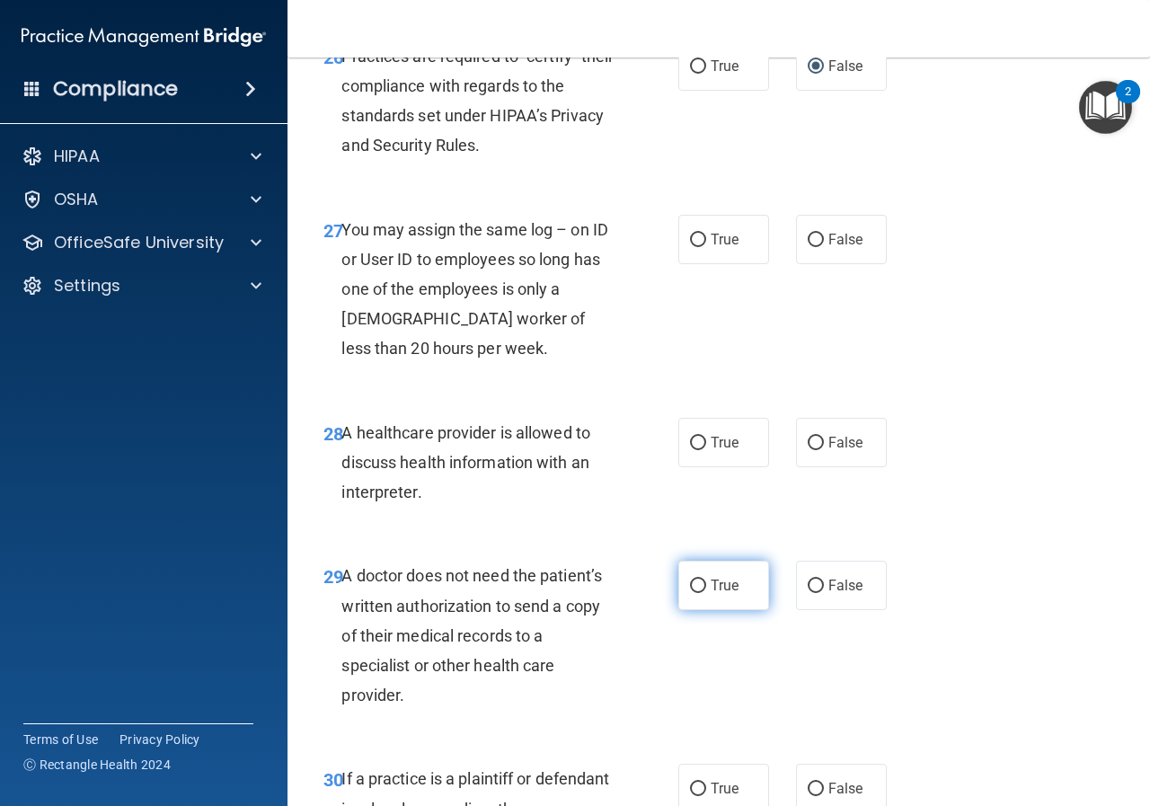
click at [691, 593] on input "True" at bounding box center [698, 585] width 16 height 13
radio input "true"
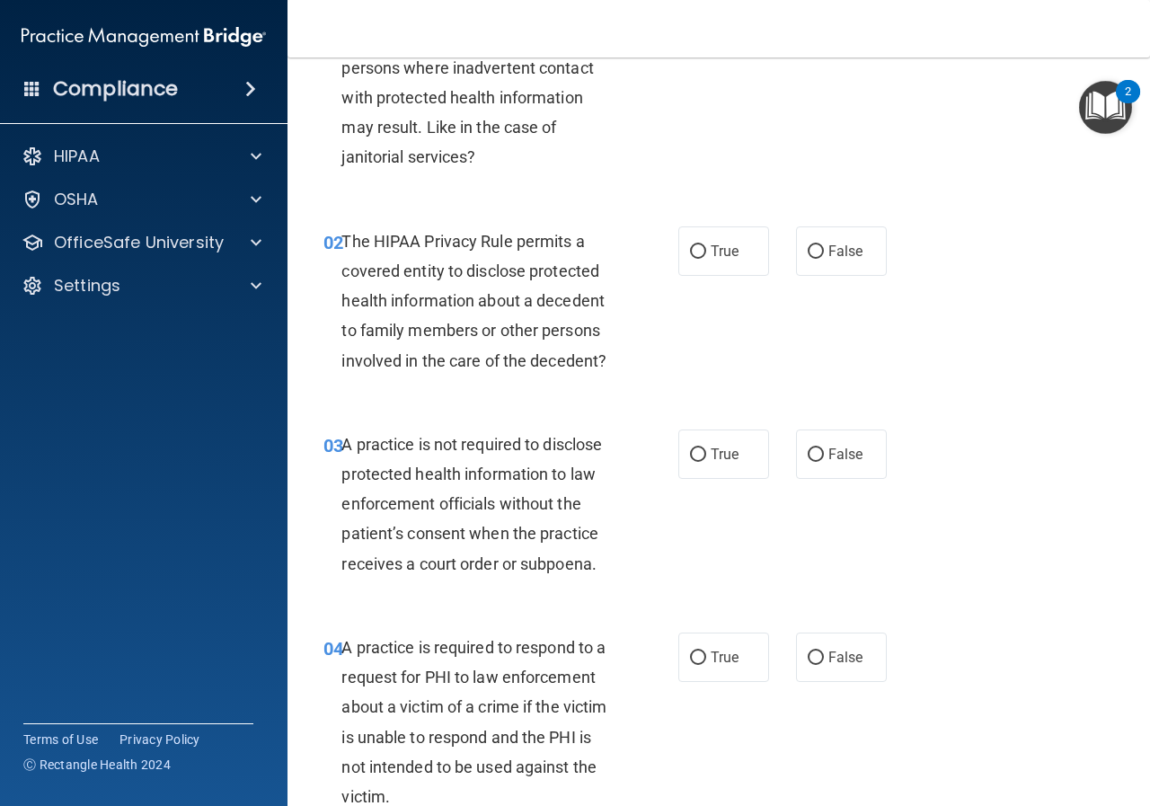
scroll to position [0, 0]
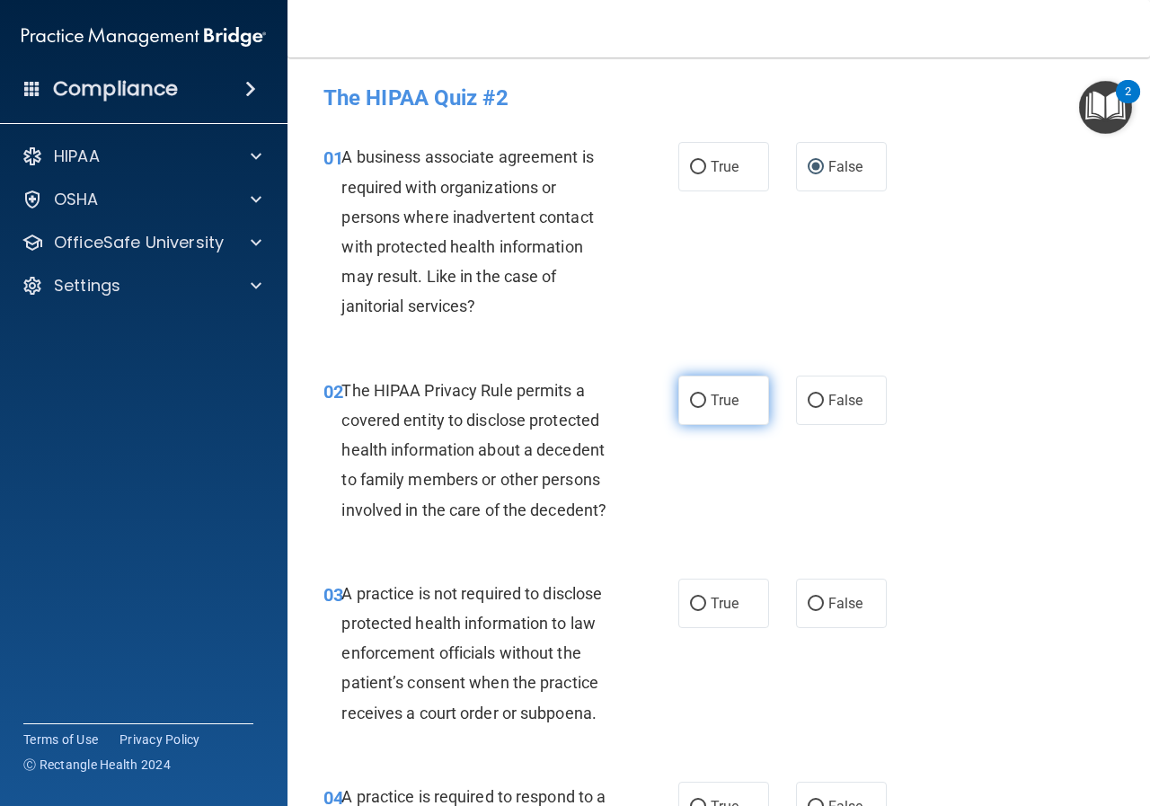
click at [690, 397] on input "True" at bounding box center [698, 400] width 16 height 13
radio input "true"
drag, startPoint x: 807, startPoint y: 603, endPoint x: 837, endPoint y: 572, distance: 42.6
click at [807, 603] on input "False" at bounding box center [815, 603] width 16 height 13
radio input "true"
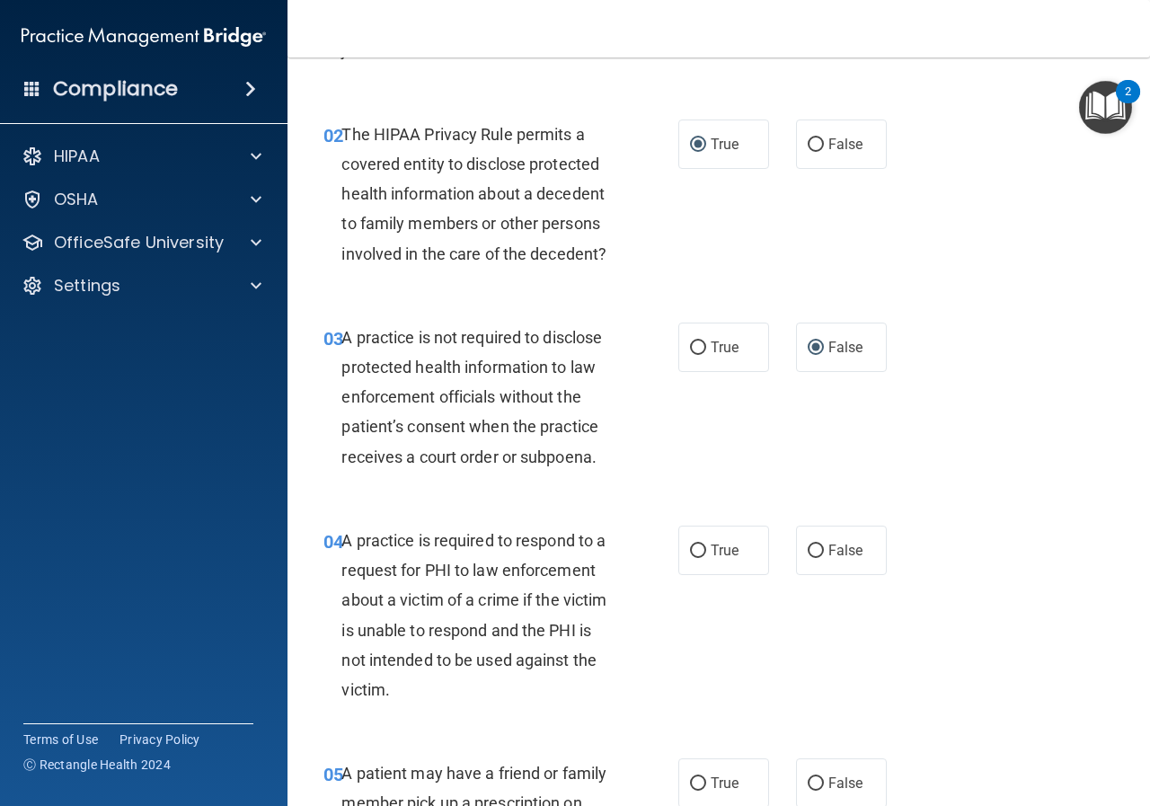
scroll to position [269, 0]
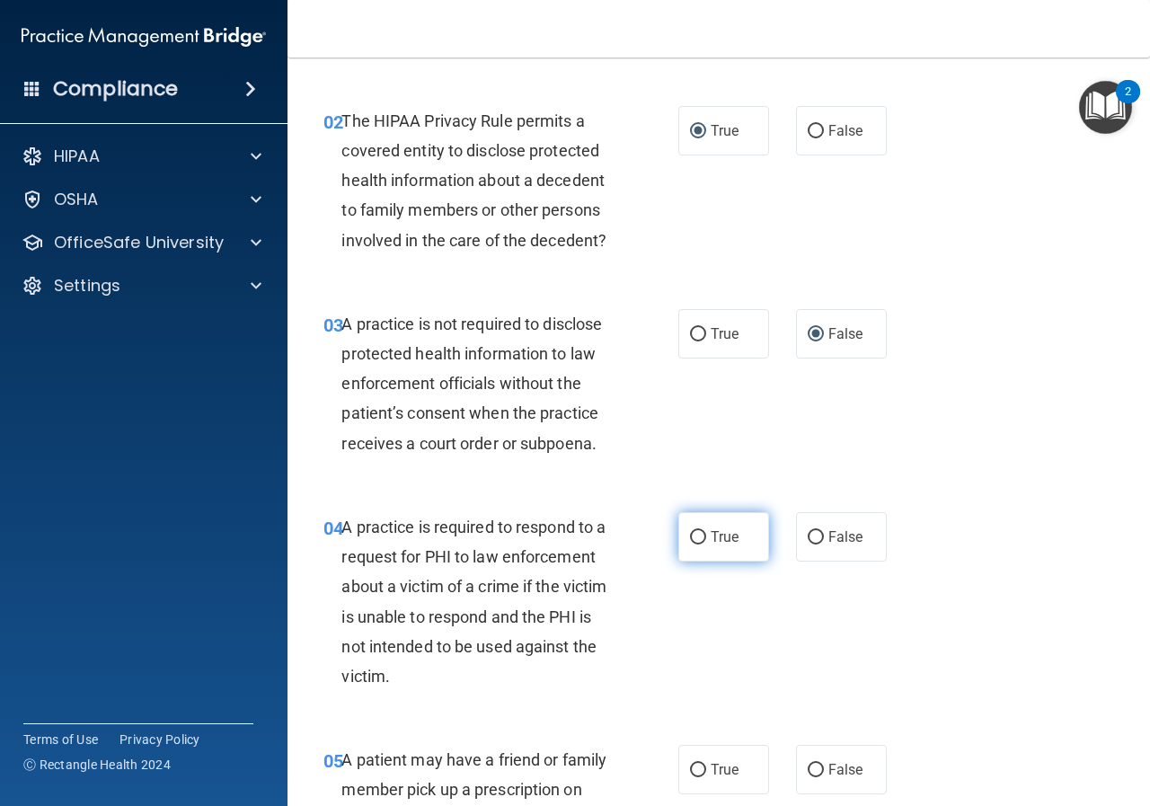
click at [690, 537] on input "True" at bounding box center [698, 537] width 16 height 13
radio input "true"
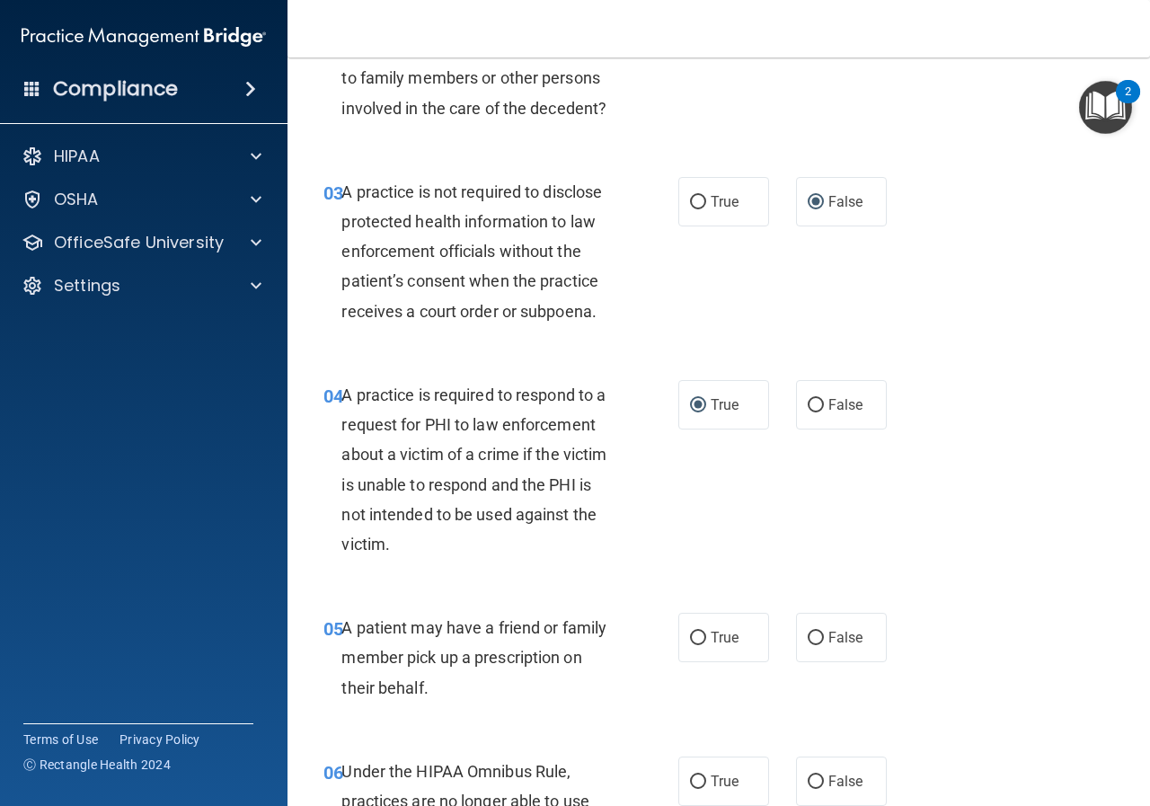
scroll to position [449, 0]
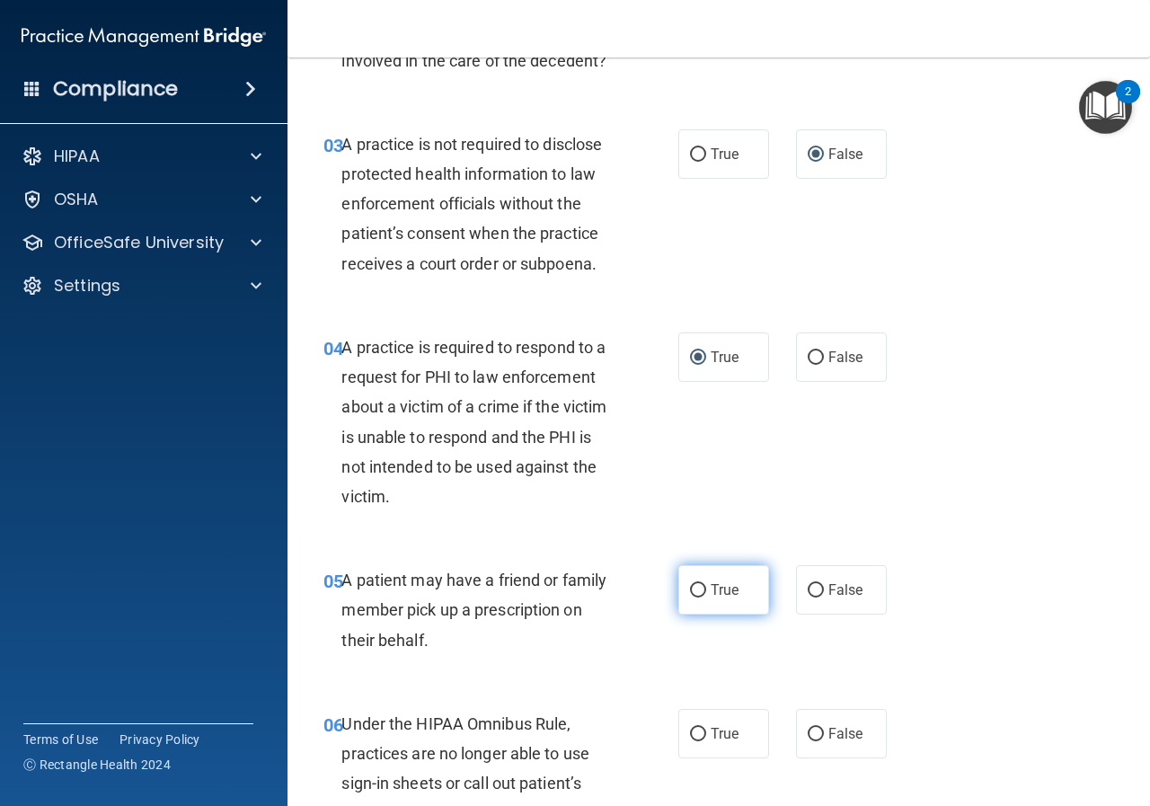
click at [690, 595] on input "True" at bounding box center [698, 590] width 16 height 13
radio input "true"
click at [807, 731] on input "False" at bounding box center [815, 733] width 16 height 13
radio input "true"
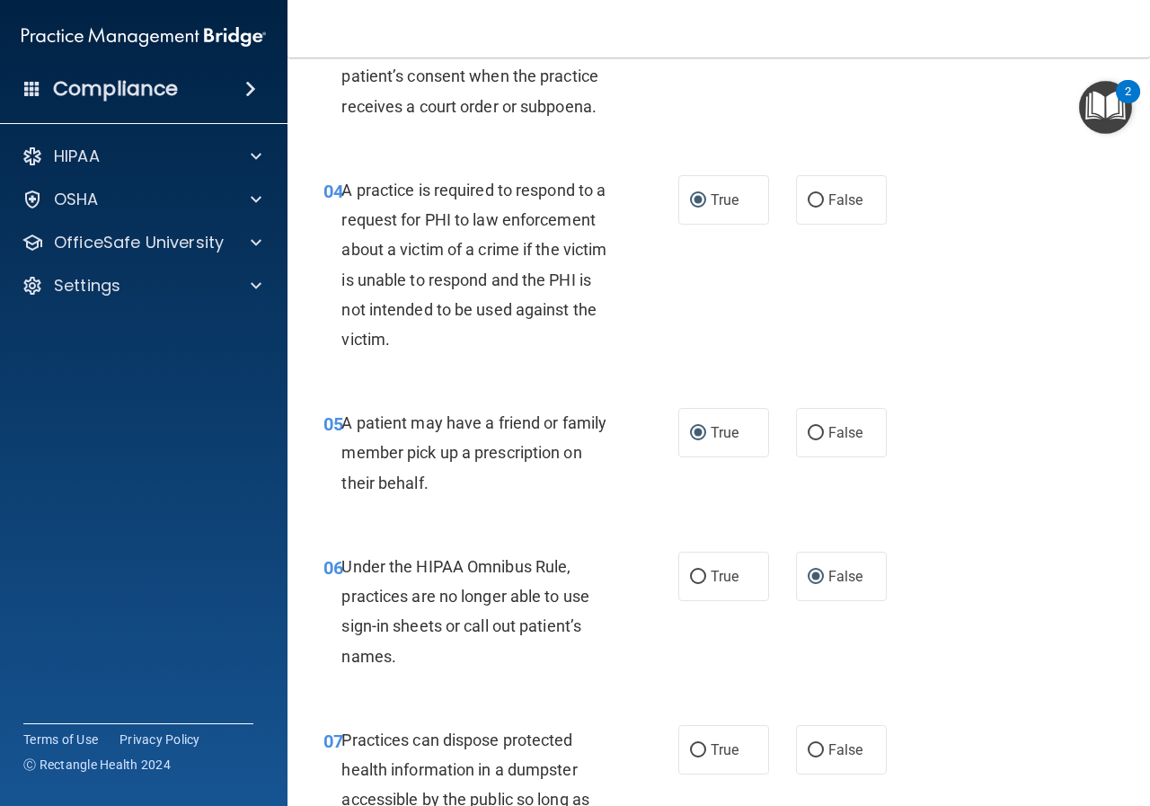
scroll to position [808, 0]
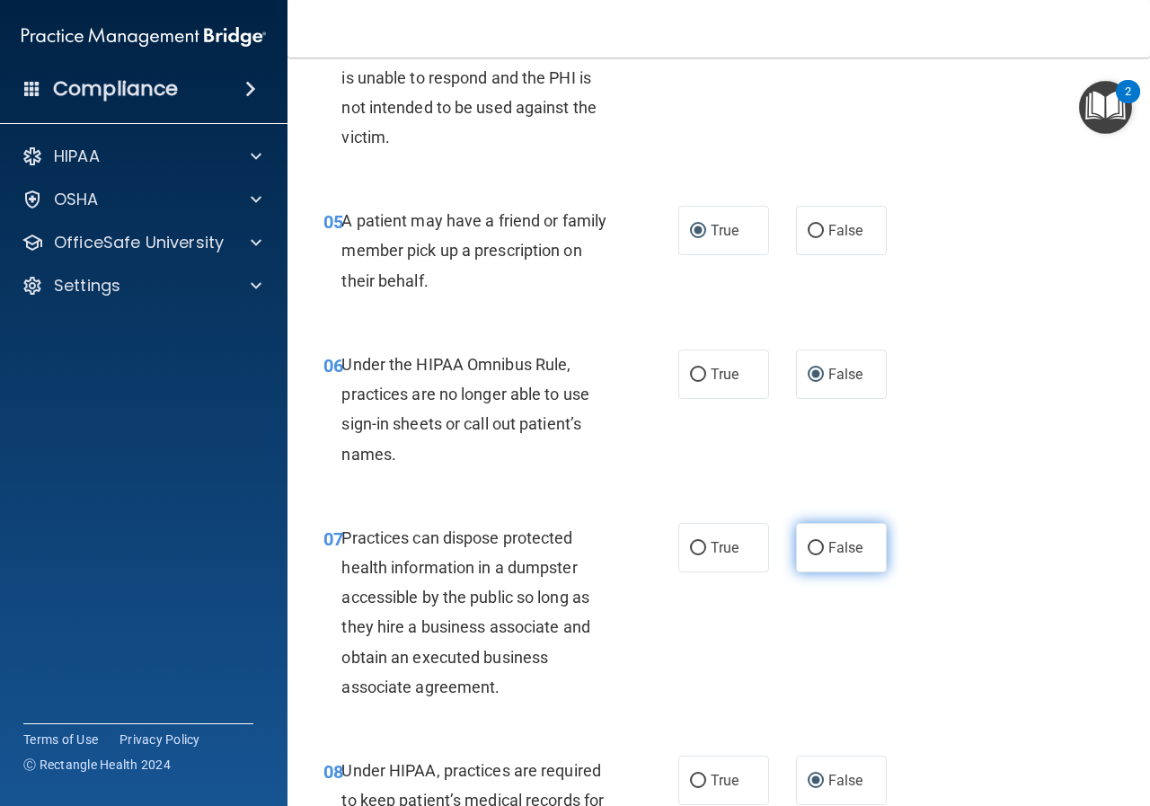
click at [809, 547] on input "False" at bounding box center [815, 548] width 16 height 13
radio input "true"
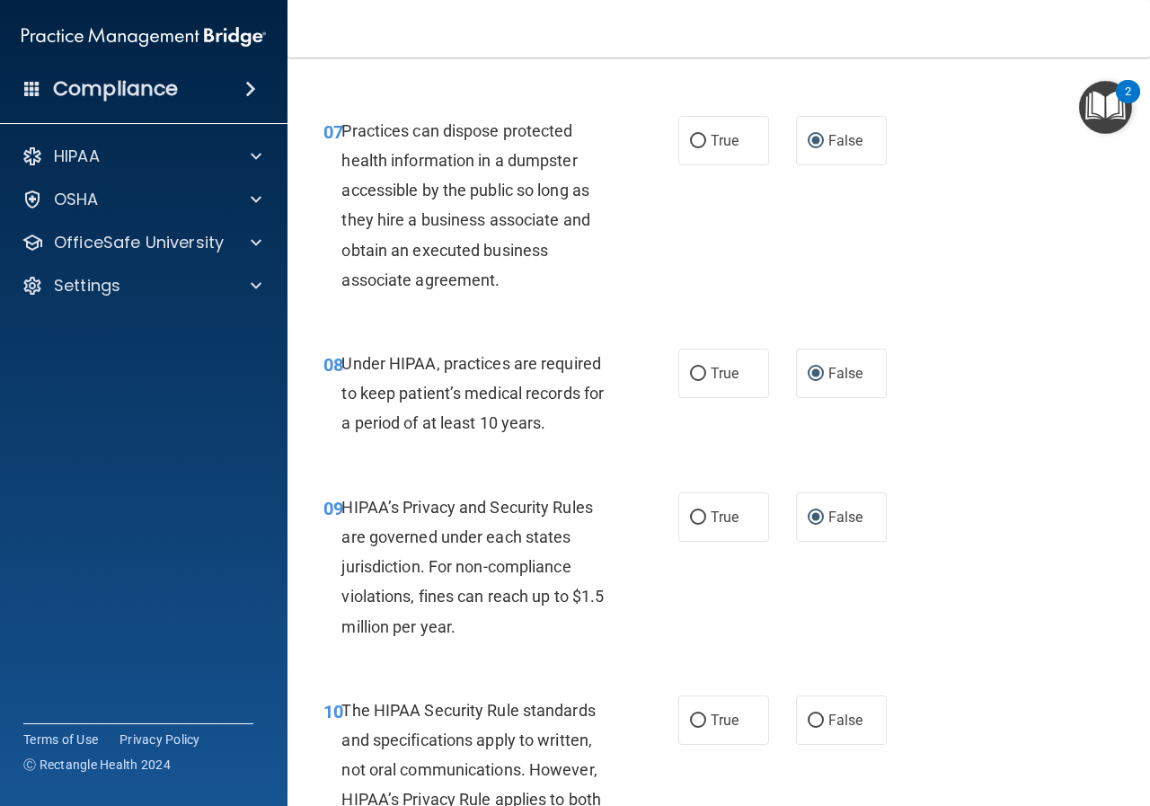
scroll to position [1257, 0]
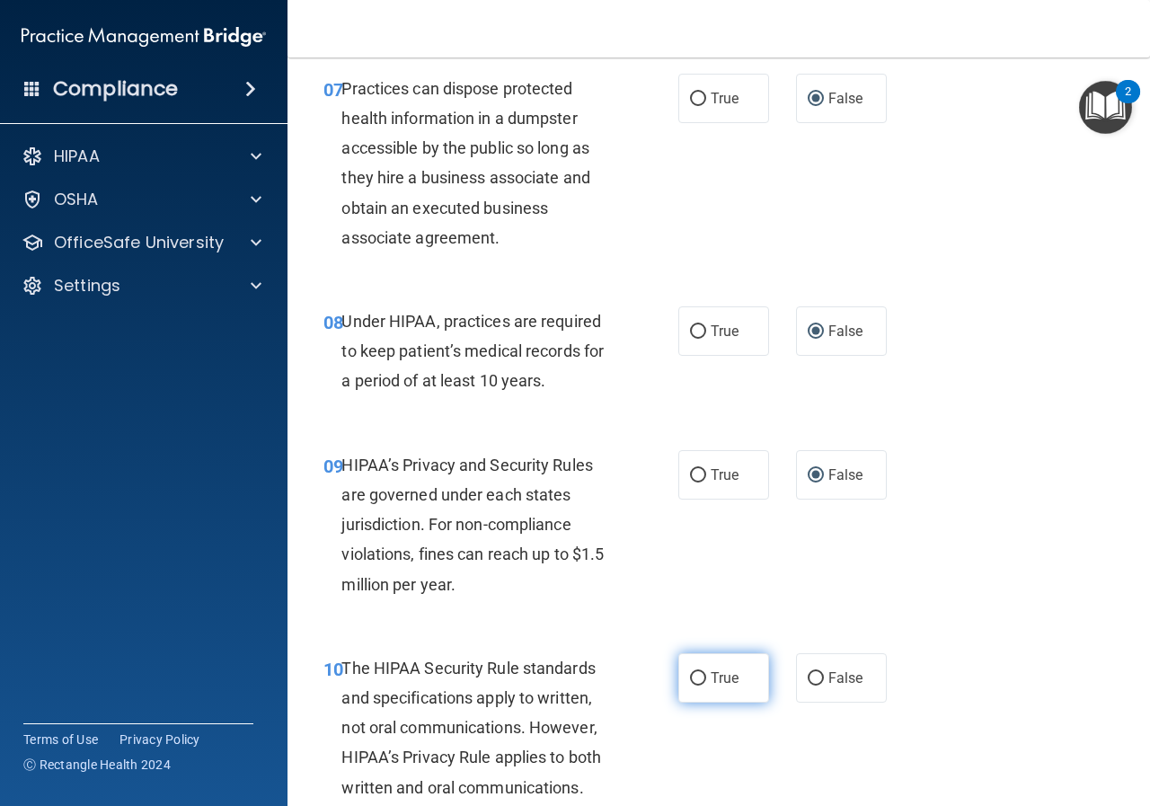
click at [690, 680] on input "True" at bounding box center [698, 678] width 16 height 13
radio input "true"
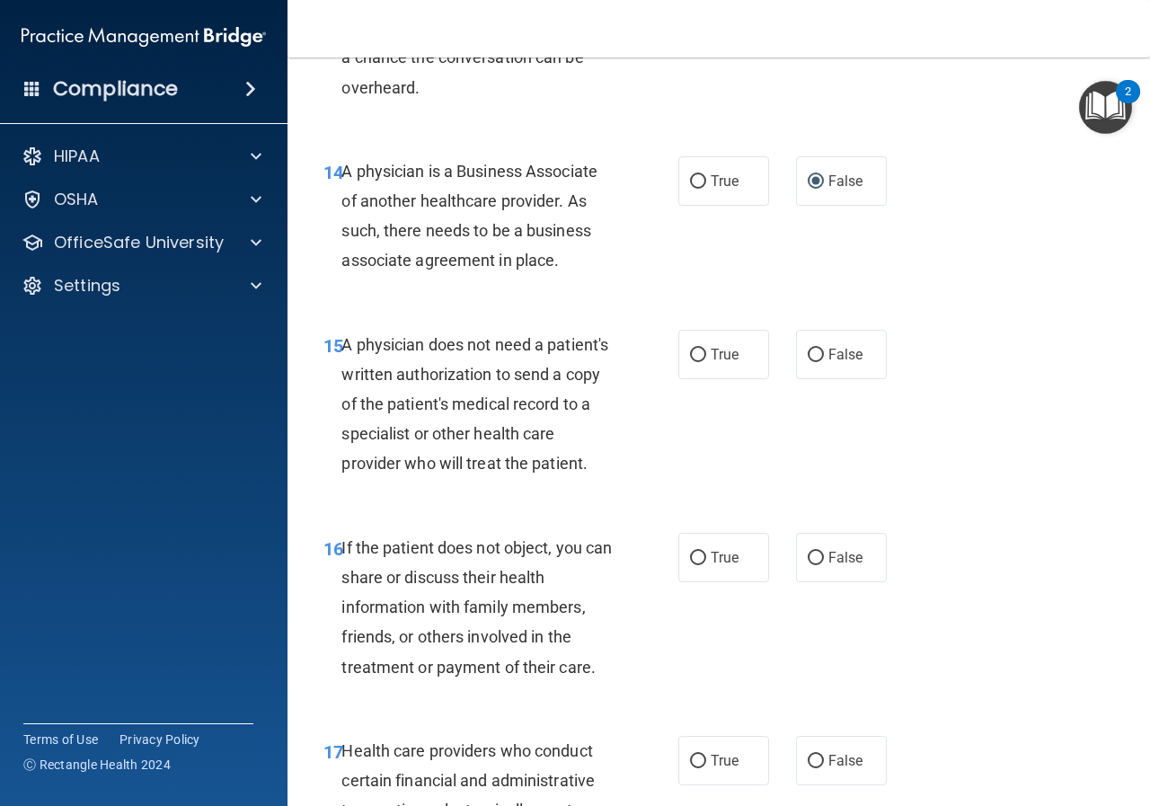
scroll to position [2515, 0]
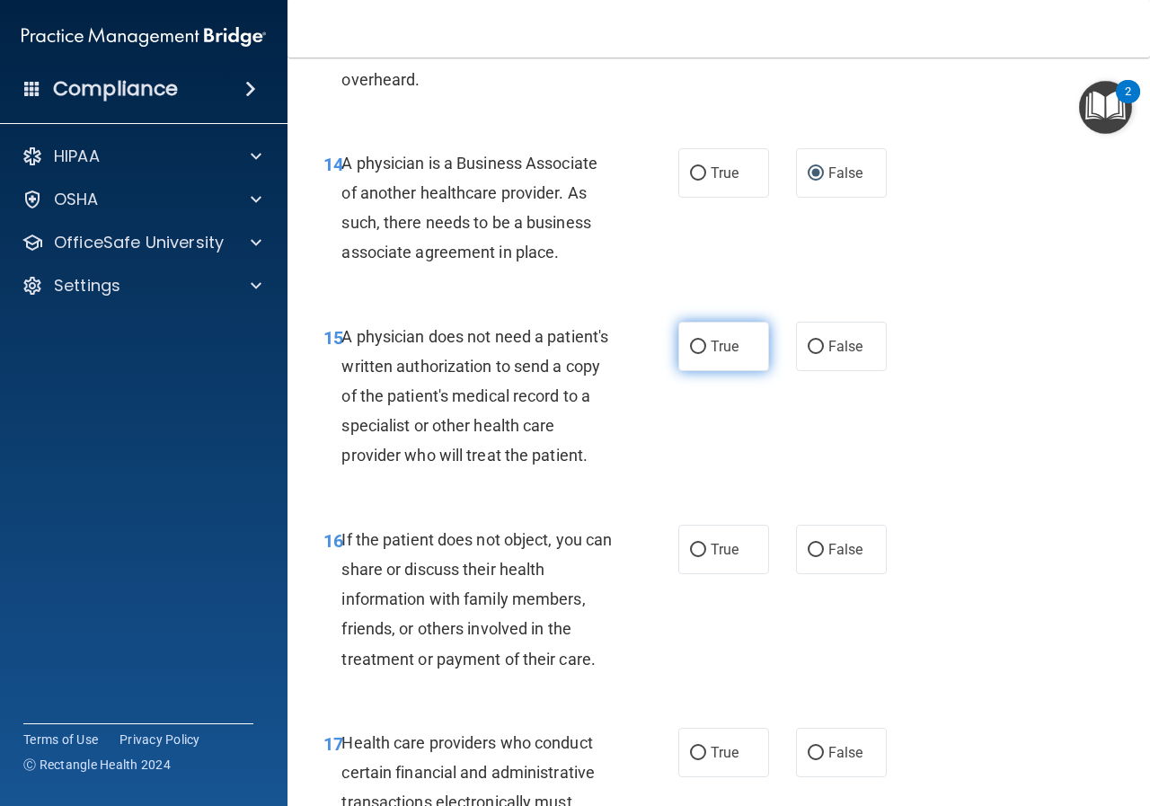
click at [691, 347] on input "True" at bounding box center [698, 346] width 16 height 13
radio input "true"
click at [690, 557] on input "True" at bounding box center [698, 549] width 16 height 13
radio input "true"
click at [693, 760] on input "True" at bounding box center [698, 752] width 16 height 13
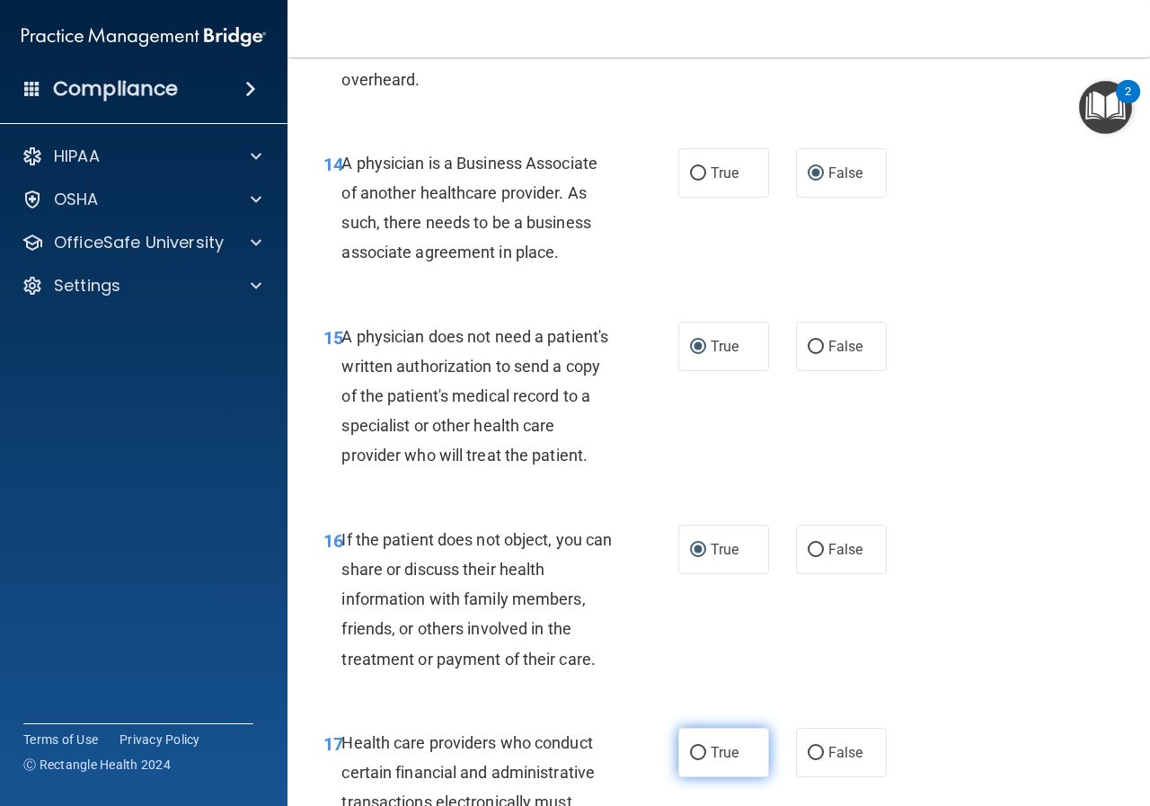
radio input "true"
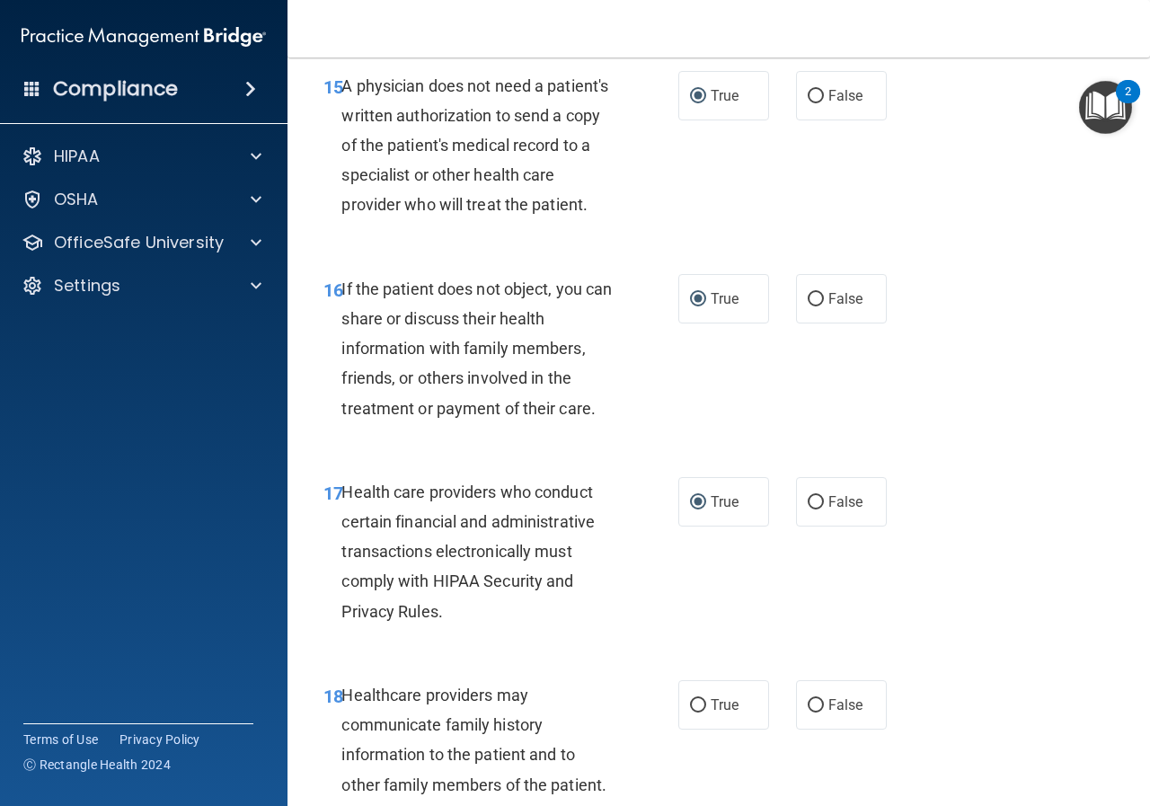
scroll to position [2784, 0]
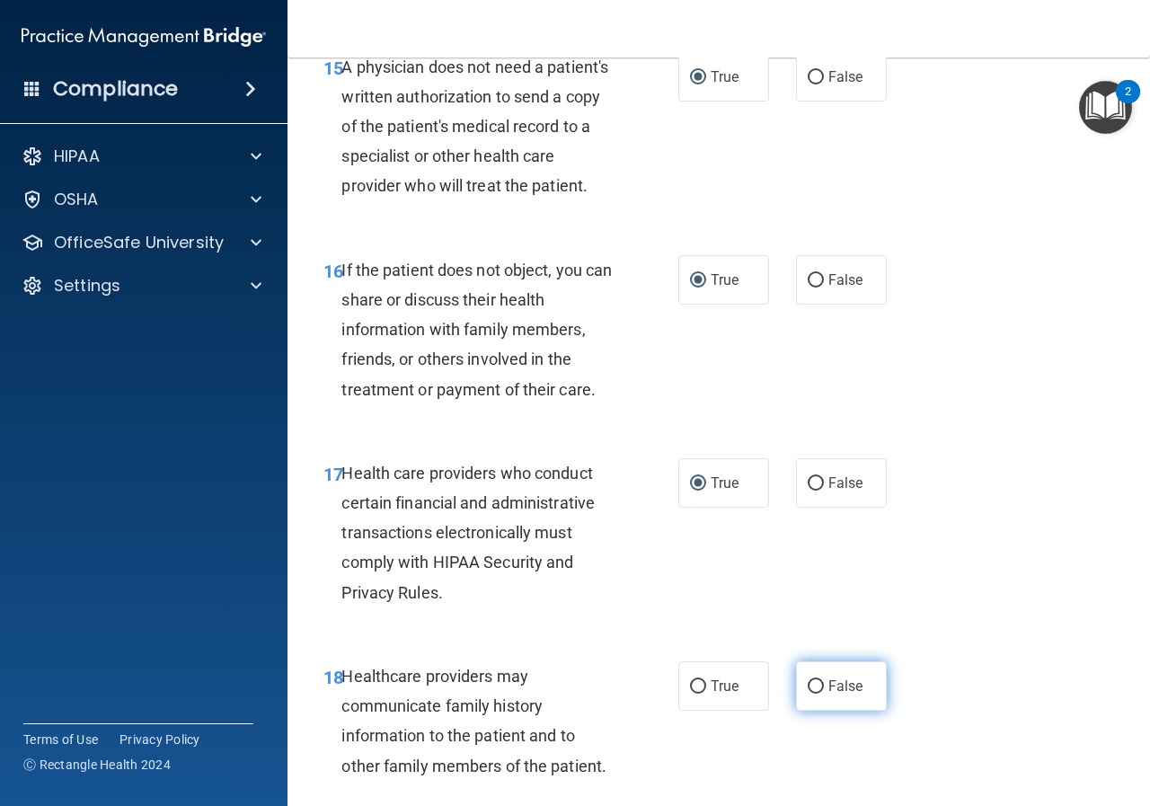
click at [809, 693] on input "False" at bounding box center [815, 686] width 16 height 13
radio input "true"
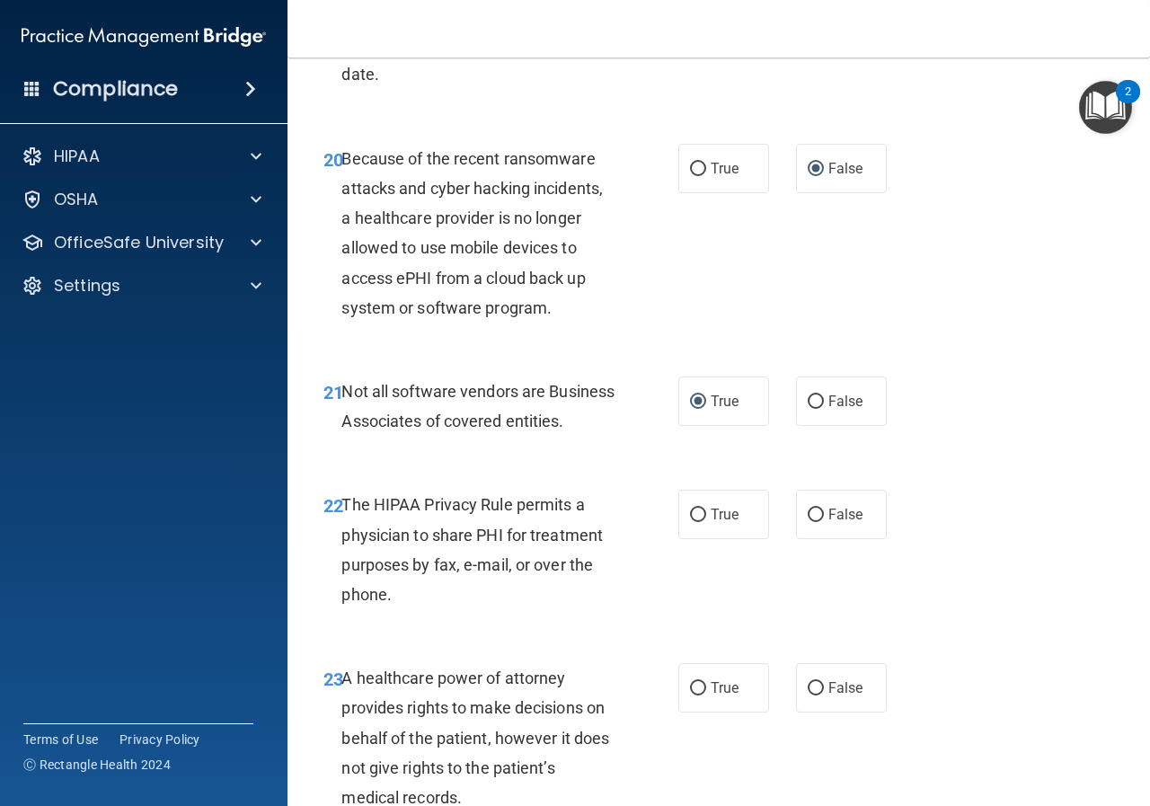
scroll to position [3682, 0]
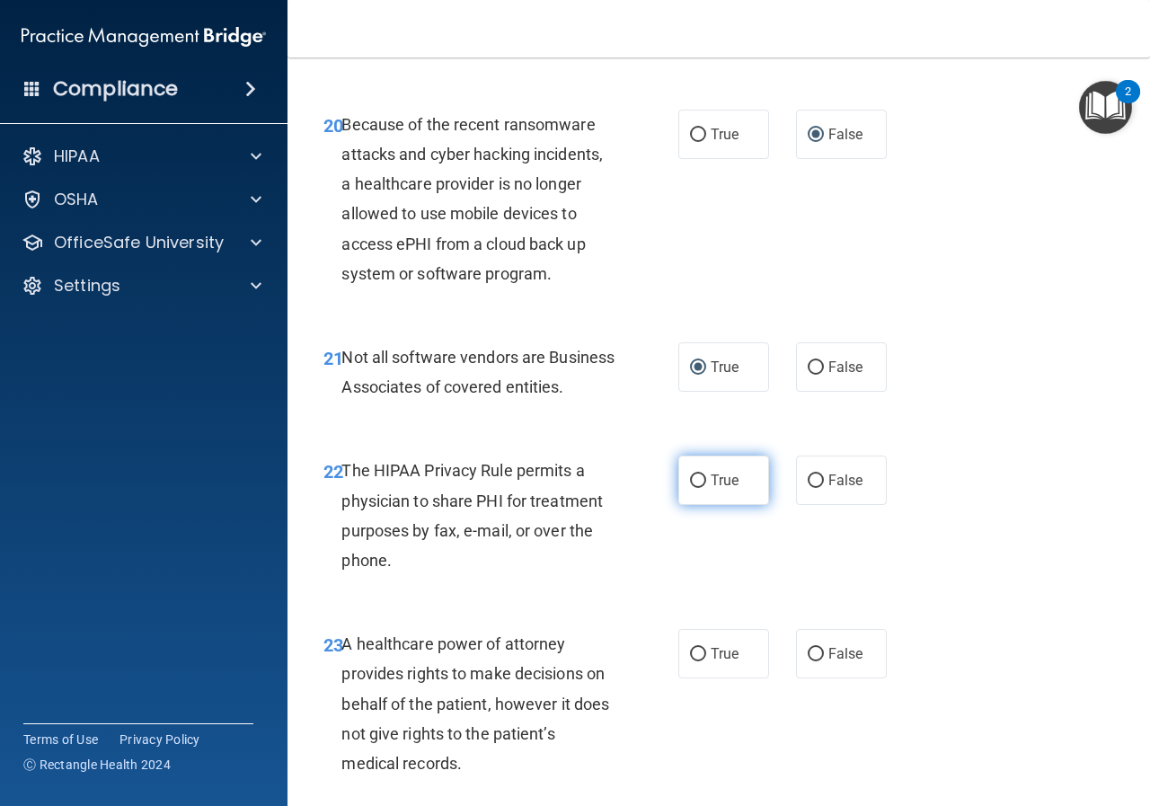
click at [691, 488] on input "True" at bounding box center [698, 480] width 16 height 13
radio input "true"
drag, startPoint x: 806, startPoint y: 714, endPoint x: 820, endPoint y: 689, distance: 28.5
click at [808, 661] on input "False" at bounding box center [815, 653] width 16 height 13
radio input "true"
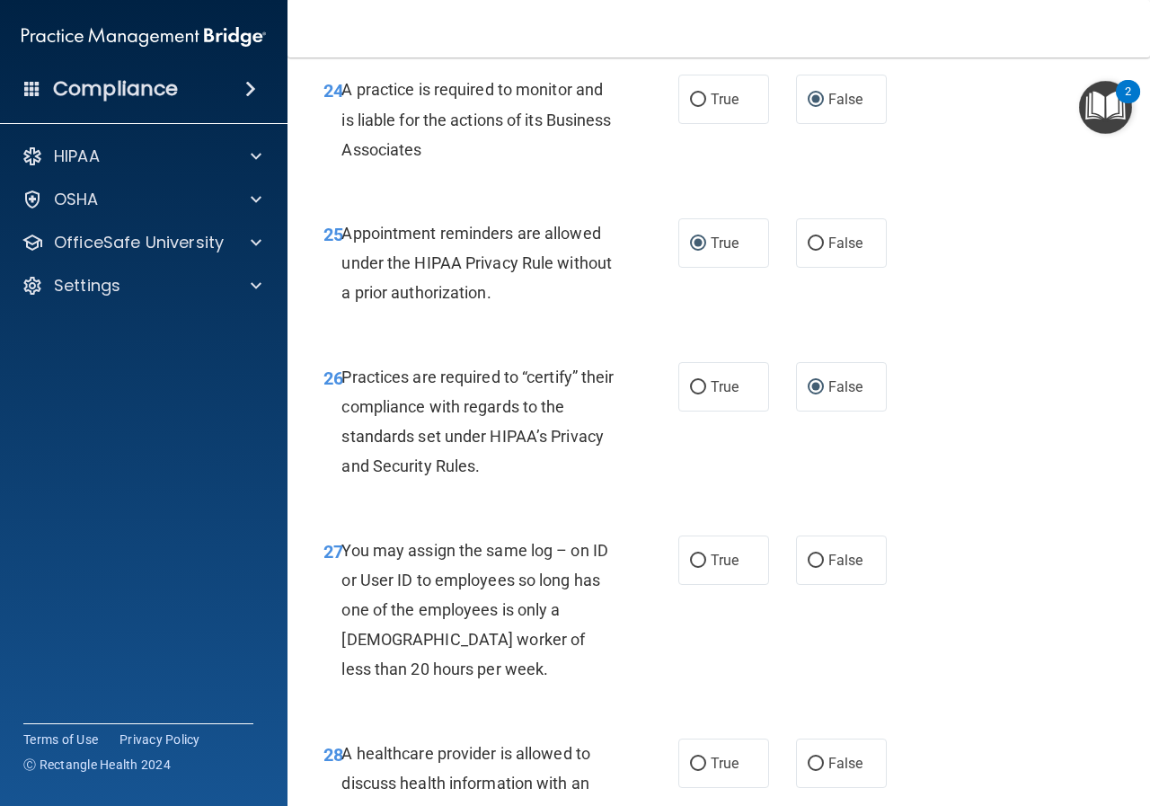
scroll to position [4490, 0]
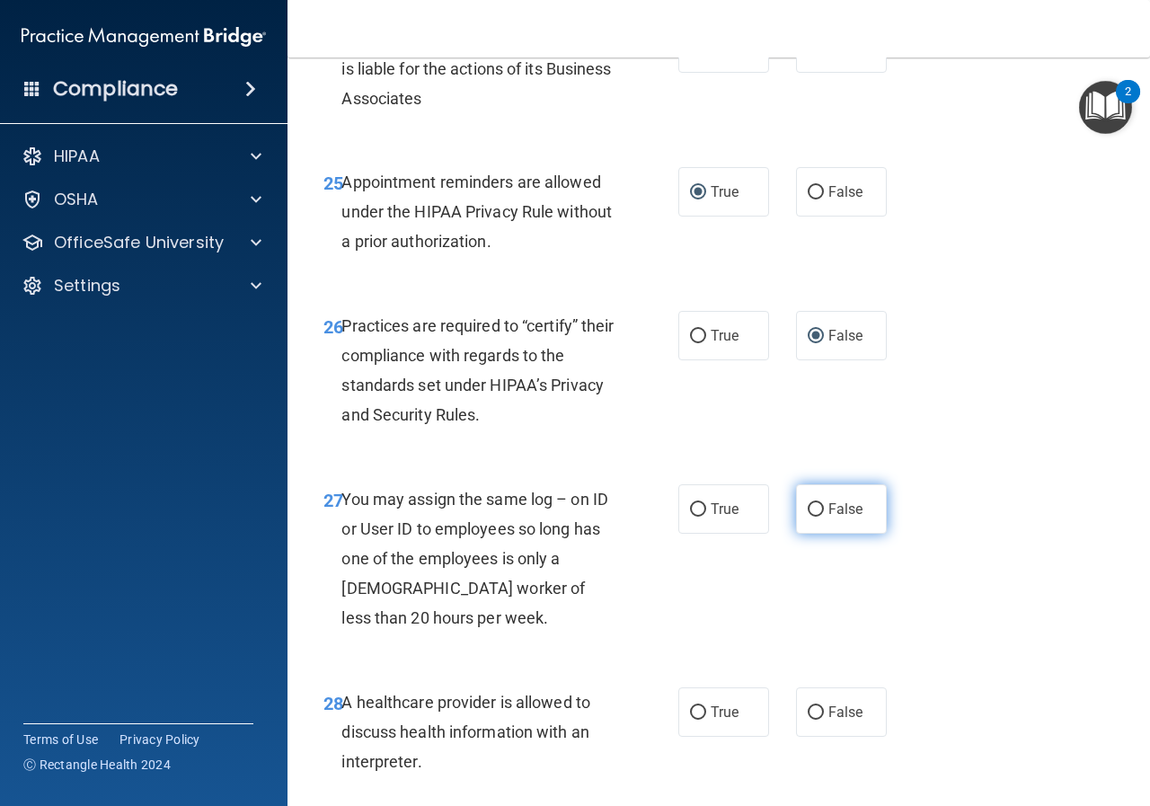
click at [807, 516] on input "False" at bounding box center [815, 509] width 16 height 13
radio input "true"
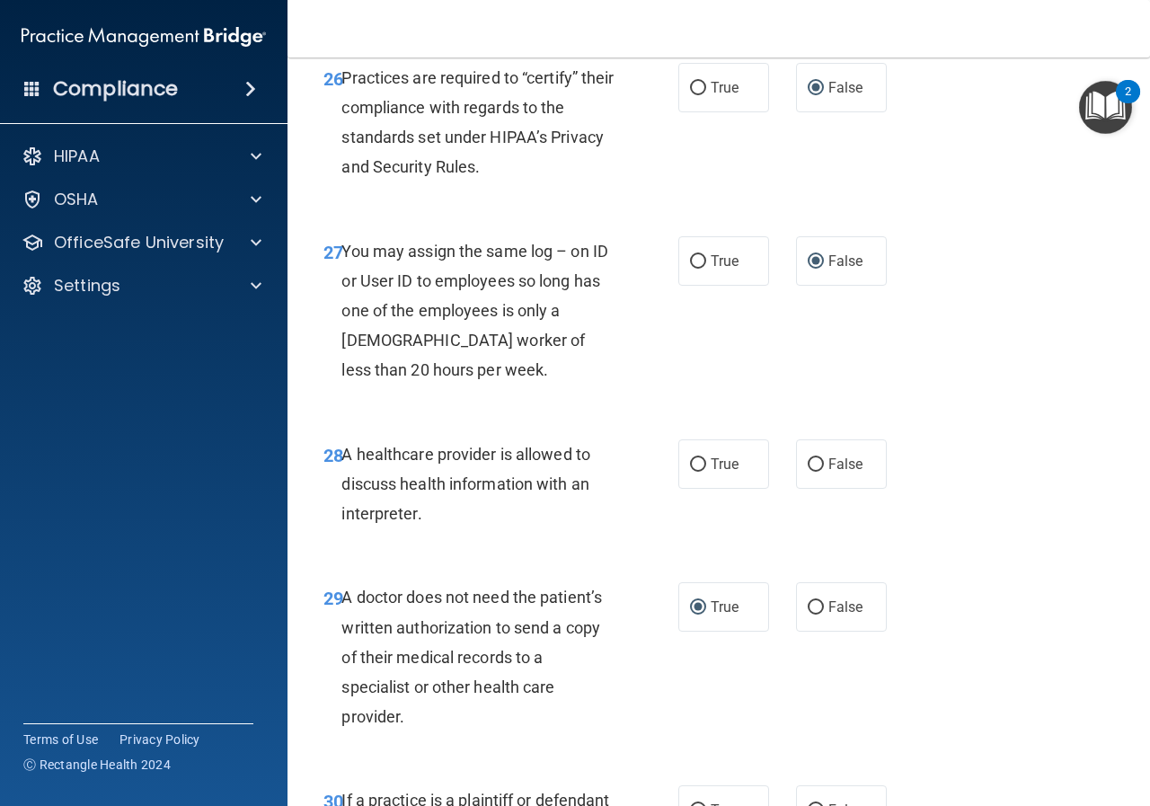
scroll to position [4760, 0]
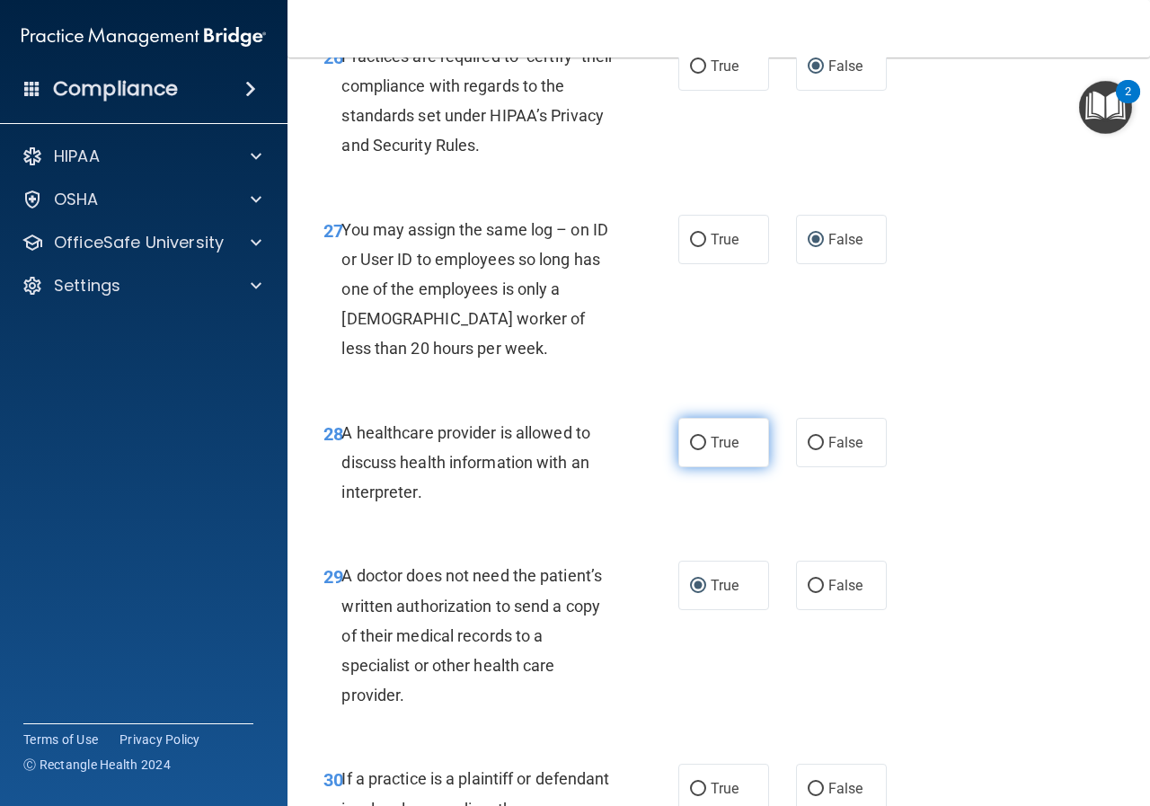
click at [690, 450] on input "True" at bounding box center [698, 442] width 16 height 13
radio input "true"
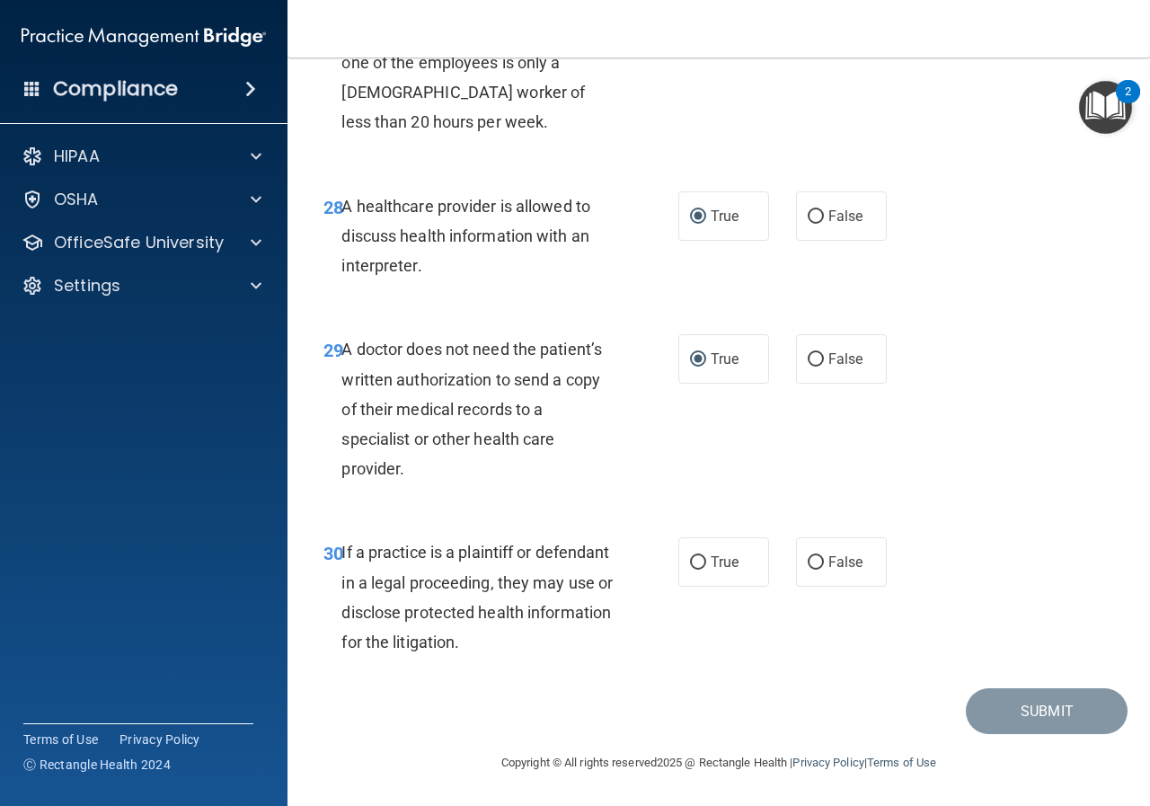
scroll to position [5045, 0]
click at [695, 564] on input "True" at bounding box center [698, 562] width 16 height 13
radio input "true"
click at [1061, 711] on button "Submit" at bounding box center [1046, 711] width 162 height 46
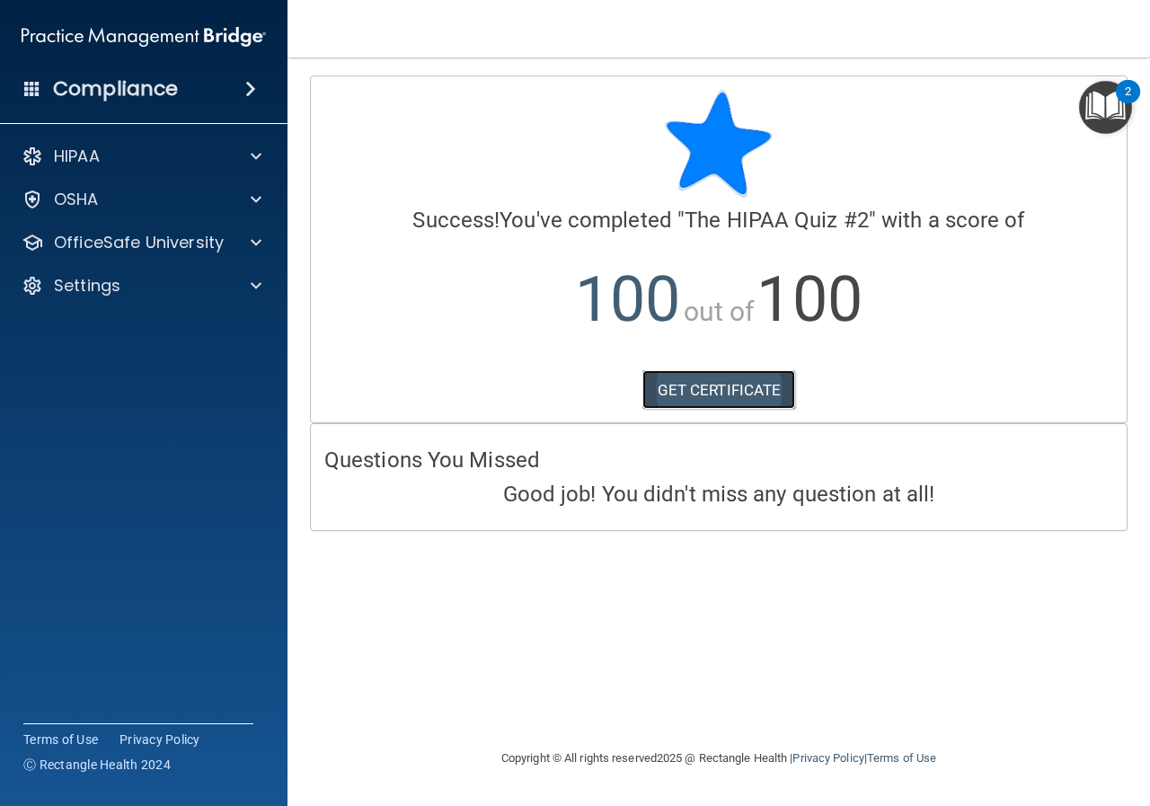
click at [720, 396] on link "GET CERTIFICATE" at bounding box center [719, 390] width 154 height 40
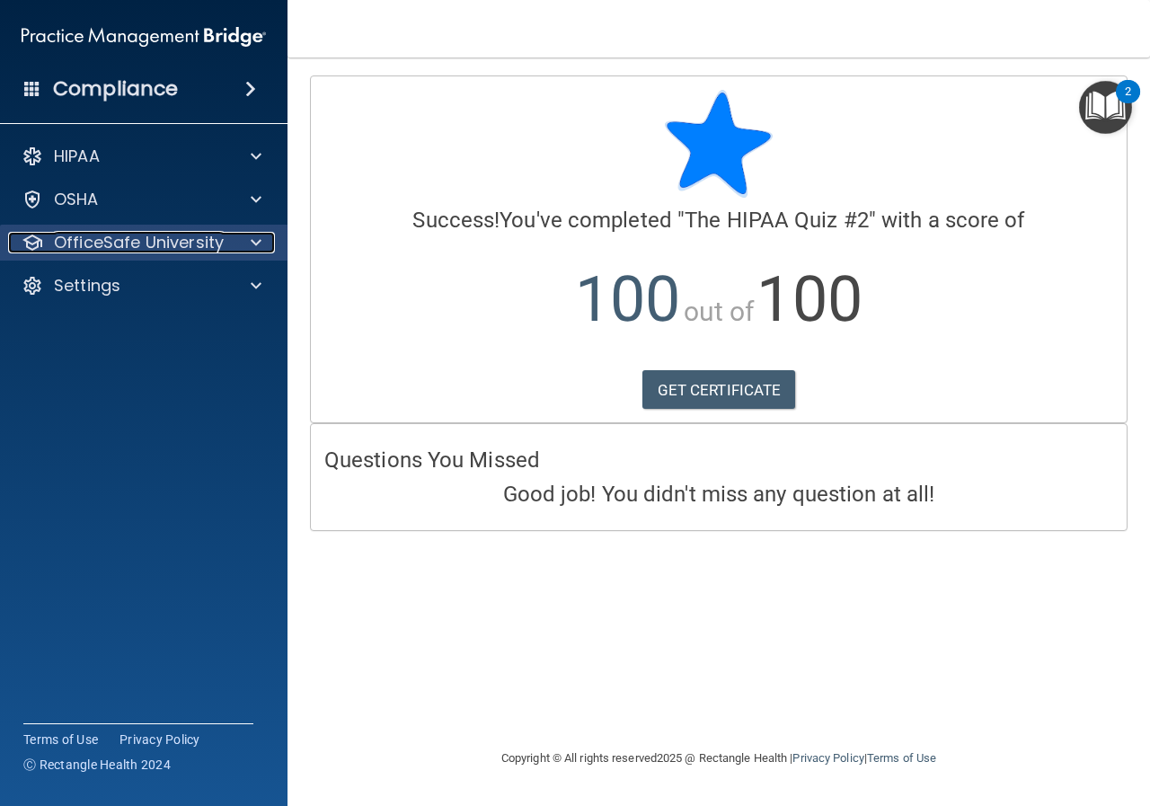
click at [170, 235] on p "OfficeSafe University" at bounding box center [139, 243] width 170 height 22
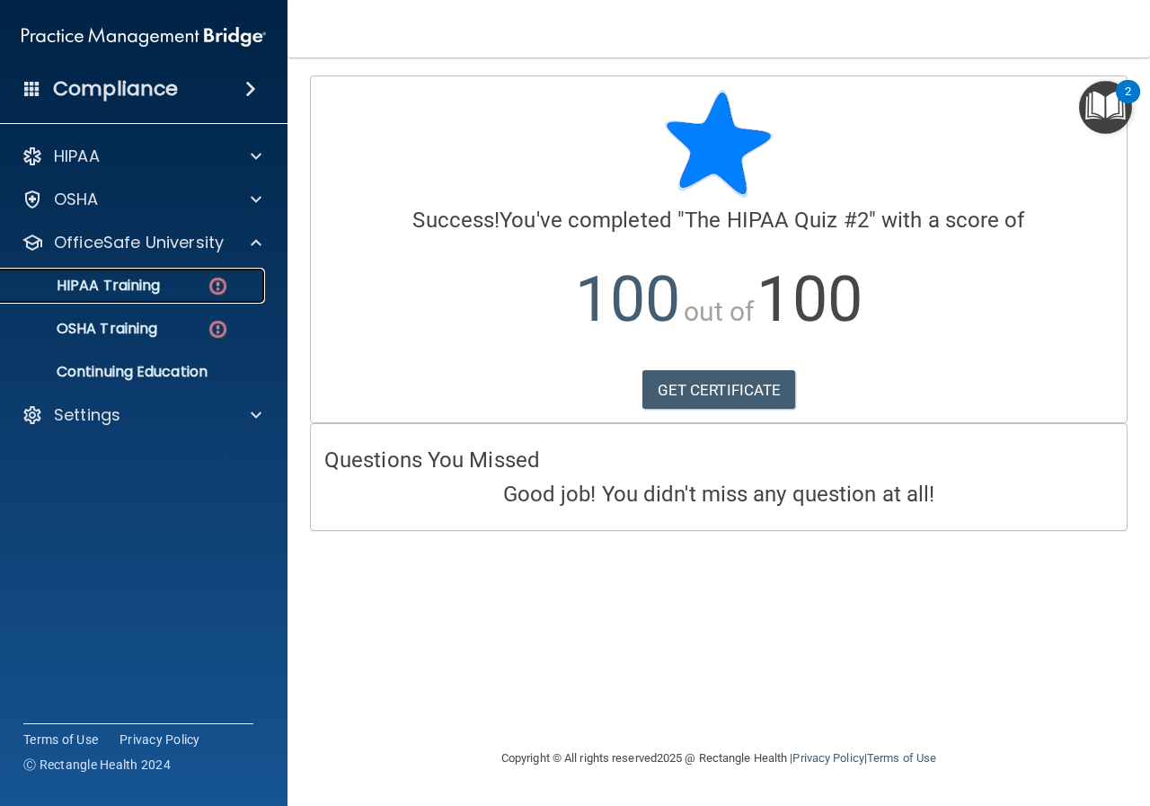
click at [202, 283] on div "HIPAA Training" at bounding box center [134, 286] width 245 height 18
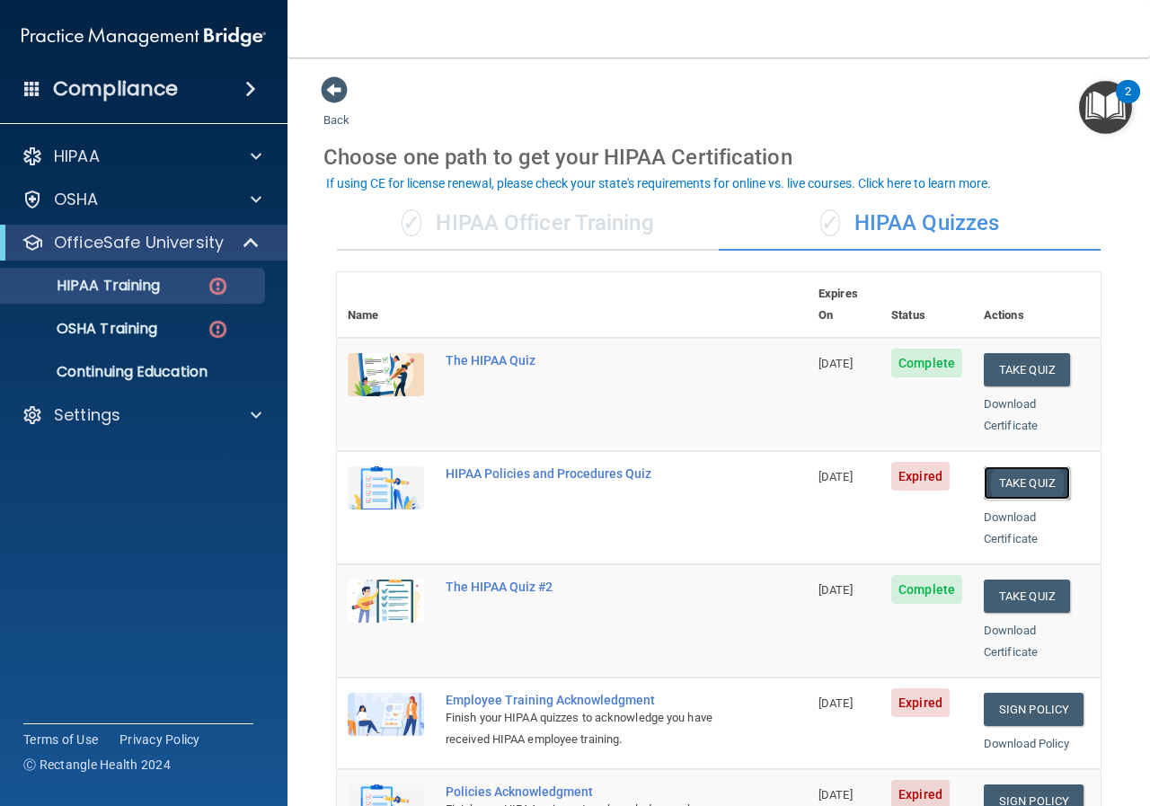
click at [1026, 469] on button "Take Quiz" at bounding box center [1026, 482] width 86 height 33
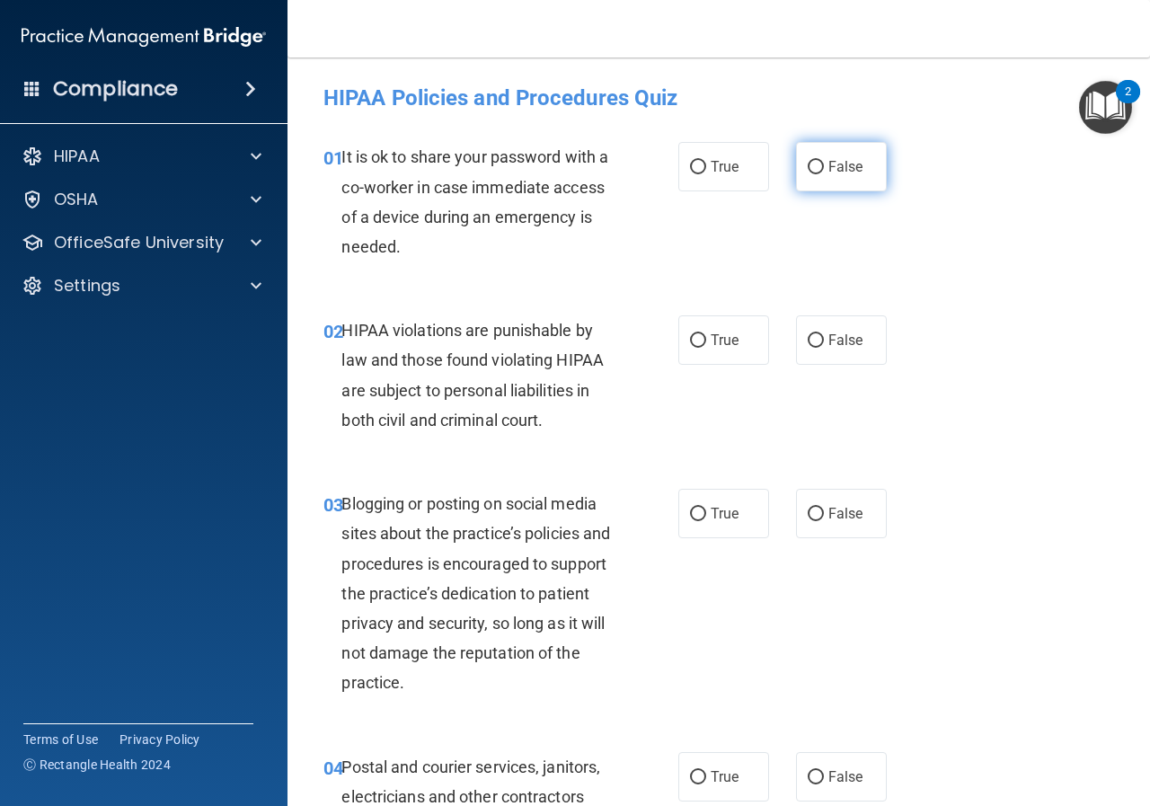
click at [810, 164] on input "False" at bounding box center [815, 167] width 16 height 13
radio input "true"
click at [692, 339] on input "True" at bounding box center [698, 340] width 16 height 13
radio input "true"
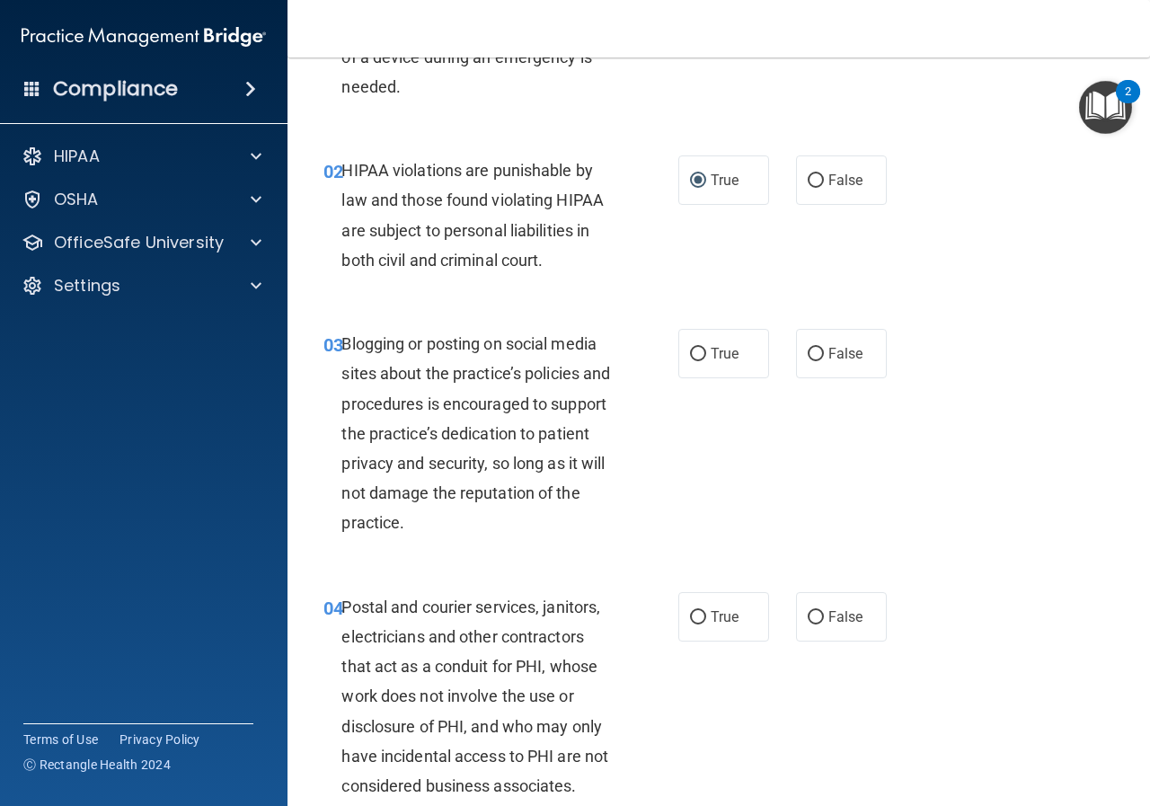
scroll to position [180, 0]
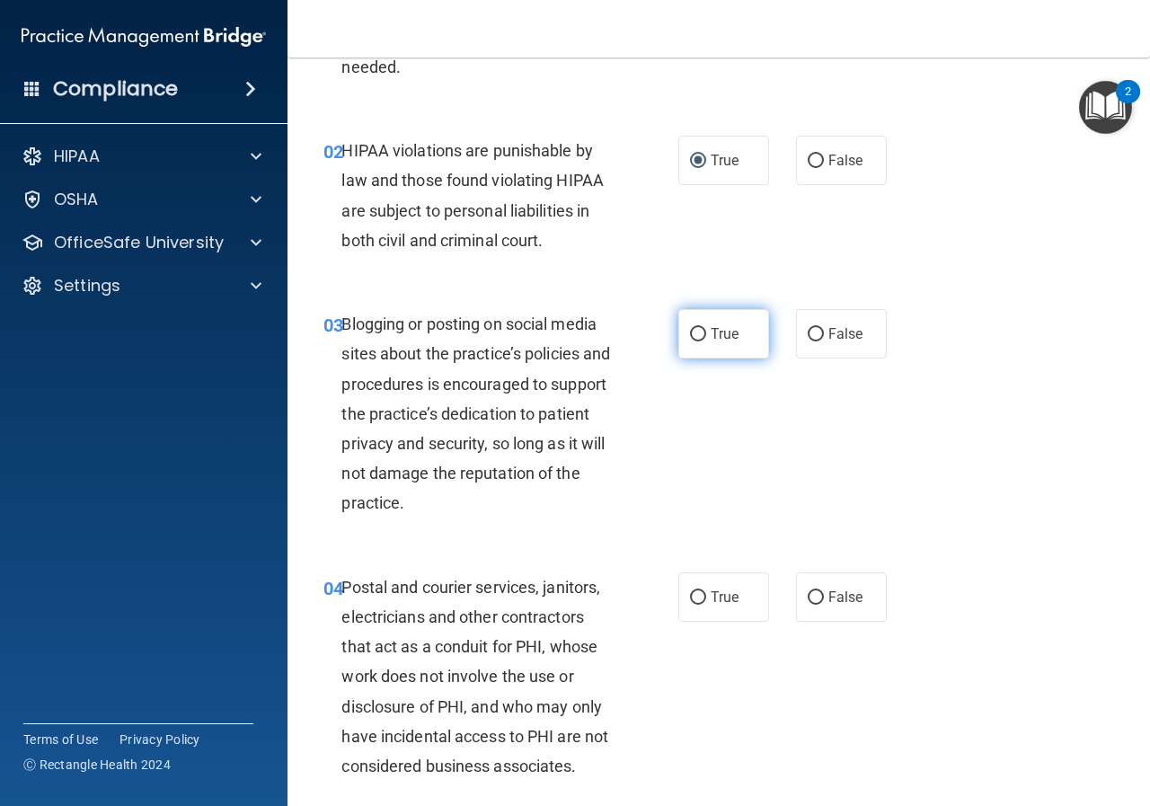
click at [690, 337] on input "True" at bounding box center [698, 334] width 16 height 13
radio input "true"
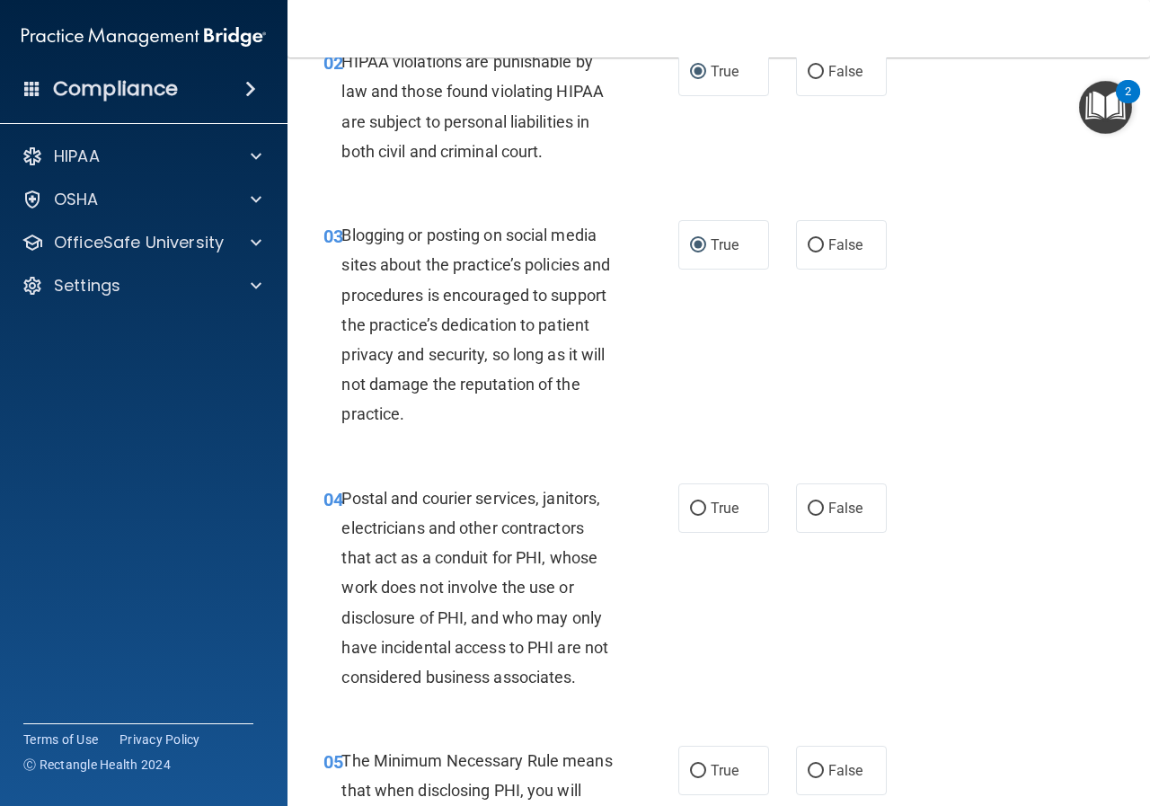
scroll to position [269, 0]
click at [807, 510] on input "False" at bounding box center [815, 507] width 16 height 13
radio input "true"
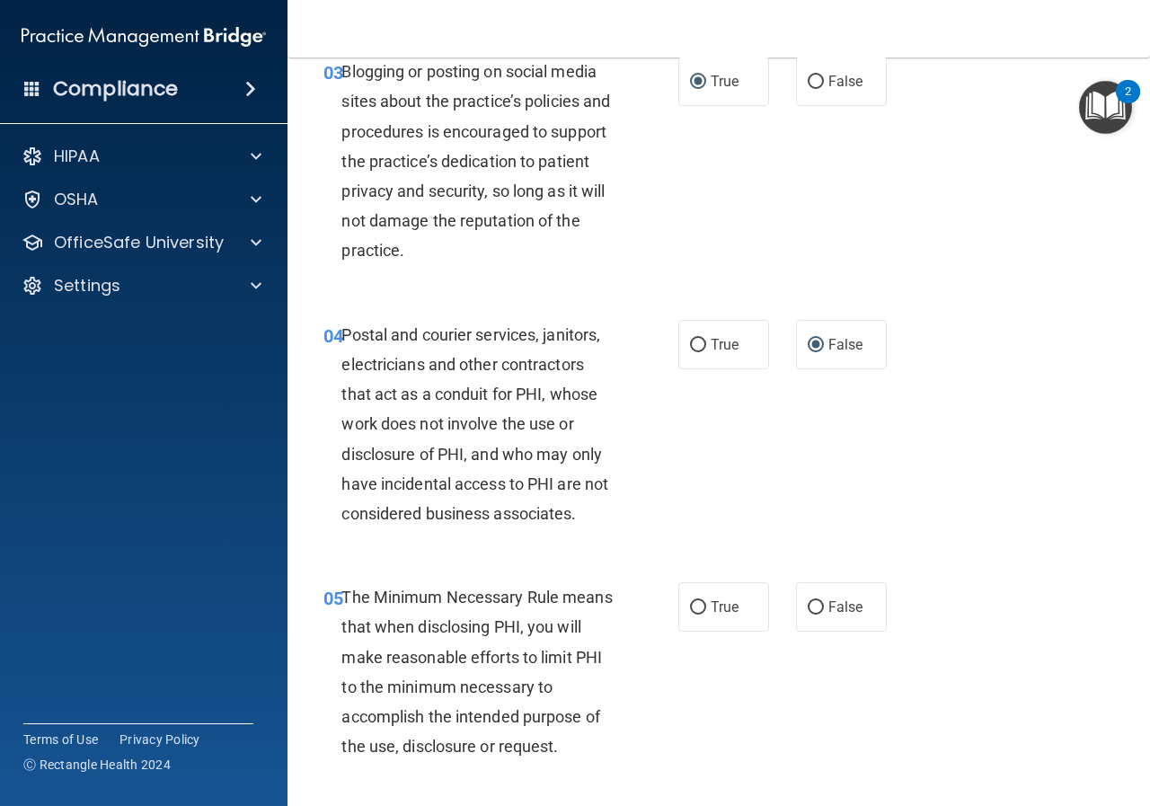
scroll to position [449, 0]
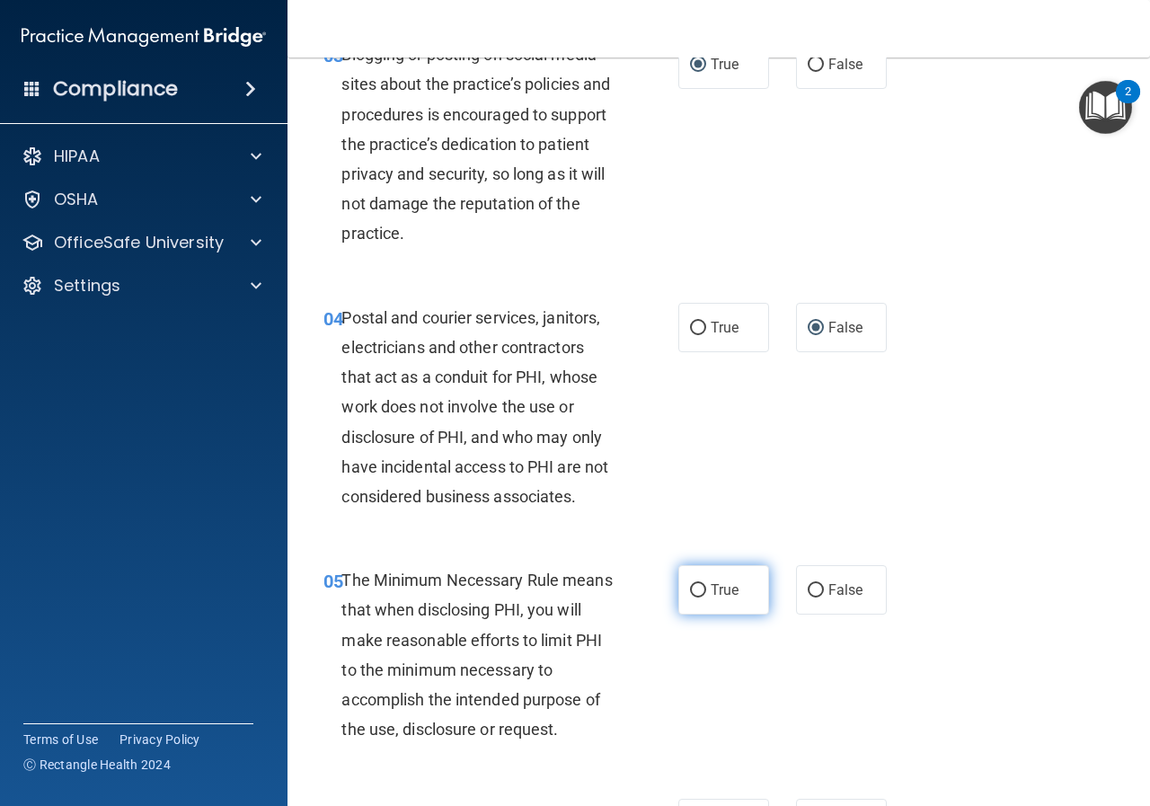
click at [691, 593] on input "True" at bounding box center [698, 590] width 16 height 13
radio input "true"
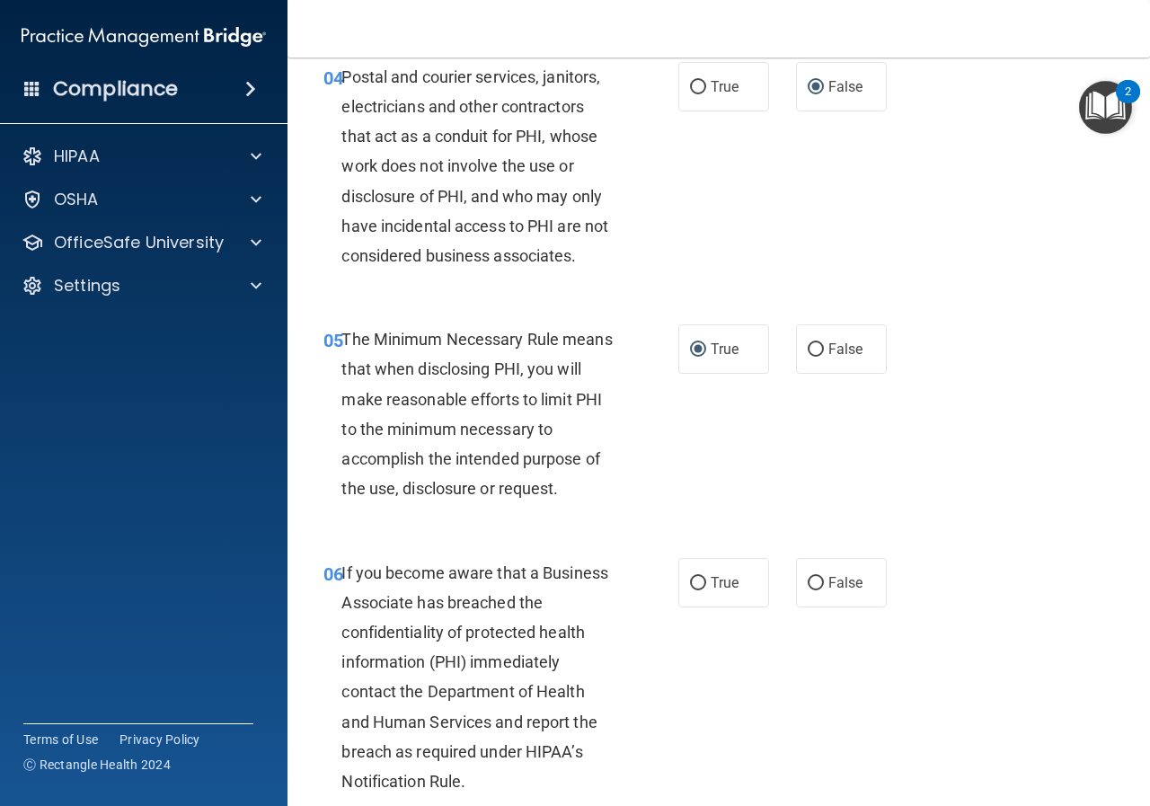
scroll to position [718, 0]
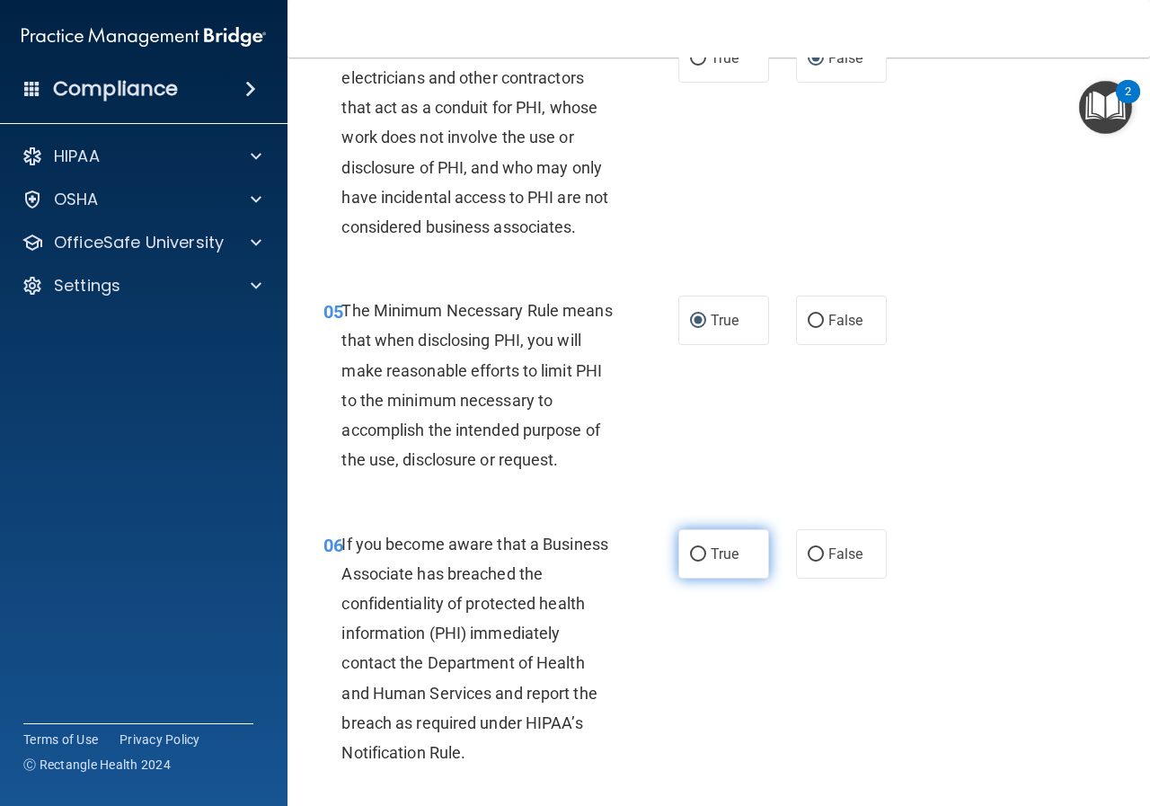
click at [690, 556] on input "True" at bounding box center [698, 554] width 16 height 13
radio input "true"
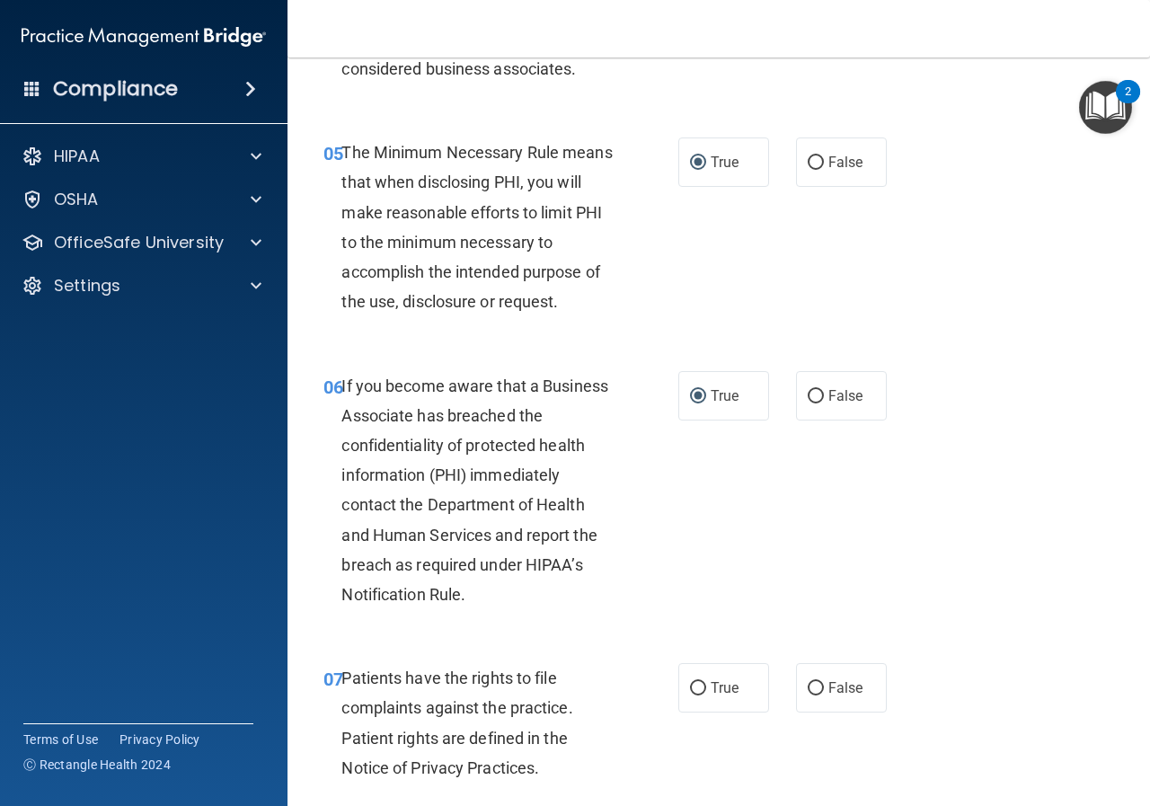
scroll to position [988, 0]
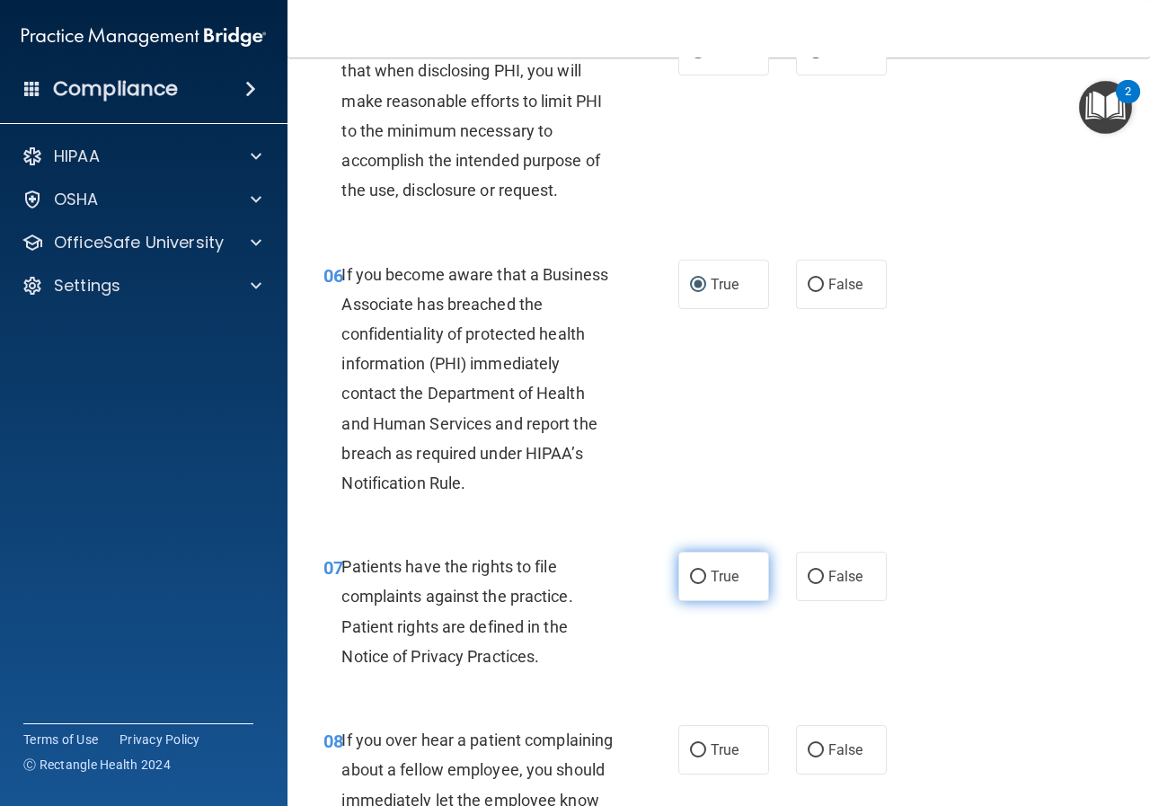
click at [692, 576] on input "True" at bounding box center [698, 576] width 16 height 13
radio input "true"
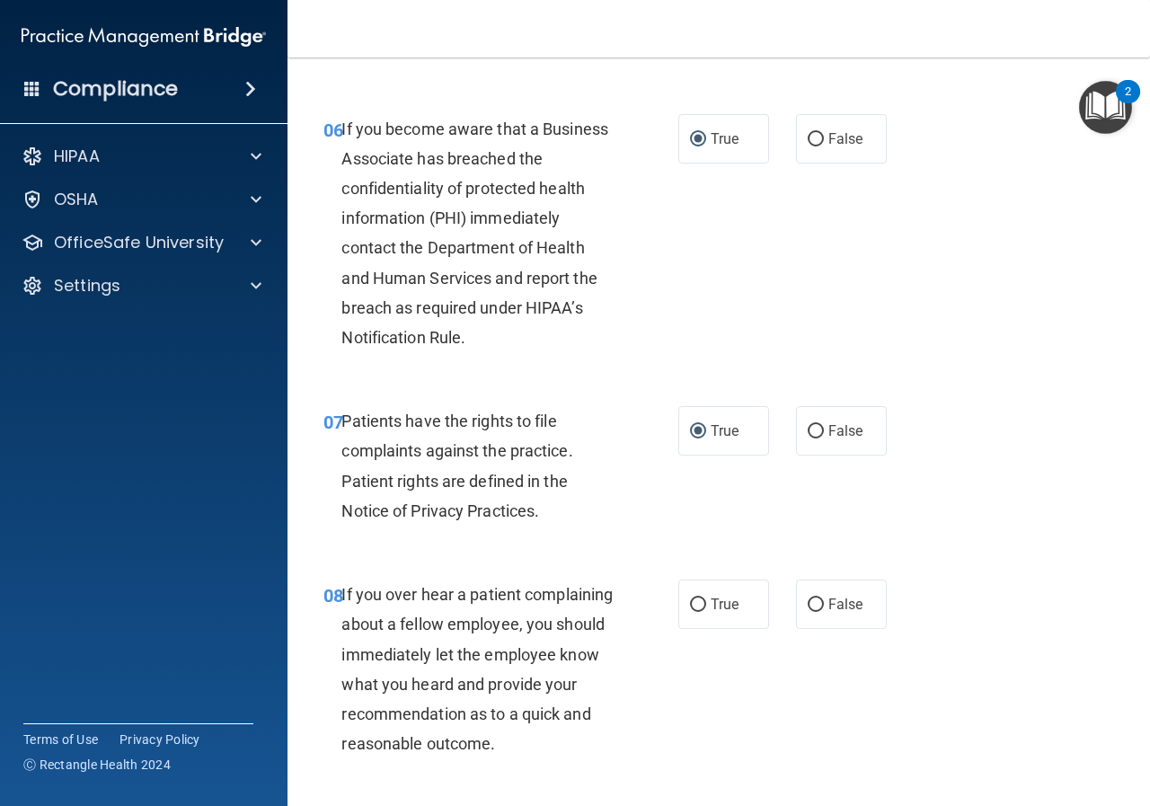
scroll to position [1167, 0]
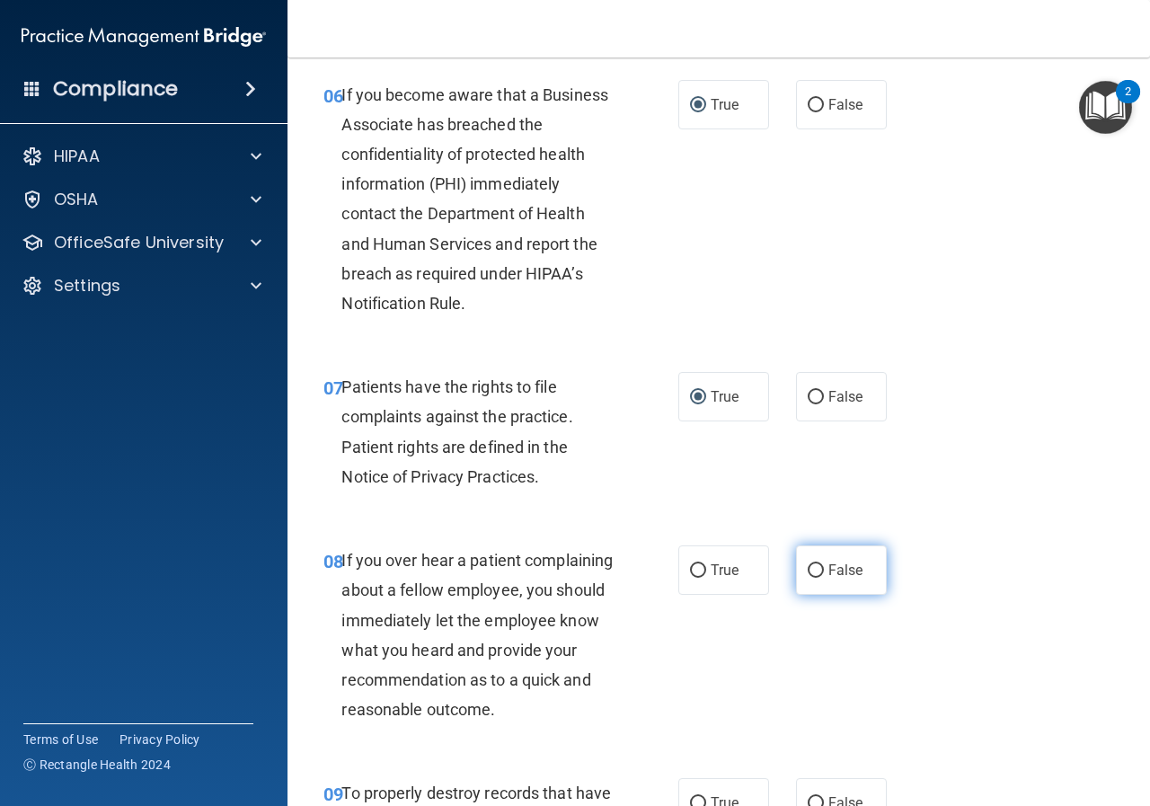
click at [814, 569] on input "False" at bounding box center [815, 570] width 16 height 13
radio input "true"
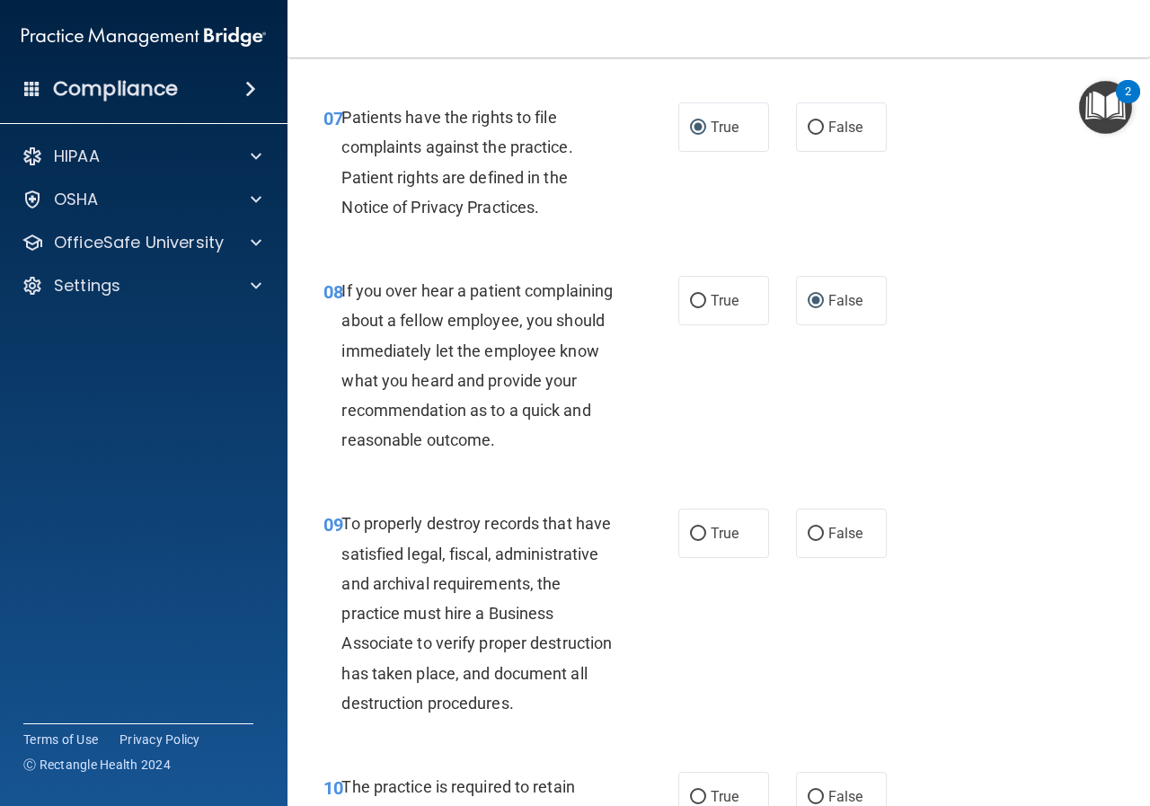
scroll to position [1527, 0]
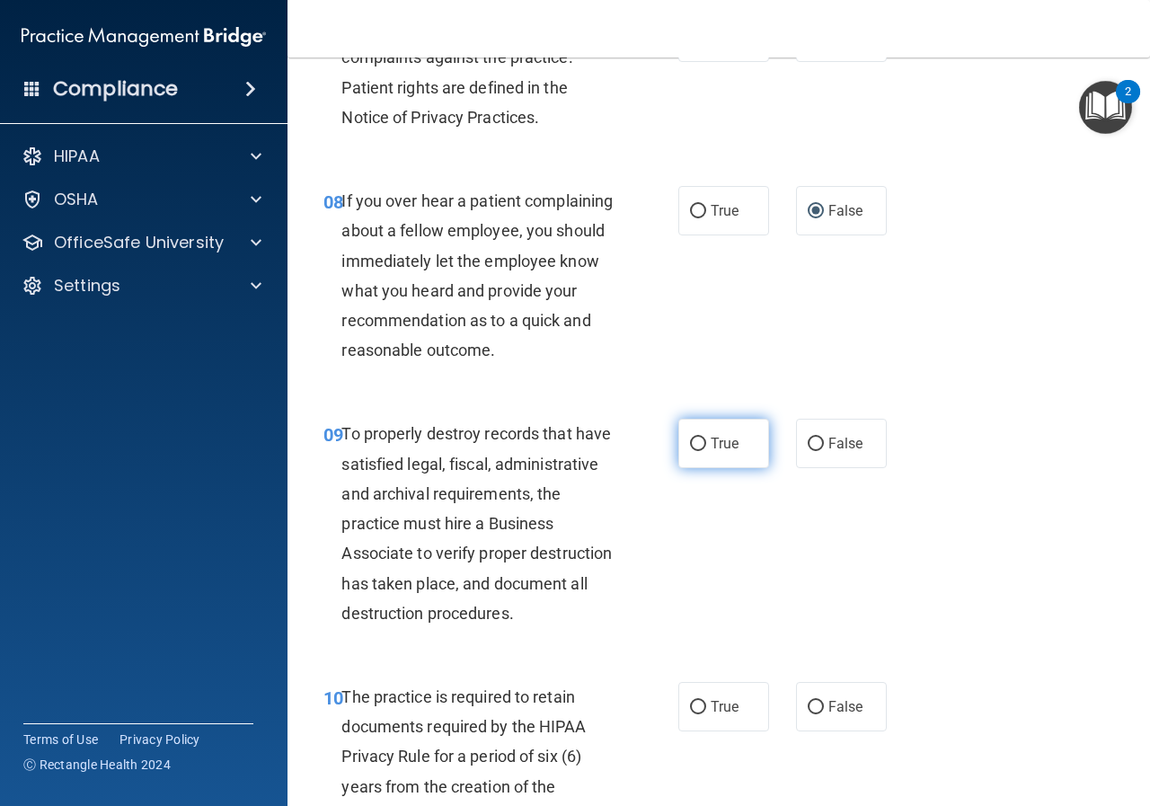
click at [694, 451] on input "True" at bounding box center [698, 443] width 16 height 13
radio input "true"
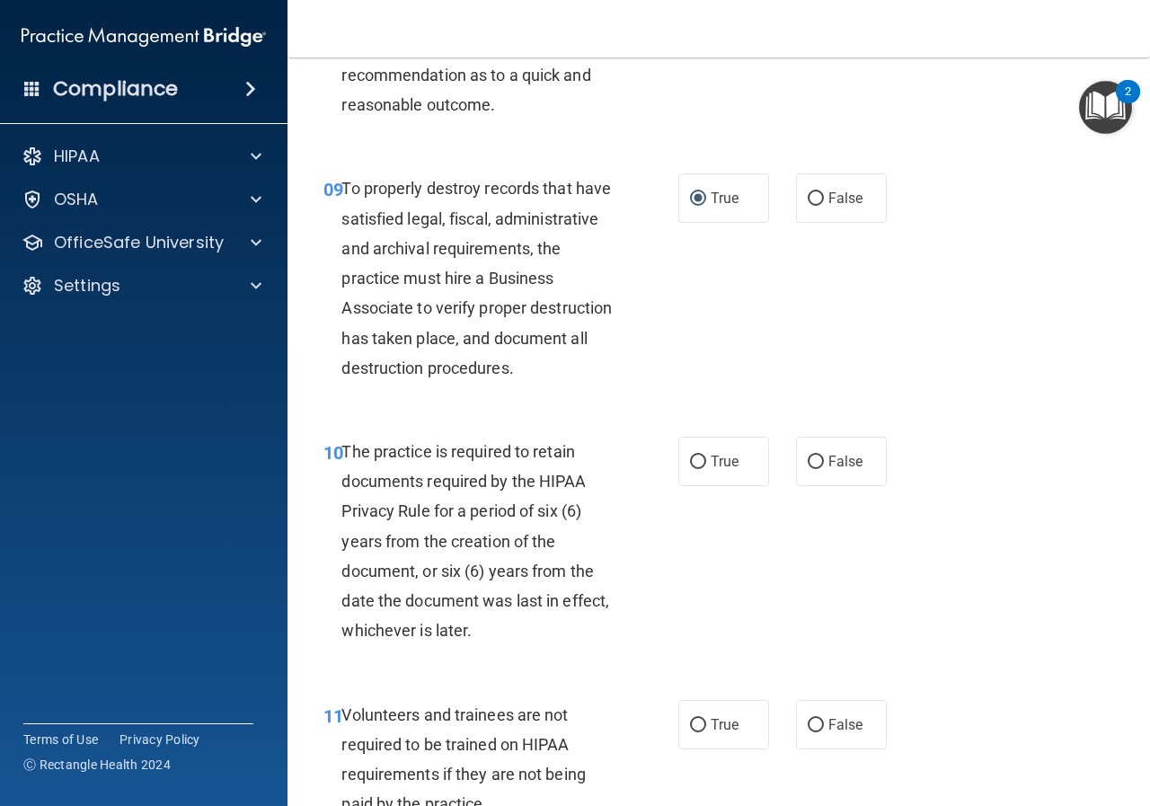
scroll to position [1796, 0]
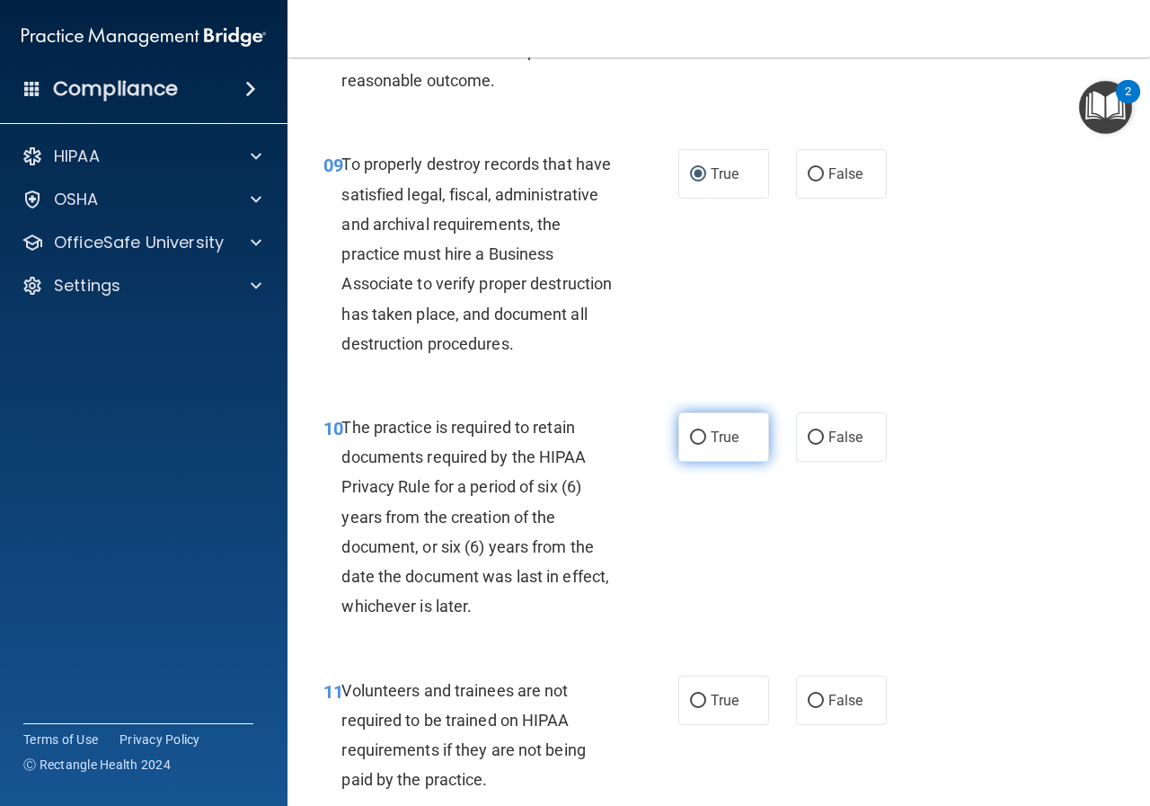
click at [693, 445] on input "True" at bounding box center [698, 437] width 16 height 13
radio input "true"
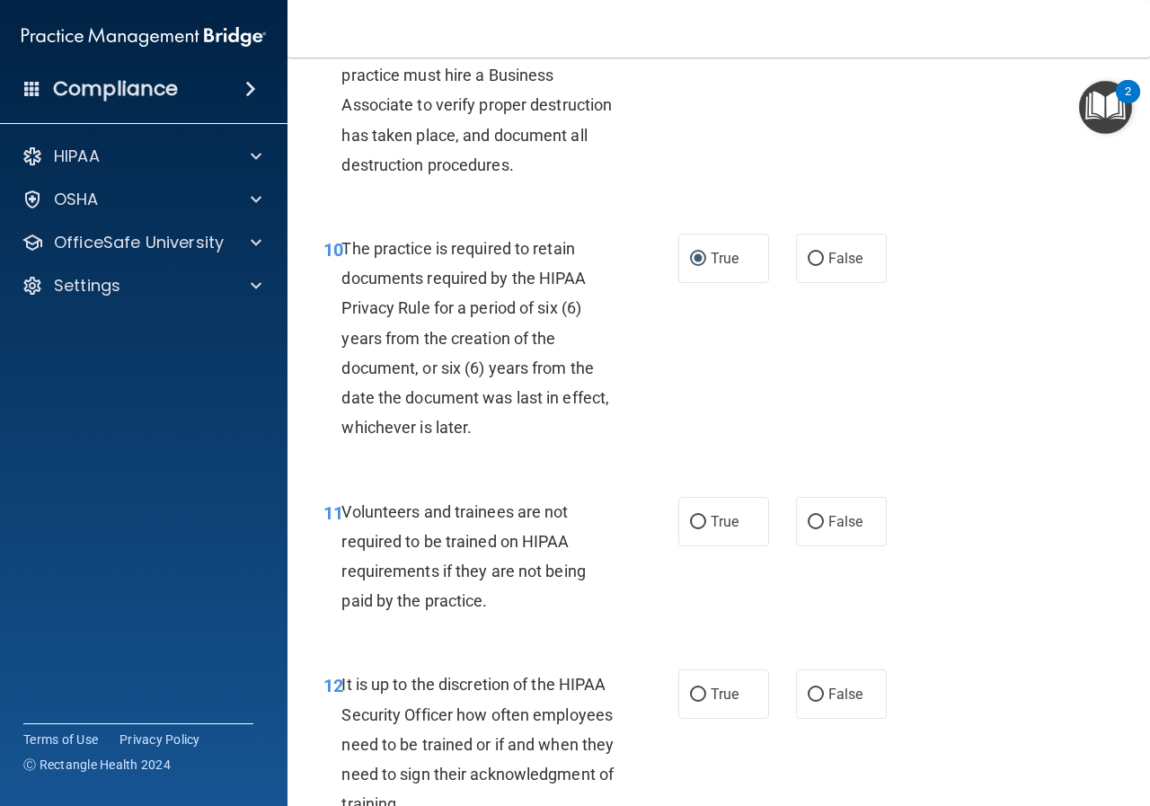
scroll to position [1976, 0]
click at [807, 528] on input "False" at bounding box center [815, 521] width 16 height 13
radio input "true"
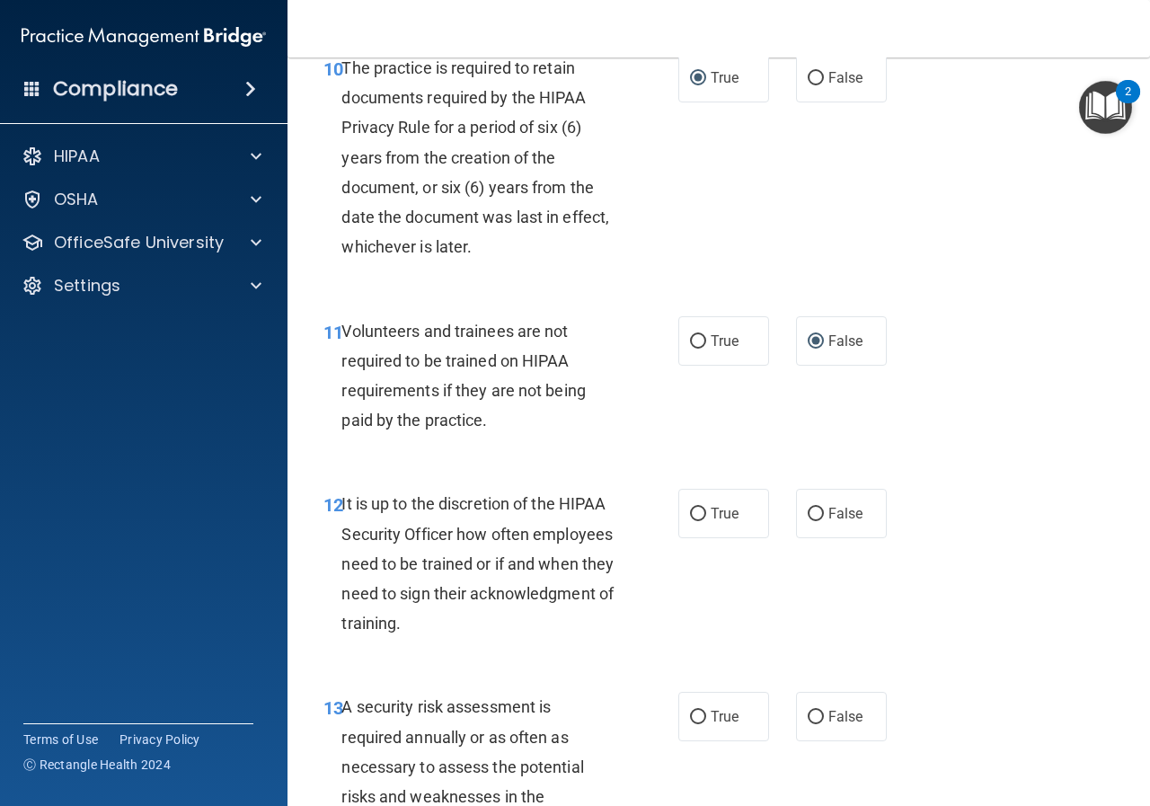
scroll to position [2245, 0]
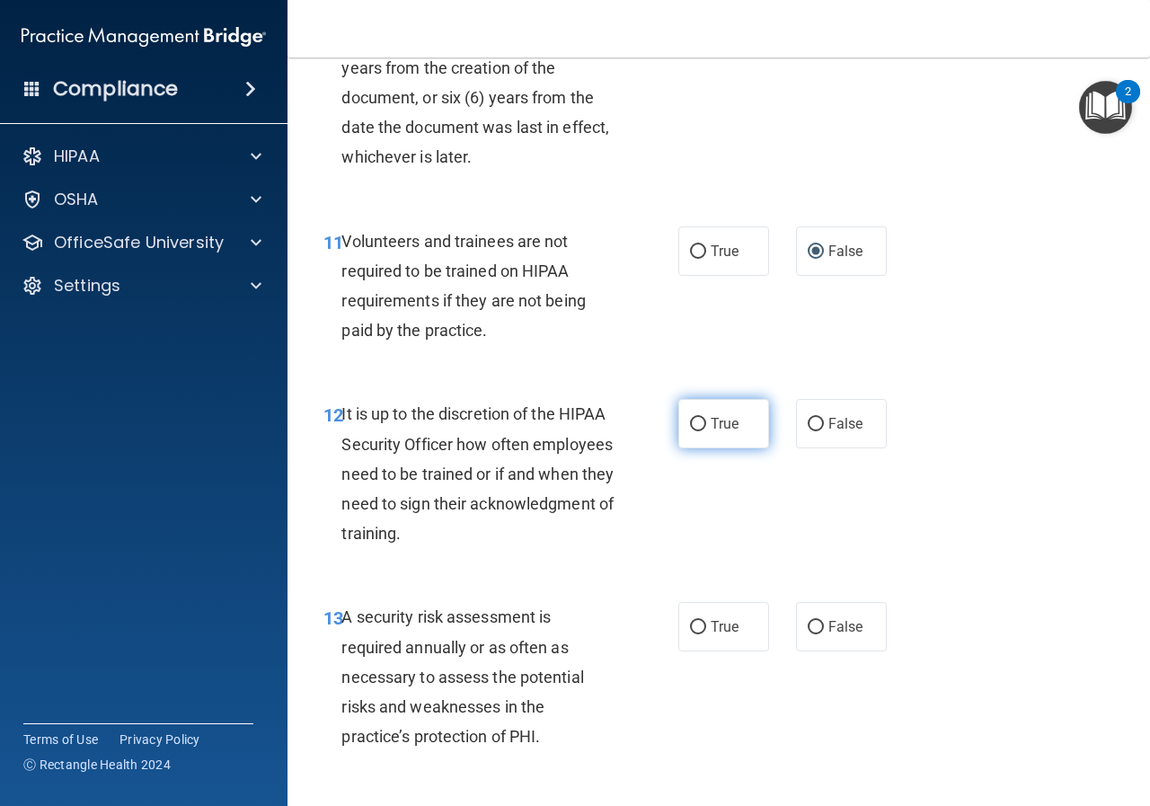
click at [696, 431] on input "True" at bounding box center [698, 424] width 16 height 13
radio input "true"
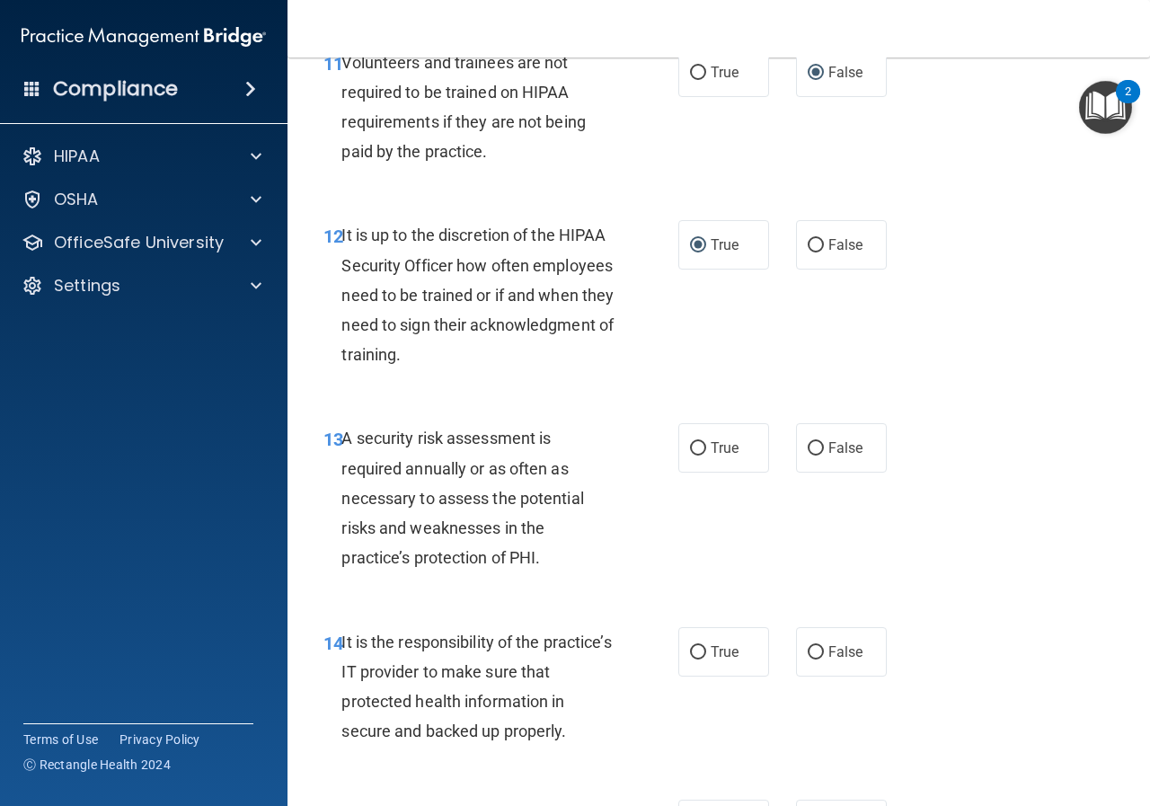
scroll to position [2425, 0]
click at [693, 454] on input "True" at bounding box center [698, 447] width 16 height 13
radio input "true"
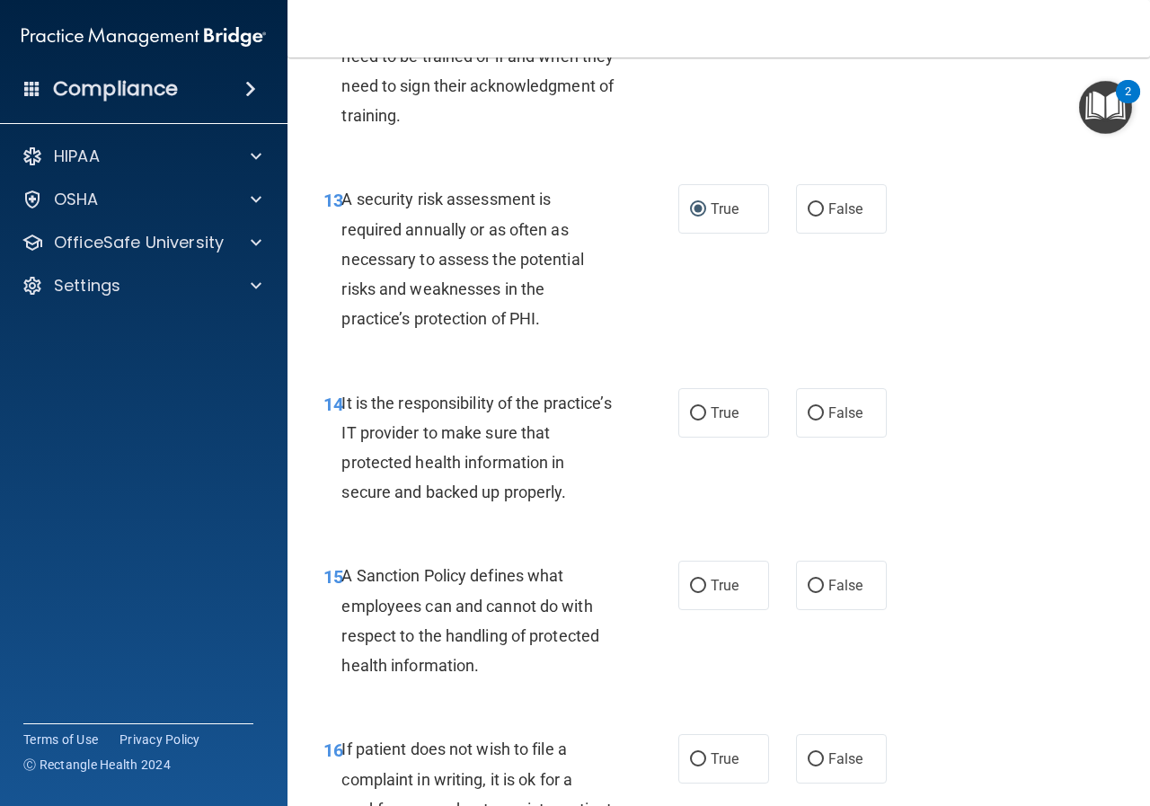
scroll to position [2694, 0]
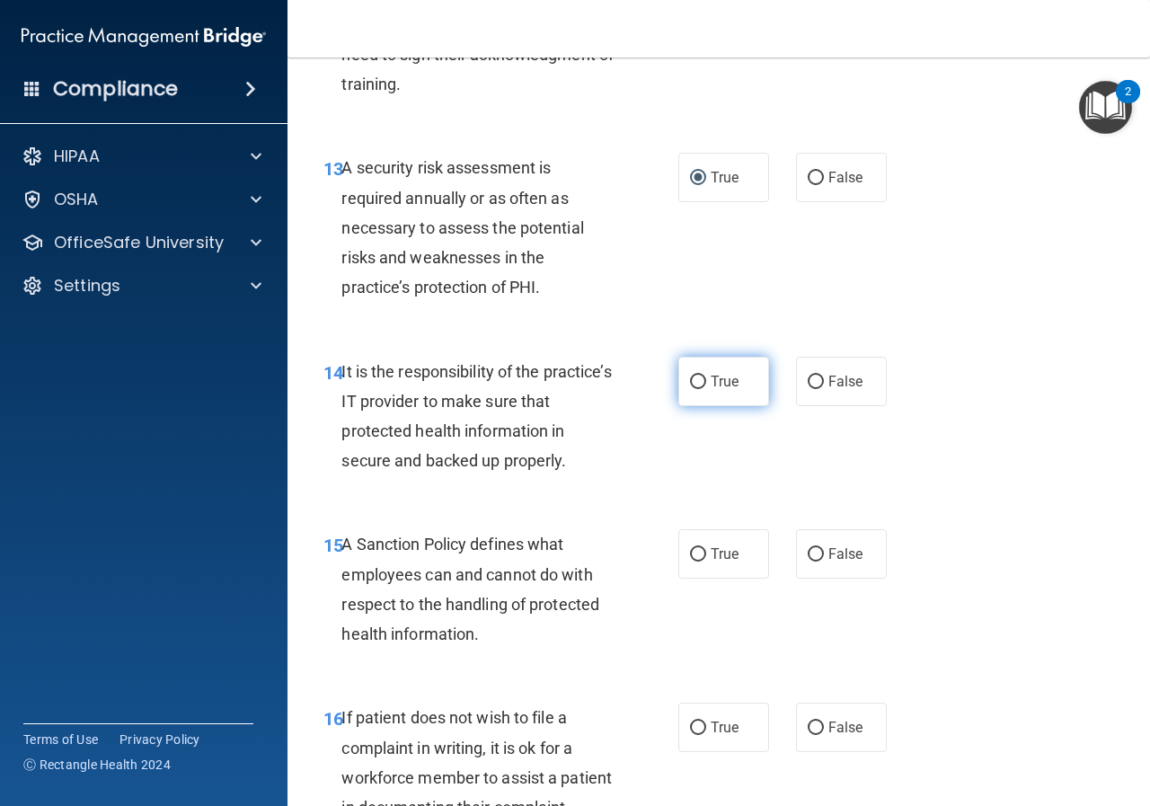
click at [696, 389] on input "True" at bounding box center [698, 381] width 16 height 13
radio input "true"
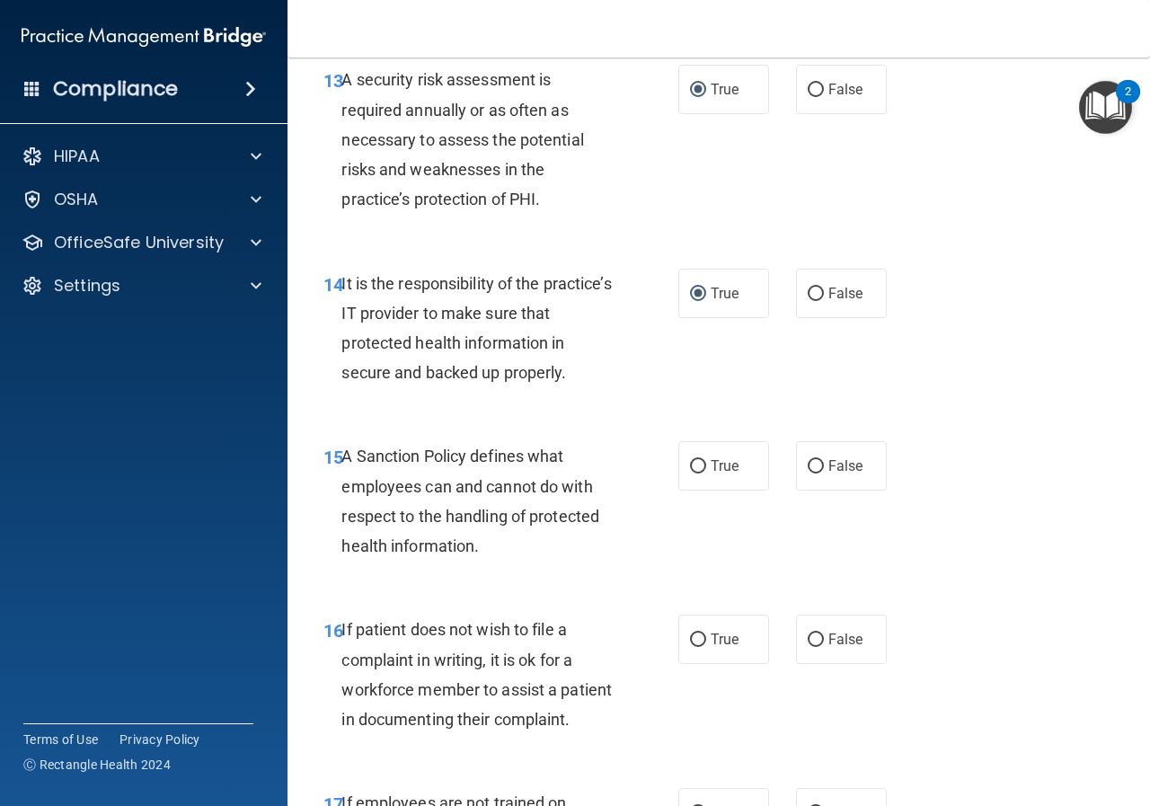
scroll to position [2874, 0]
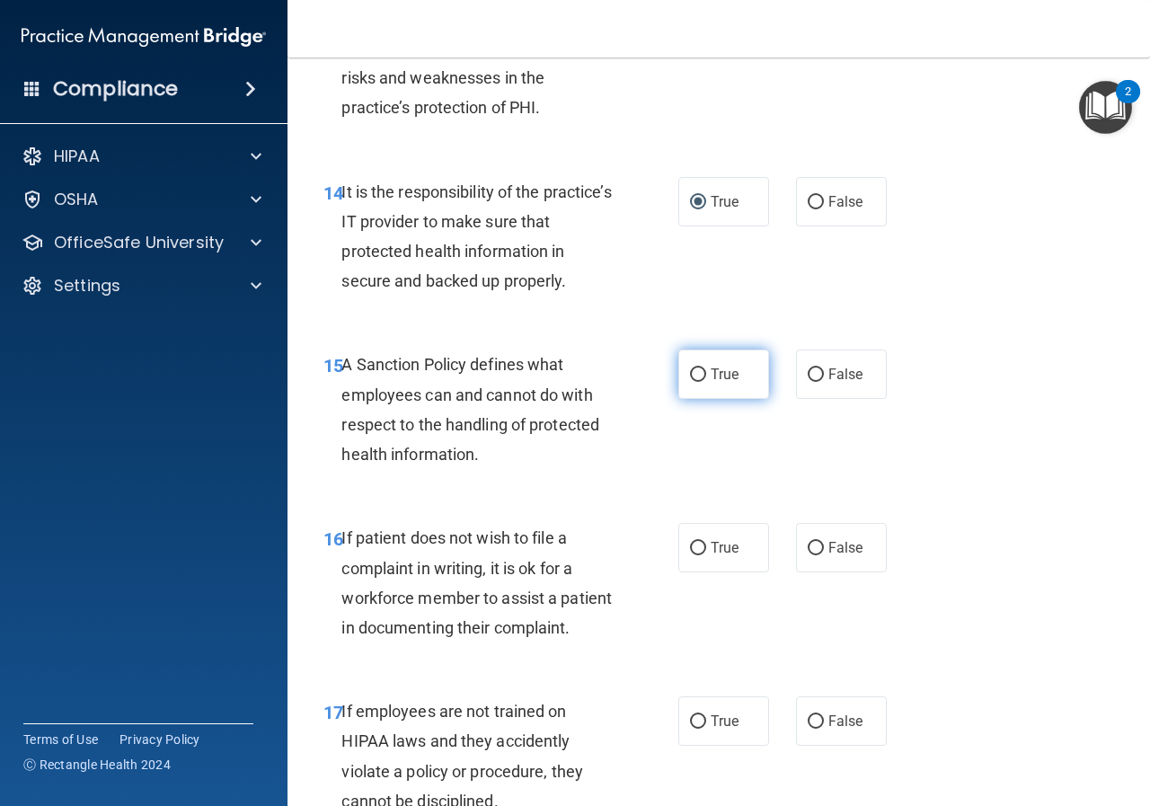
click at [690, 382] on input "True" at bounding box center [698, 374] width 16 height 13
radio input "true"
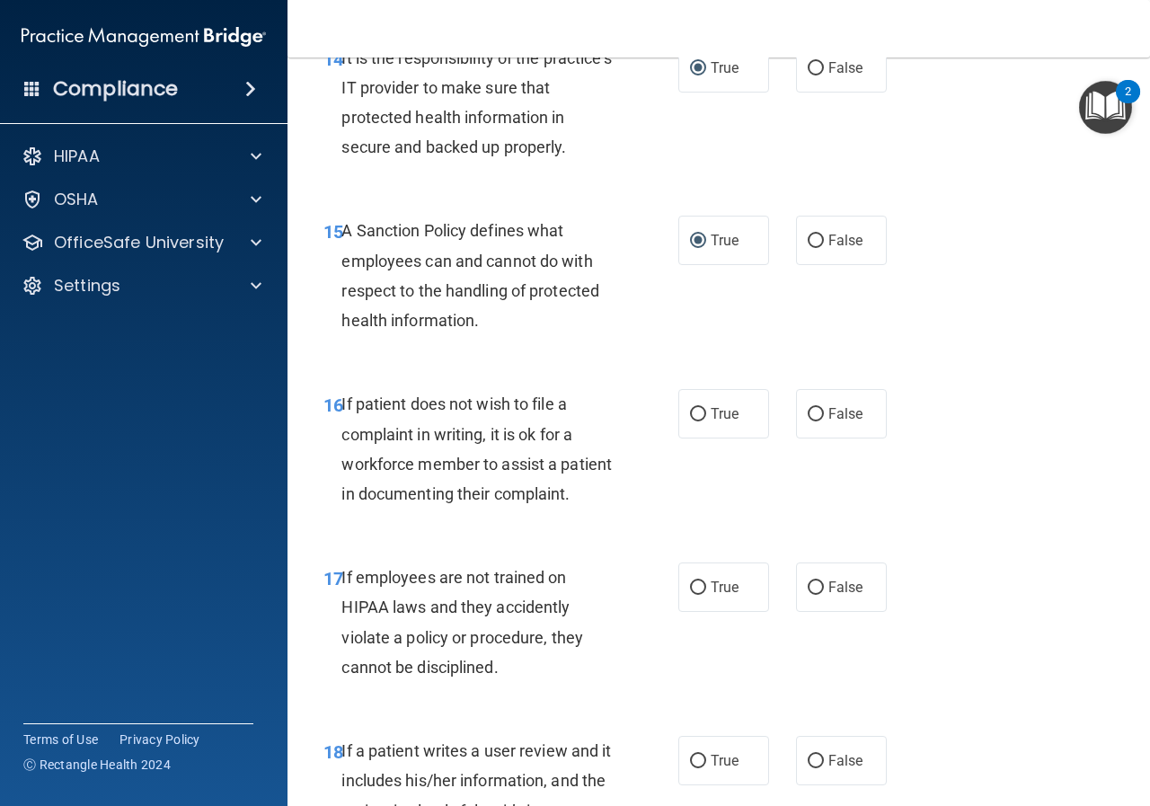
scroll to position [3053, 0]
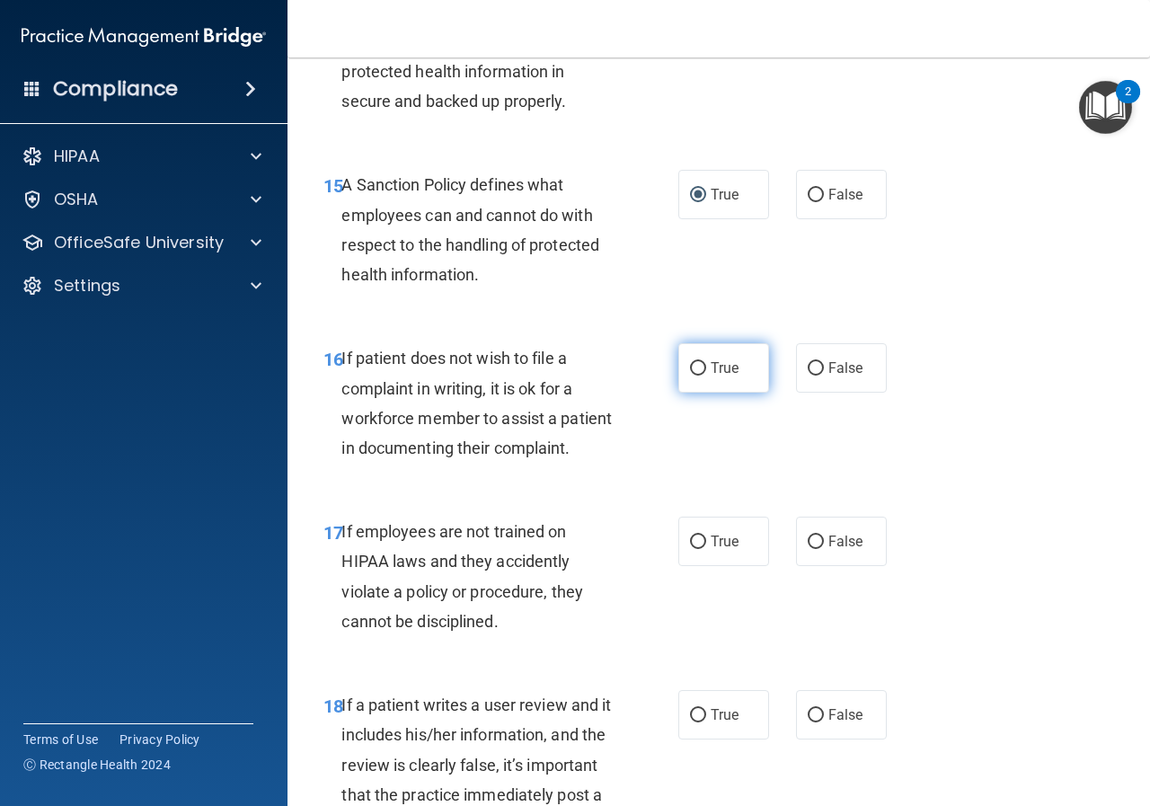
click at [690, 375] on input "True" at bounding box center [698, 368] width 16 height 13
radio input "true"
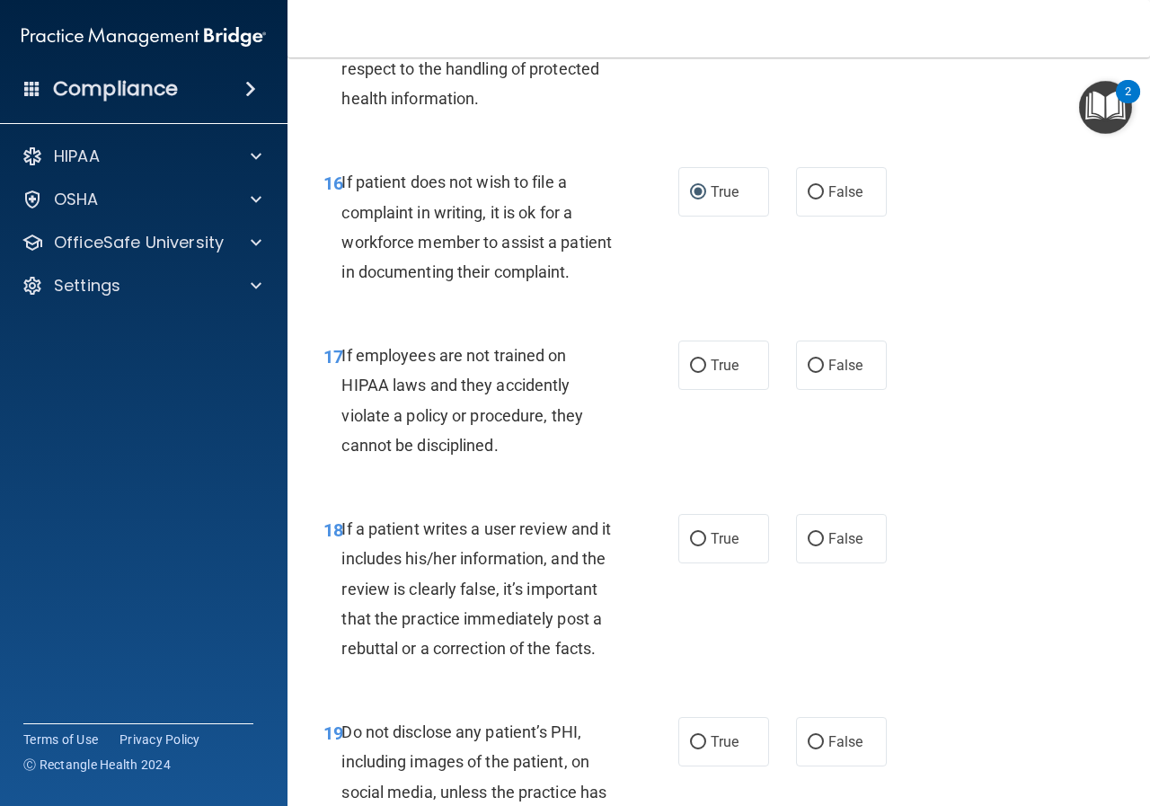
scroll to position [3233, 0]
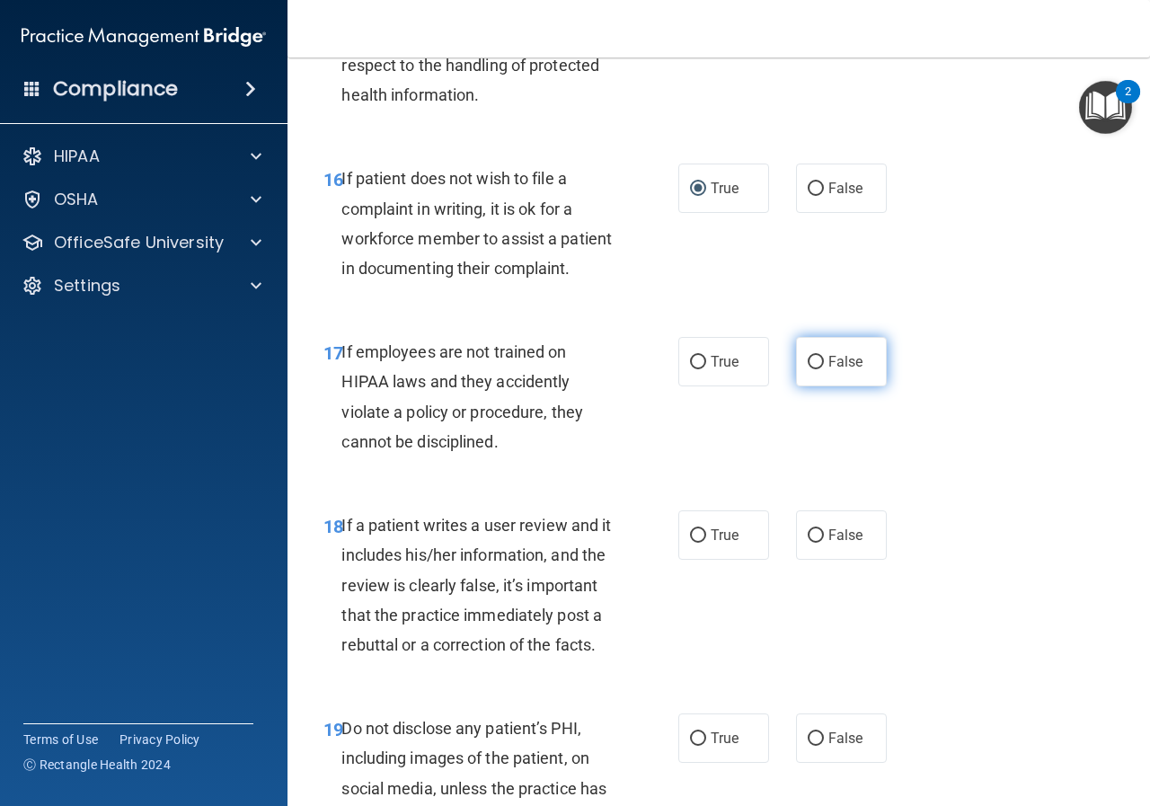
click at [808, 369] on input "False" at bounding box center [815, 362] width 16 height 13
radio input "true"
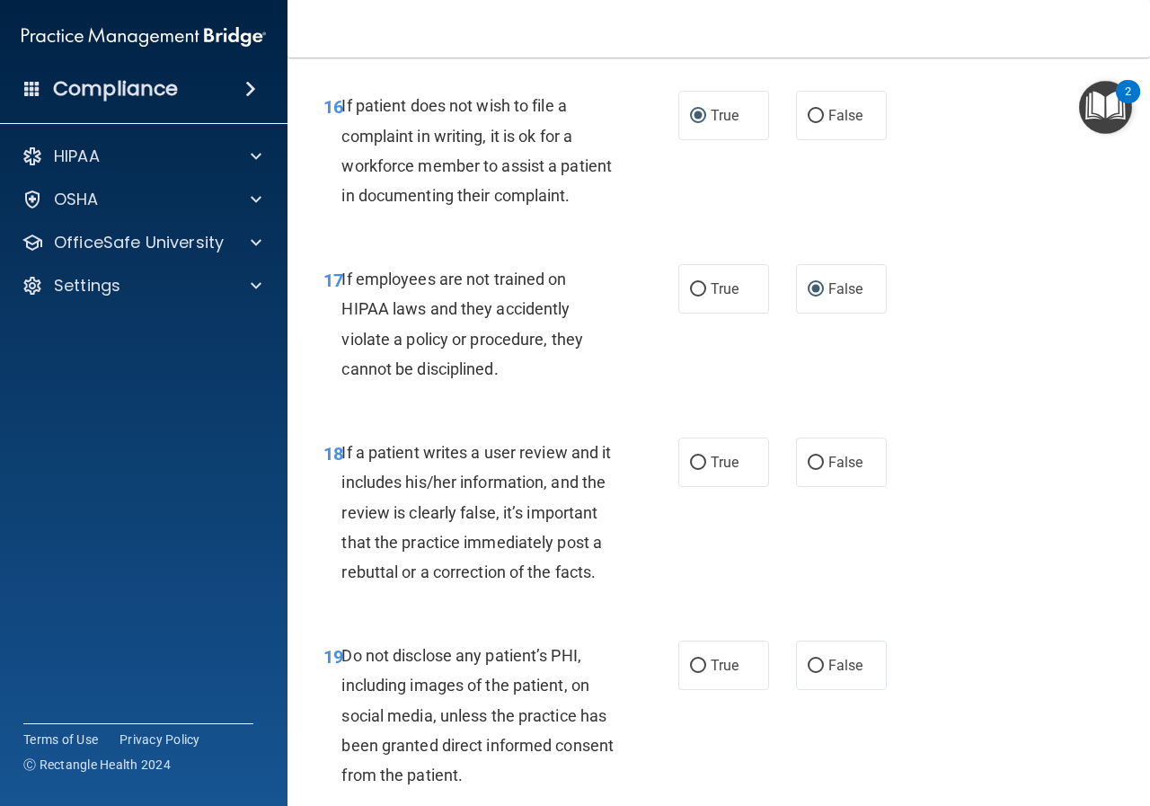
scroll to position [3413, 0]
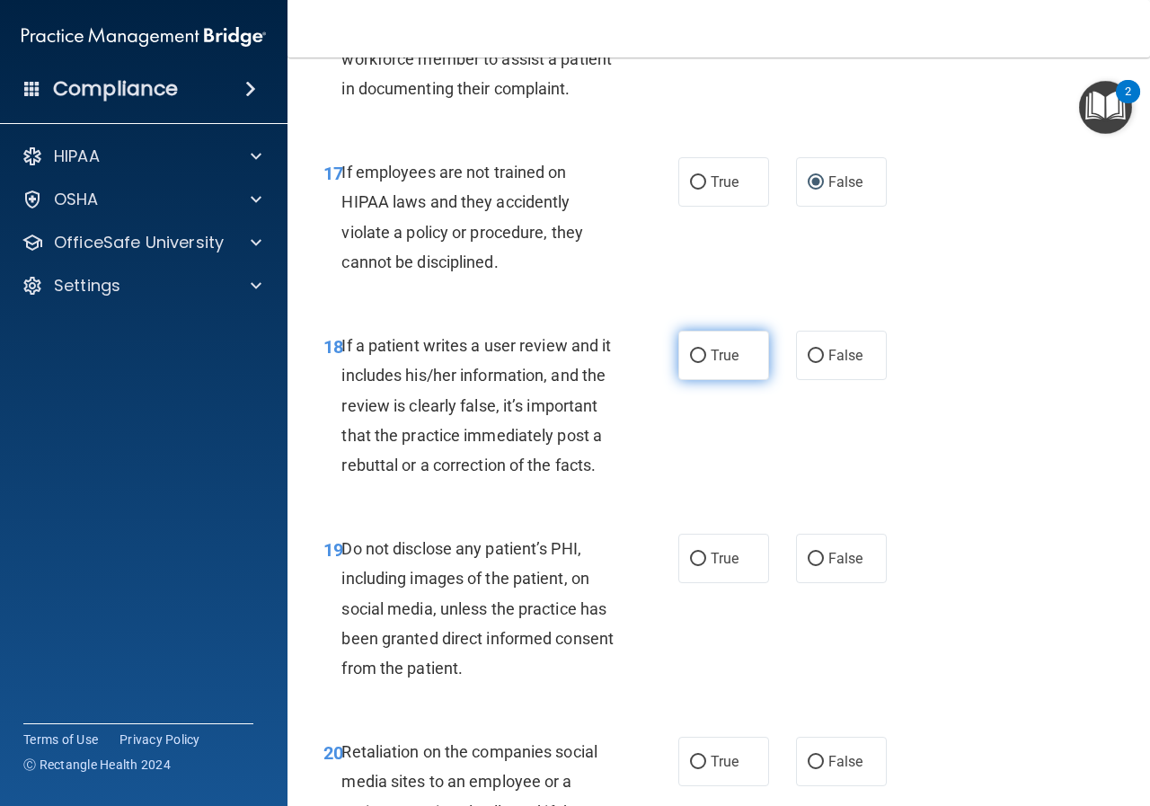
click at [690, 363] on input "True" at bounding box center [698, 355] width 16 height 13
radio input "true"
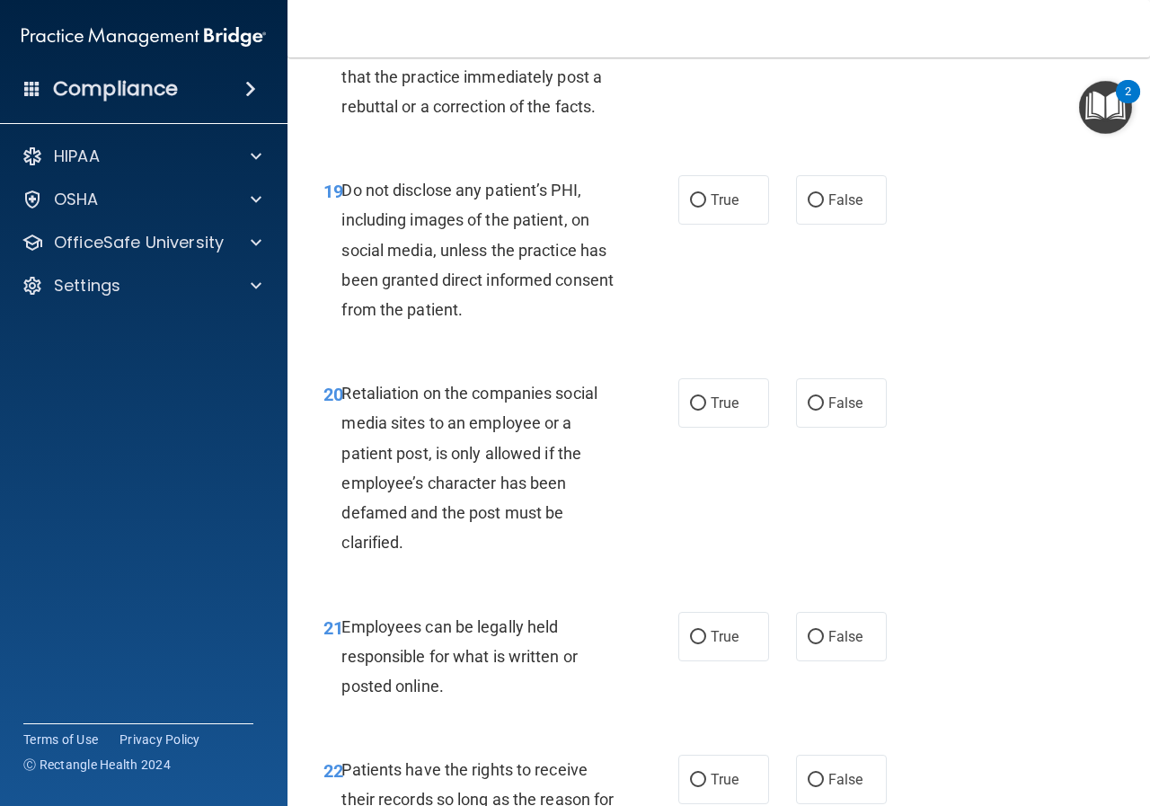
scroll to position [3772, 0]
click at [694, 207] on input "True" at bounding box center [698, 199] width 16 height 13
radio input "true"
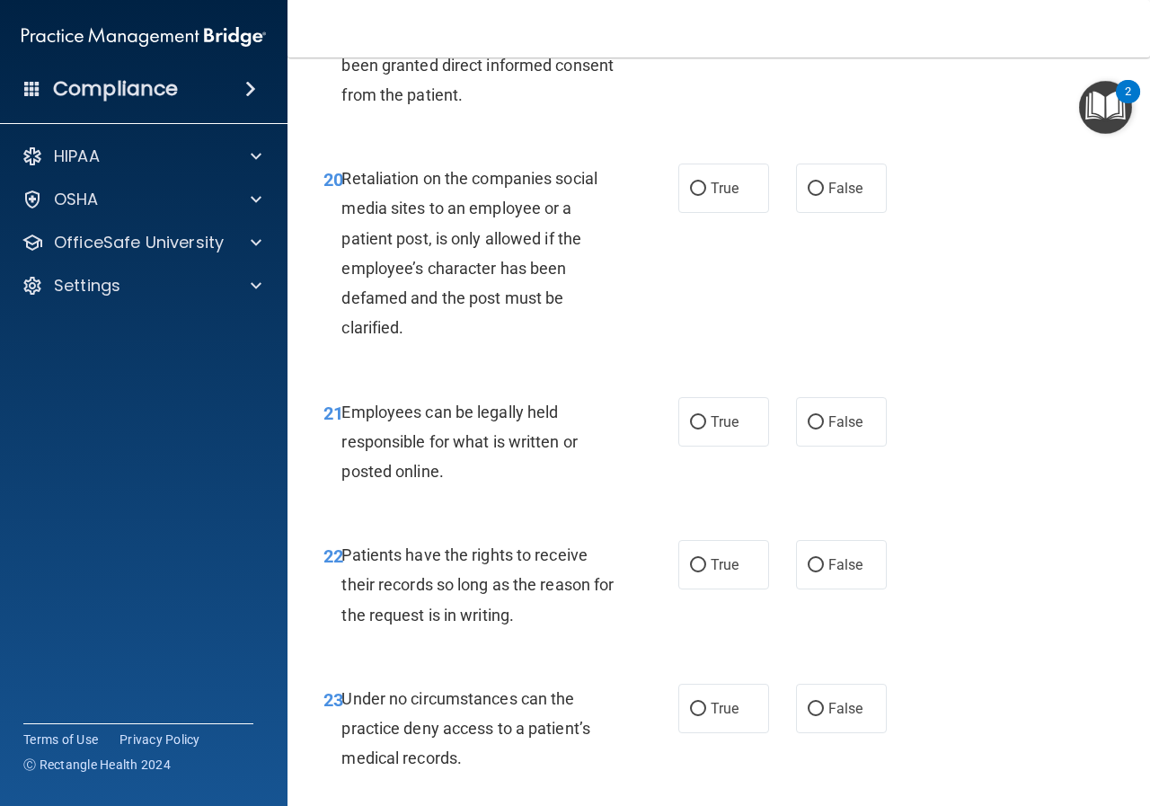
scroll to position [4041, 0]
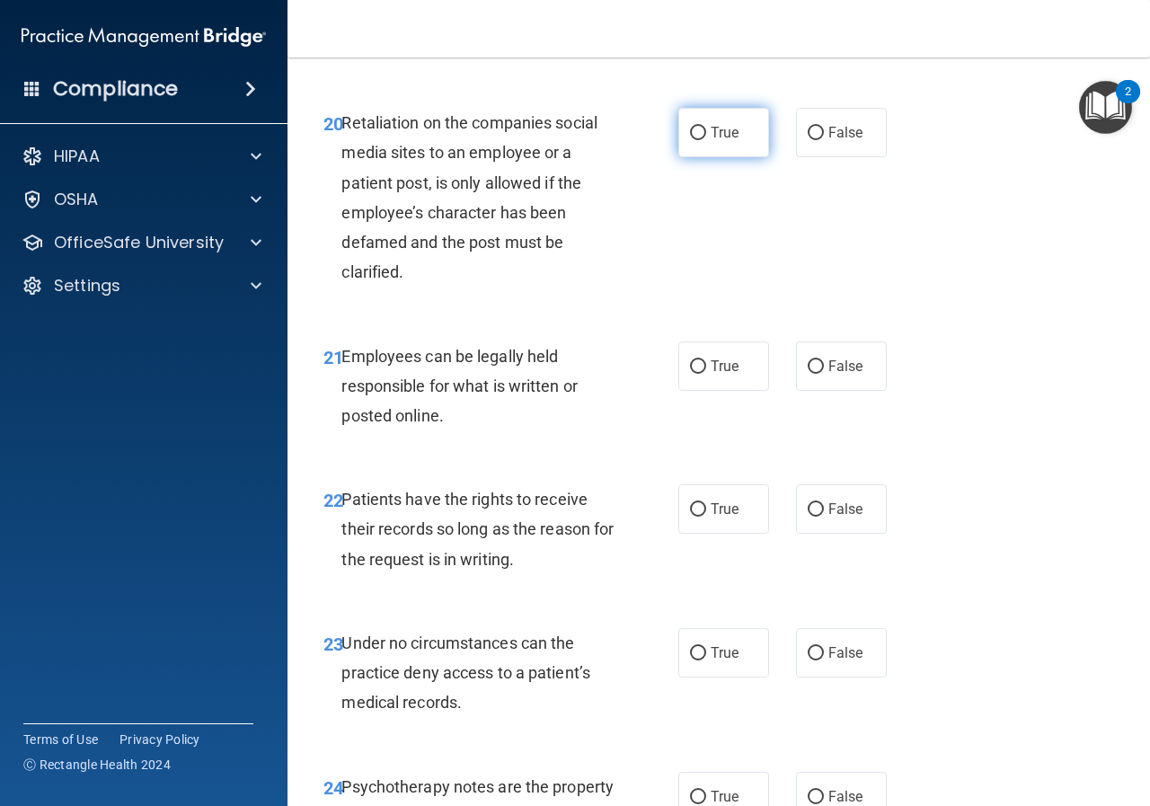
click at [690, 140] on input "True" at bounding box center [698, 133] width 16 height 13
radio input "true"
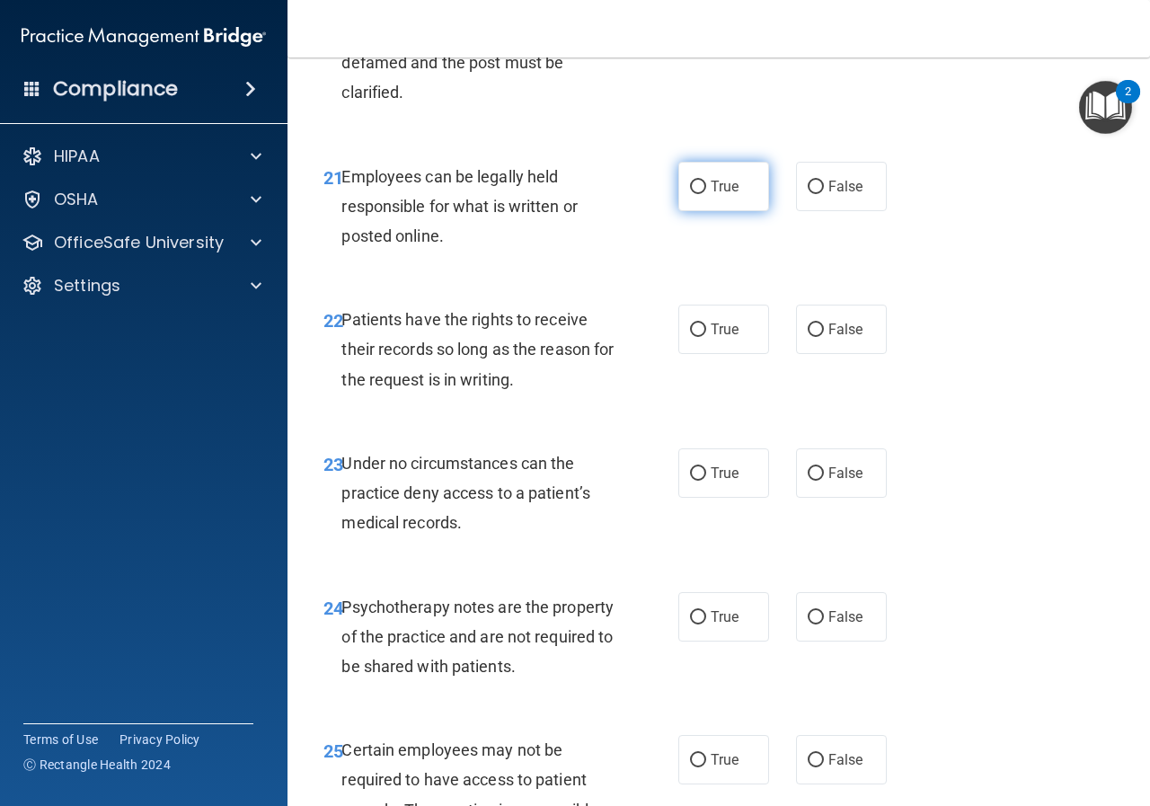
click at [692, 194] on input "True" at bounding box center [698, 187] width 16 height 13
radio input "true"
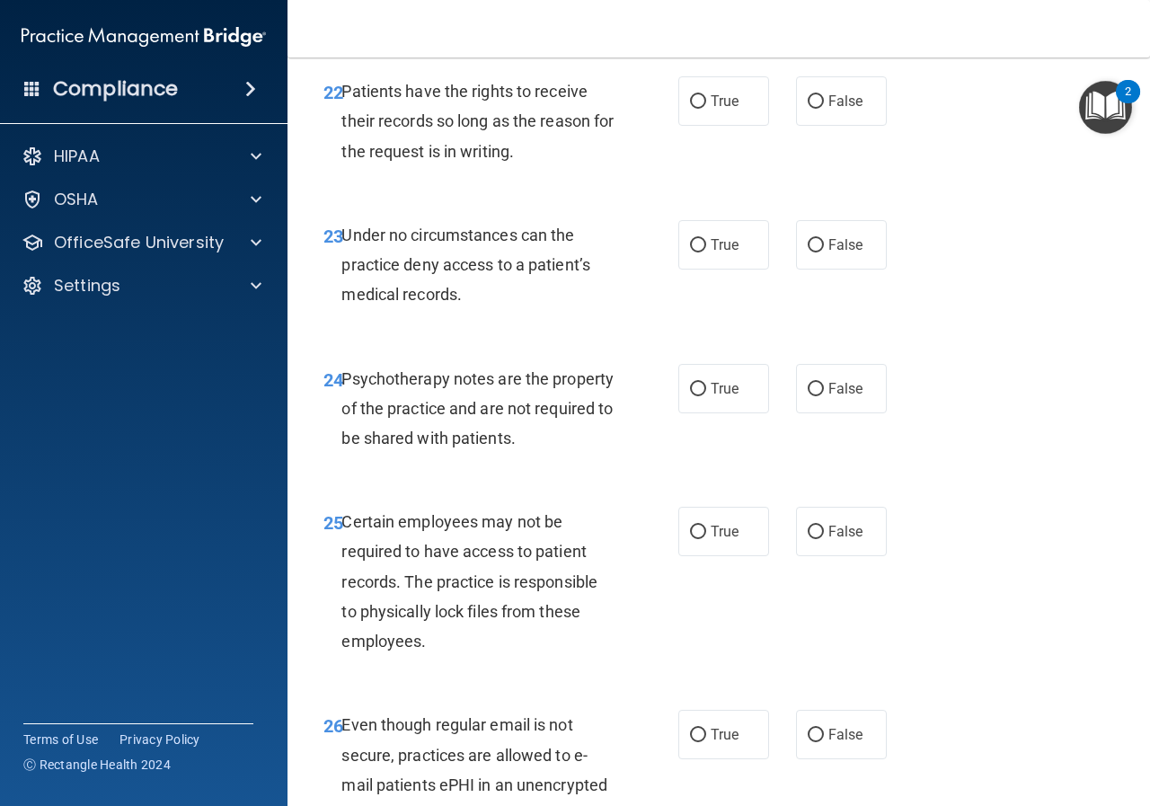
scroll to position [4490, 0]
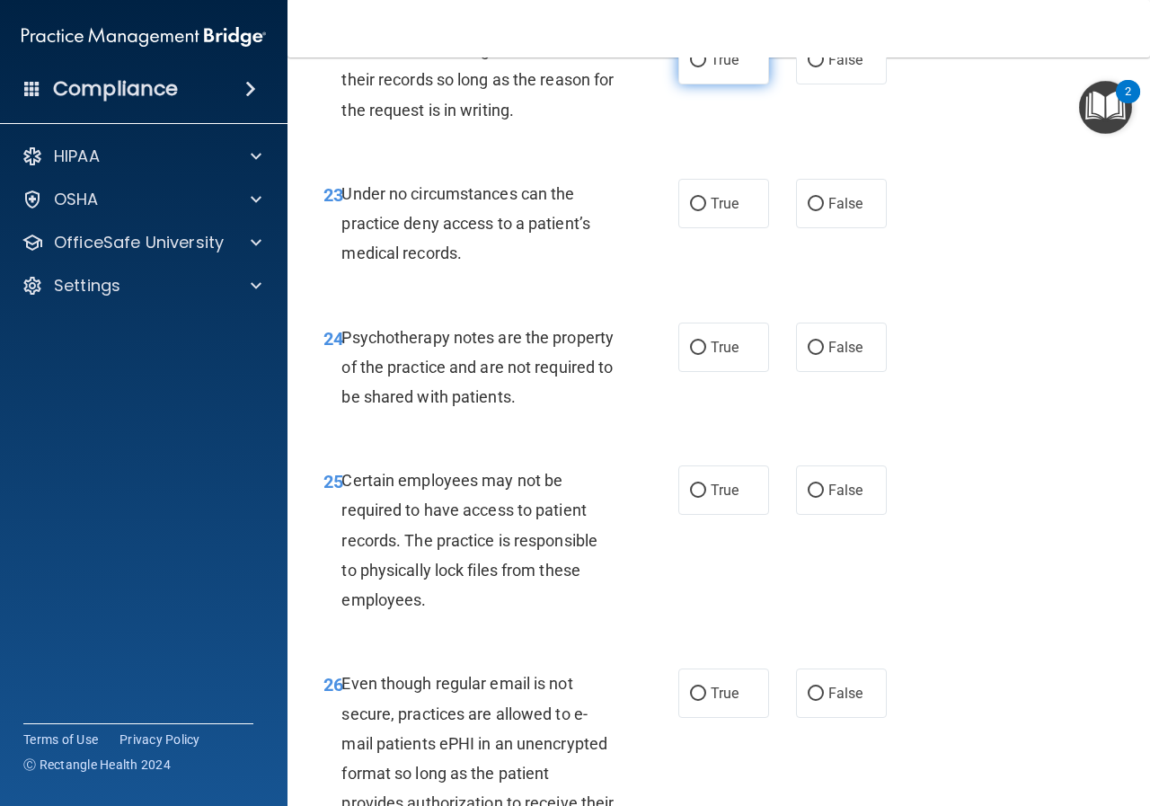
click at [695, 67] on input "True" at bounding box center [698, 60] width 16 height 13
radio input "true"
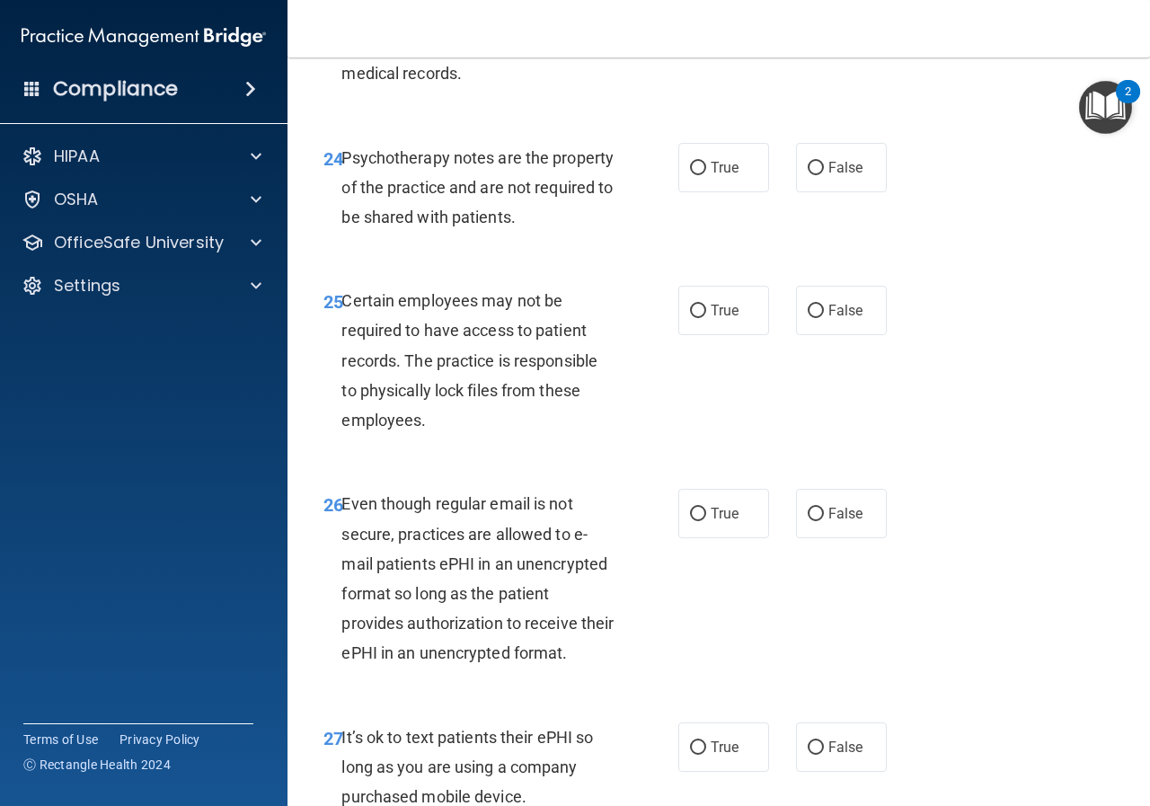
scroll to position [4580, 0]
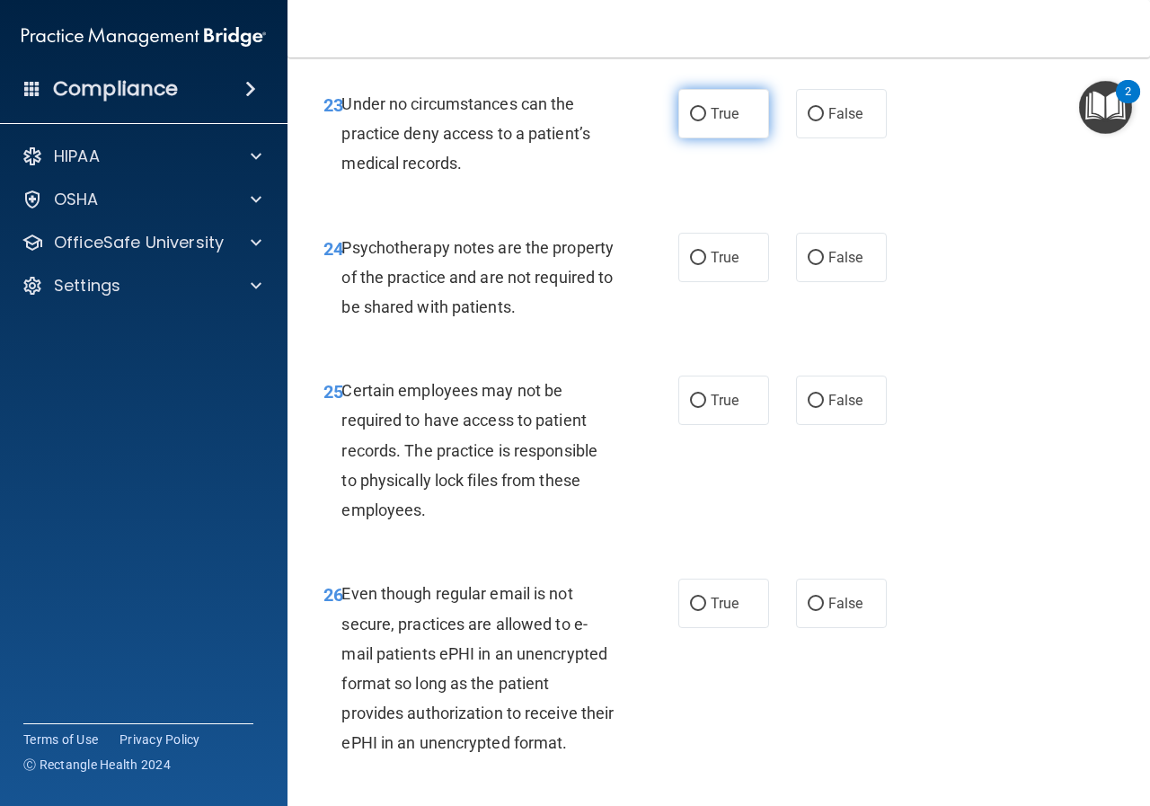
click at [692, 121] on input "True" at bounding box center [698, 114] width 16 height 13
radio input "true"
click at [694, 265] on input "True" at bounding box center [698, 257] width 16 height 13
radio input "true"
click at [807, 265] on input "False" at bounding box center [815, 257] width 16 height 13
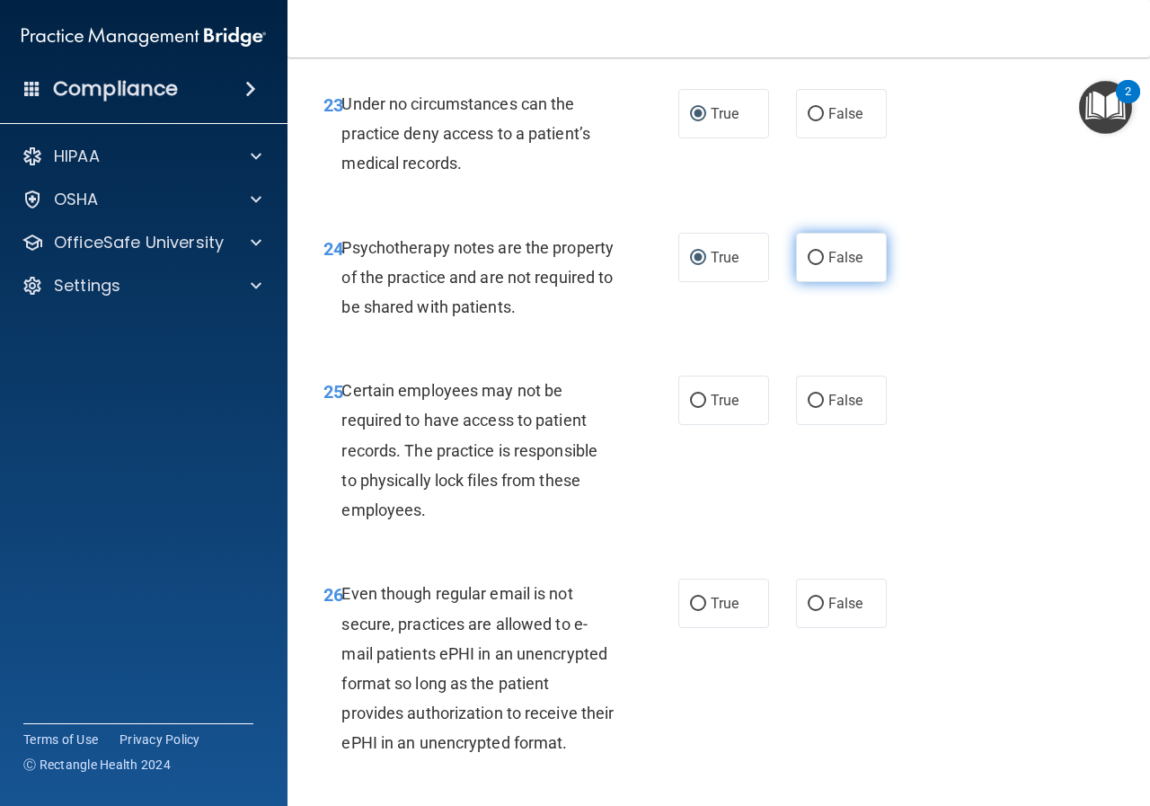
radio input "true"
radio input "false"
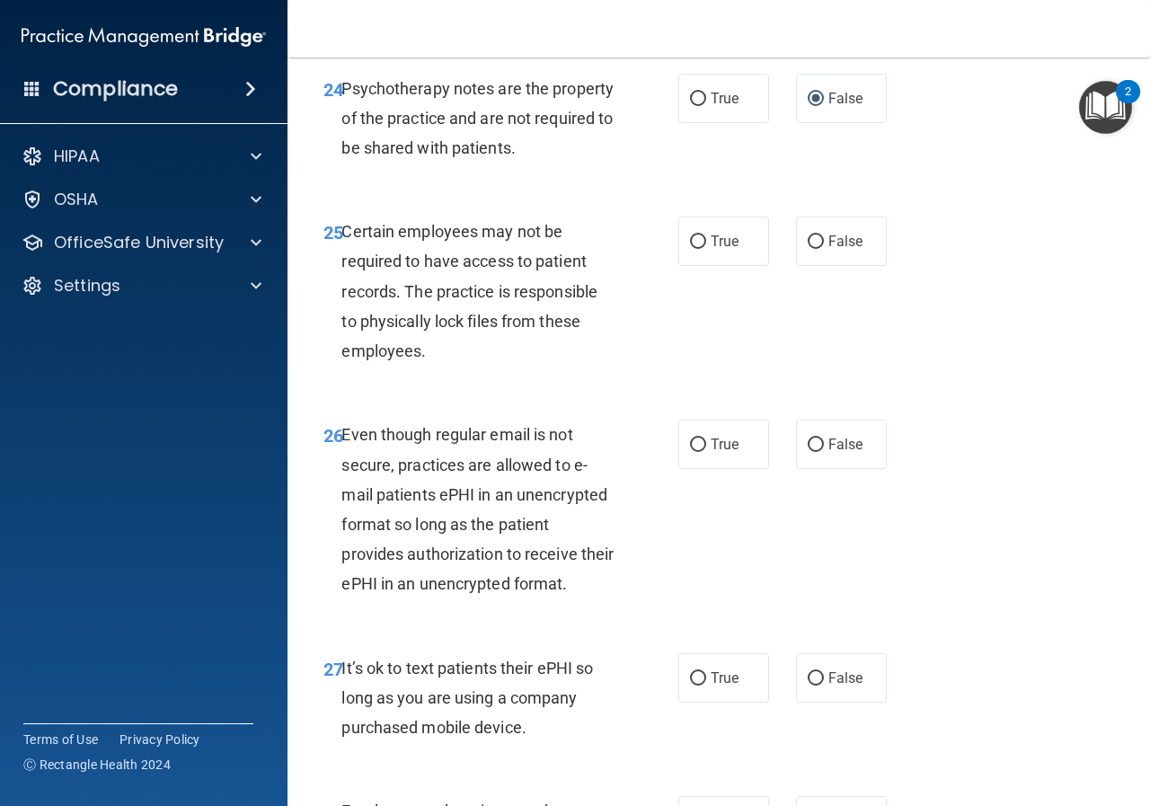
scroll to position [4760, 0]
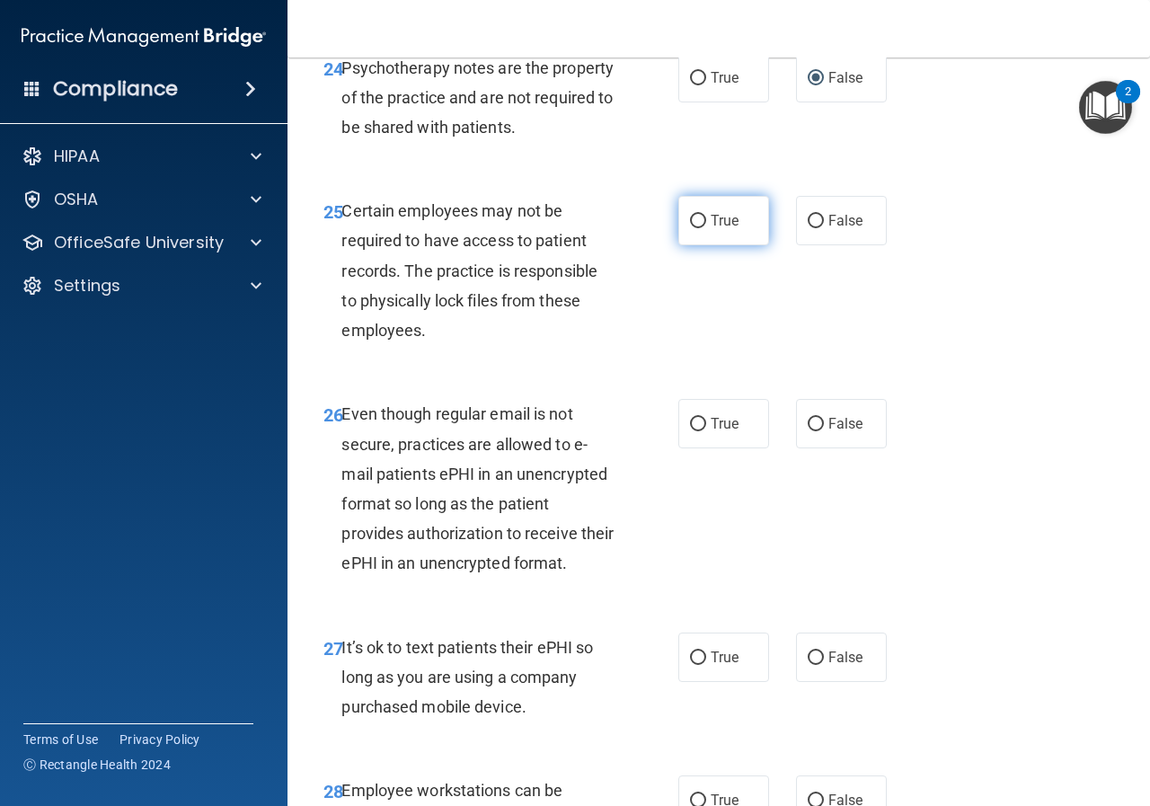
click at [690, 228] on input "True" at bounding box center [698, 221] width 16 height 13
radio input "true"
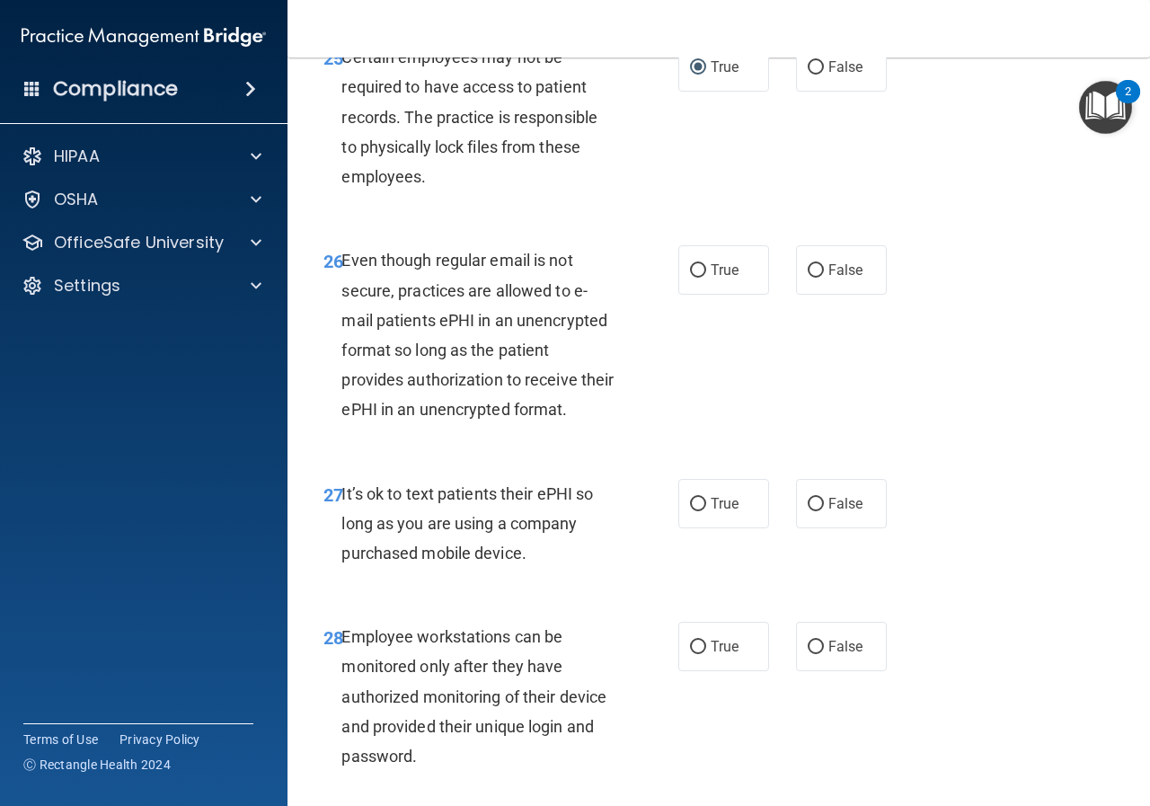
scroll to position [4939, 0]
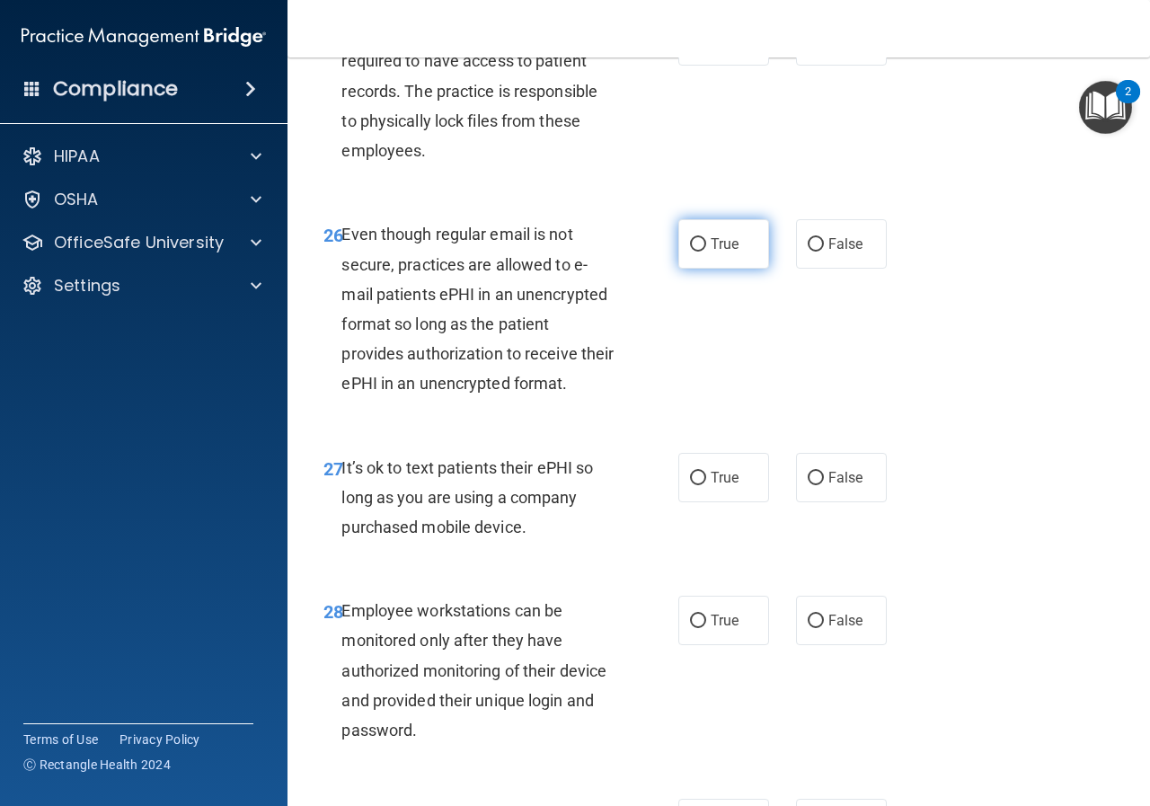
click at [690, 251] on input "True" at bounding box center [698, 244] width 16 height 13
radio input "true"
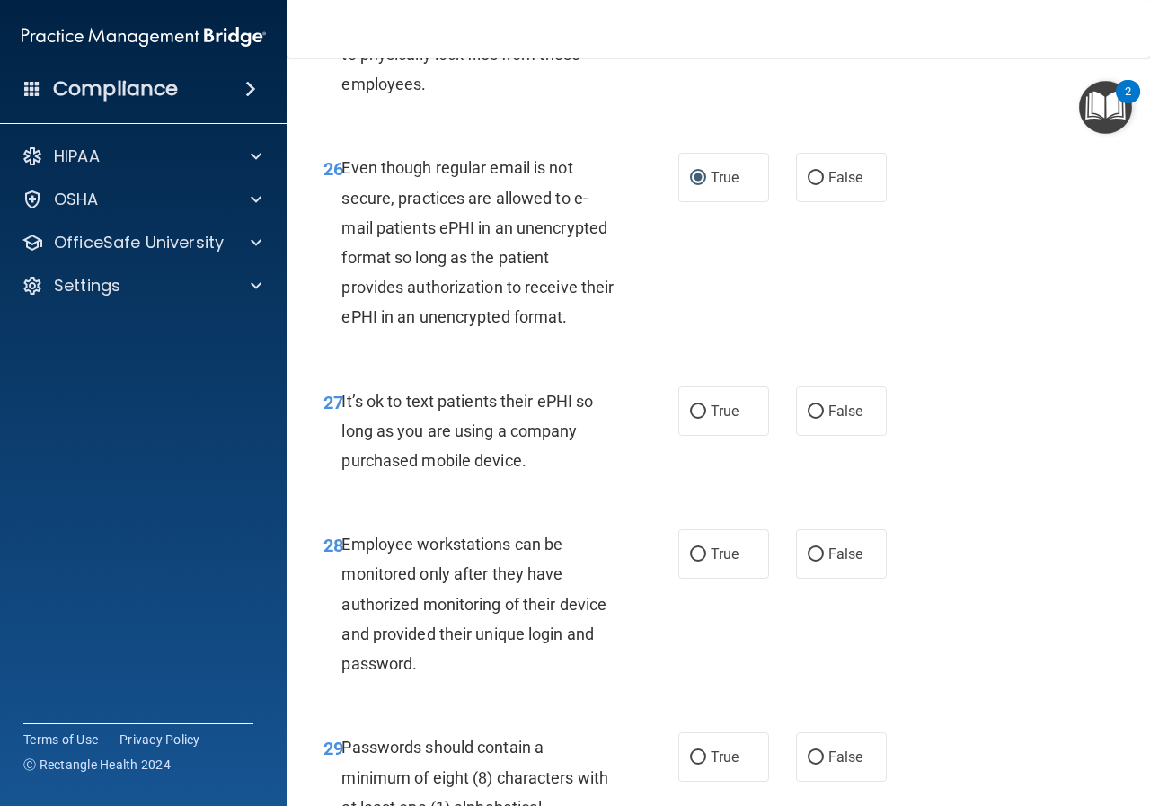
scroll to position [5119, 0]
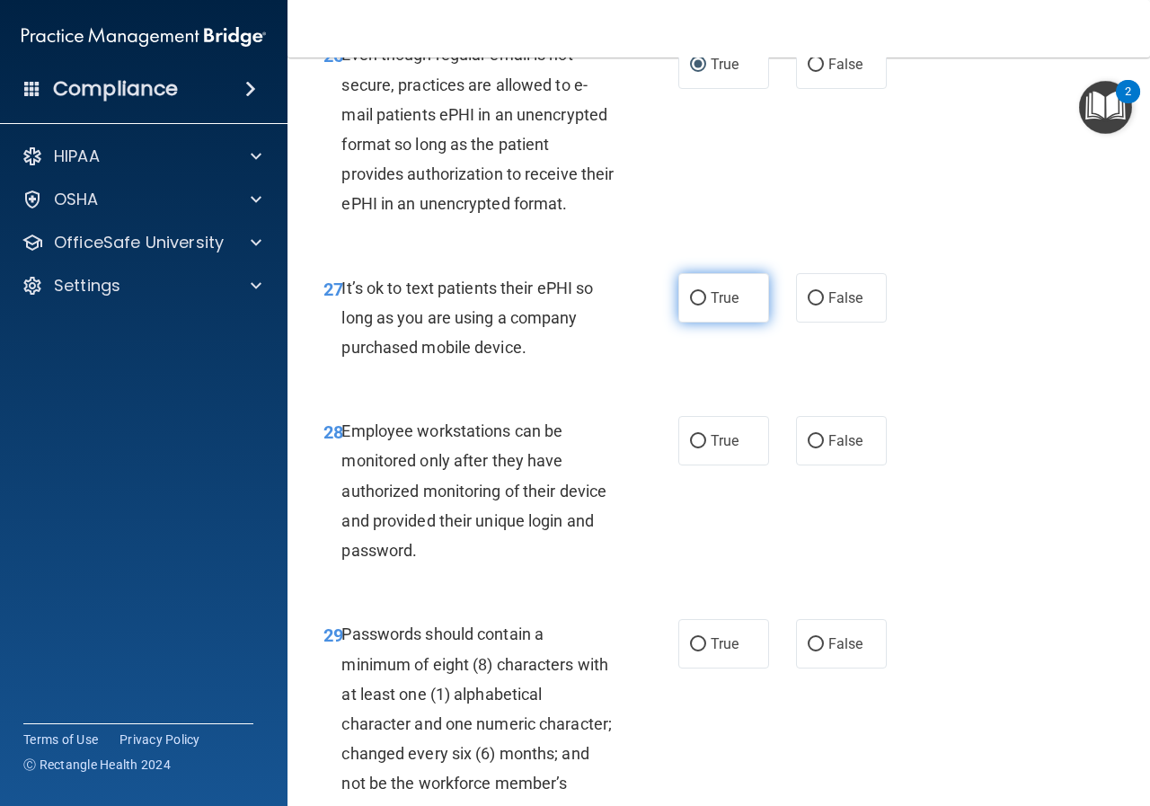
click at [694, 305] on input "True" at bounding box center [698, 298] width 16 height 13
radio input "true"
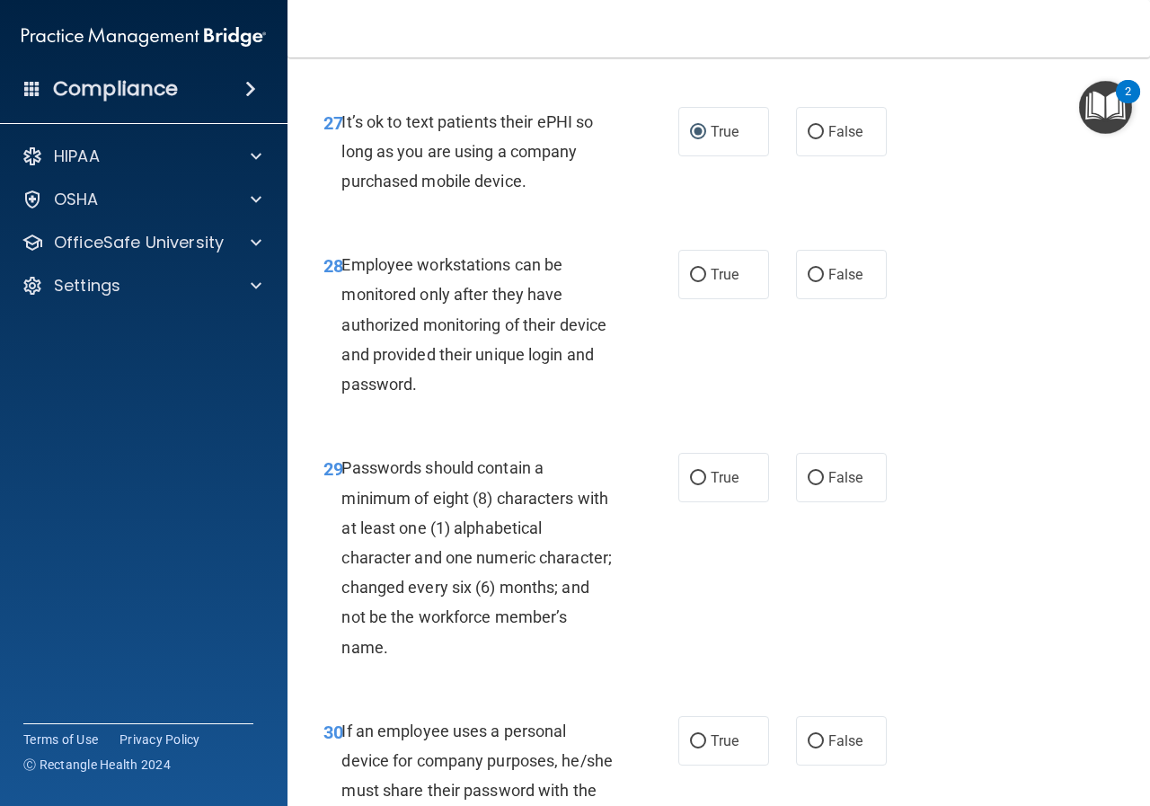
scroll to position [5388, 0]
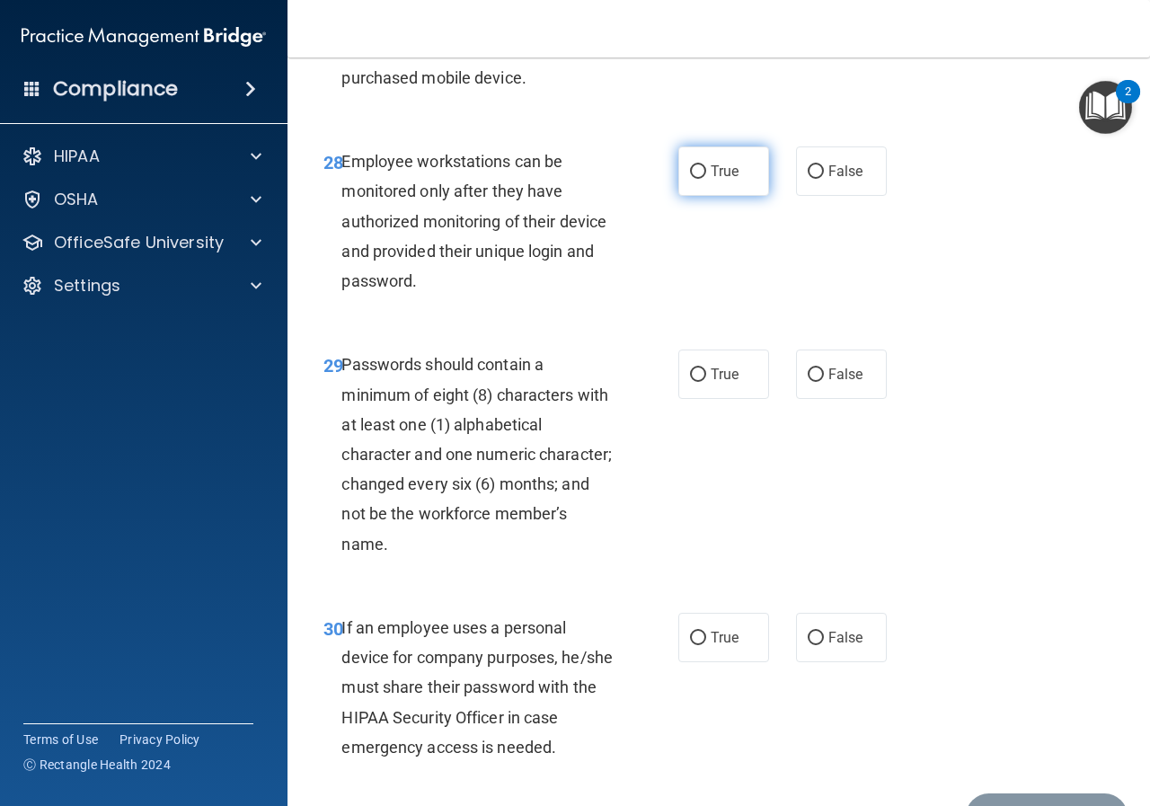
click at [691, 179] on input "True" at bounding box center [698, 171] width 16 height 13
radio input "true"
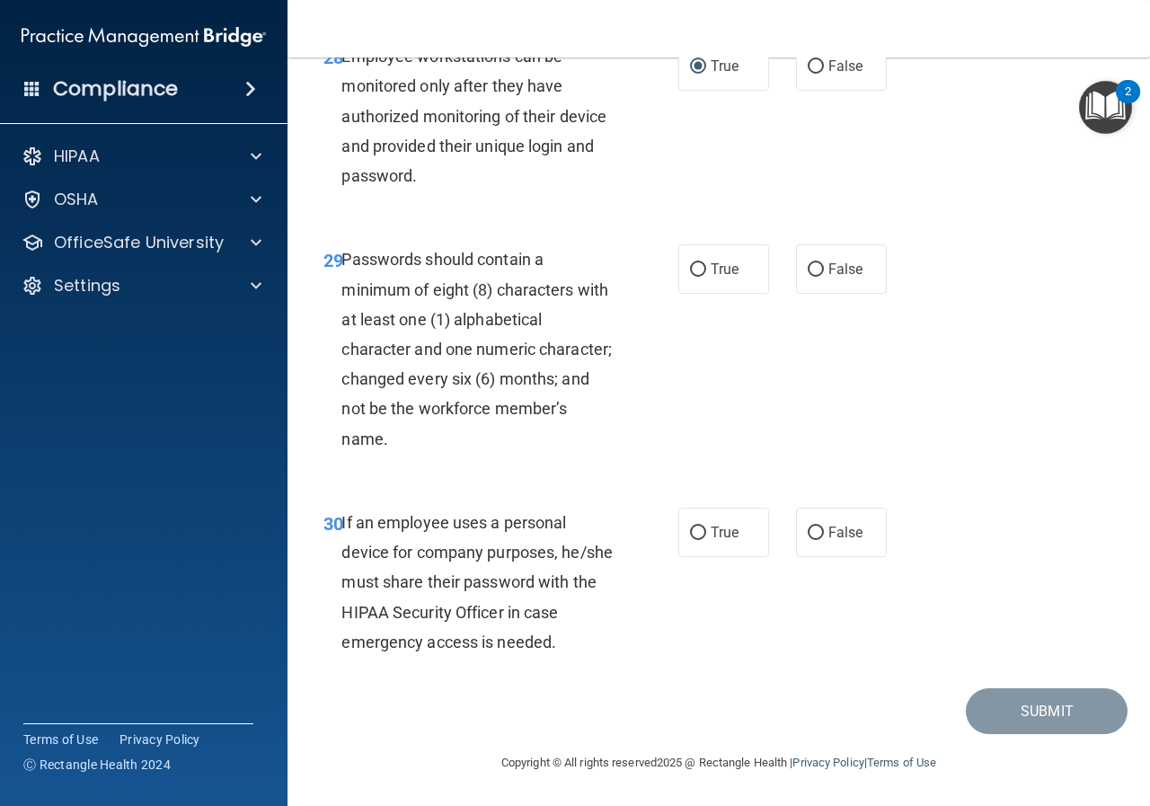
scroll to position [5568, 0]
click at [694, 277] on input "True" at bounding box center [698, 269] width 16 height 13
radio input "true"
click at [808, 538] on input "False" at bounding box center [815, 532] width 16 height 13
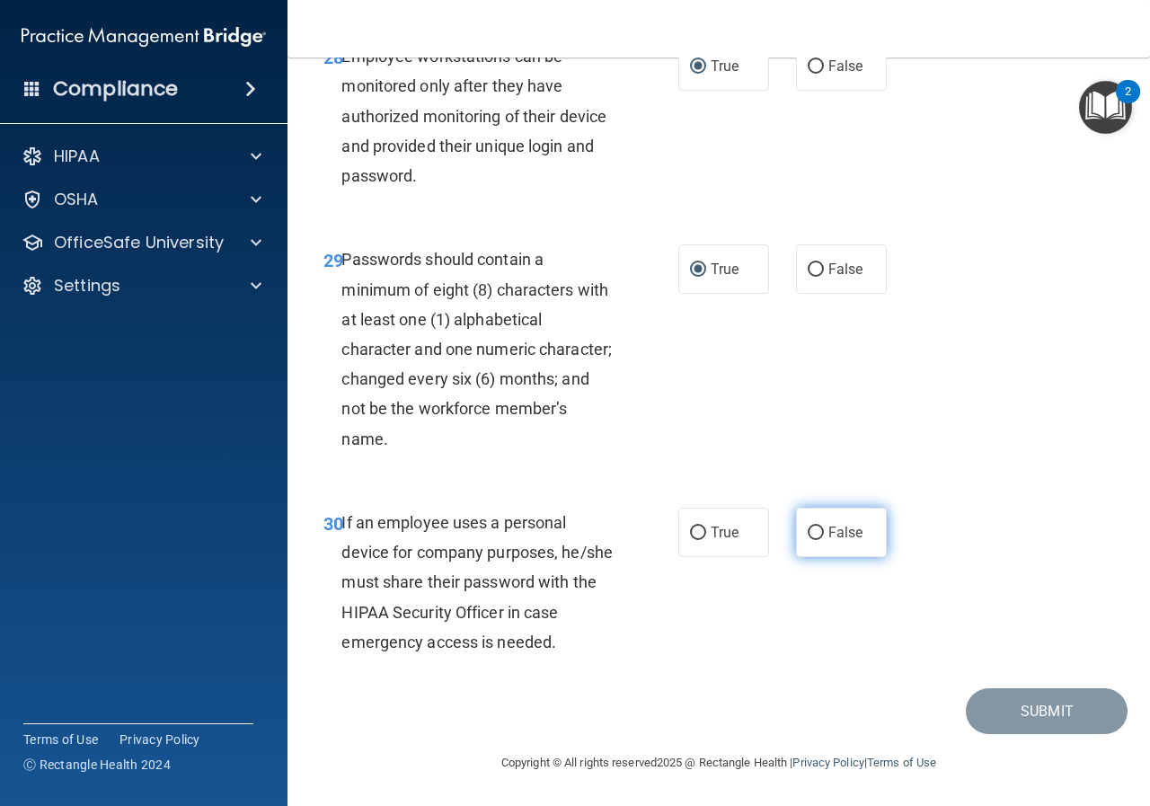
radio input "true"
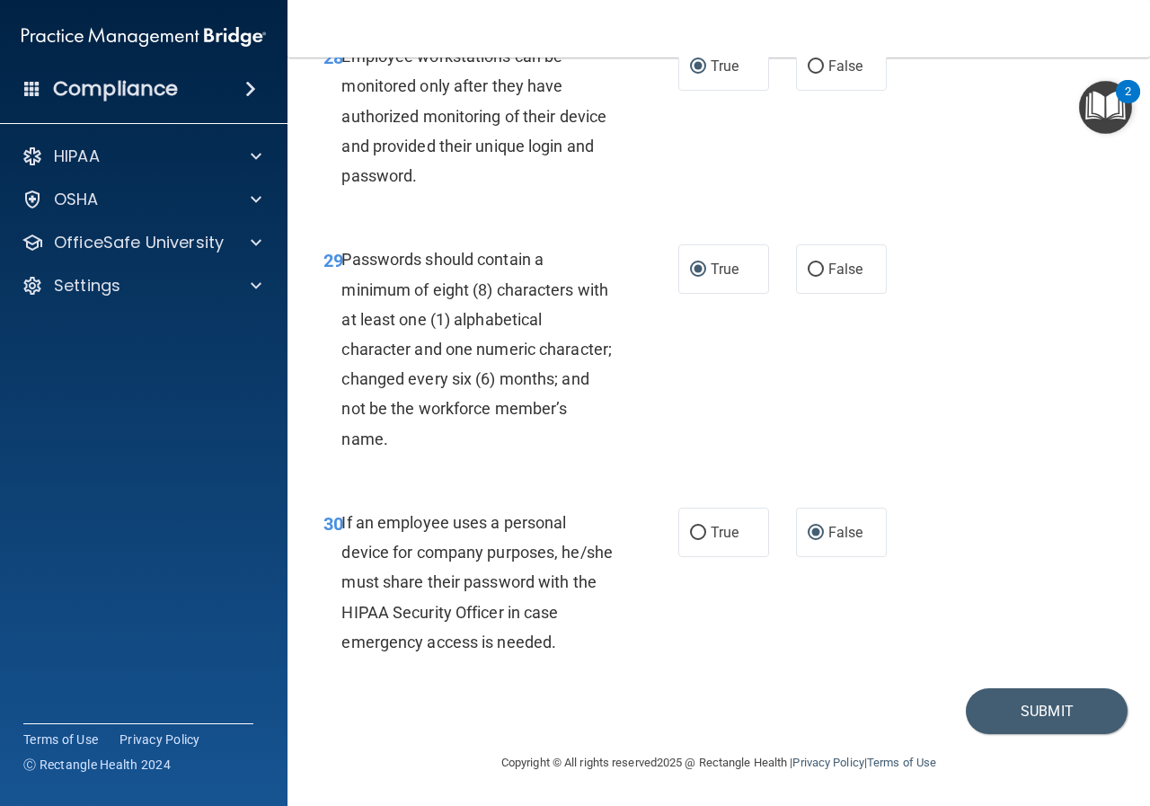
scroll to position [5586, 0]
click at [993, 734] on button "Submit" at bounding box center [1046, 711] width 162 height 46
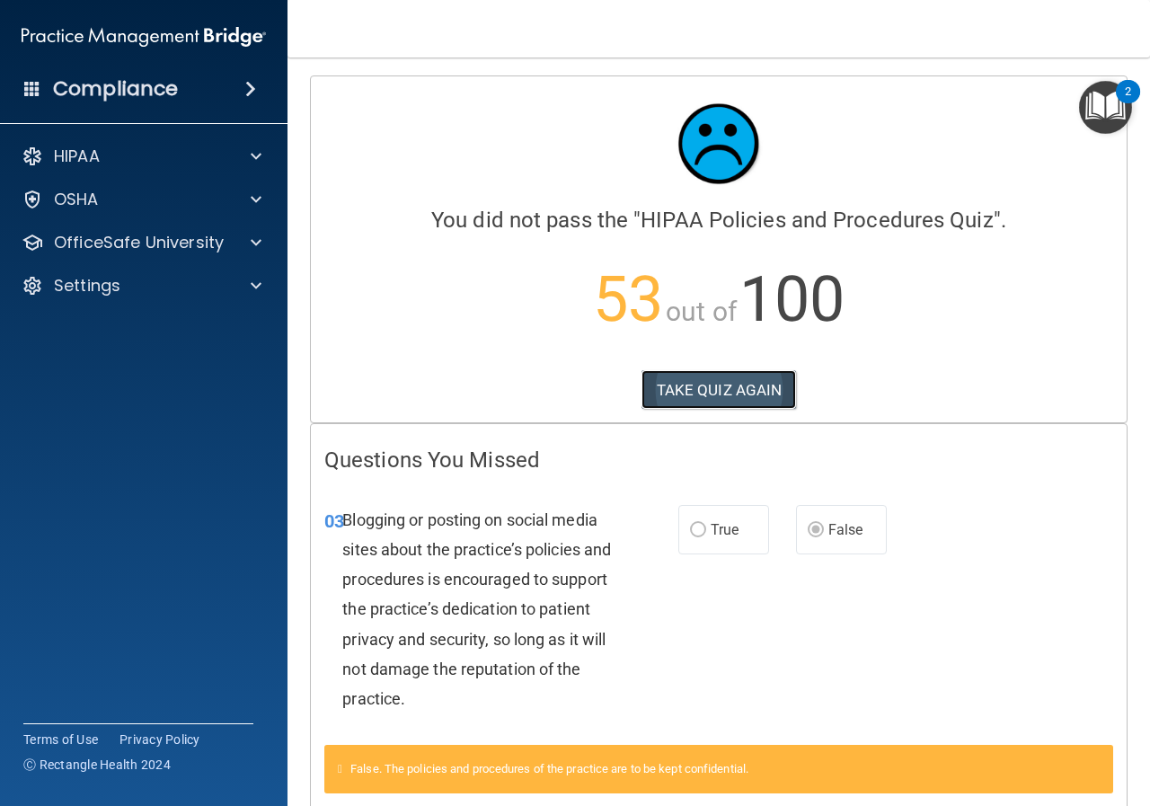
click at [743, 390] on button "TAKE QUIZ AGAIN" at bounding box center [718, 390] width 155 height 40
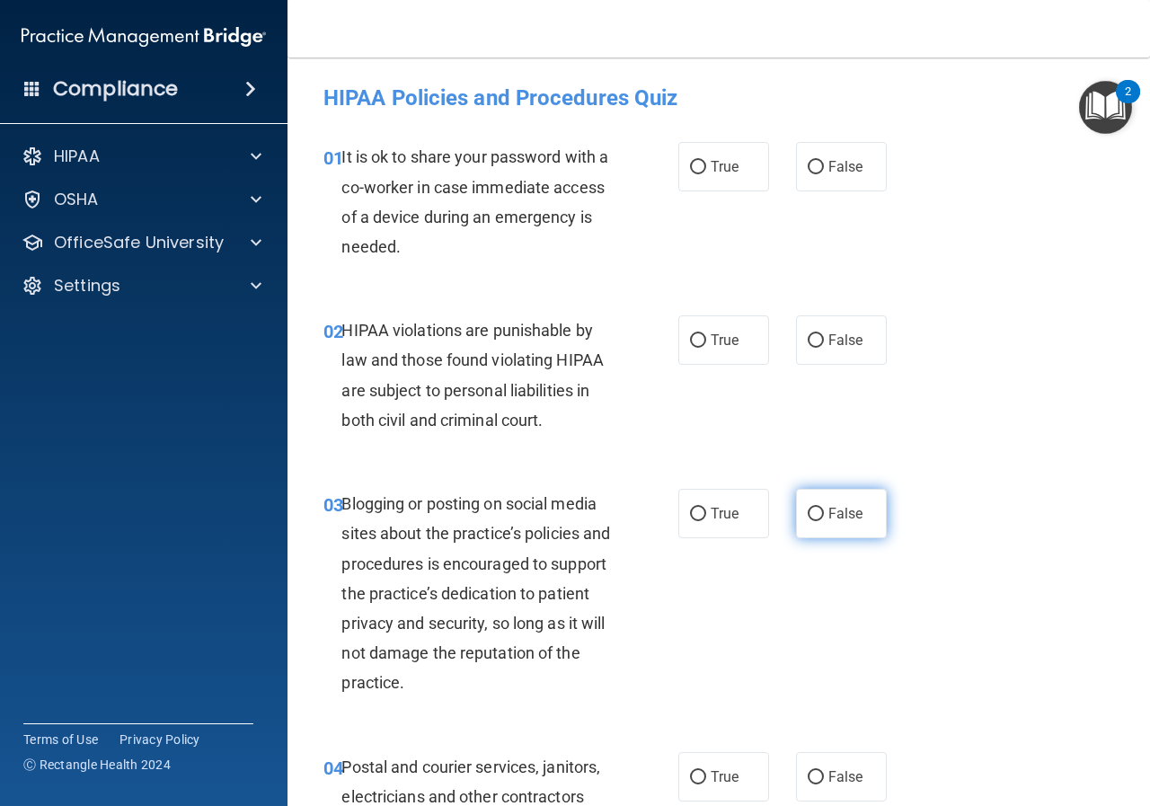
click at [807, 510] on input "False" at bounding box center [815, 513] width 16 height 13
radio input "true"
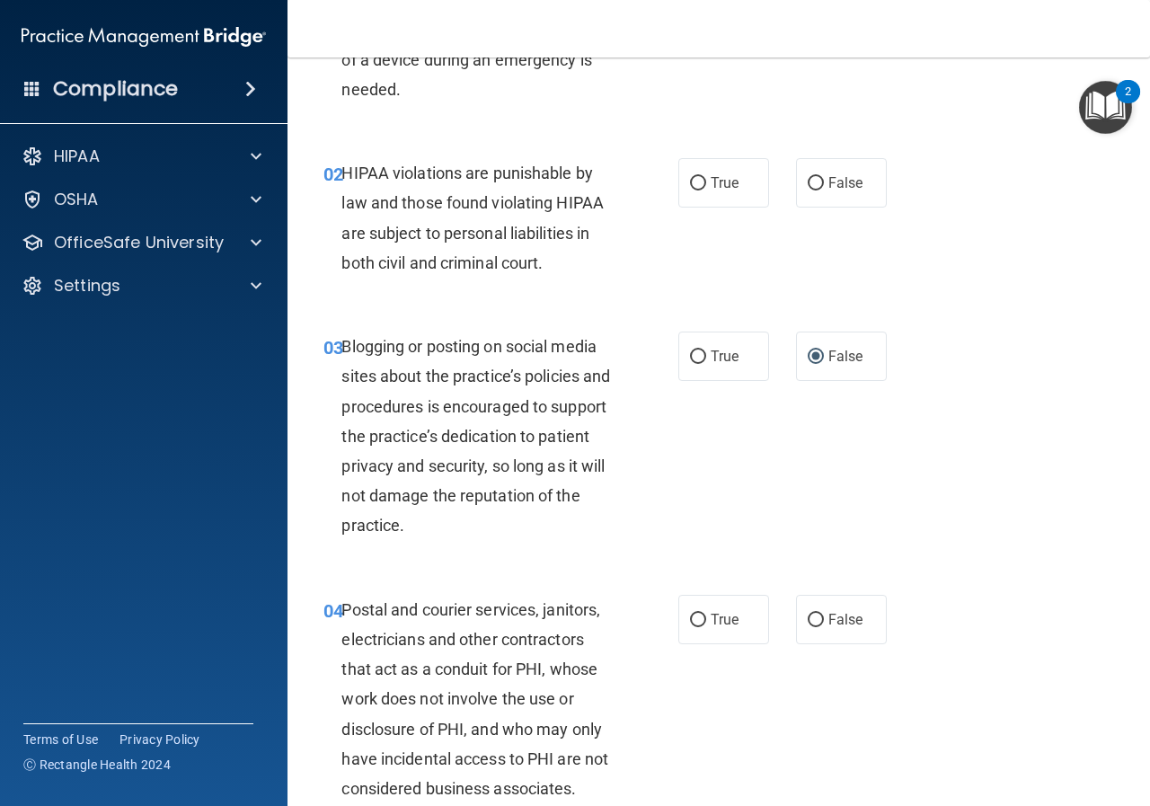
scroll to position [180, 0]
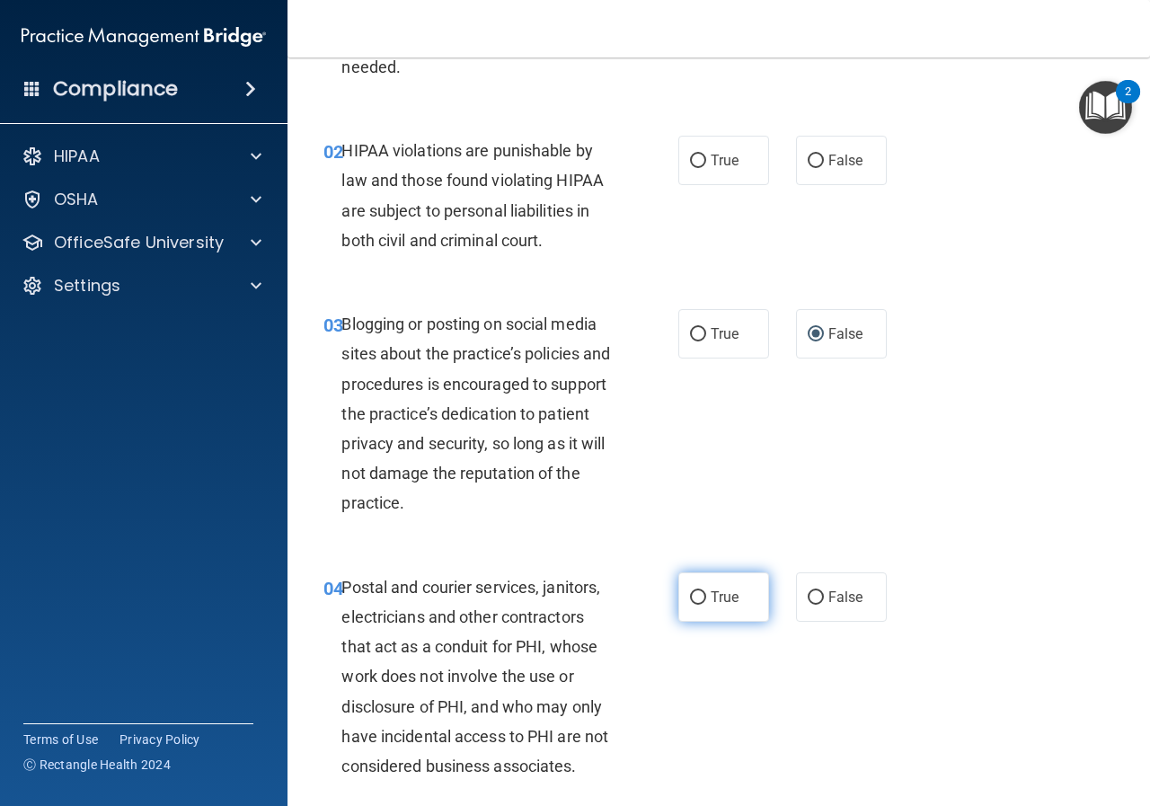
click at [692, 595] on input "True" at bounding box center [698, 597] width 16 height 13
radio input "true"
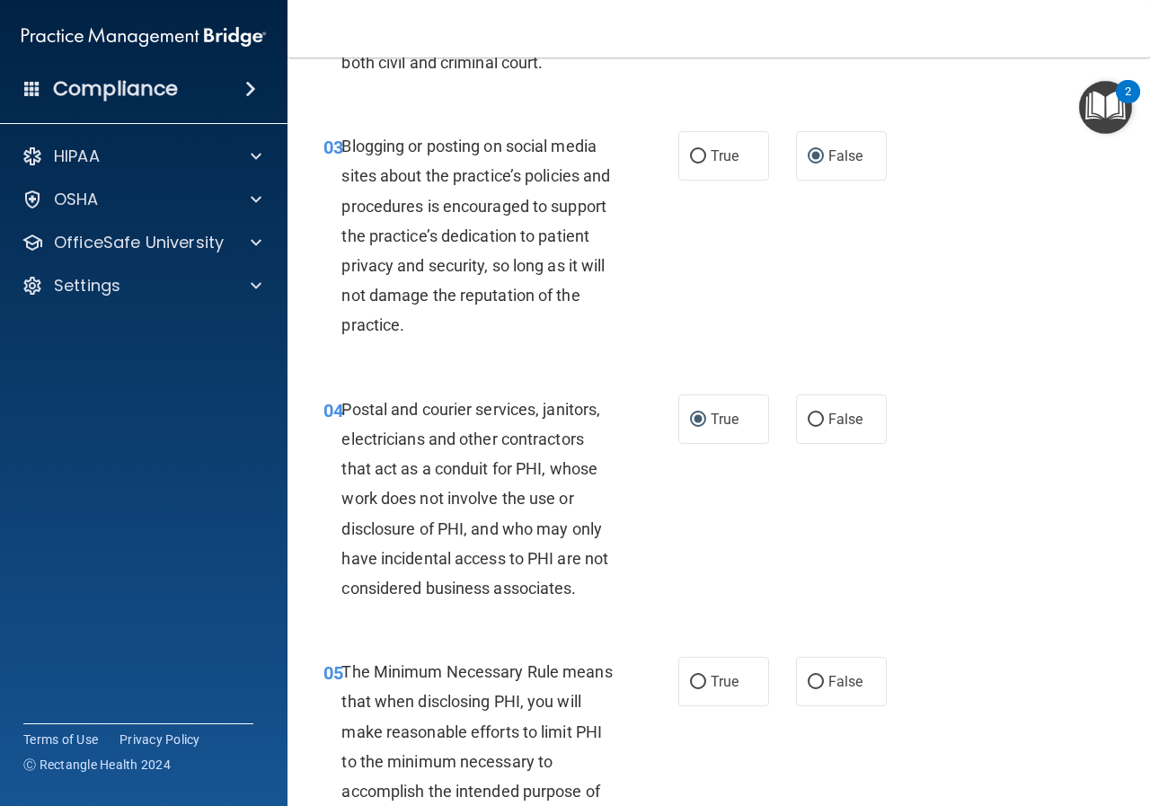
scroll to position [359, 0]
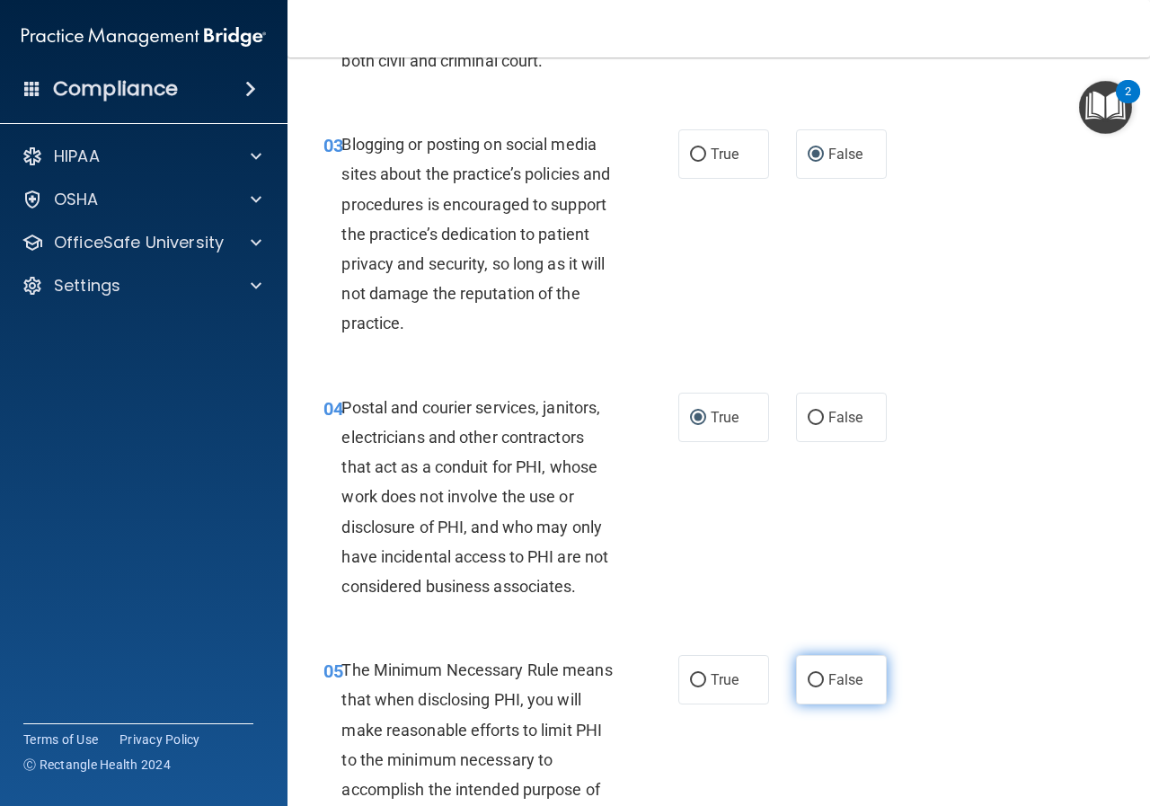
click at [807, 680] on input "False" at bounding box center [815, 680] width 16 height 13
radio input "true"
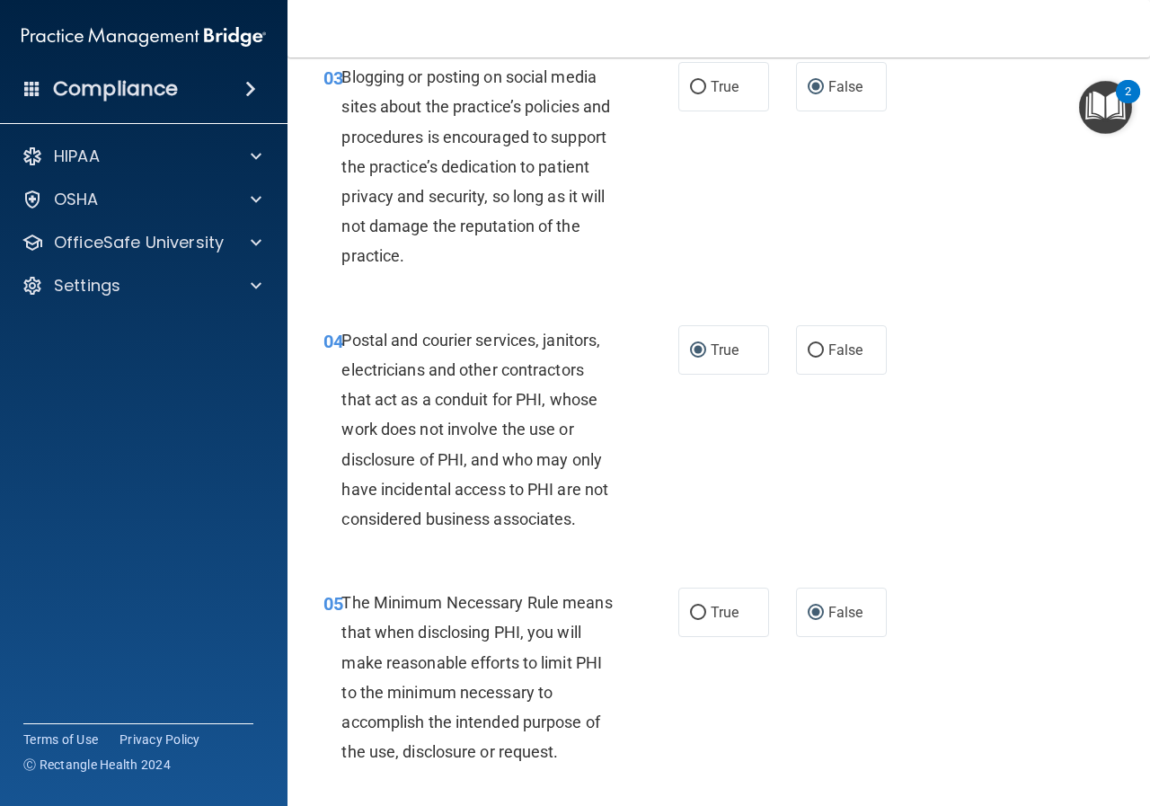
scroll to position [539, 0]
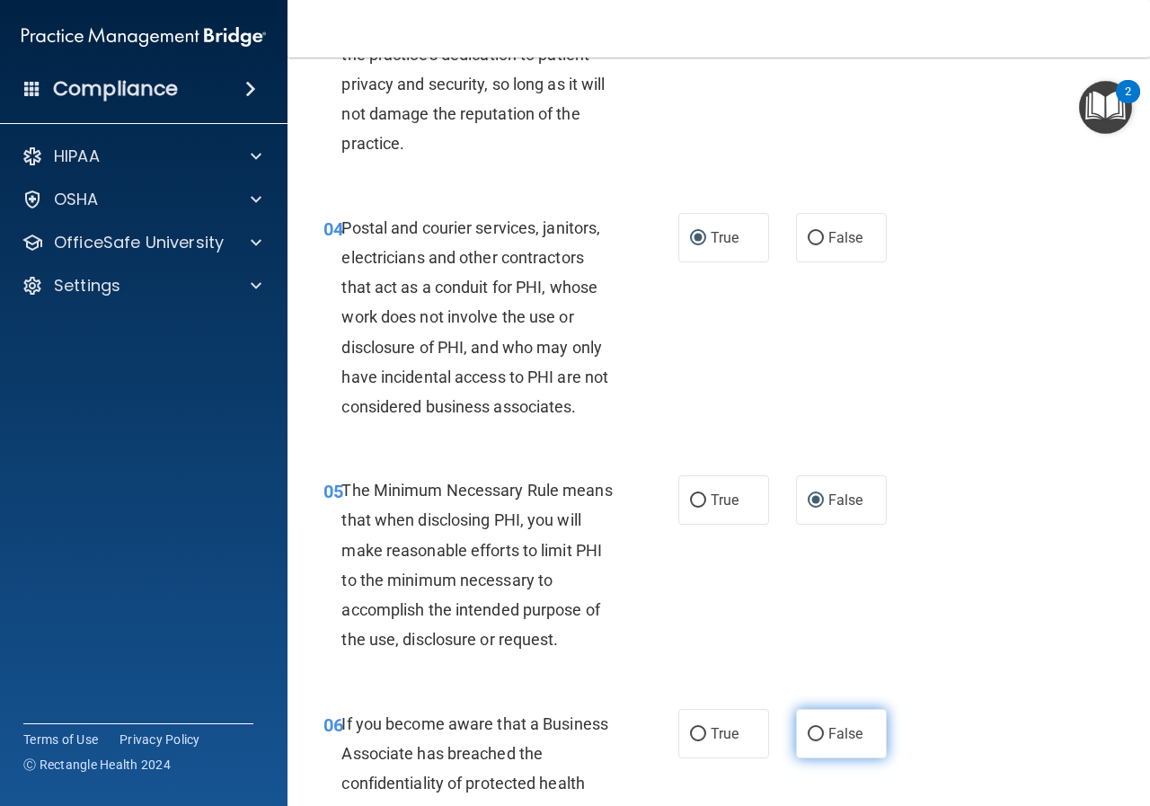
click at [807, 731] on input "False" at bounding box center [815, 733] width 16 height 13
radio input "true"
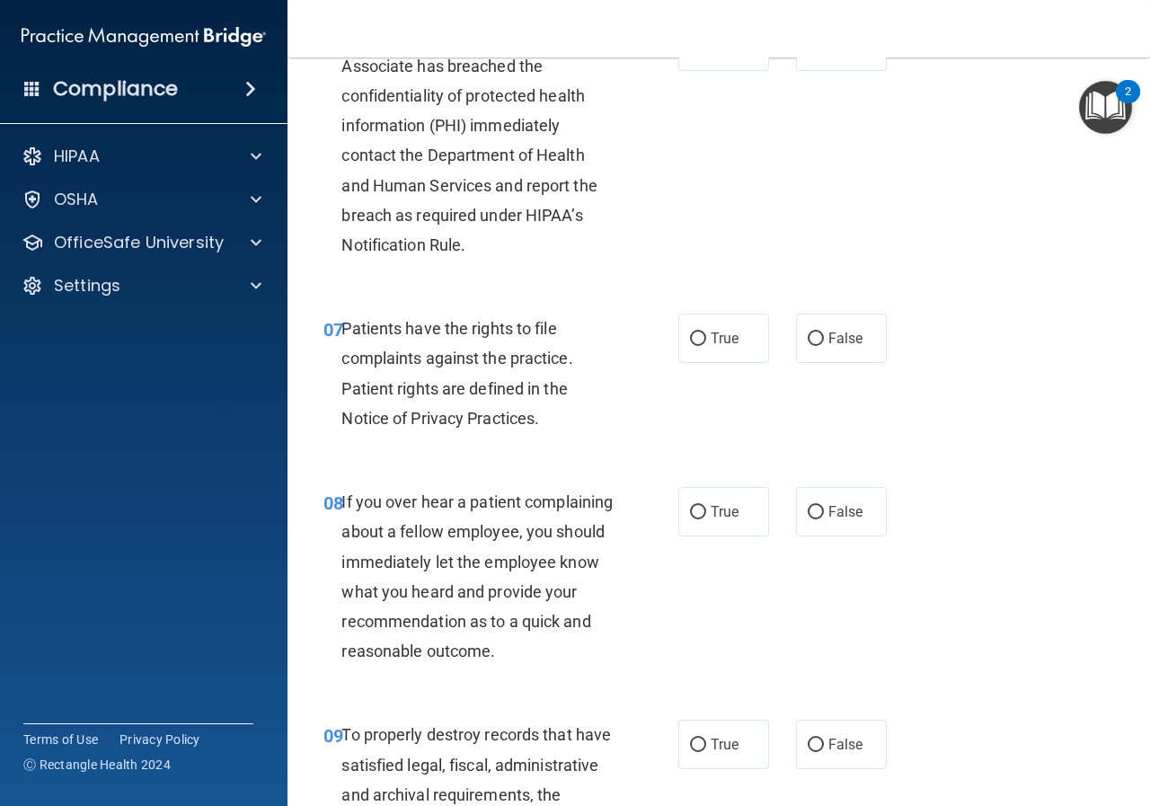
scroll to position [1257, 0]
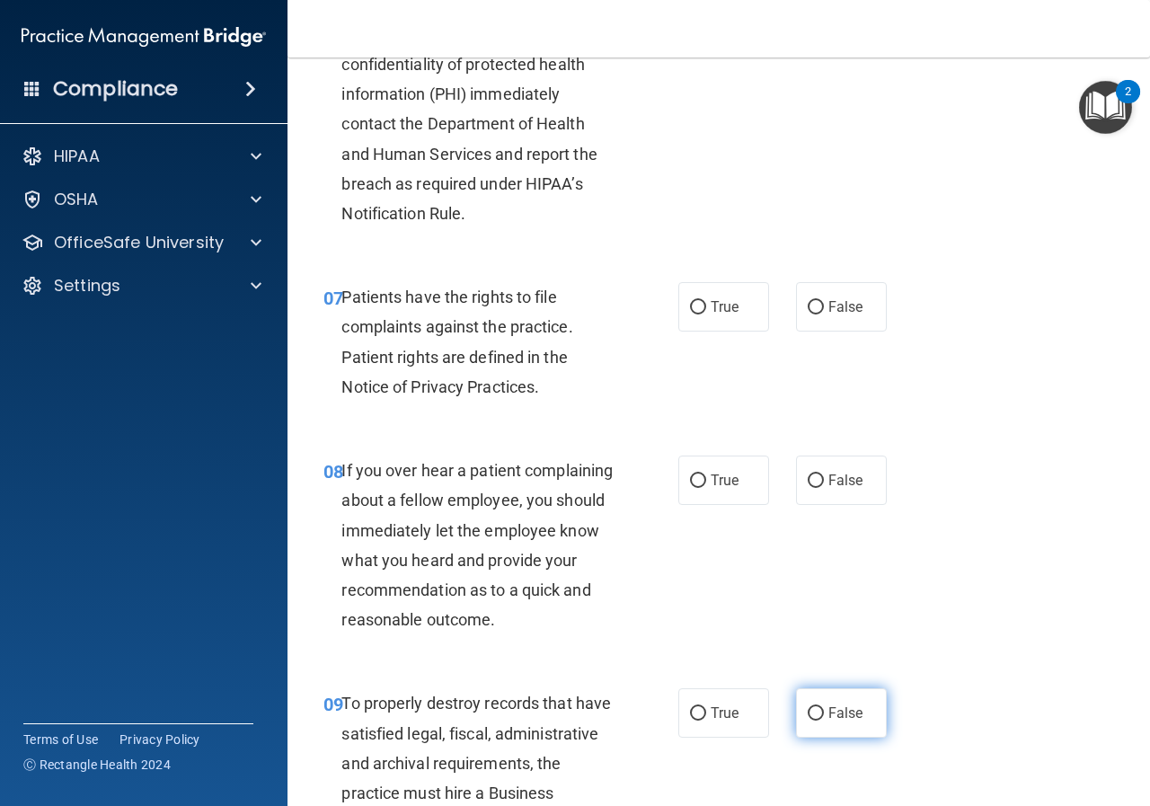
click at [811, 720] on input "False" at bounding box center [815, 713] width 16 height 13
radio input "true"
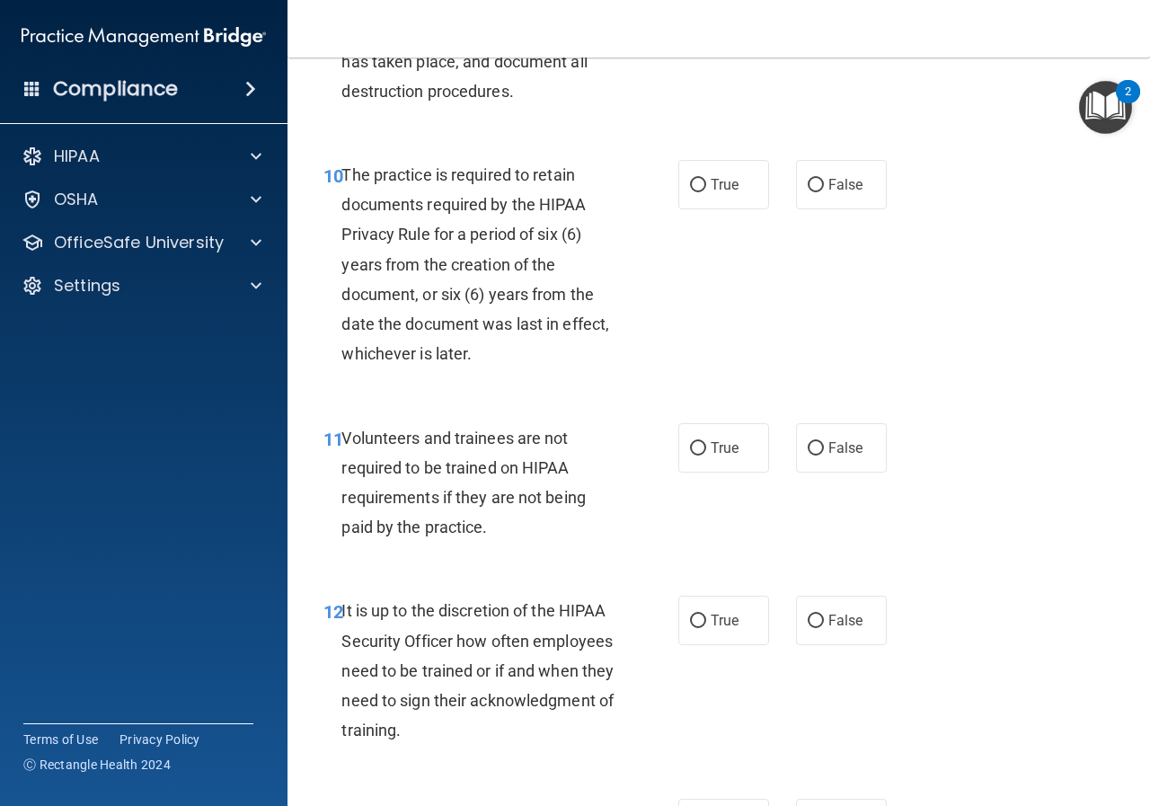
scroll to position [2155, 0]
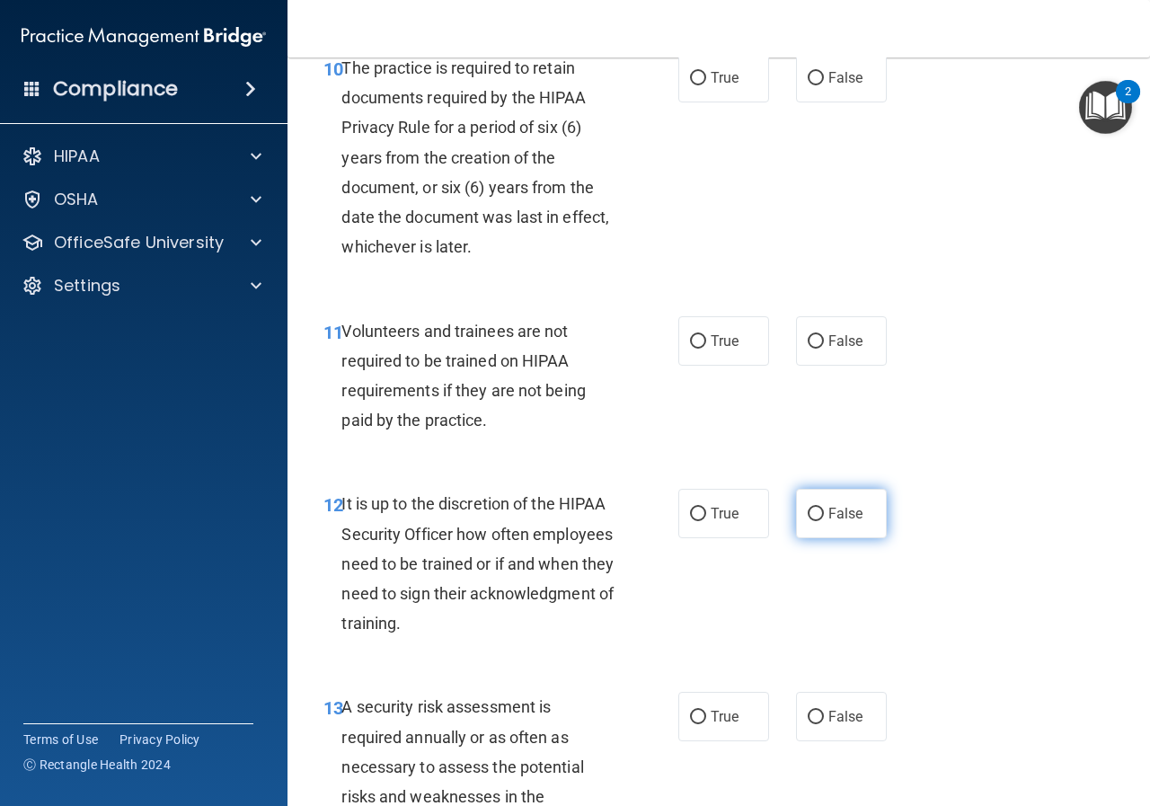
click at [807, 521] on input "False" at bounding box center [815, 513] width 16 height 13
radio input "true"
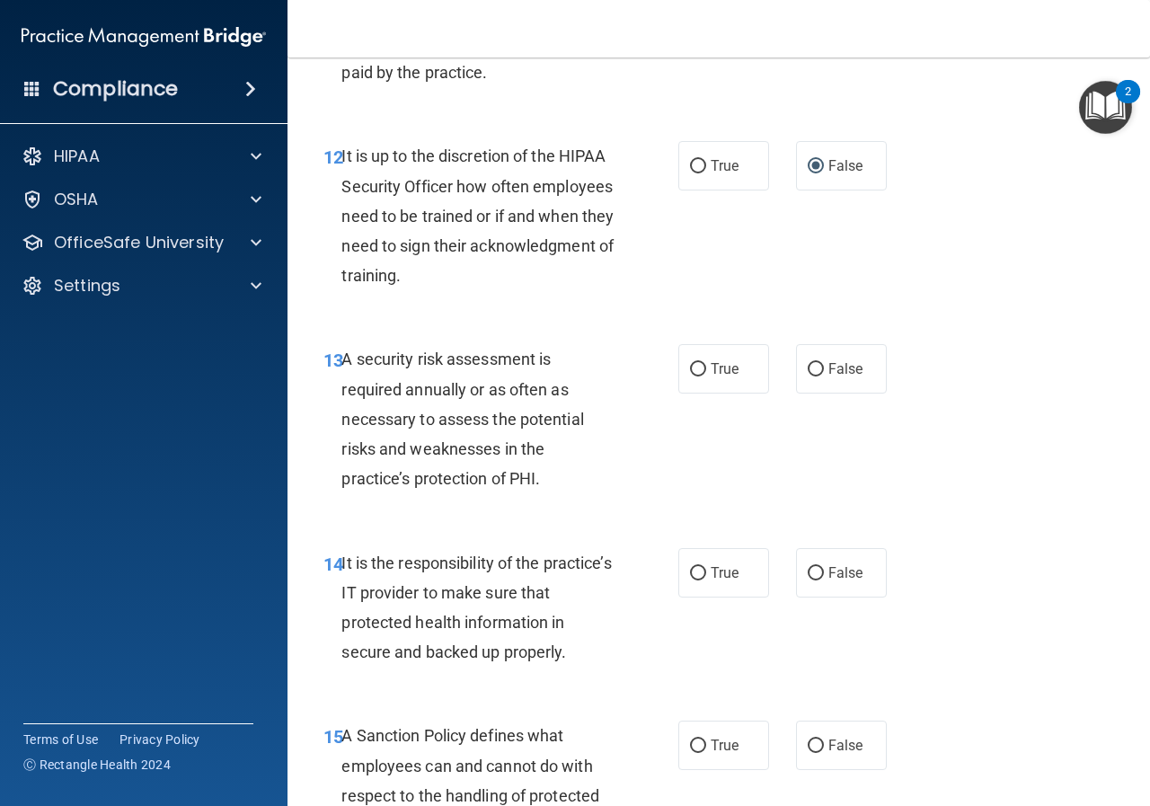
scroll to position [2515, 0]
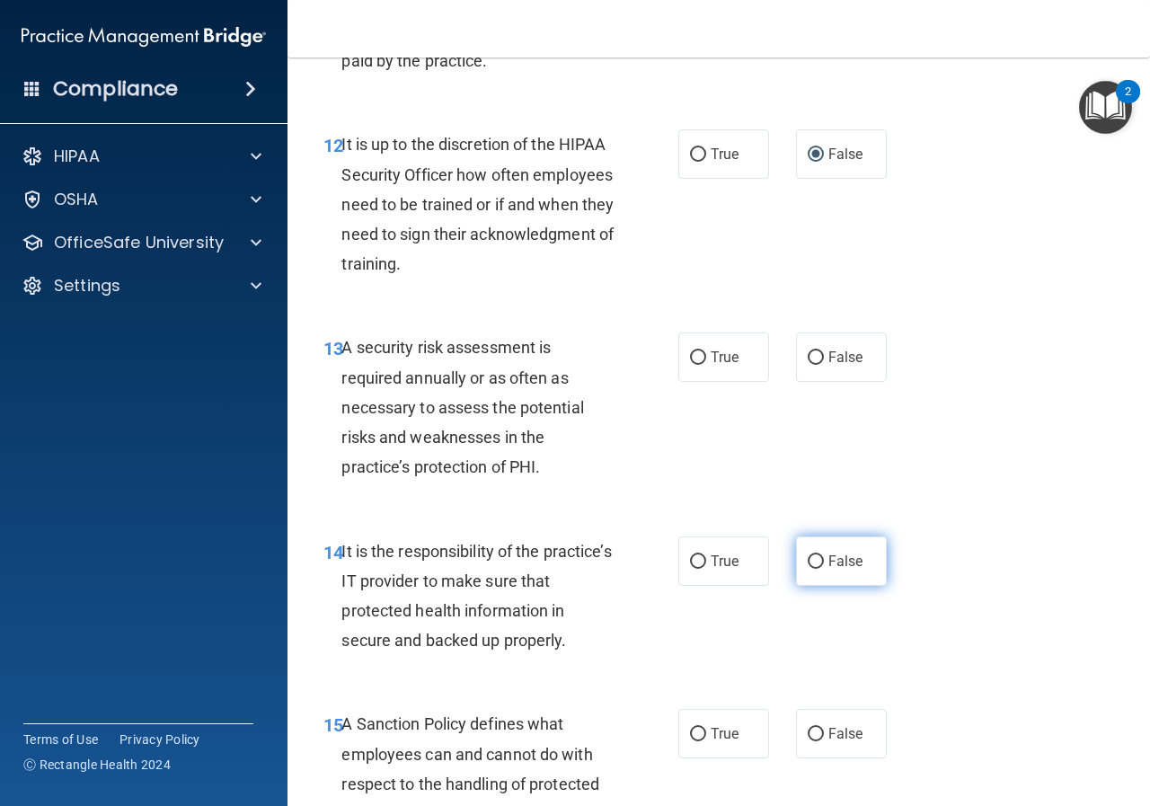
click at [807, 568] on input "False" at bounding box center [815, 561] width 16 height 13
radio input "true"
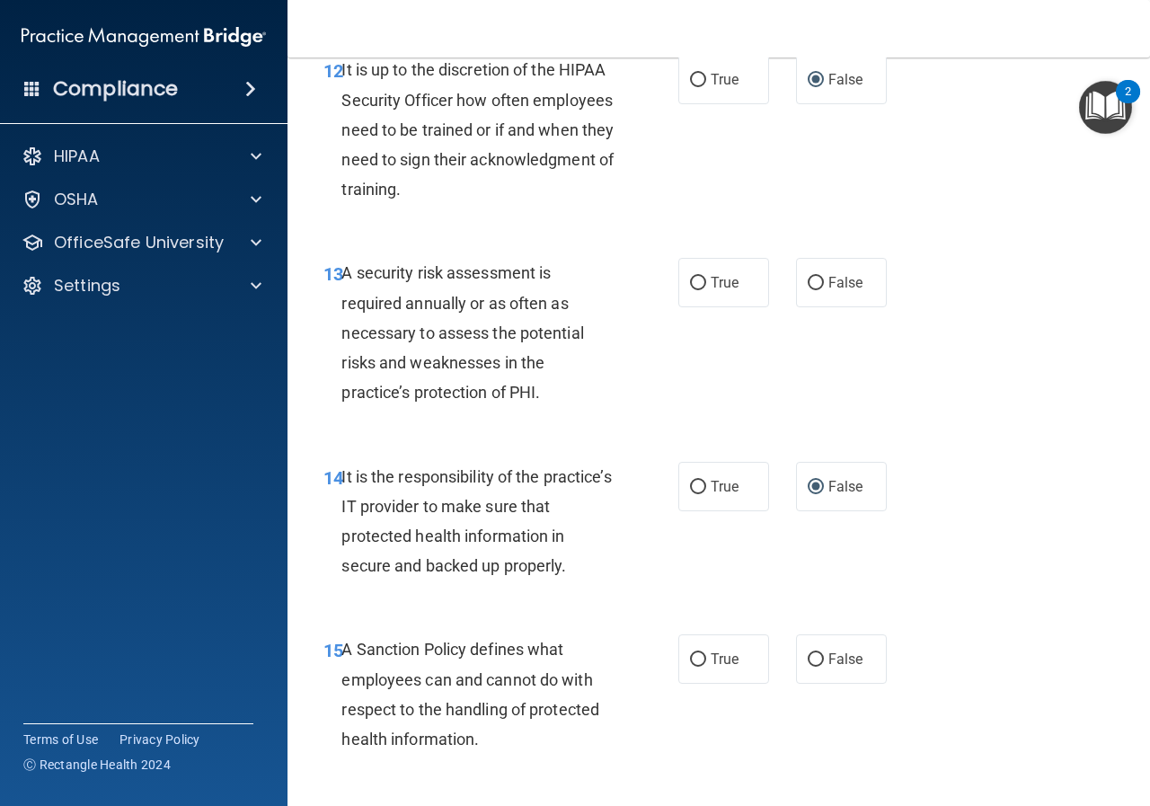
scroll to position [2694, 0]
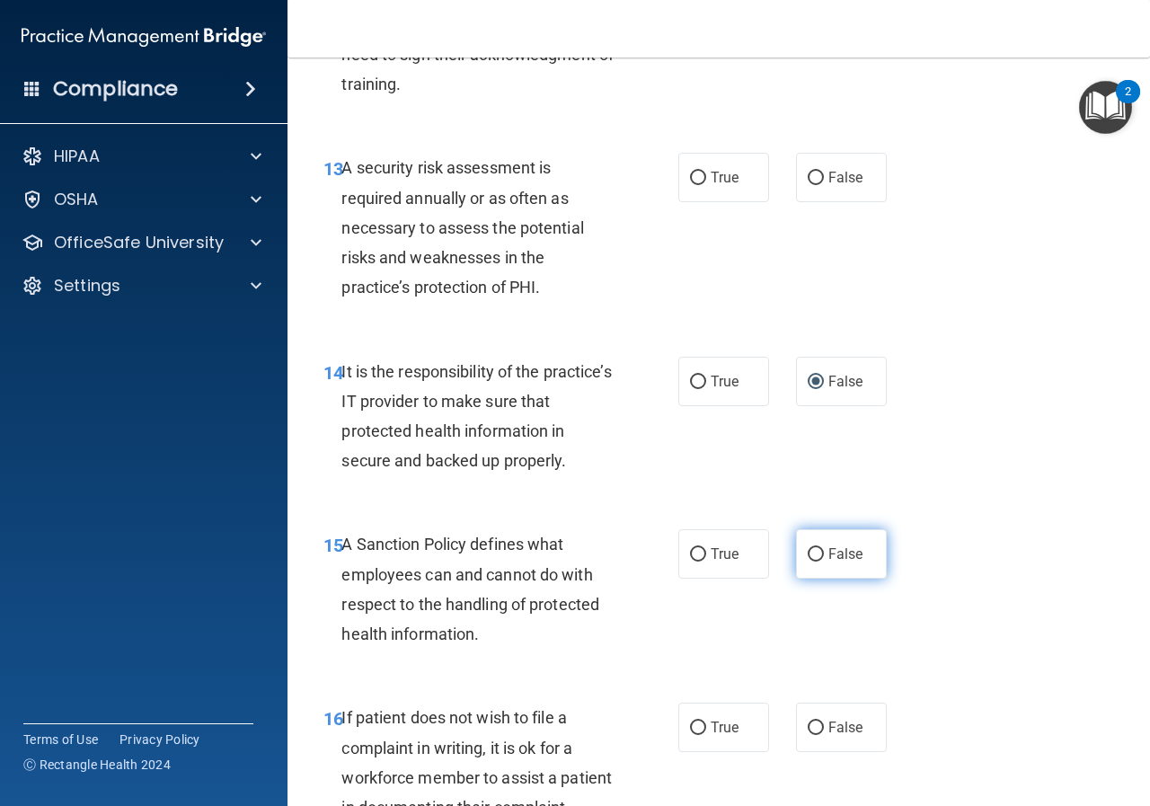
click at [810, 561] on input "False" at bounding box center [815, 554] width 16 height 13
radio input "true"
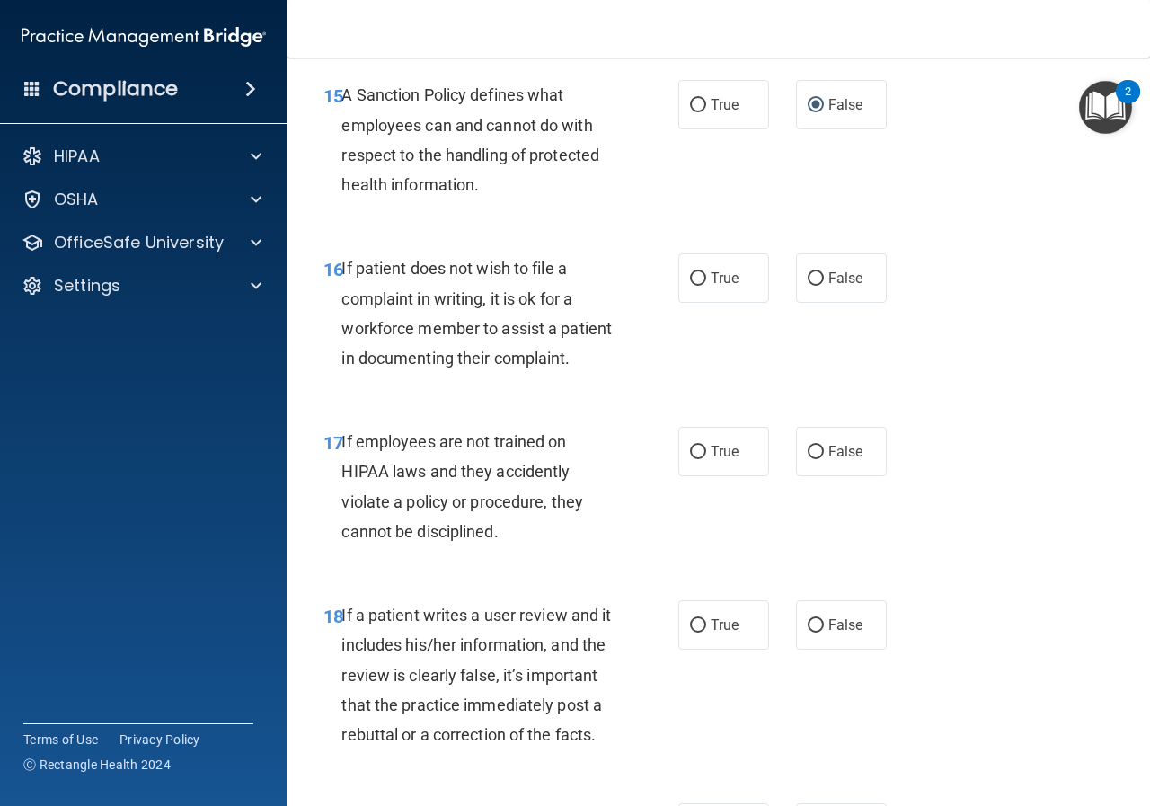
scroll to position [3233, 0]
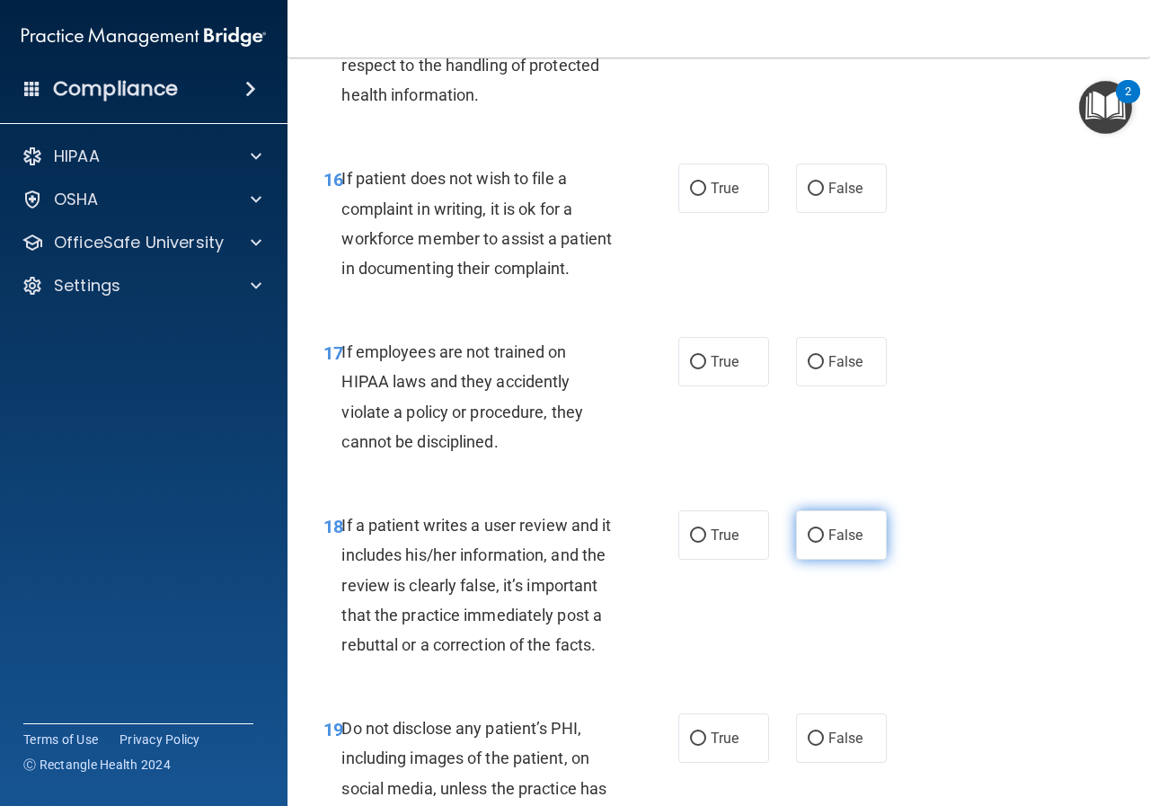
click at [810, 542] on input "False" at bounding box center [815, 535] width 16 height 13
radio input "true"
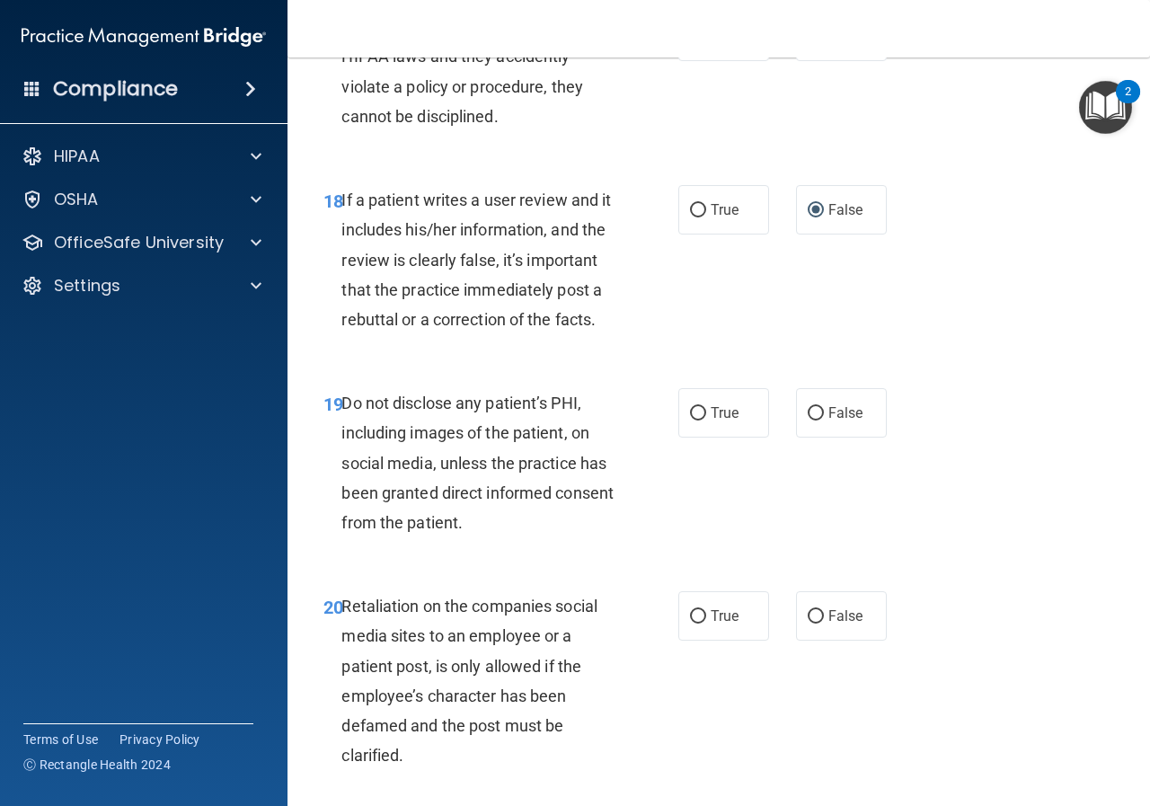
scroll to position [3682, 0]
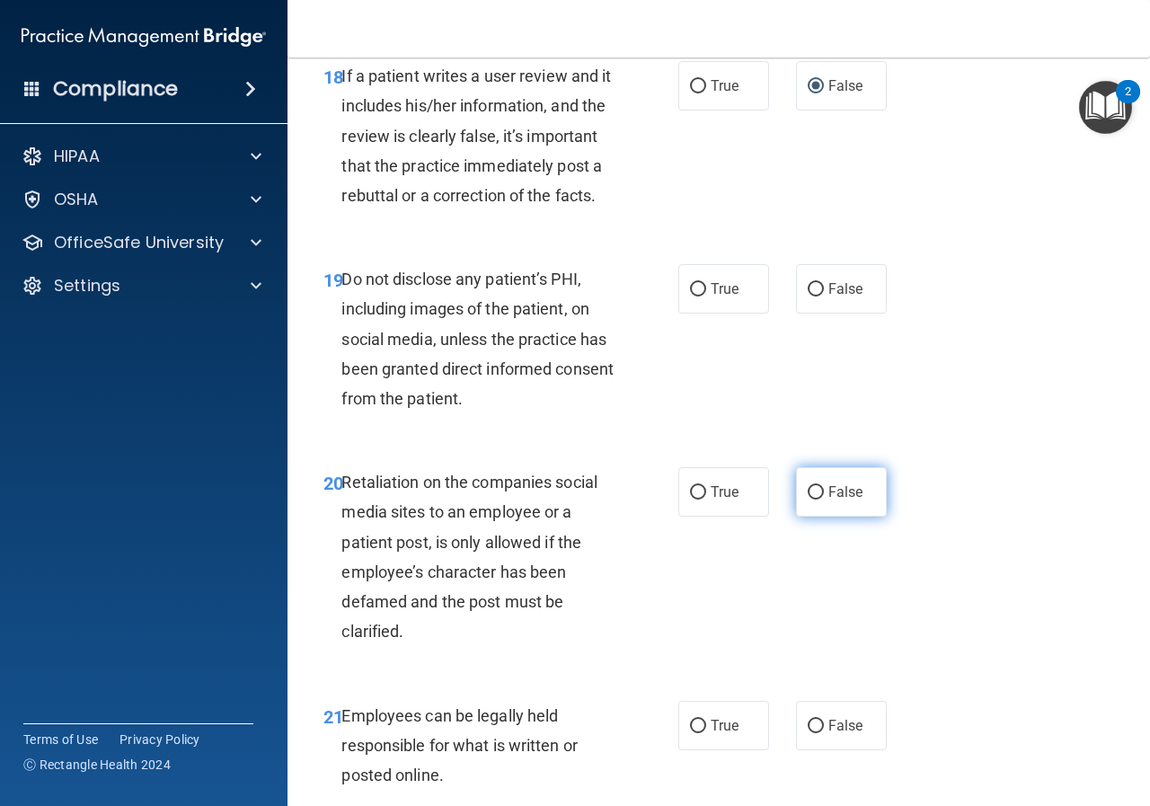
click at [807, 499] on input "False" at bounding box center [815, 492] width 16 height 13
radio input "true"
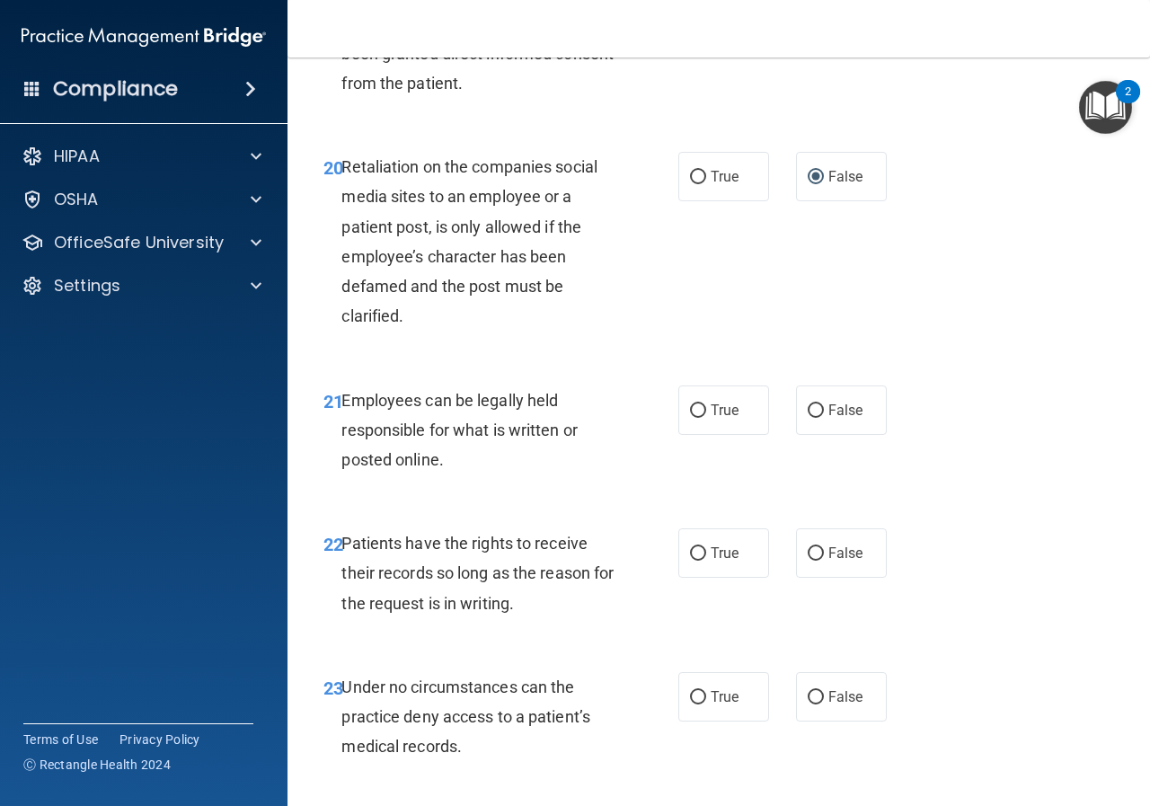
scroll to position [4041, 0]
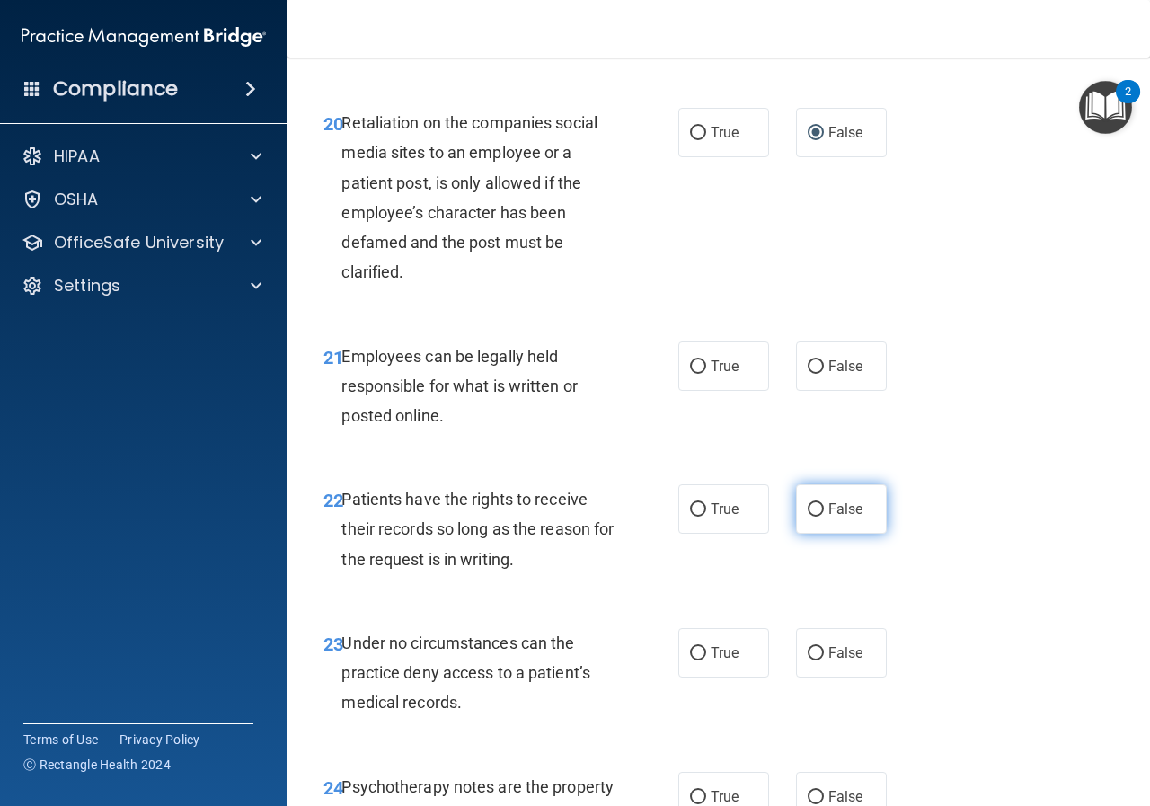
drag, startPoint x: 809, startPoint y: 625, endPoint x: 821, endPoint y: 631, distance: 13.3
click at [808, 516] on input "False" at bounding box center [815, 509] width 16 height 13
radio input "true"
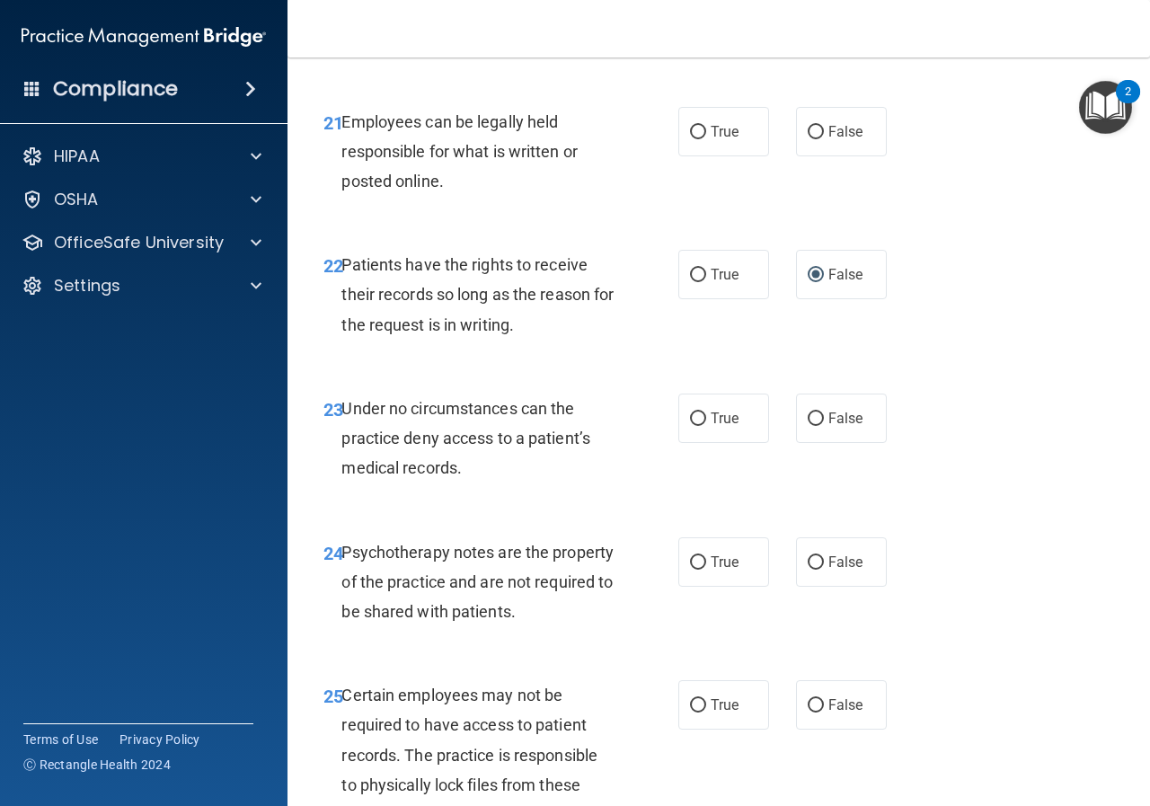
scroll to position [4311, 0]
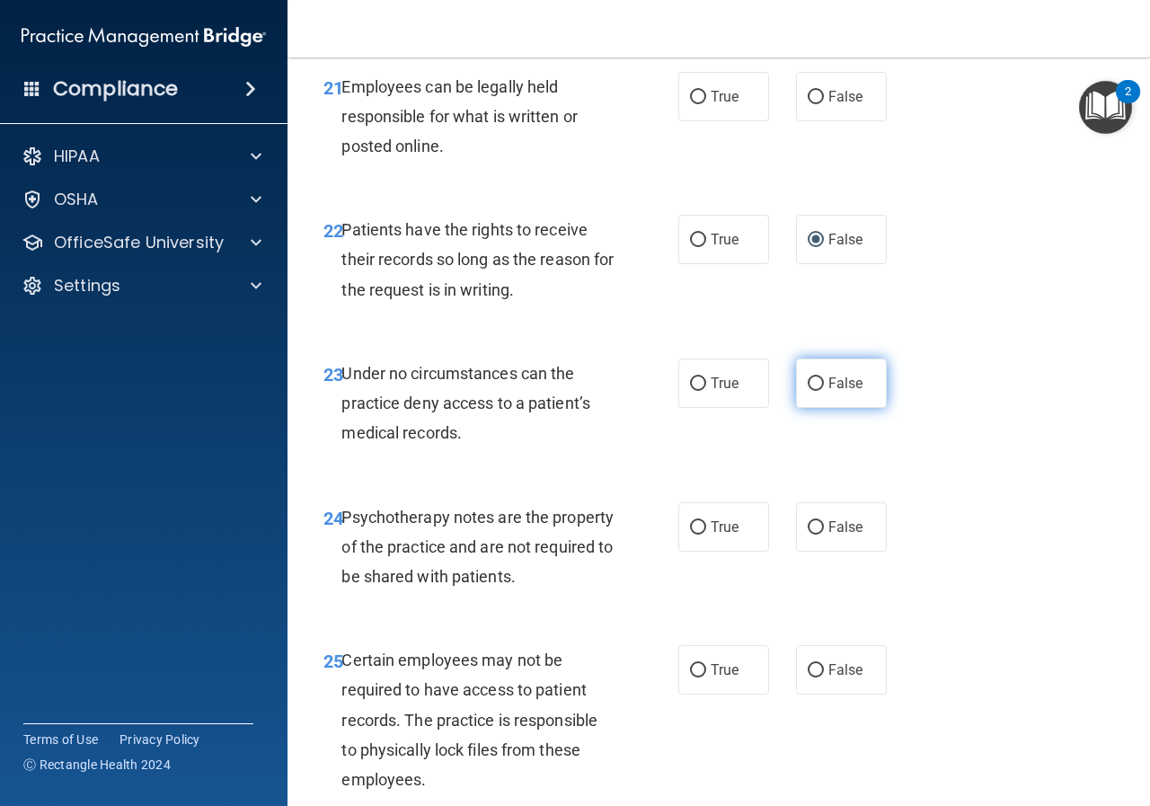
click at [807, 391] on input "False" at bounding box center [815, 383] width 16 height 13
radio input "true"
click at [690, 534] on input "True" at bounding box center [698, 527] width 16 height 13
radio input "true"
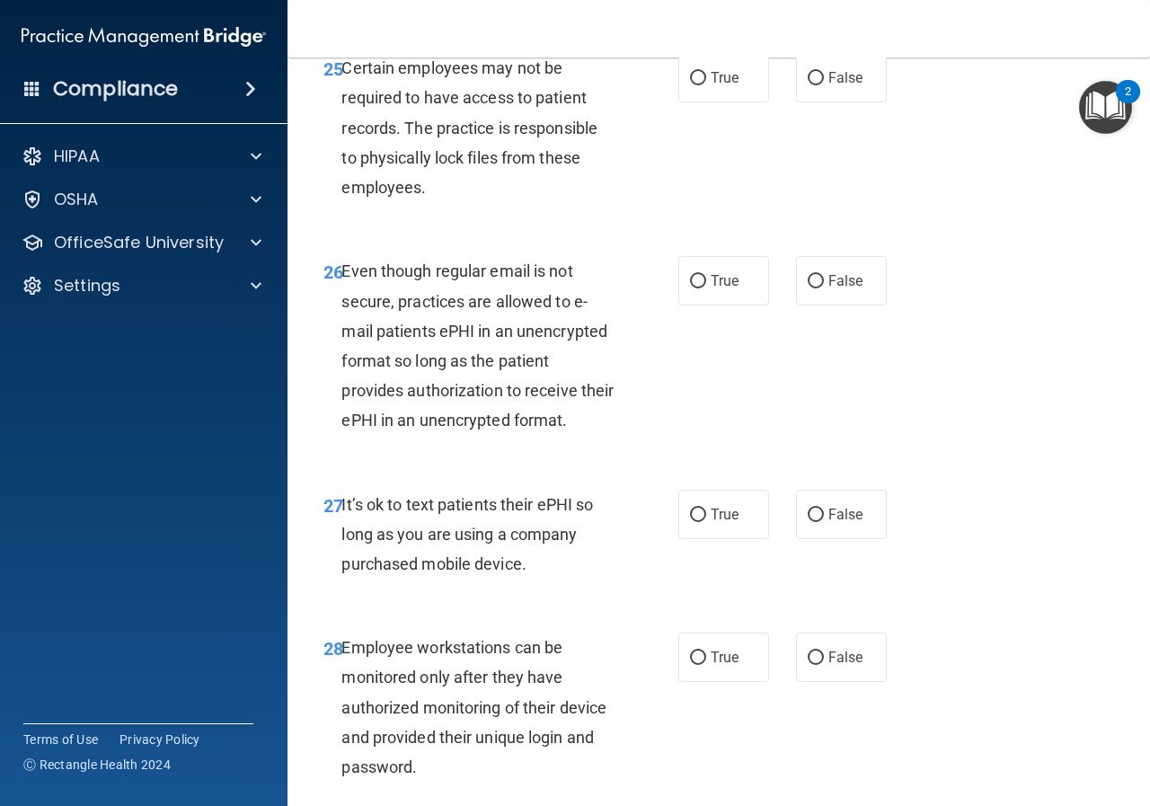
scroll to position [4939, 0]
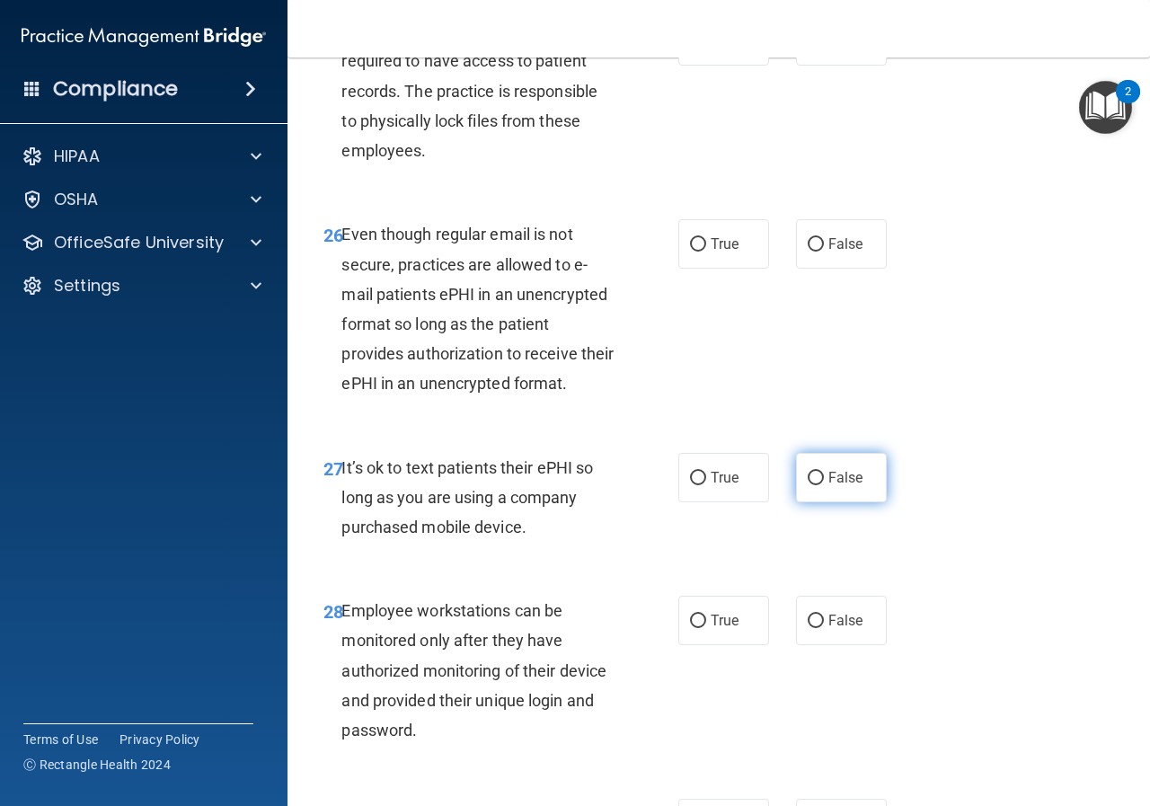
click at [809, 485] on input "False" at bounding box center [815, 477] width 16 height 13
radio input "true"
click at [810, 628] on input "False" at bounding box center [815, 620] width 16 height 13
radio input "true"
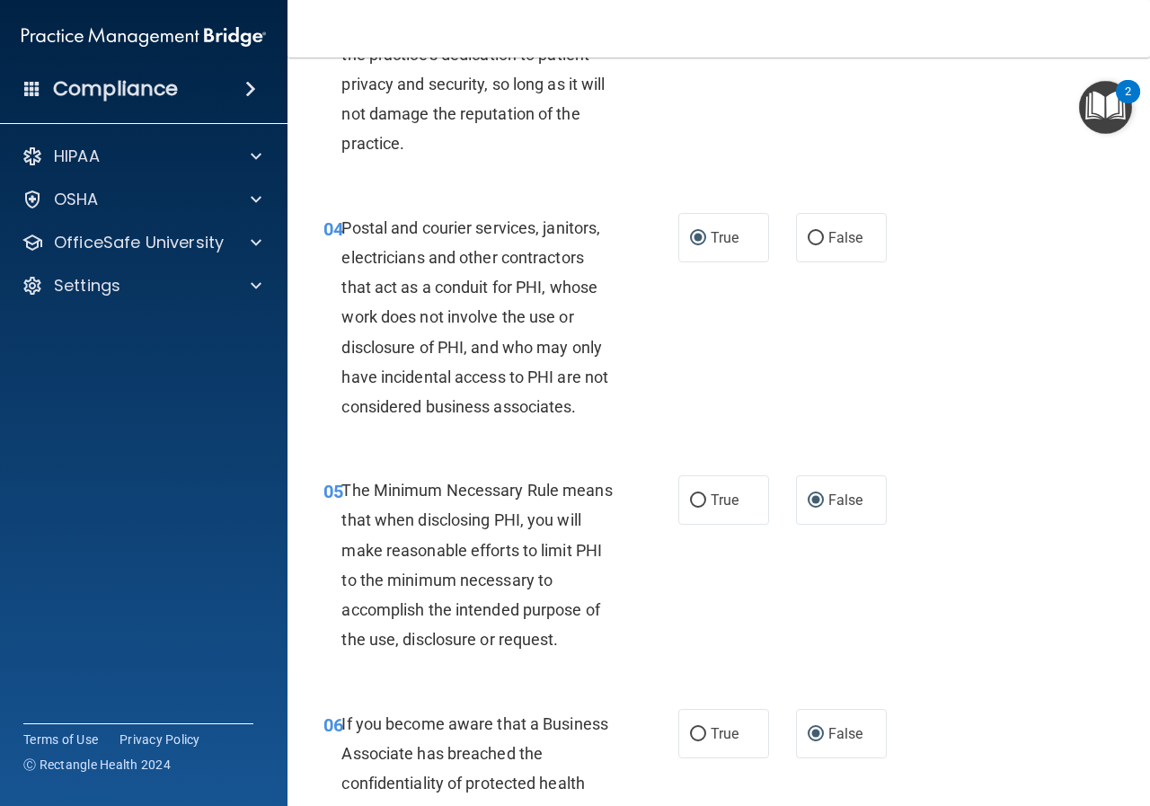
scroll to position [0, 0]
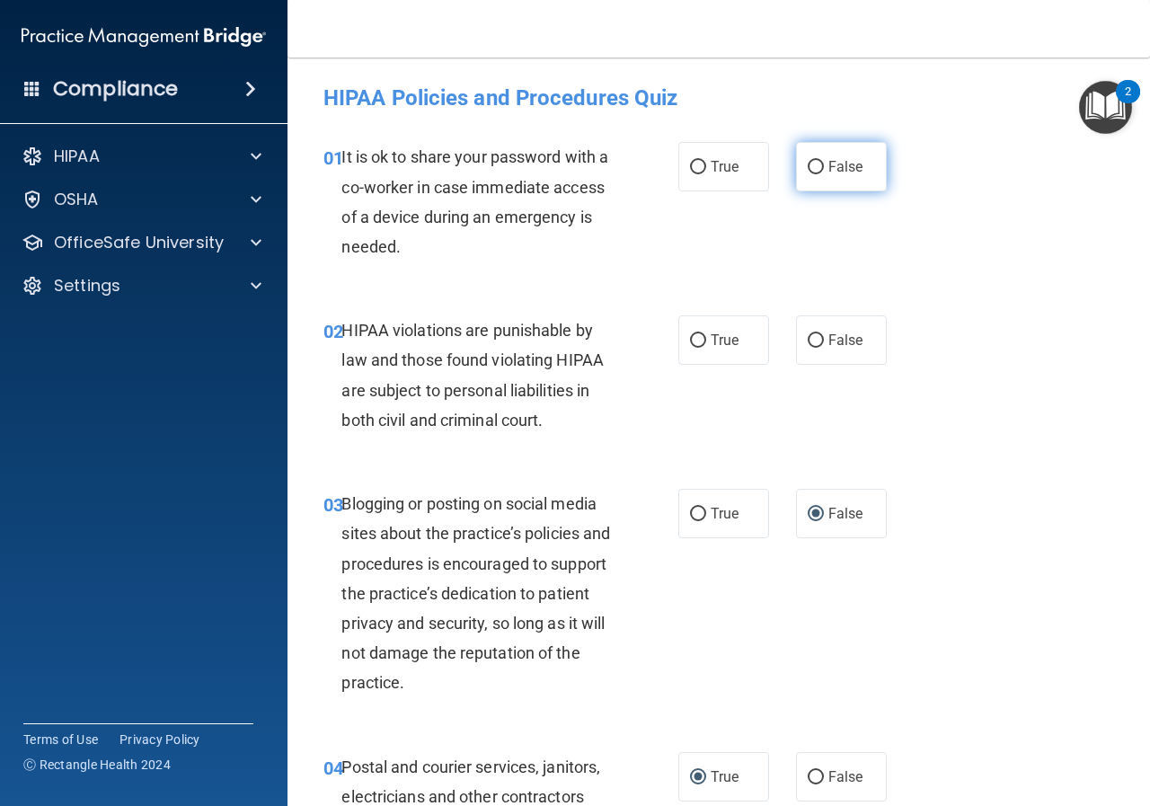
click at [807, 167] on input "False" at bounding box center [815, 167] width 16 height 13
radio input "true"
click at [693, 339] on input "True" at bounding box center [698, 340] width 16 height 13
radio input "true"
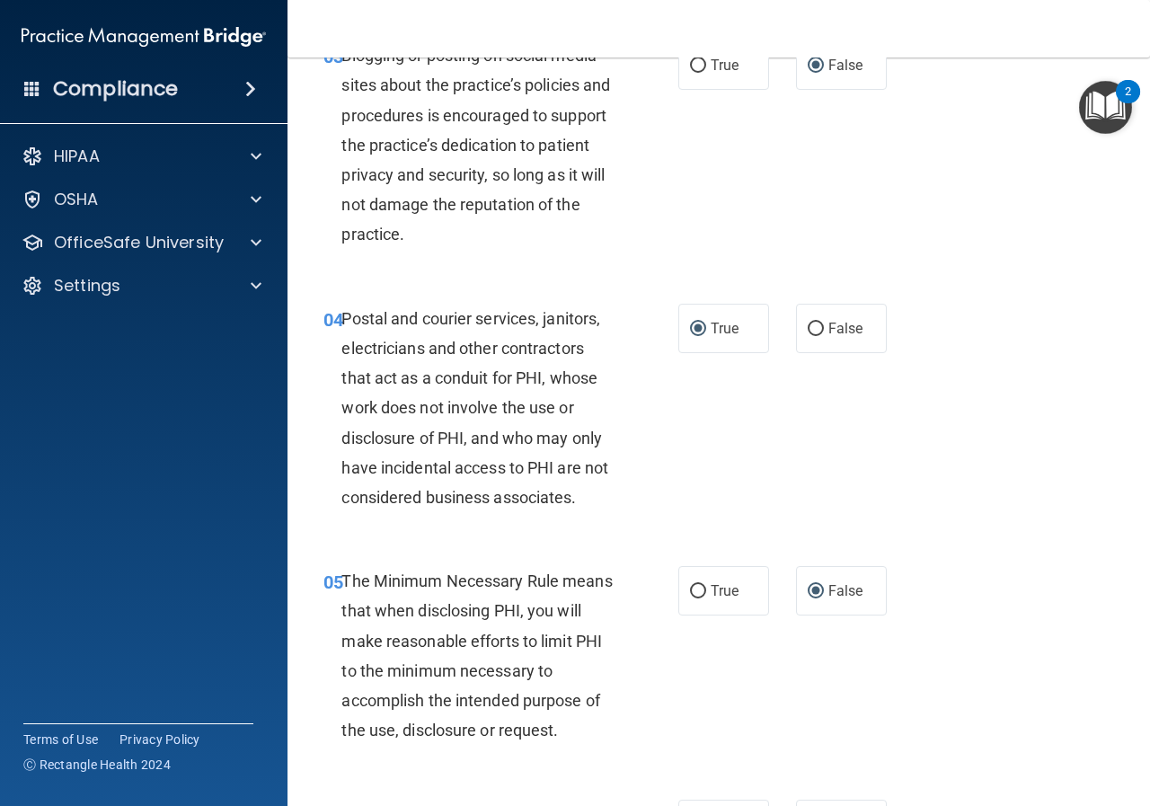
scroll to position [449, 0]
drag, startPoint x: 691, startPoint y: 589, endPoint x: 731, endPoint y: 607, distance: 43.4
click at [691, 589] on input "True" at bounding box center [698, 590] width 16 height 13
radio input "true"
radio input "false"
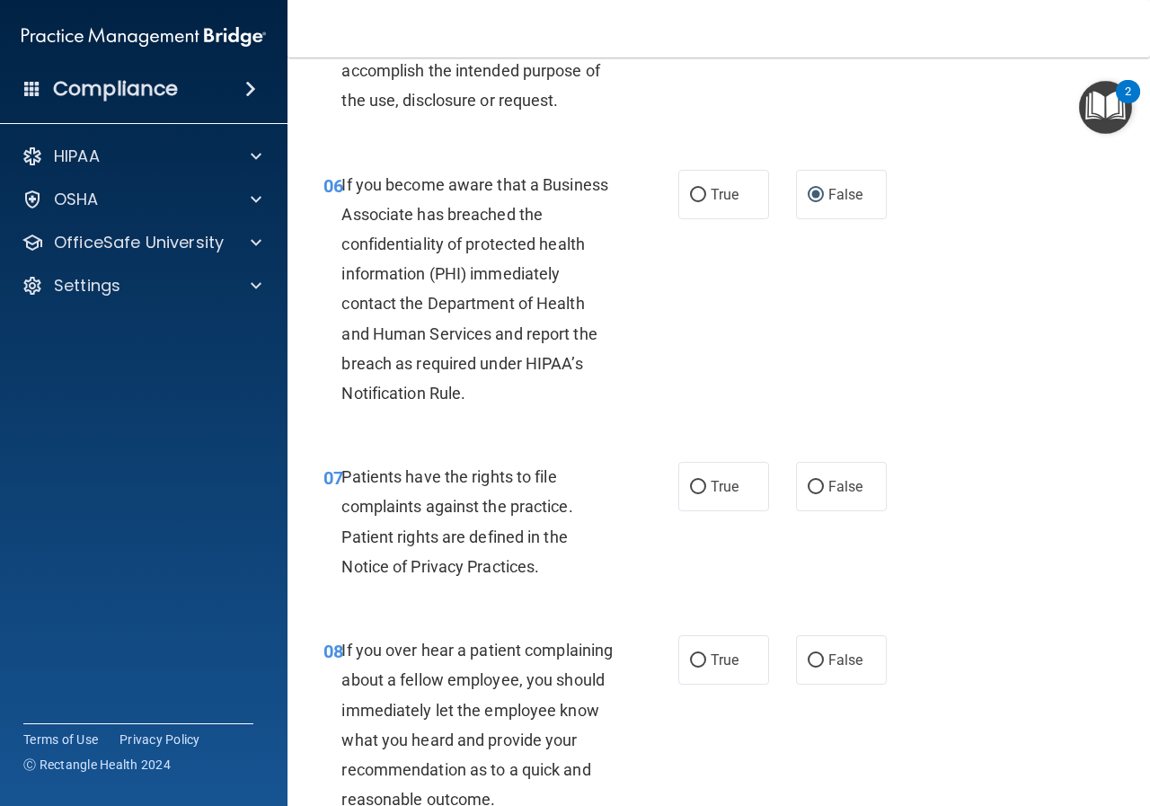
scroll to position [1167, 0]
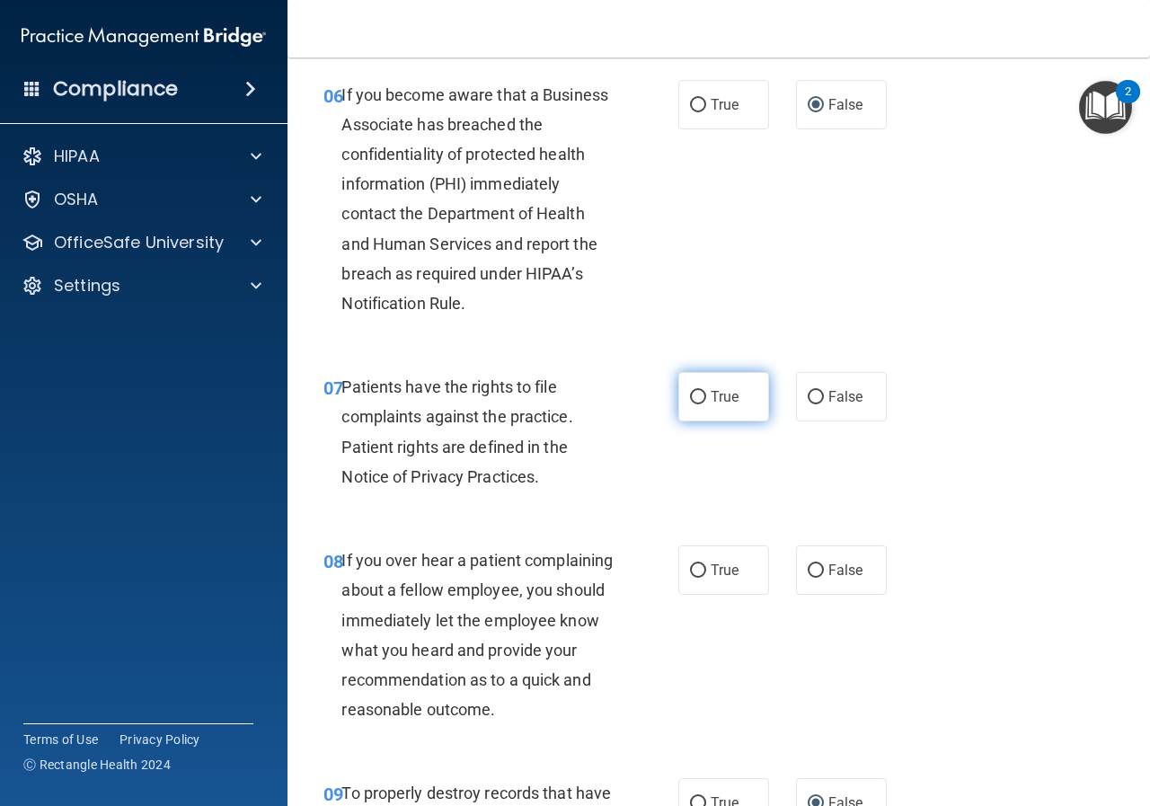
click at [693, 391] on input "True" at bounding box center [698, 397] width 16 height 13
radio input "true"
click at [808, 573] on input "False" at bounding box center [815, 570] width 16 height 13
radio input "true"
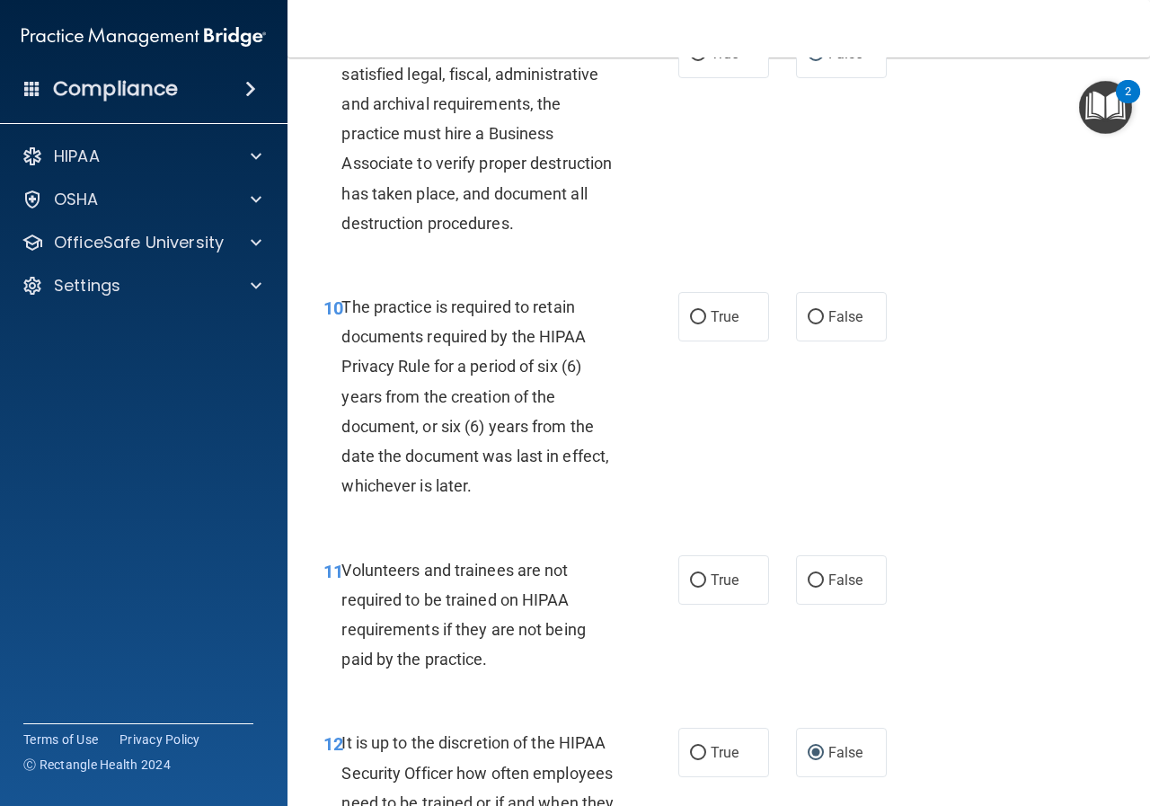
scroll to position [1976, 0]
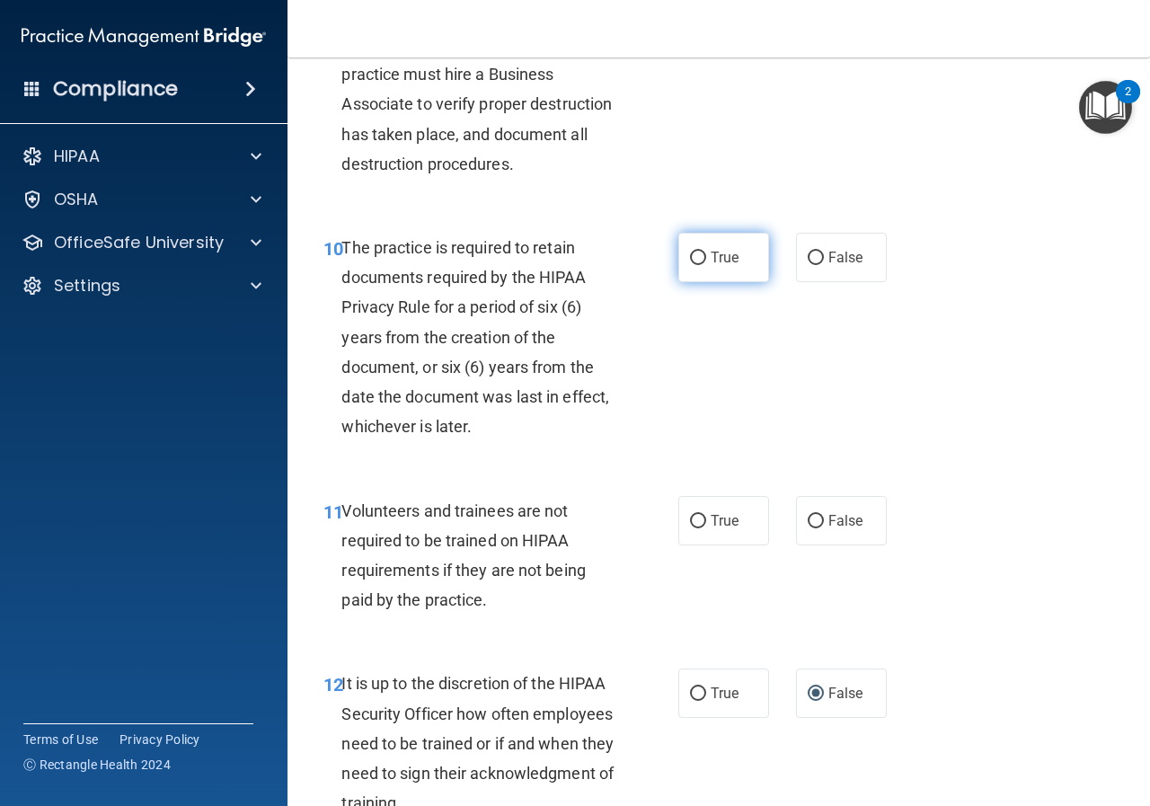
click at [692, 265] on input "True" at bounding box center [698, 257] width 16 height 13
radio input "true"
click at [807, 528] on input "False" at bounding box center [815, 521] width 16 height 13
radio input "true"
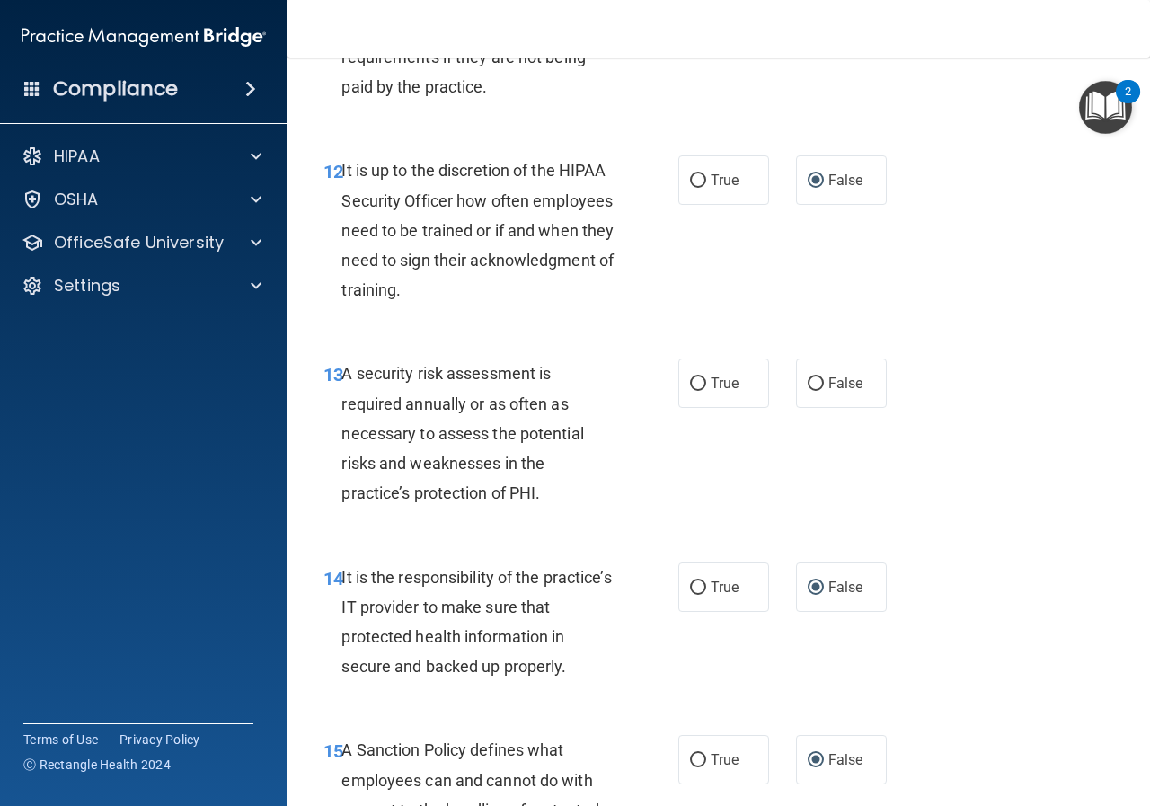
scroll to position [2515, 0]
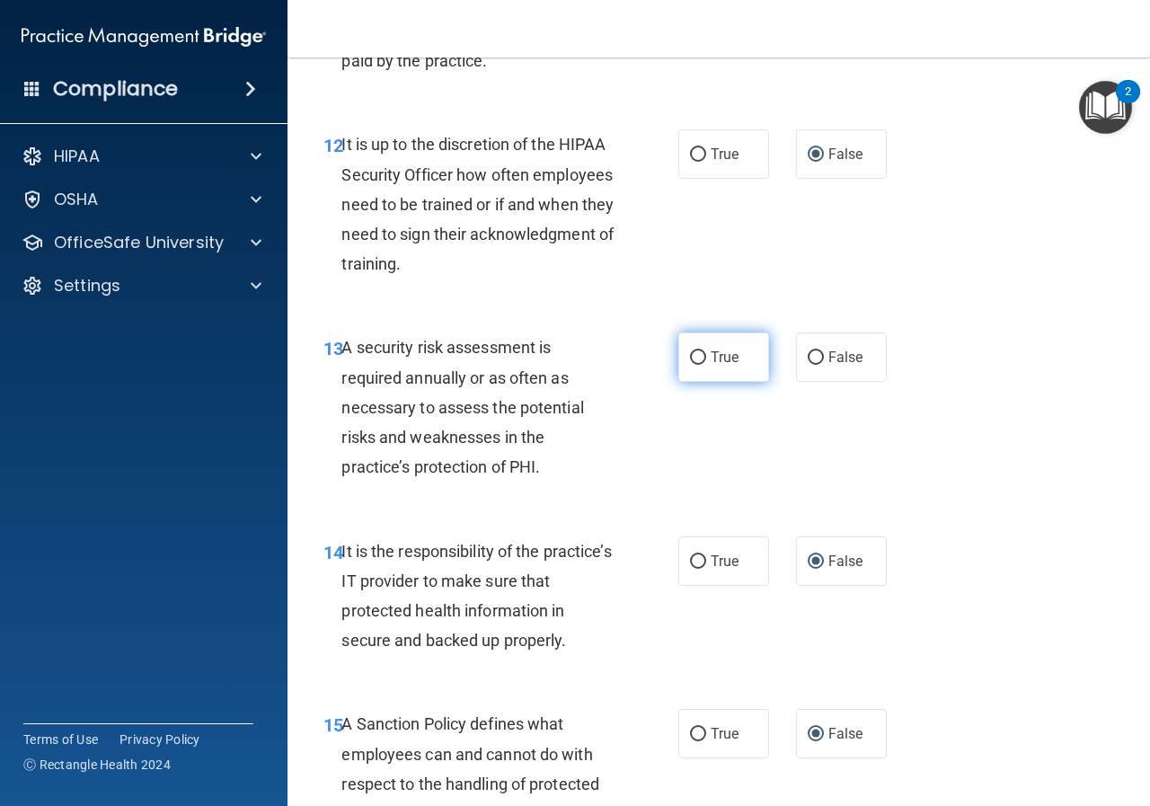
click at [691, 365] on input "True" at bounding box center [698, 357] width 16 height 13
radio input "true"
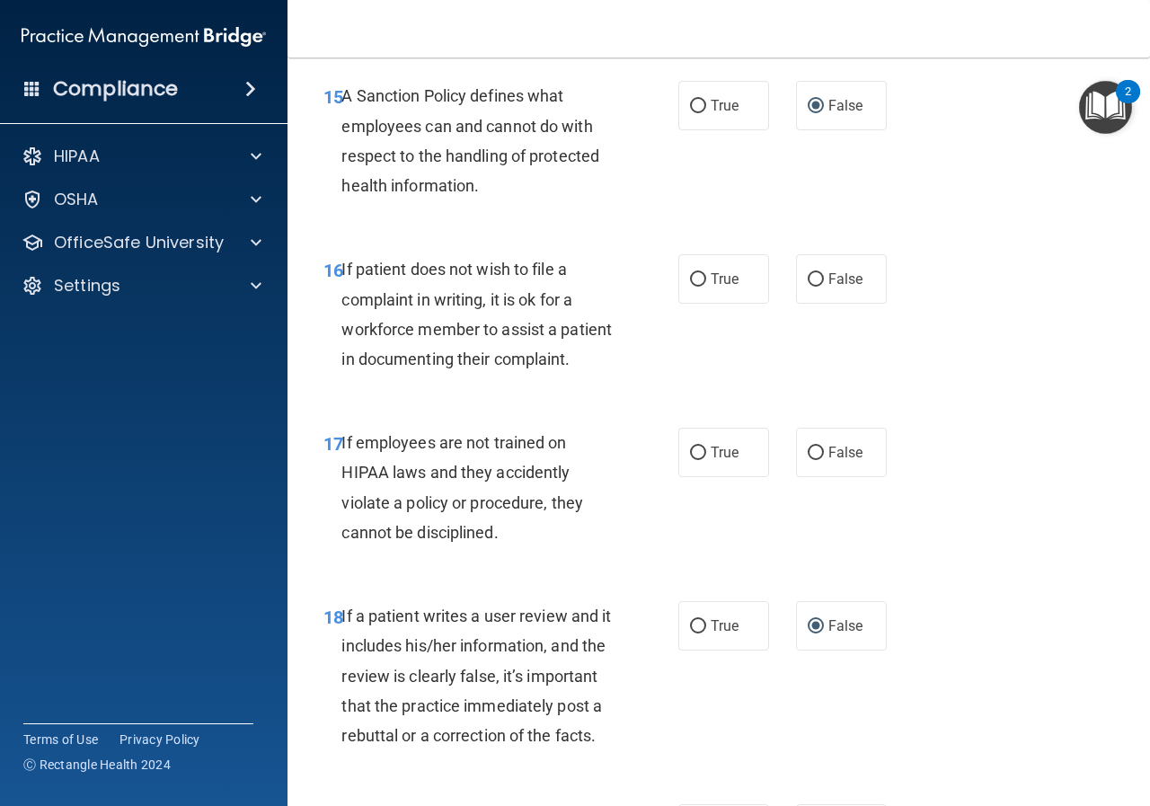
scroll to position [3143, 0]
click at [691, 286] on input "True" at bounding box center [698, 278] width 16 height 13
radio input "true"
click at [805, 476] on label "False" at bounding box center [841, 451] width 91 height 49
click at [807, 459] on input "False" at bounding box center [815, 451] width 16 height 13
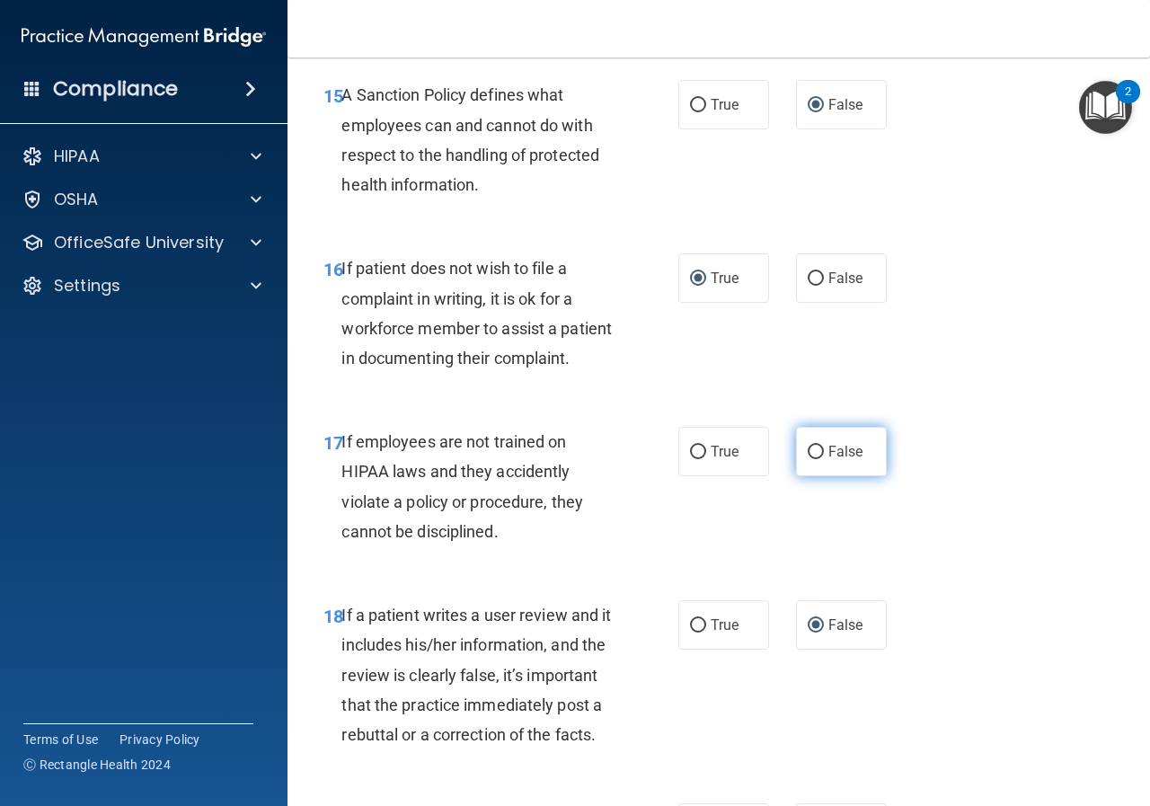
radio input "true"
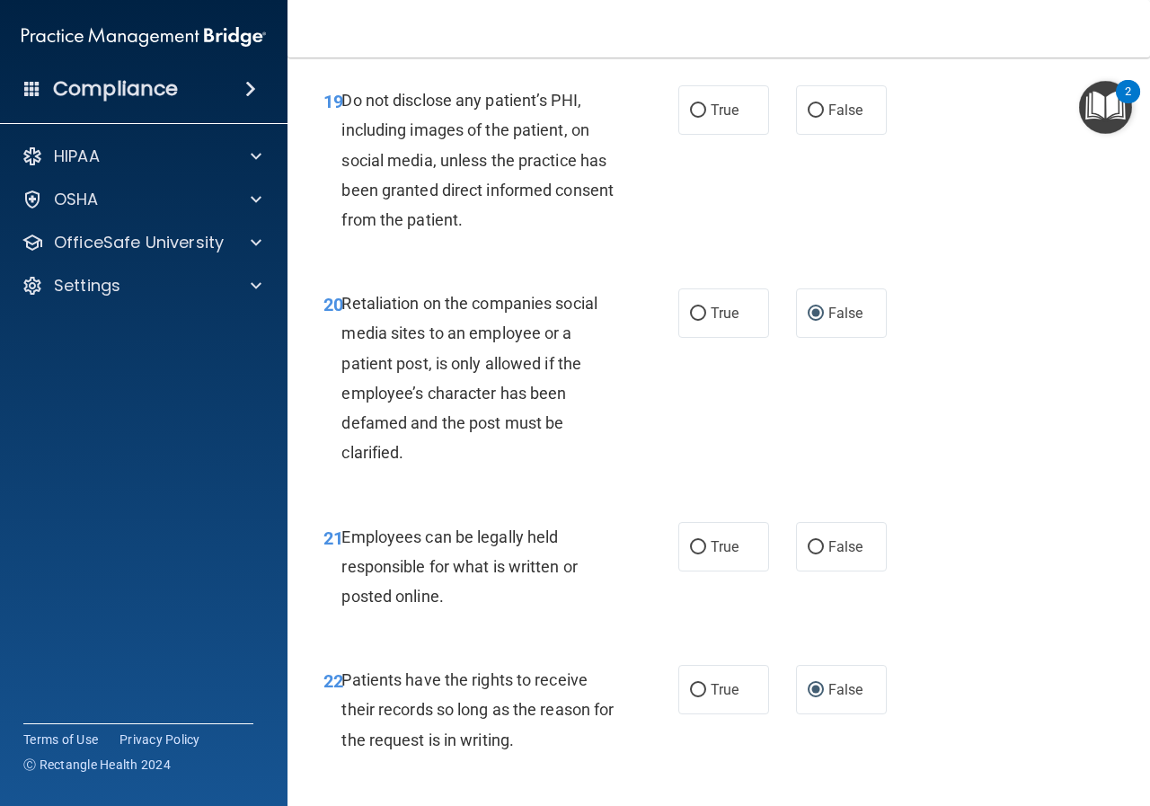
scroll to position [3862, 0]
click at [690, 117] on input "True" at bounding box center [698, 109] width 16 height 13
radio input "true"
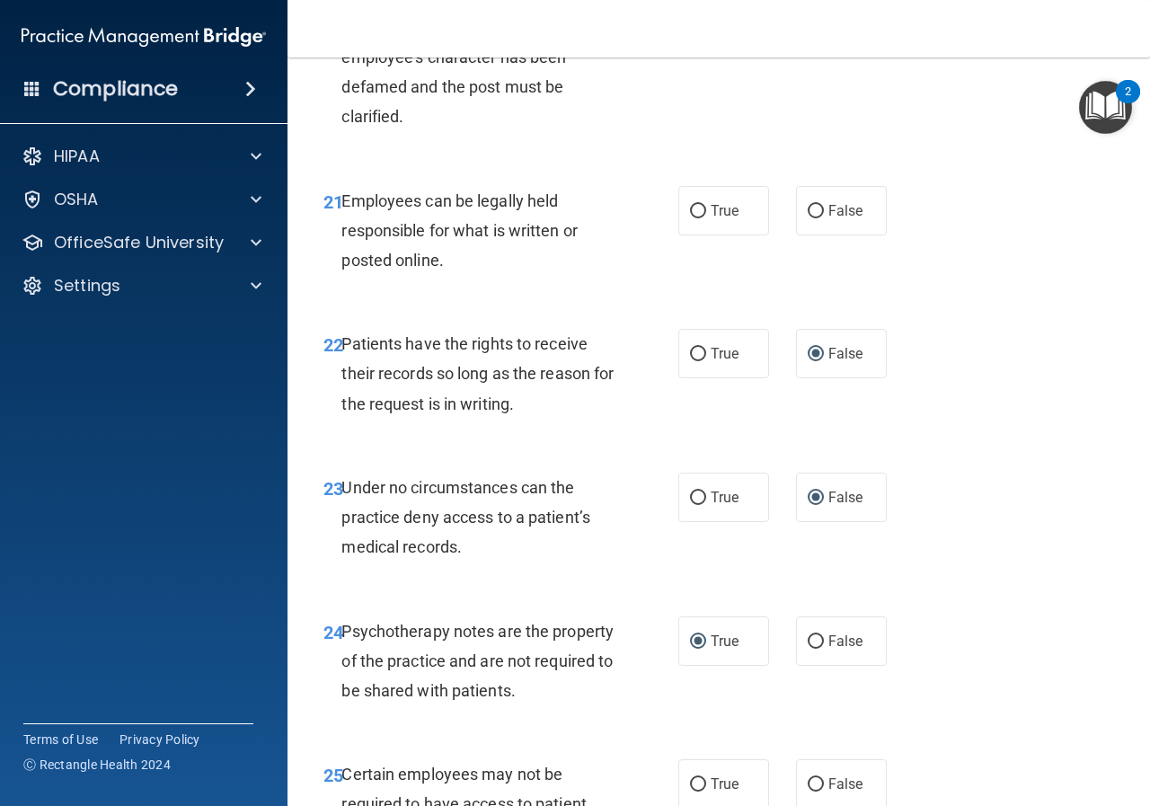
scroll to position [4221, 0]
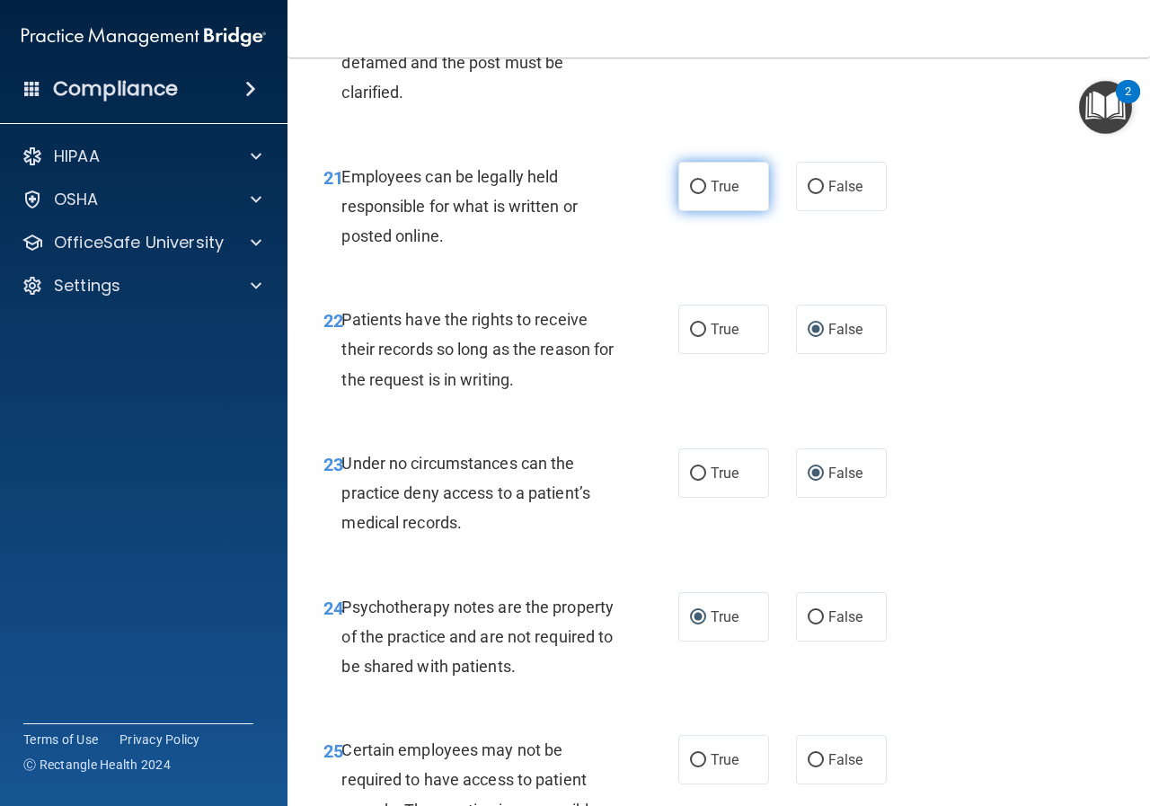
click at [696, 211] on label "True" at bounding box center [723, 186] width 91 height 49
click at [696, 194] on input "True" at bounding box center [698, 187] width 16 height 13
radio input "true"
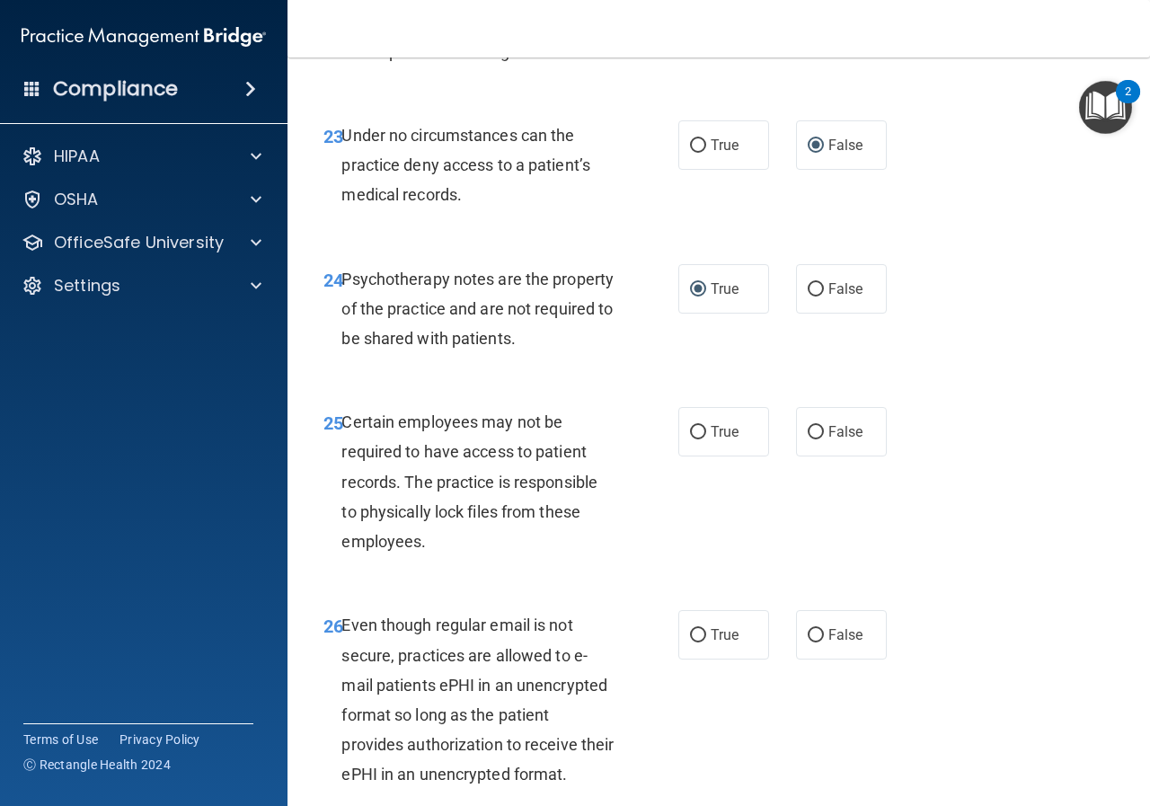
scroll to position [4580, 0]
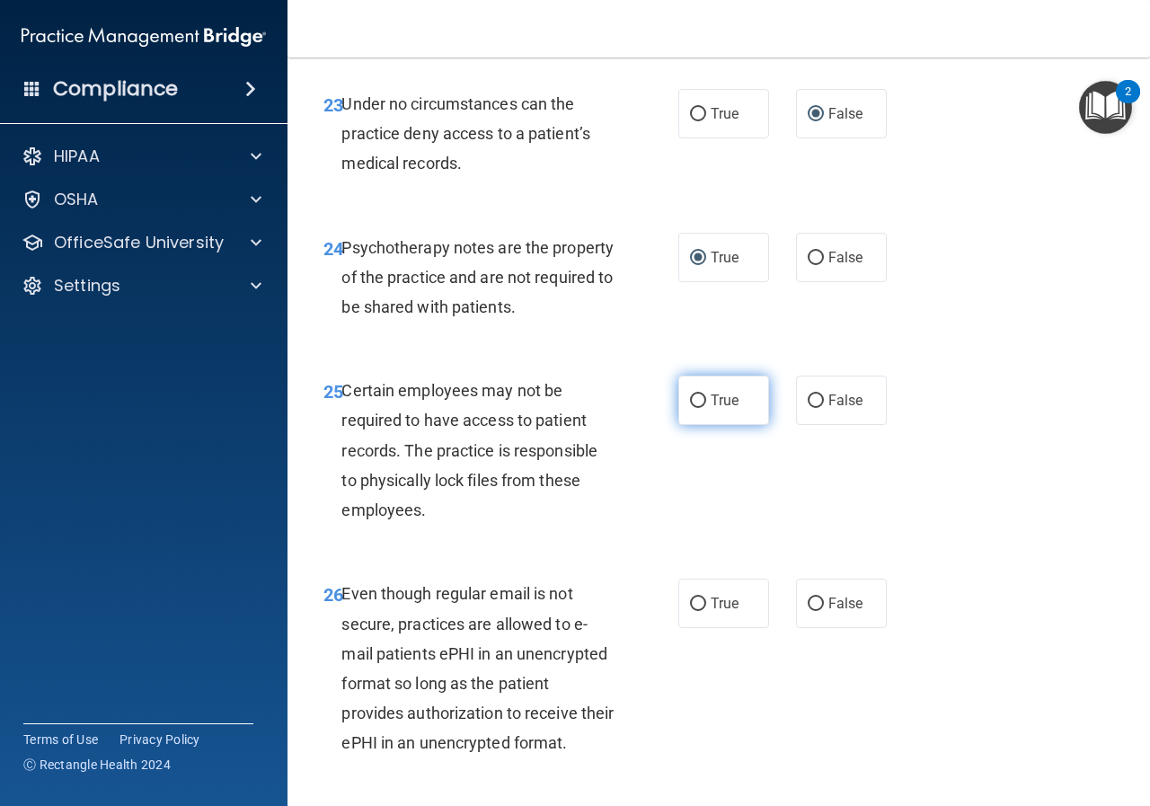
click at [690, 408] on input "True" at bounding box center [698, 400] width 16 height 13
radio input "true"
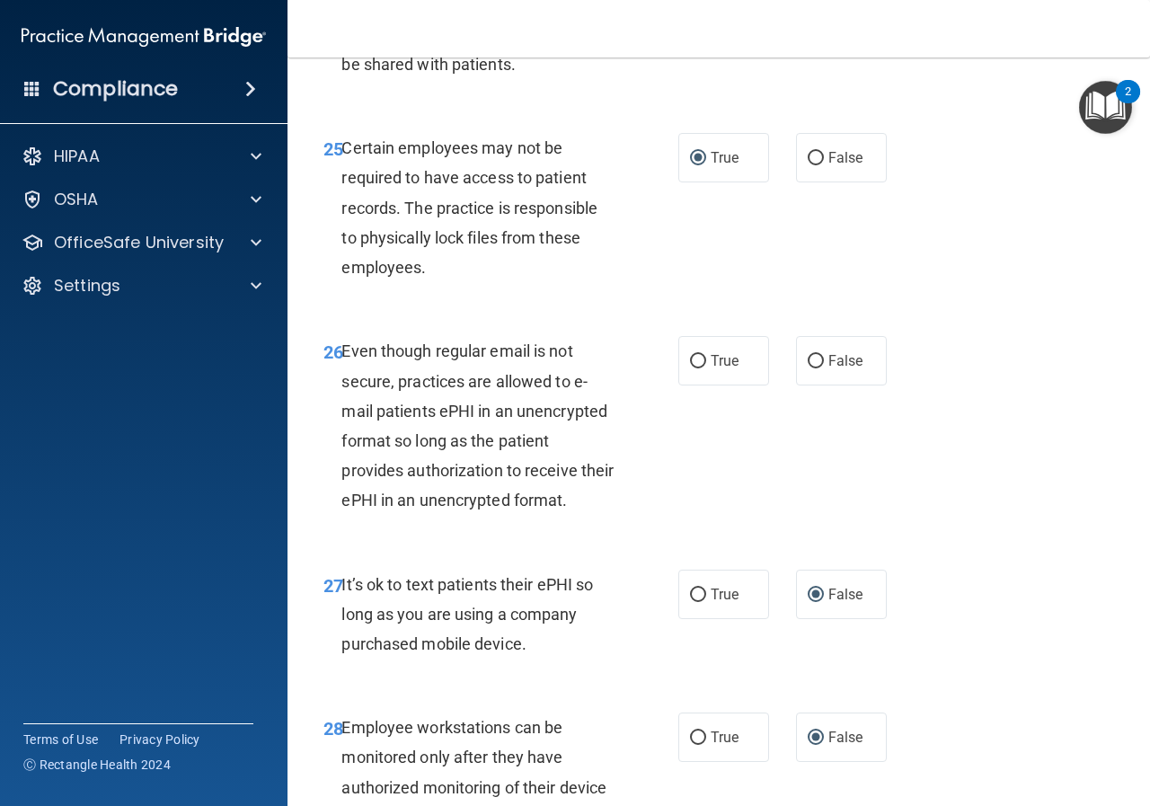
scroll to position [4849, 0]
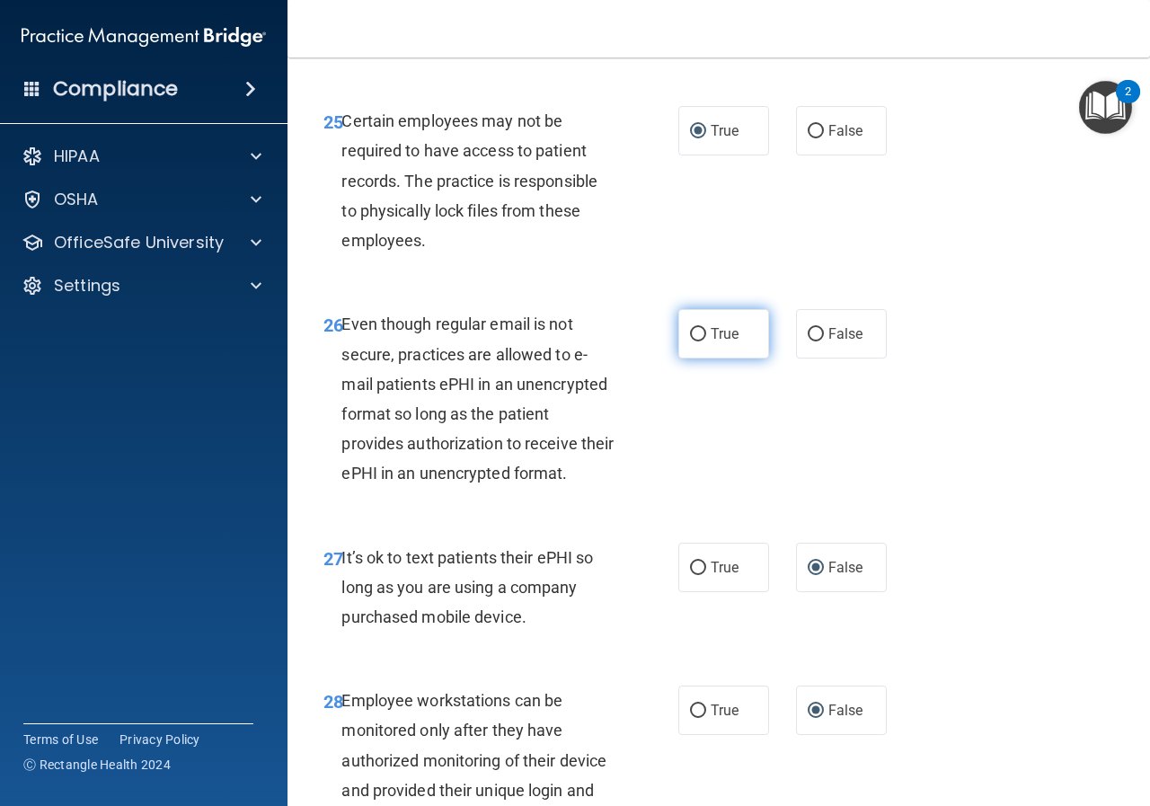
click at [690, 341] on input "True" at bounding box center [698, 334] width 16 height 13
radio input "true"
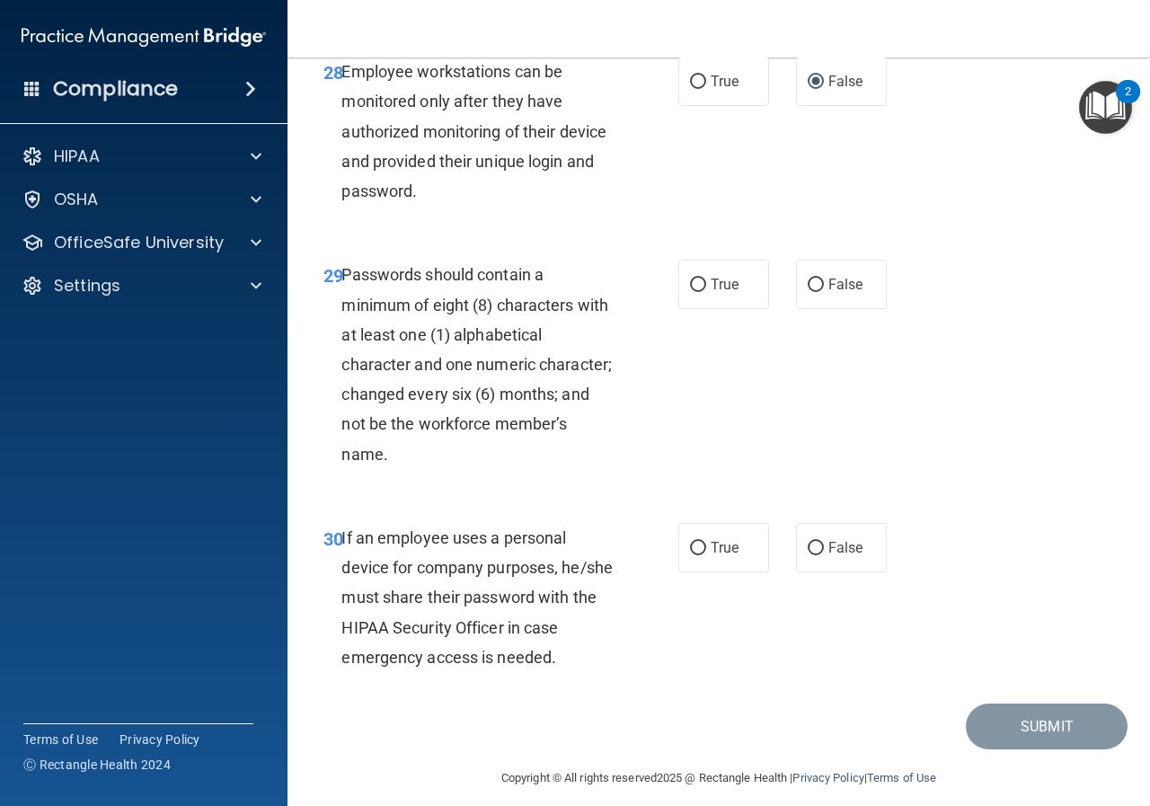
scroll to position [5568, 0]
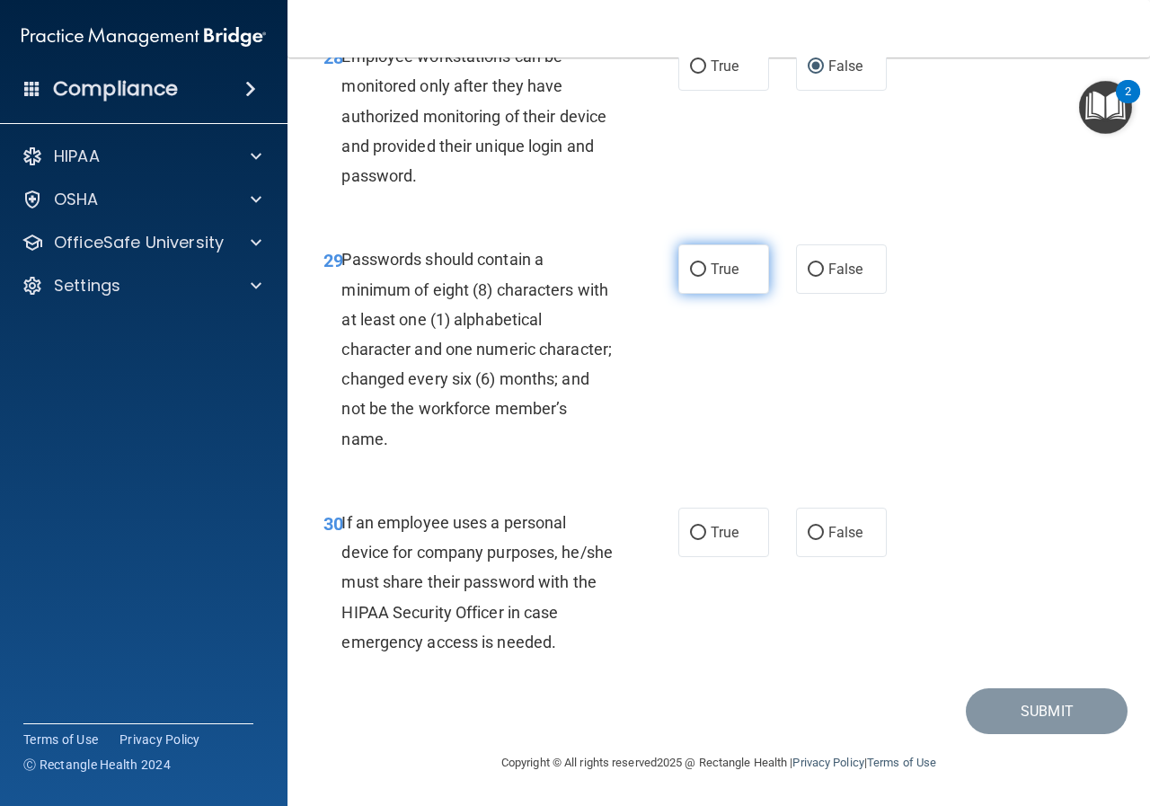
click at [690, 277] on input "True" at bounding box center [698, 269] width 16 height 13
radio input "true"
click at [808, 540] on input "False" at bounding box center [815, 532] width 16 height 13
radio input "true"
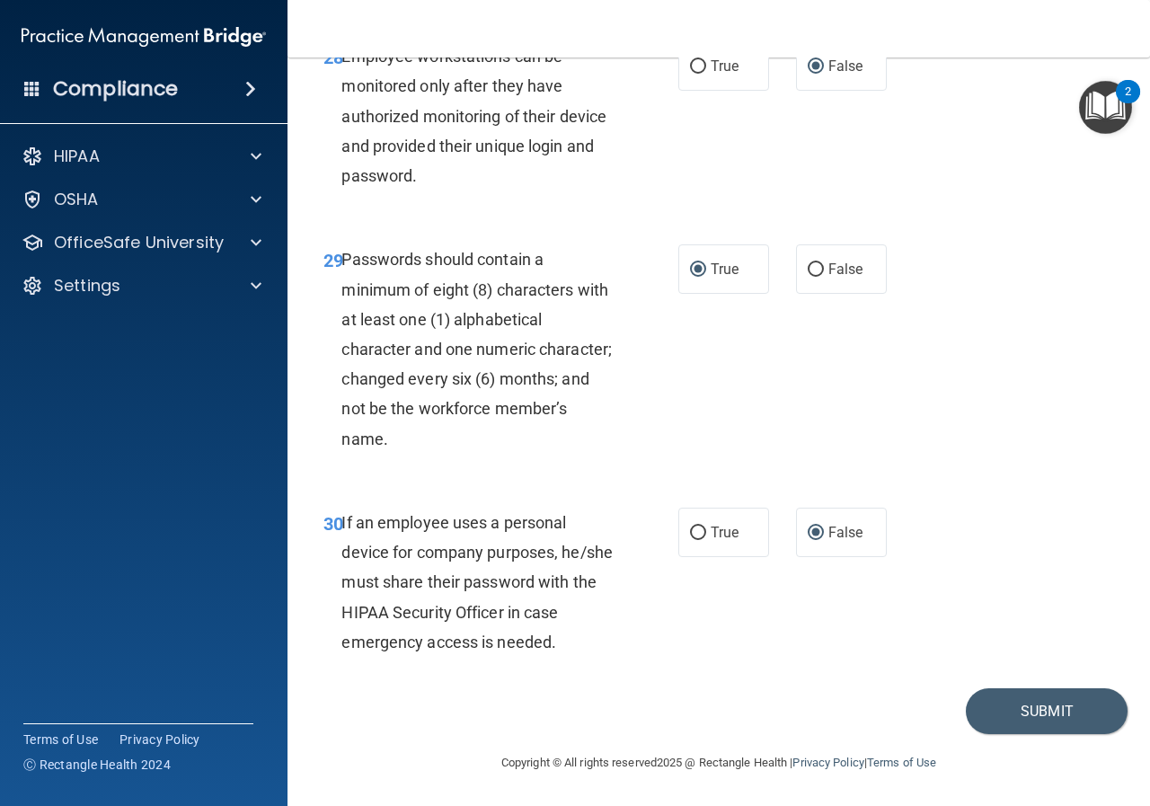
scroll to position [5612, 0]
click at [1032, 722] on button "Submit" at bounding box center [1046, 711] width 162 height 46
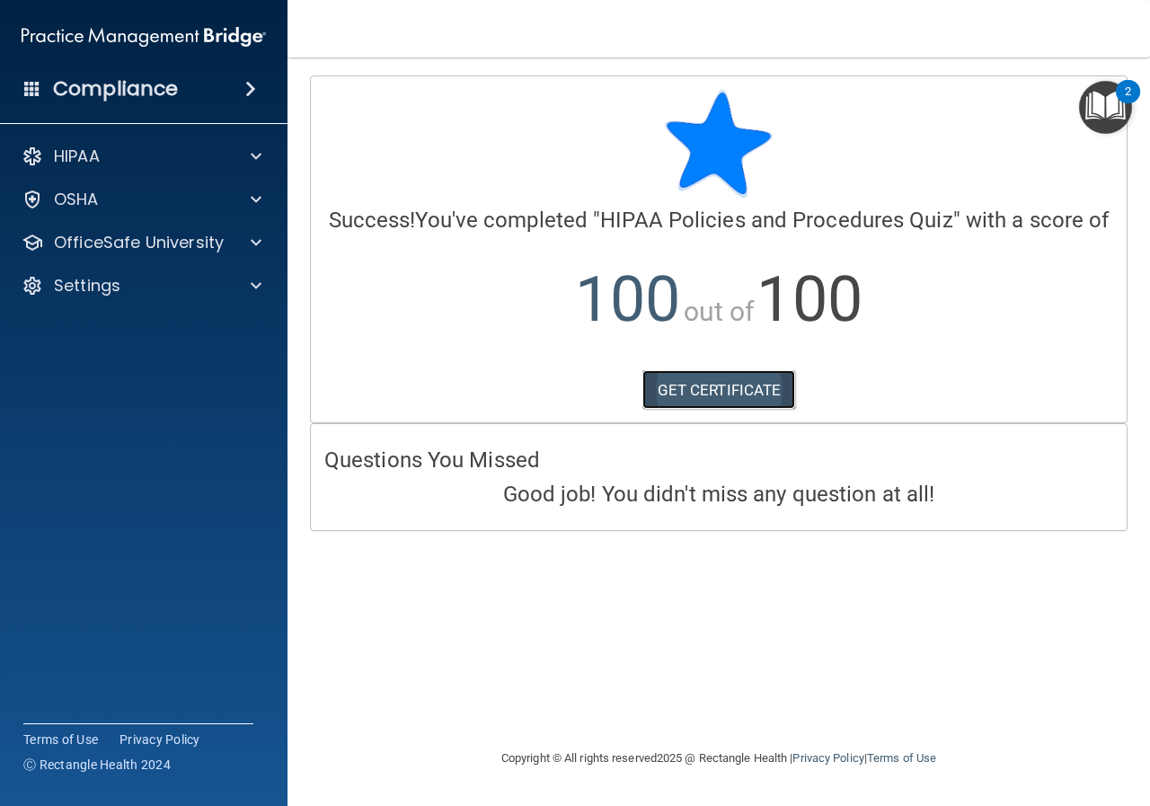
click at [721, 397] on link "GET CERTIFICATE" at bounding box center [719, 390] width 154 height 40
click at [115, 502] on accordion "HIPAA Documents and Policies Report an Incident Business Associates Emergency P…" at bounding box center [144, 352] width 288 height 442
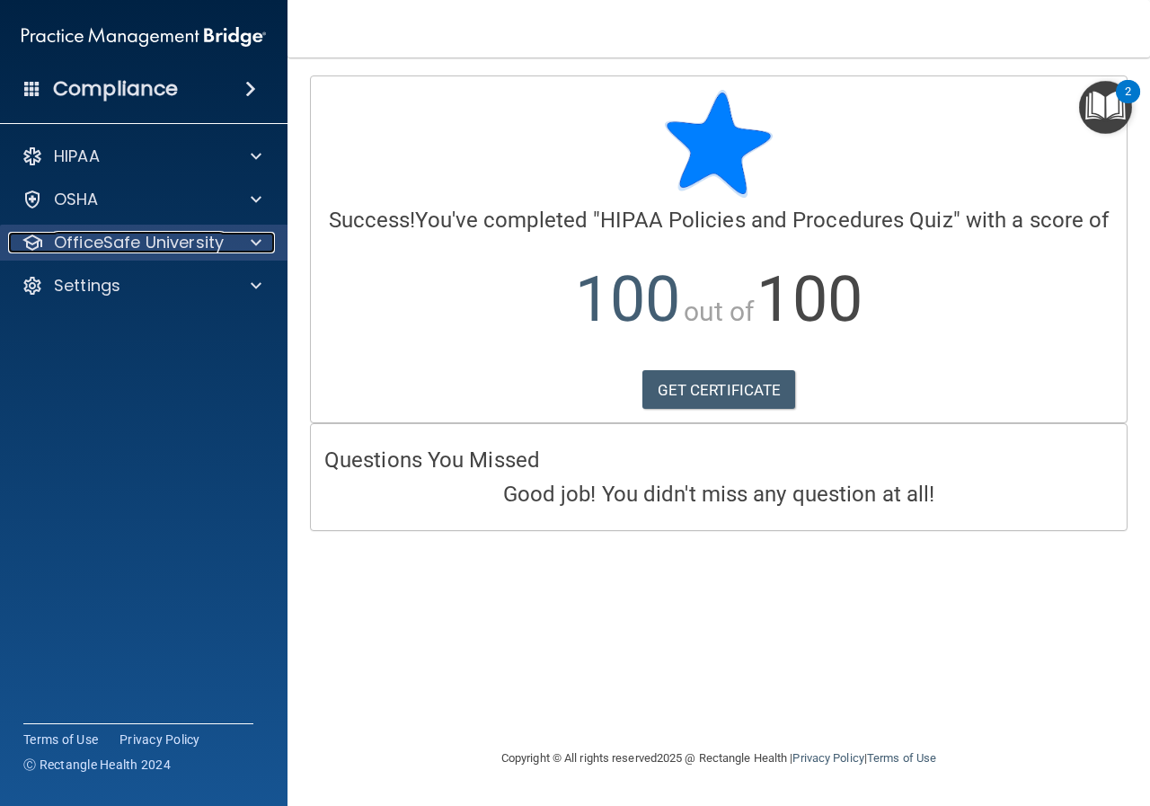
click at [196, 247] on p "OfficeSafe University" at bounding box center [139, 243] width 170 height 22
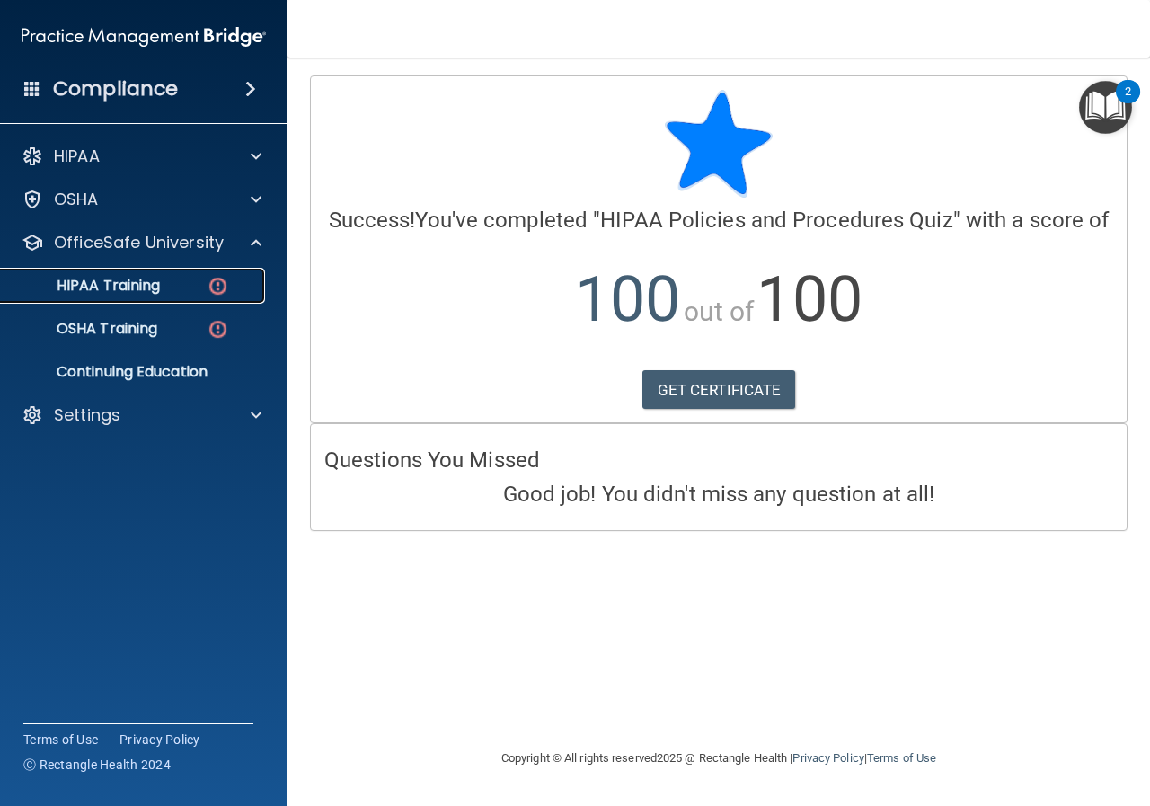
click at [208, 284] on img at bounding box center [218, 286] width 22 height 22
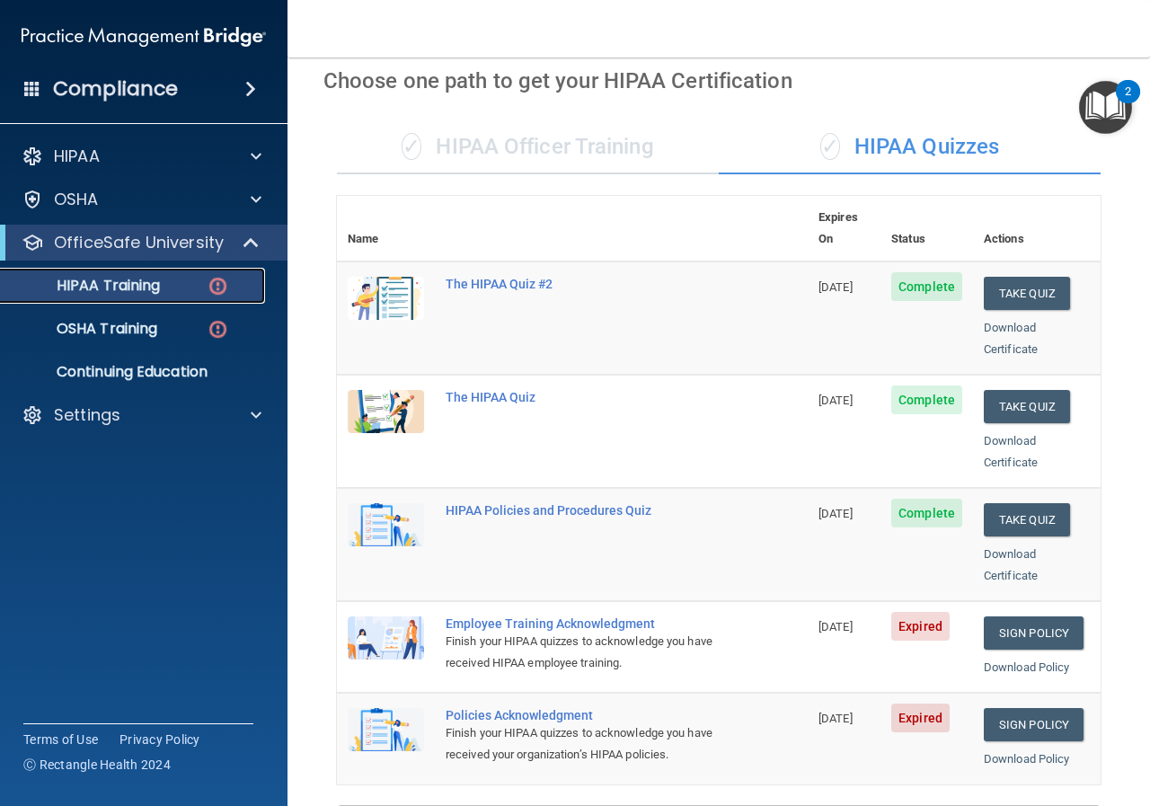
scroll to position [269, 0]
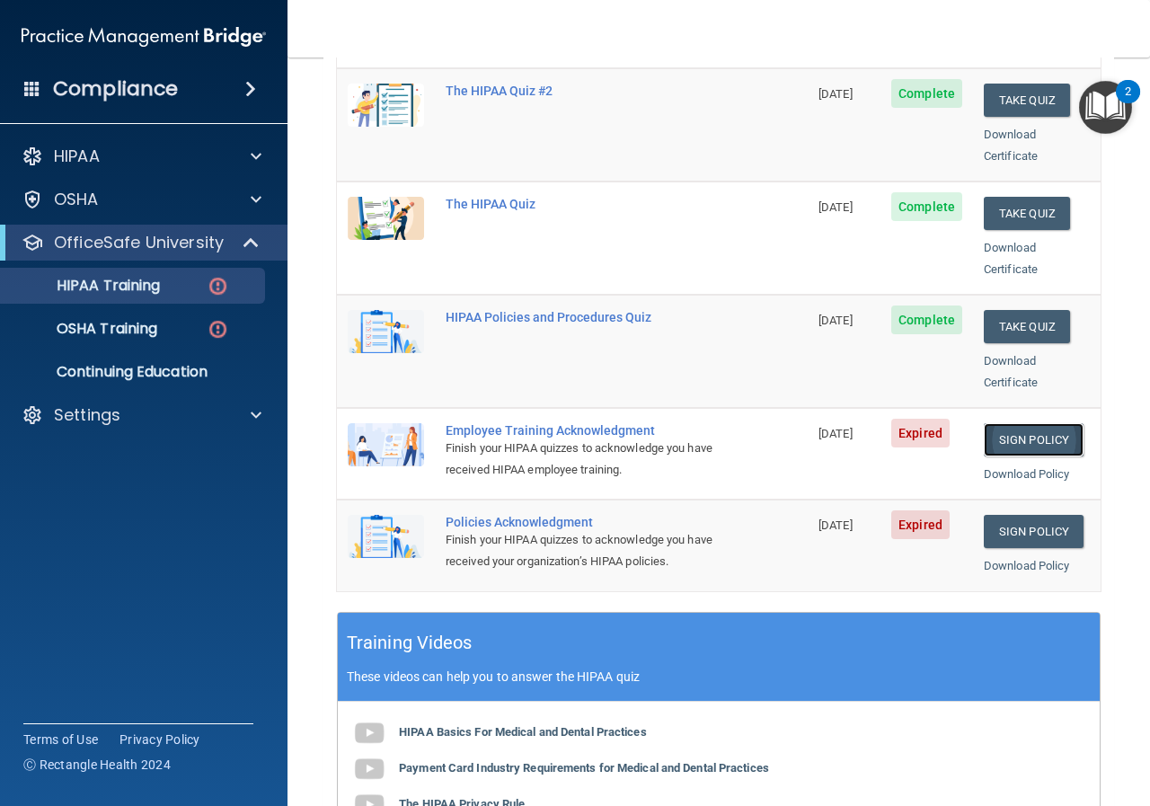
click at [1026, 423] on link "Sign Policy" at bounding box center [1033, 439] width 100 height 33
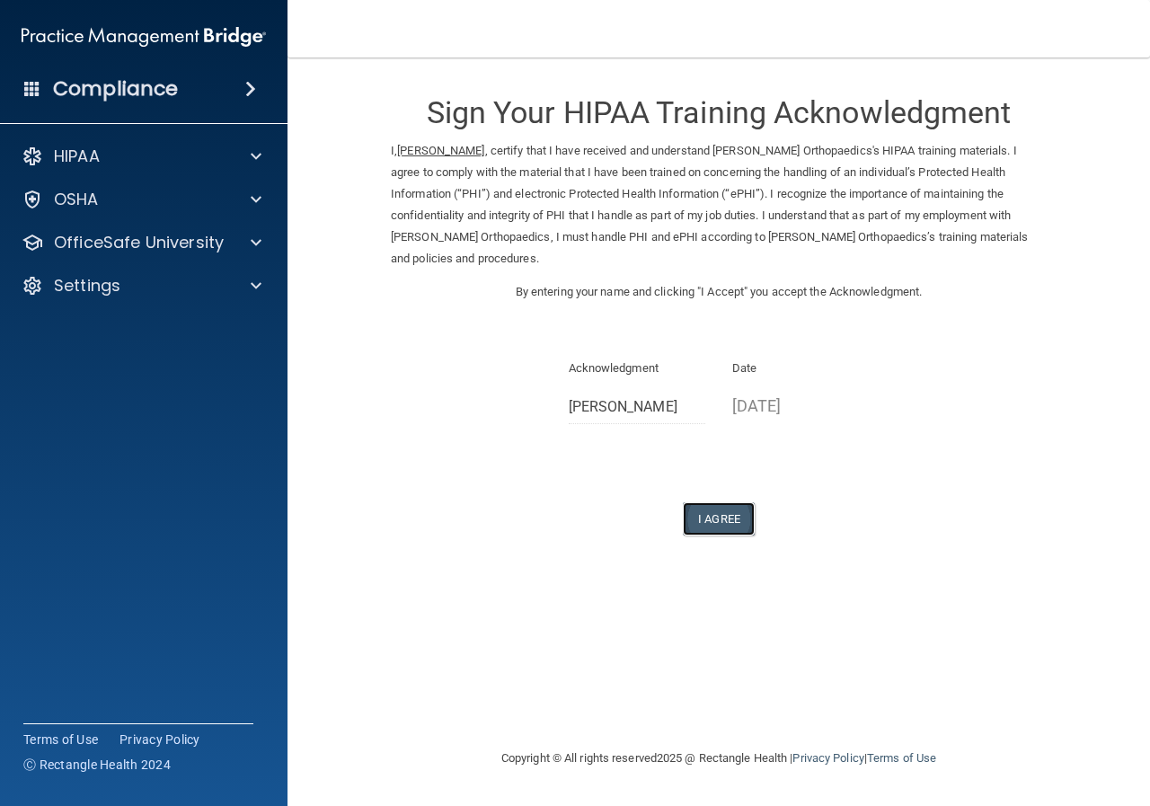
click at [697, 519] on button "I Agree" at bounding box center [719, 518] width 72 height 33
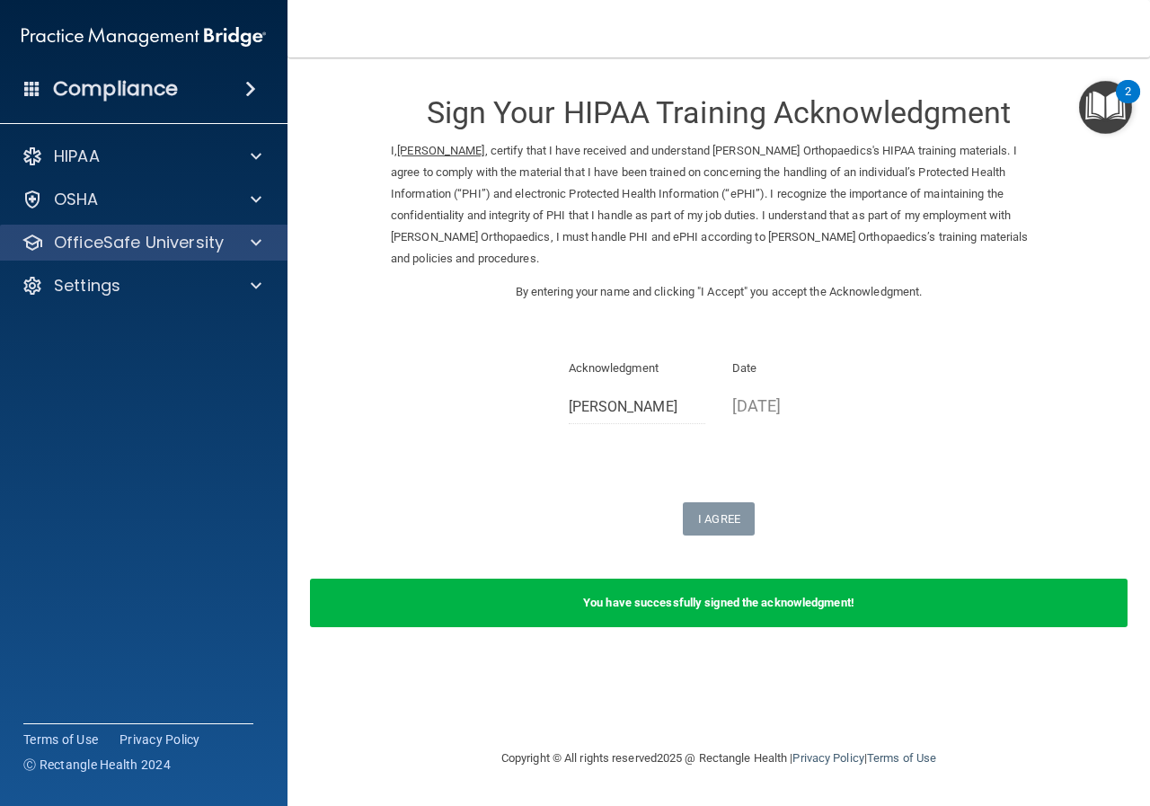
click at [202, 256] on div "OfficeSafe University" at bounding box center [144, 243] width 288 height 36
click at [236, 249] on div at bounding box center [253, 243] width 45 height 22
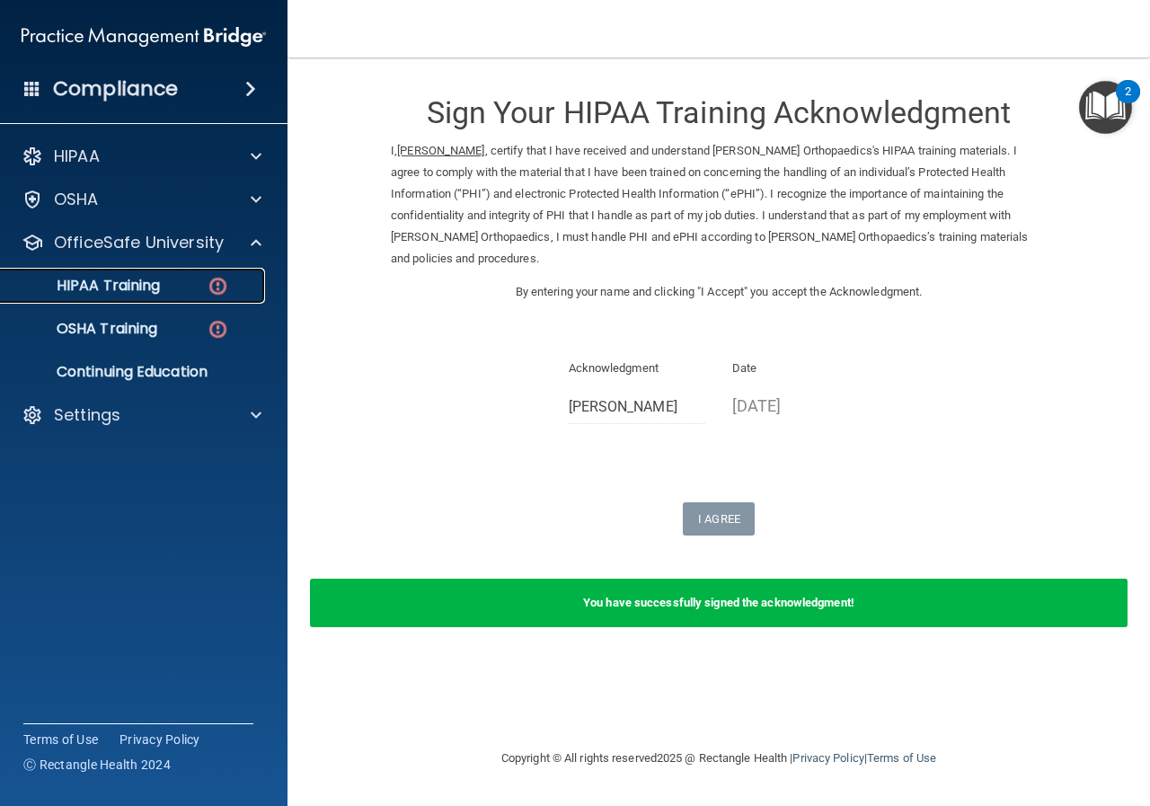
click at [211, 284] on img at bounding box center [218, 286] width 22 height 22
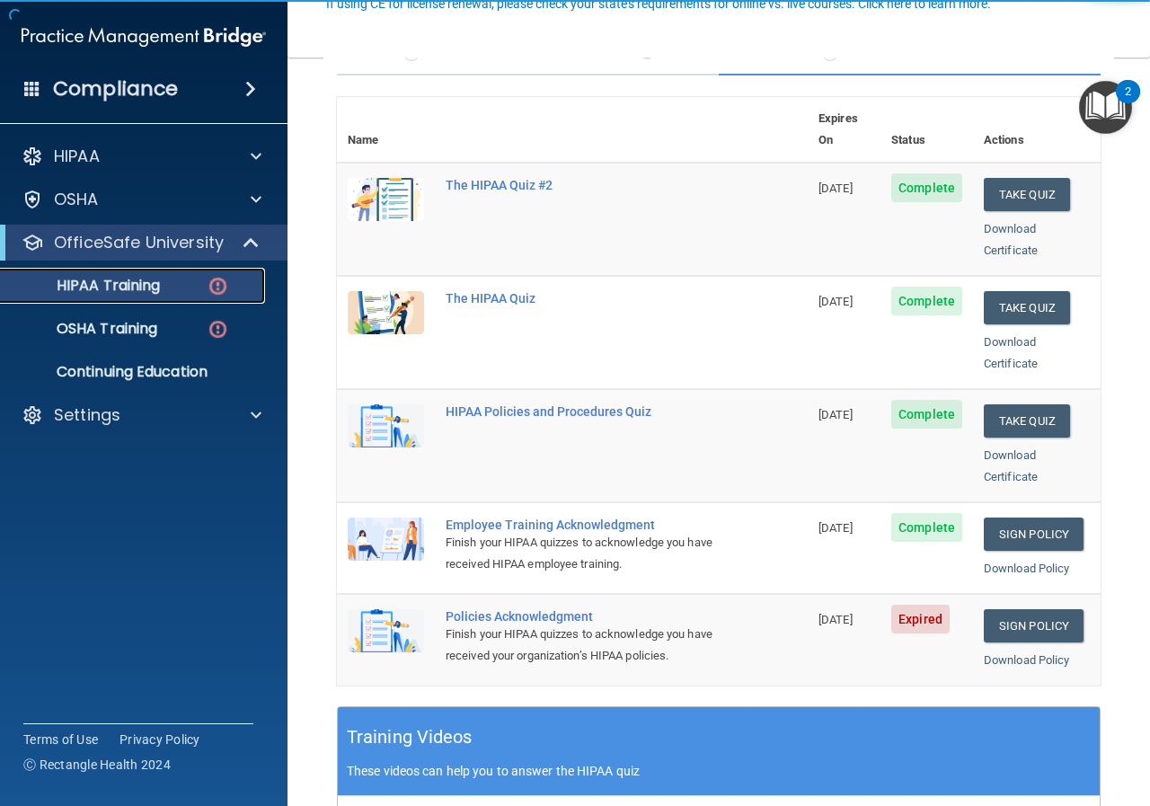
scroll to position [180, 0]
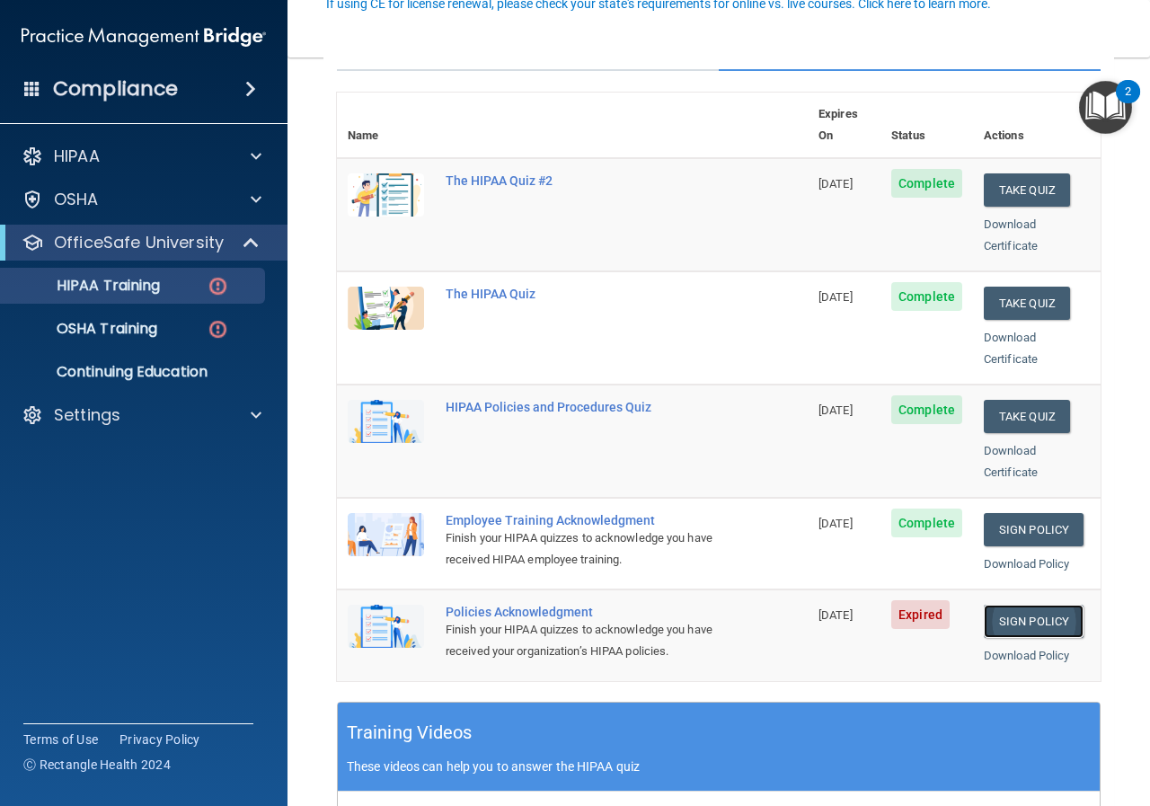
click at [1035, 607] on link "Sign Policy" at bounding box center [1033, 620] width 100 height 33
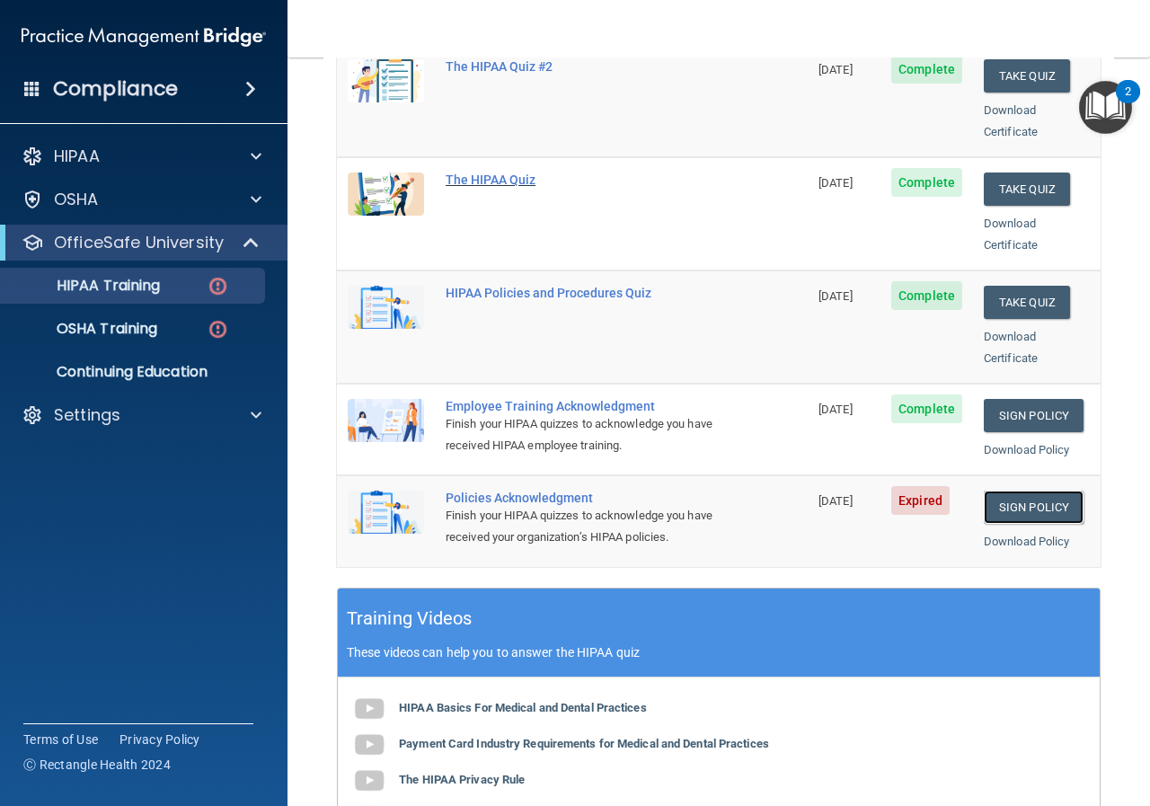
scroll to position [359, 0]
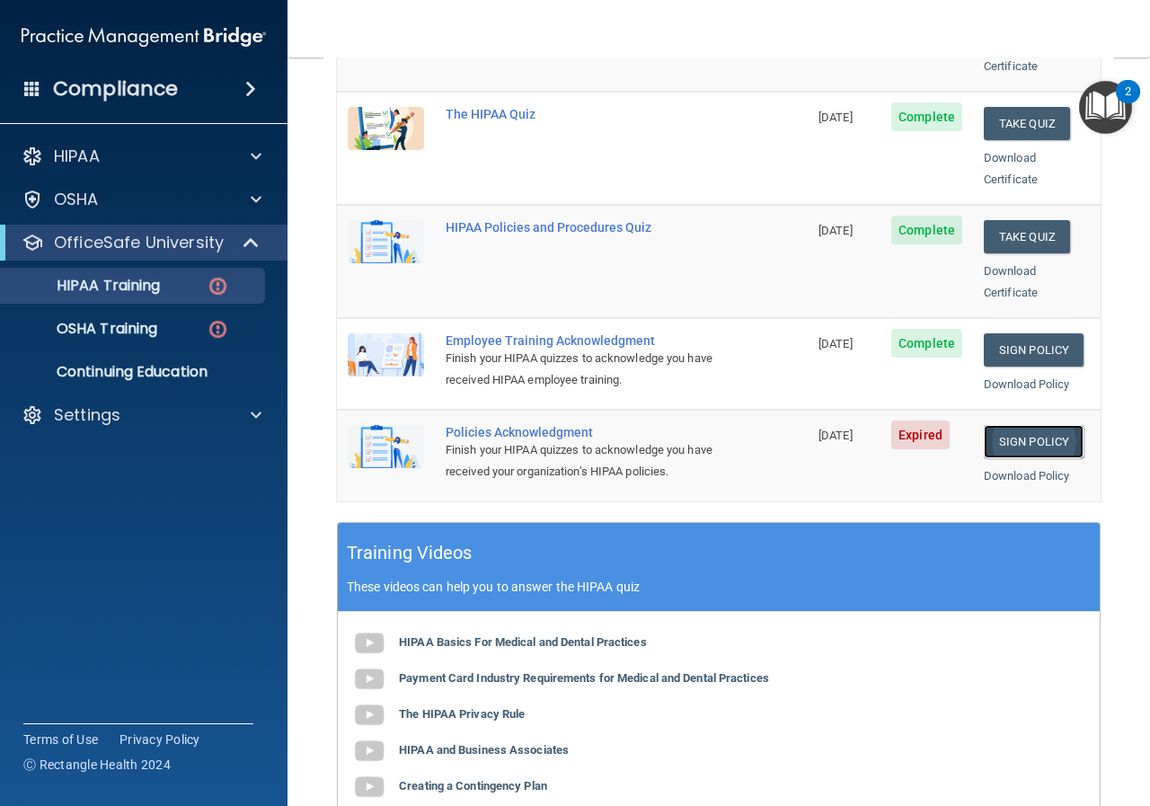
click at [1033, 425] on link "Sign Policy" at bounding box center [1033, 441] width 100 height 33
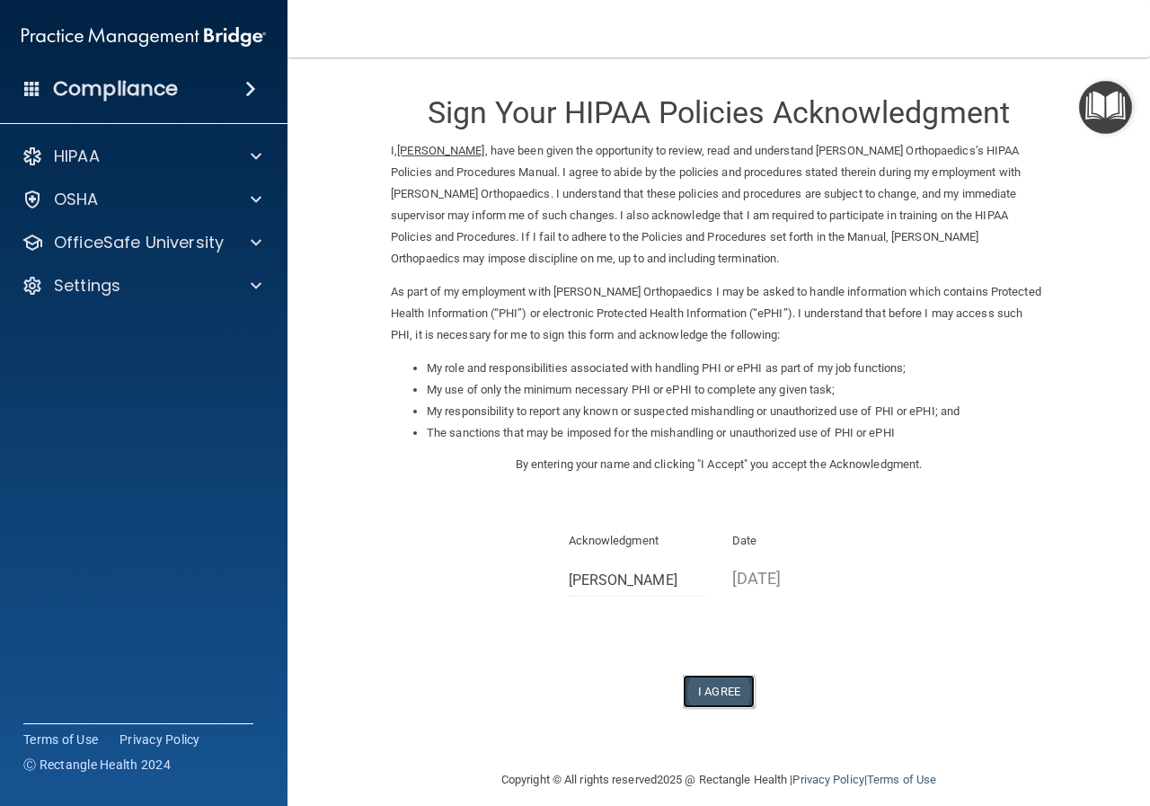
click at [715, 695] on button "I Agree" at bounding box center [719, 690] width 72 height 33
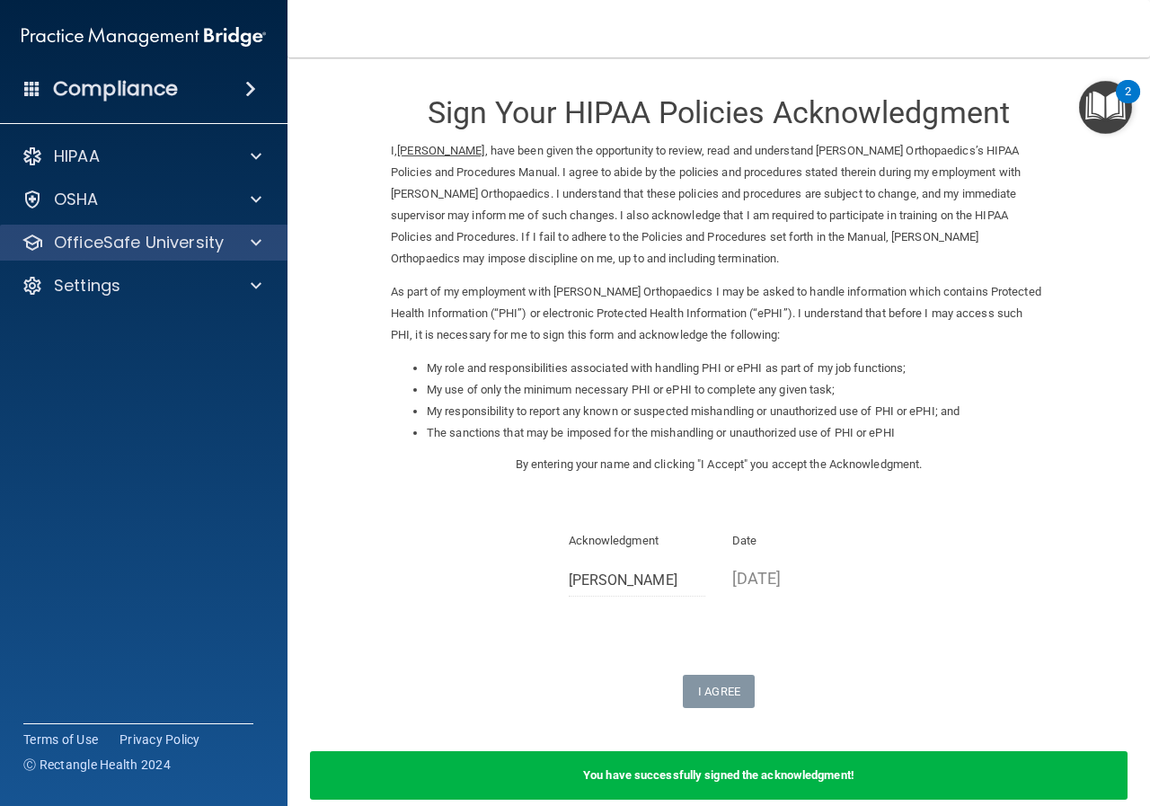
click at [180, 255] on div "OfficeSafe University" at bounding box center [144, 243] width 288 height 36
click at [238, 244] on div at bounding box center [253, 243] width 45 height 22
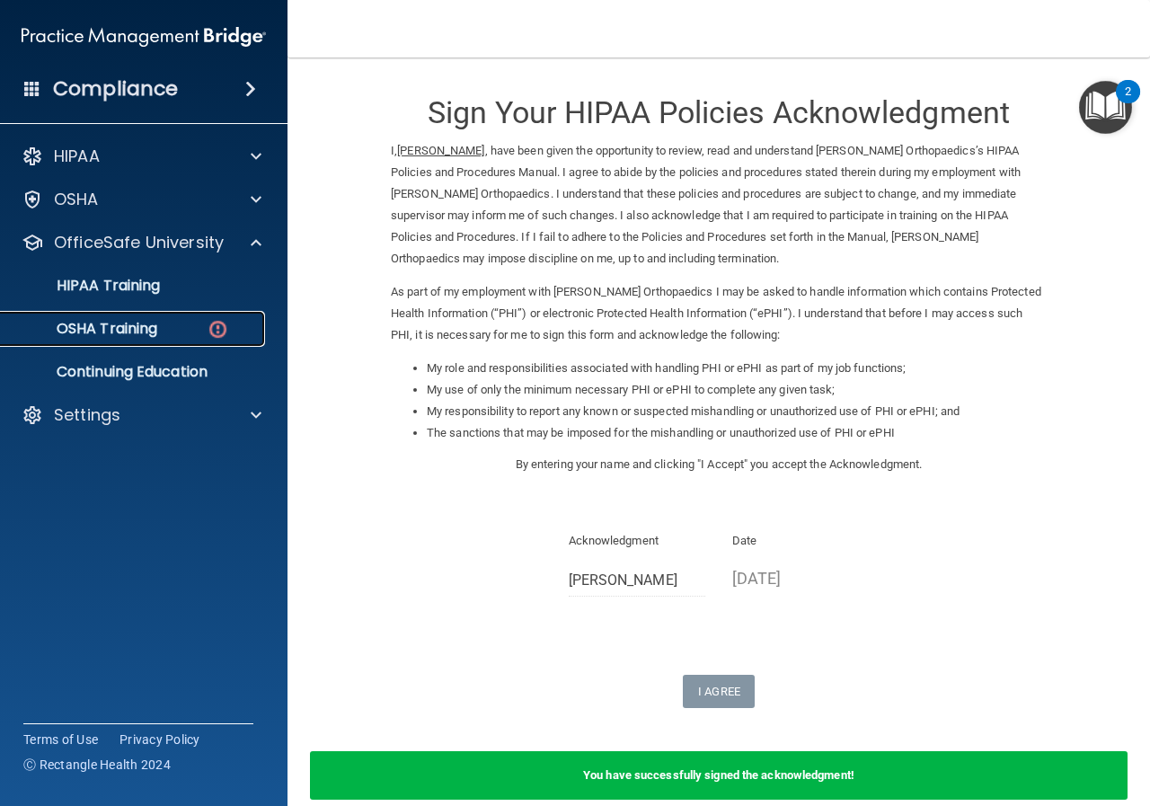
click at [239, 332] on div "OSHA Training" at bounding box center [134, 329] width 245 height 18
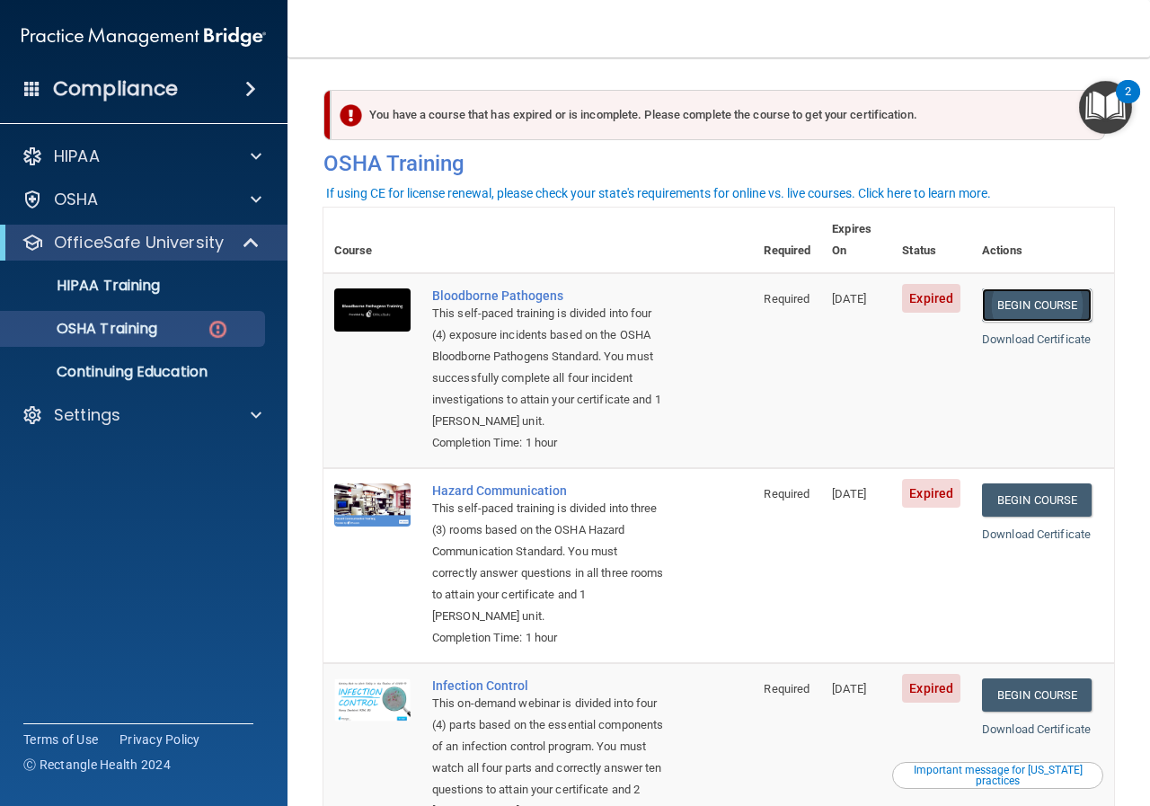
click at [1036, 288] on link "Begin Course" at bounding box center [1037, 304] width 110 height 33
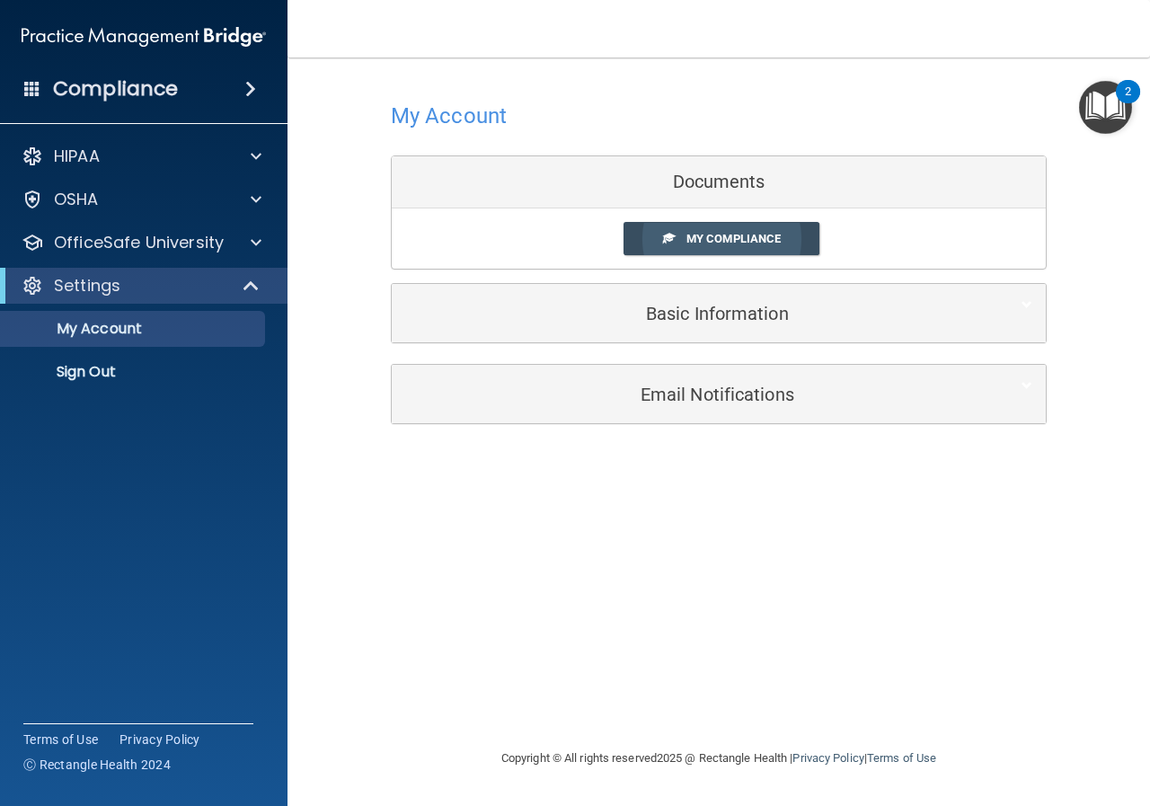
click at [714, 241] on span "My Compliance" at bounding box center [733, 238] width 94 height 13
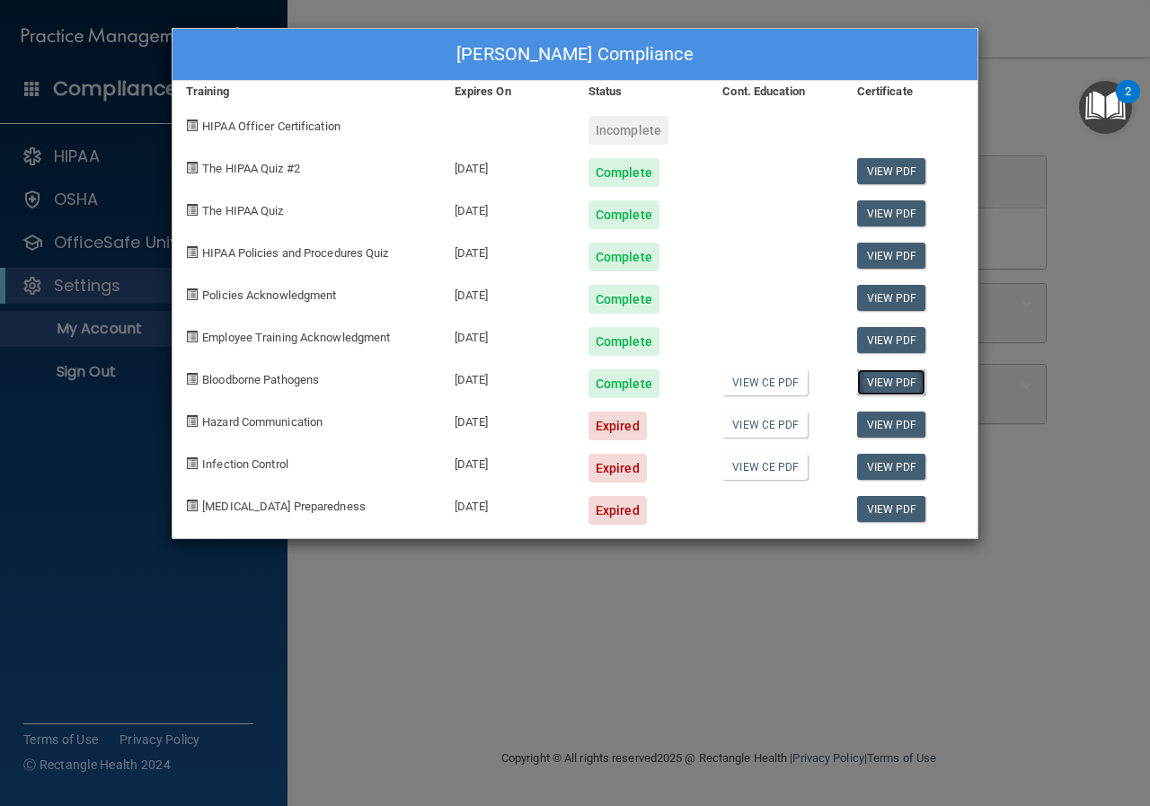
click at [881, 387] on link "View PDF" at bounding box center [891, 382] width 69 height 26
click at [825, 676] on div "[PERSON_NAME] Compliance Training Expires On Status Cont. Education Certificate…" at bounding box center [575, 403] width 1150 height 806
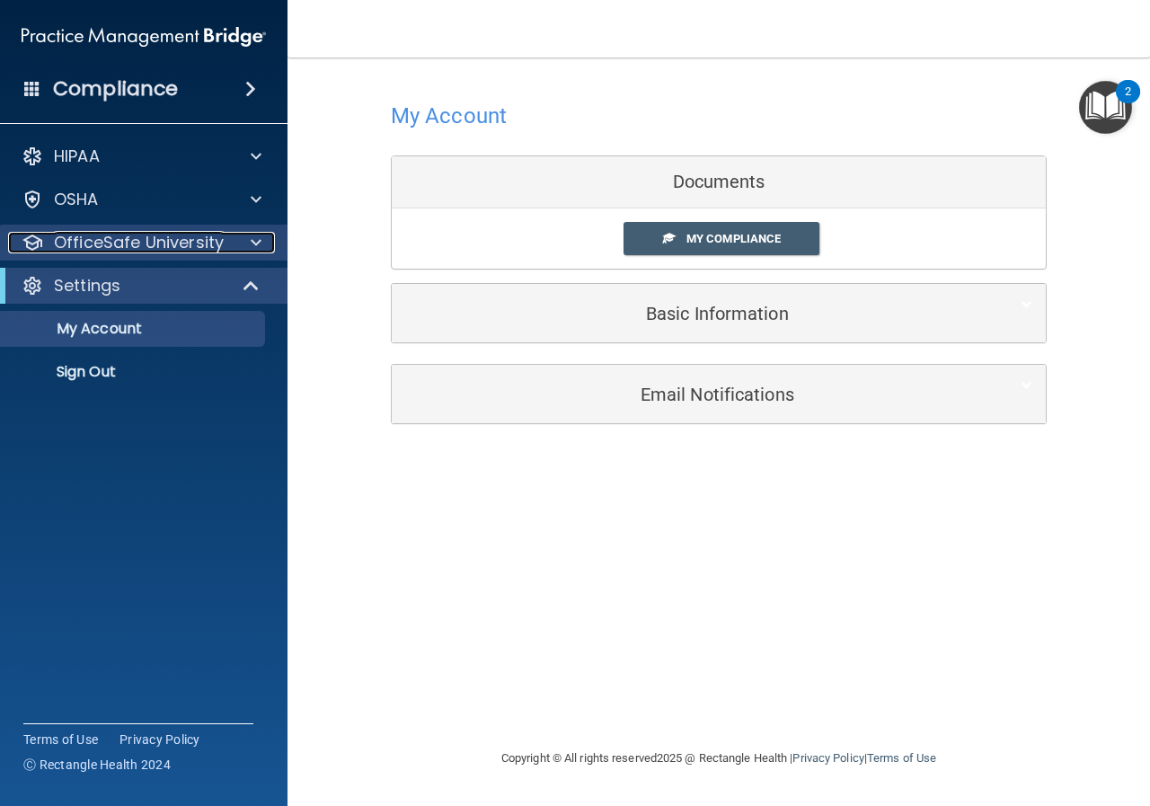
click at [218, 237] on p "OfficeSafe University" at bounding box center [139, 243] width 170 height 22
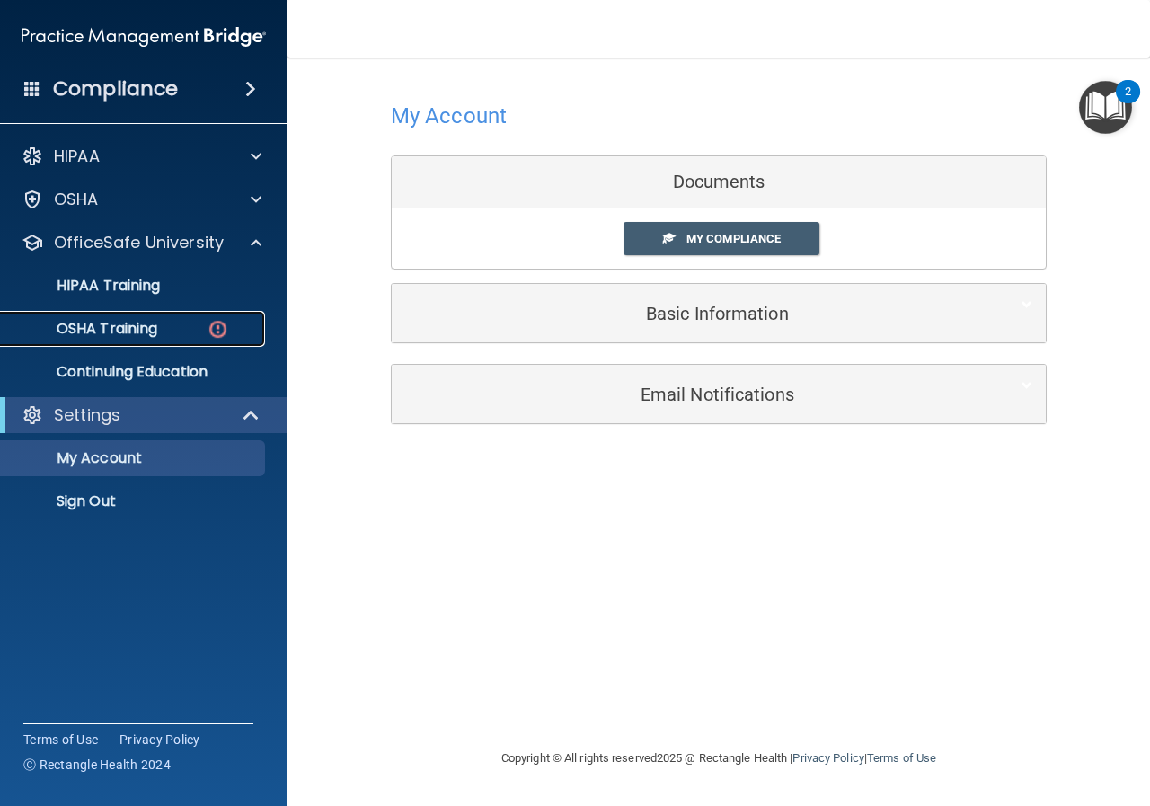
click at [225, 328] on img at bounding box center [218, 329] width 22 height 22
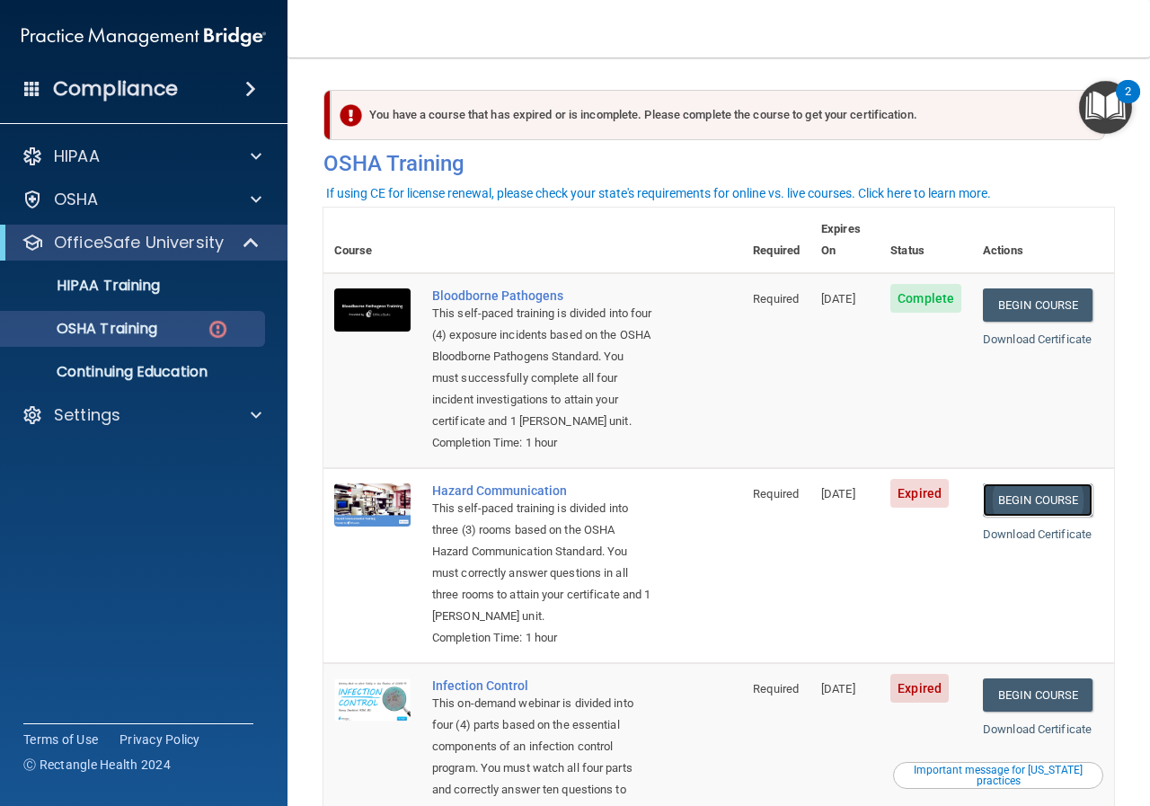
click at [1024, 498] on link "Begin Course" at bounding box center [1037, 499] width 110 height 33
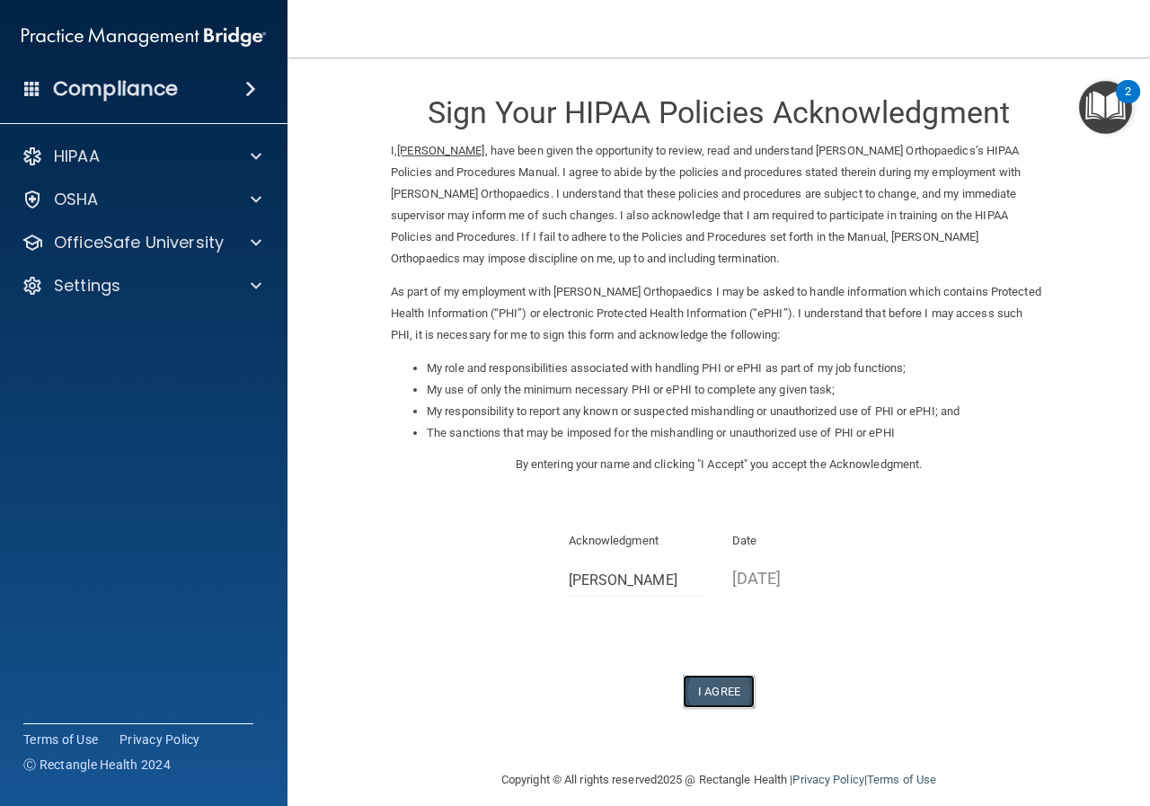
click at [702, 698] on button "I Agree" at bounding box center [719, 690] width 72 height 33
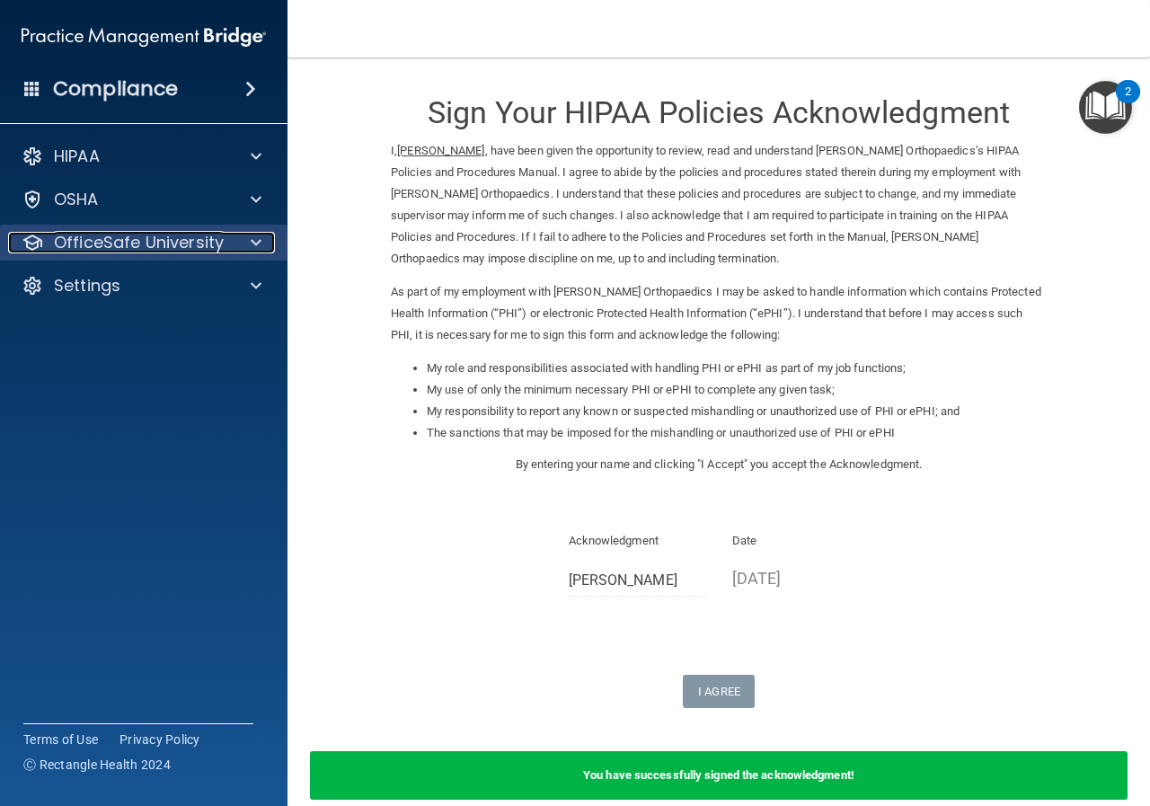
click at [229, 241] on div "OfficeSafe University" at bounding box center [119, 243] width 223 height 22
